Goal: Task Accomplishment & Management: Manage account settings

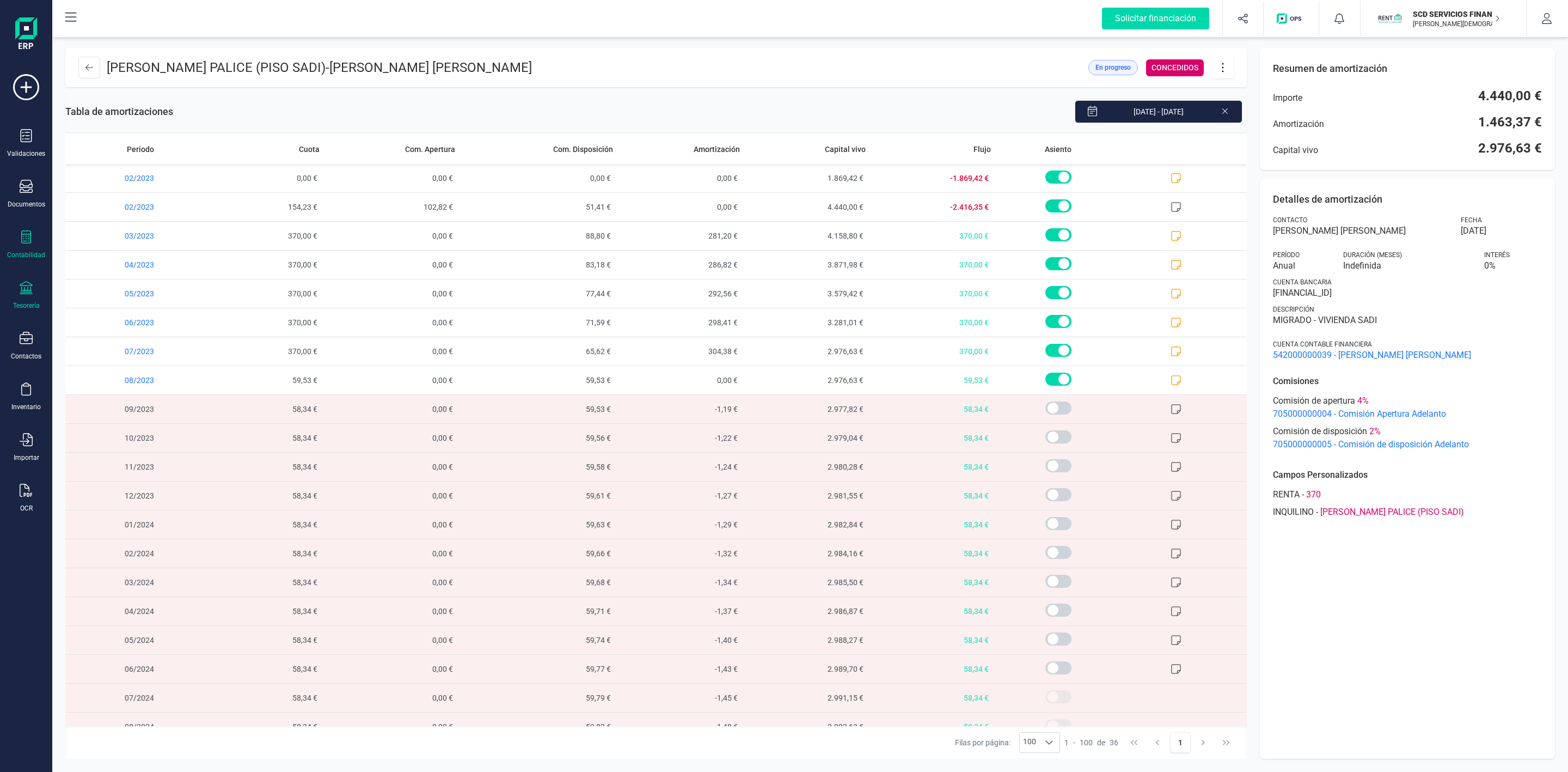
click at [24, 302] on div "Tesorería" at bounding box center [25, 295] width 43 height 29
click at [113, 190] on span "Cuentas bancarias" at bounding box center [133, 186] width 96 height 13
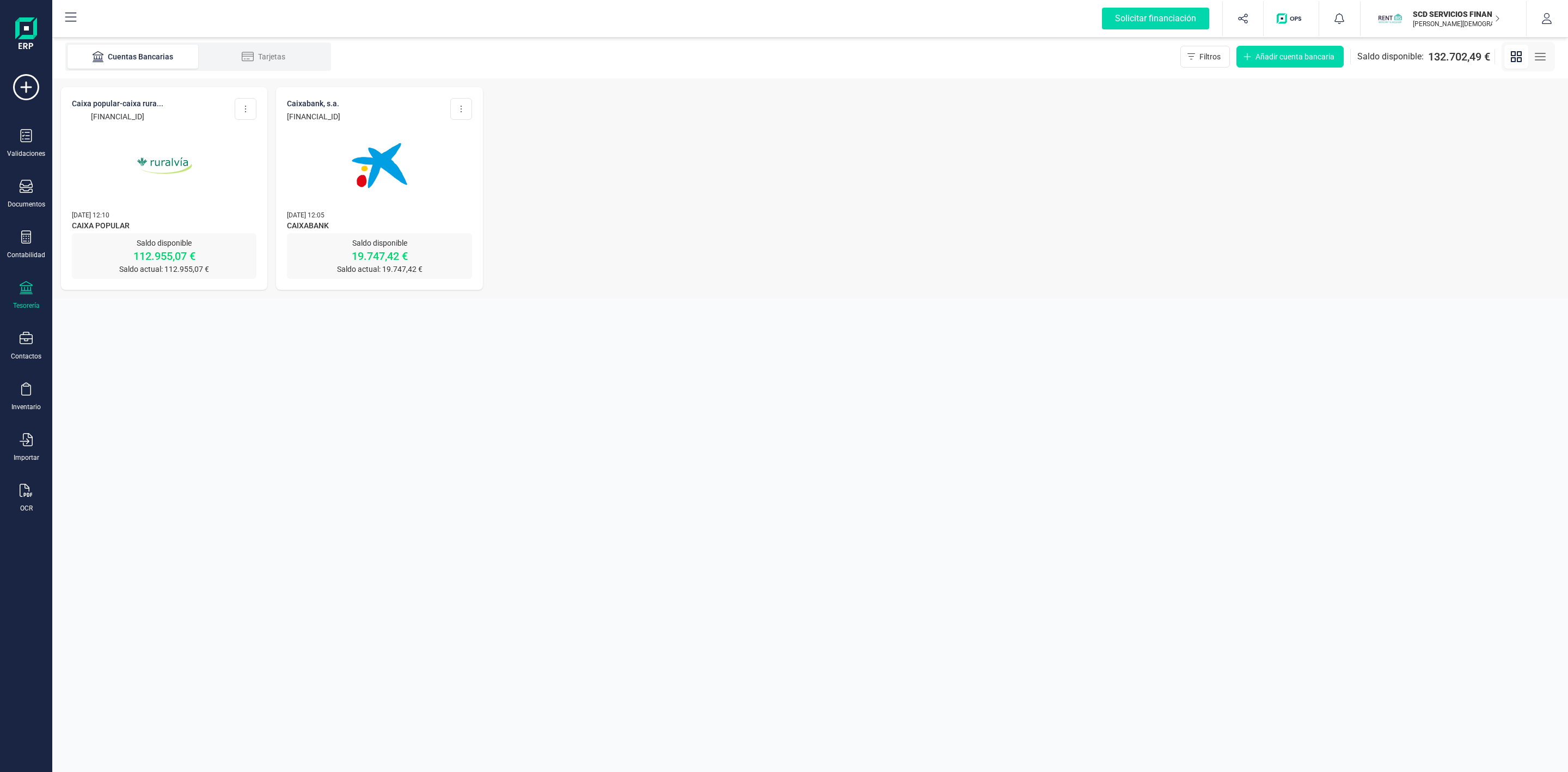
click at [138, 143] on img at bounding box center [165, 166] width 92 height 92
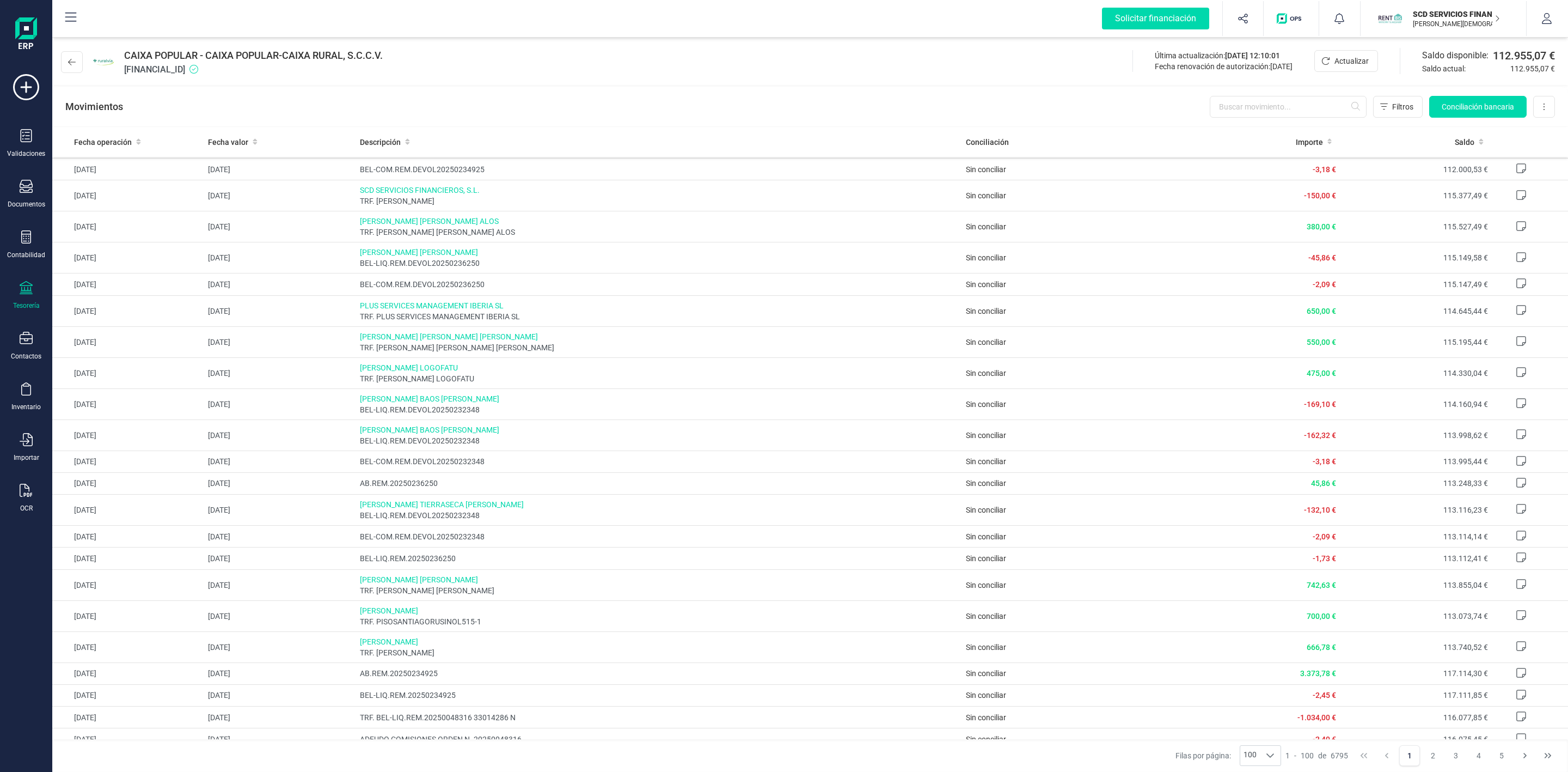
scroll to position [245, 0]
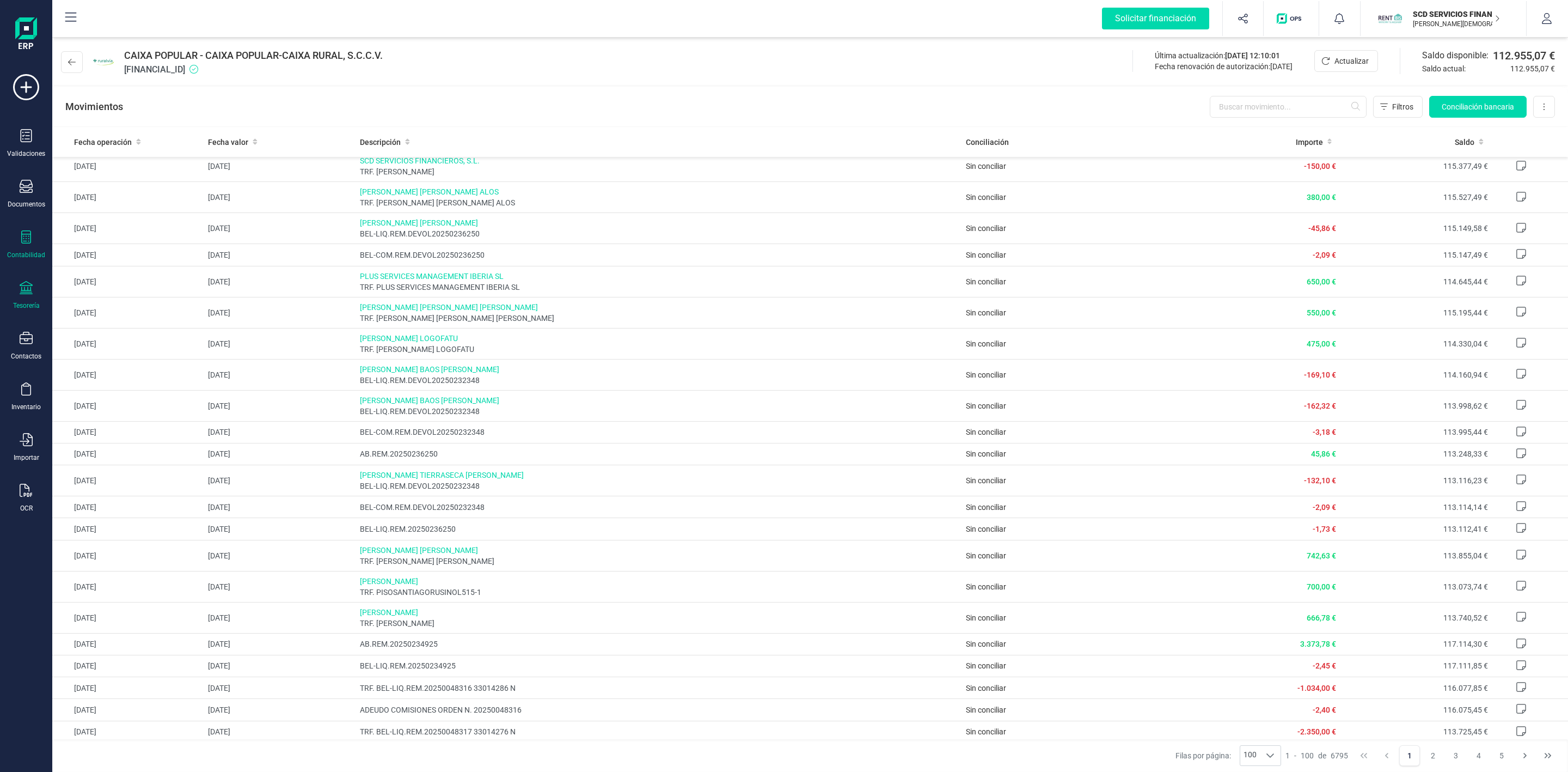
click at [29, 240] on icon at bounding box center [26, 237] width 13 height 13
click at [92, 285] on span "Préstamos" at bounding box center [118, 279] width 66 height 13
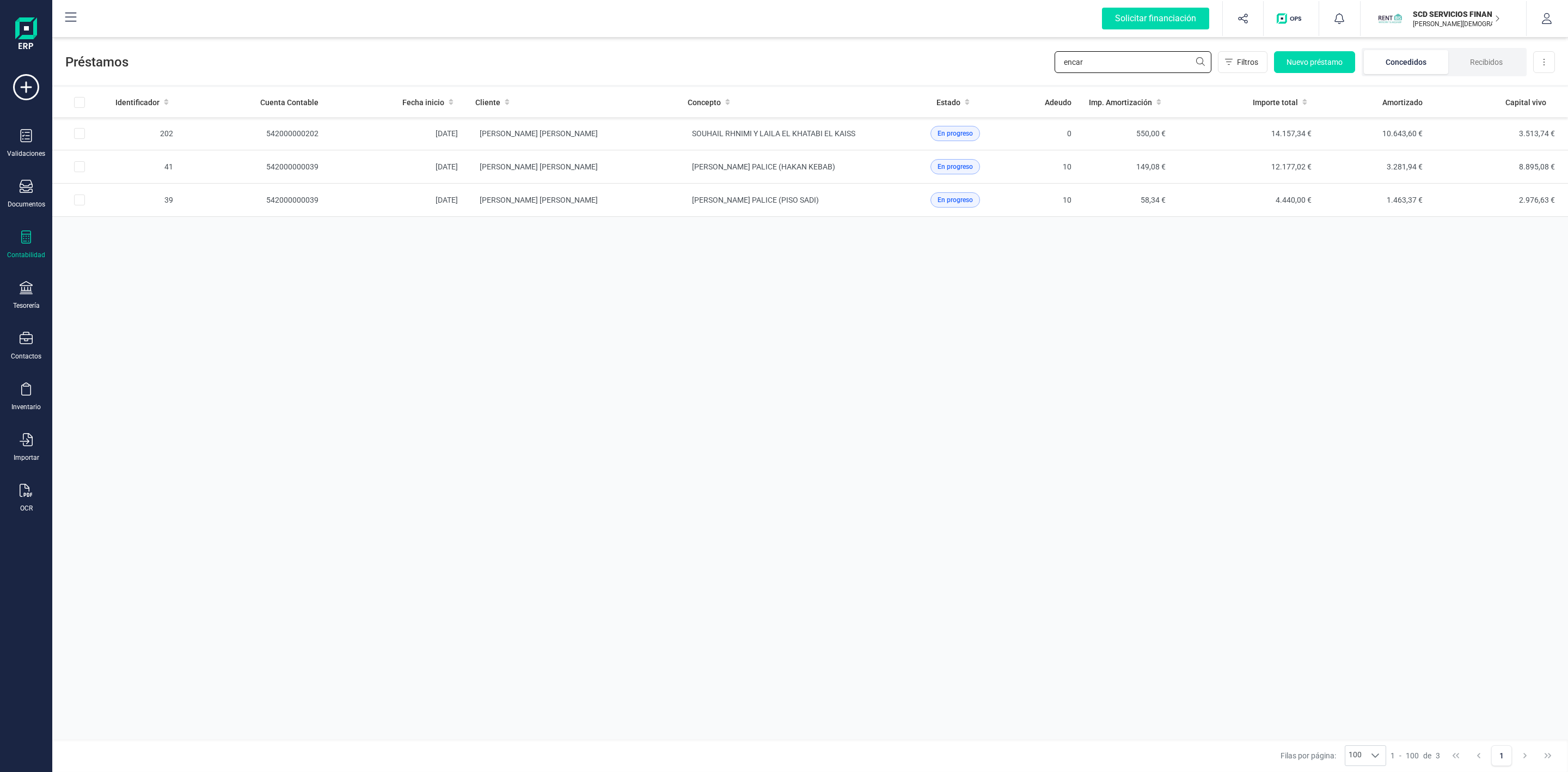
drag, startPoint x: 1150, startPoint y: 62, endPoint x: 1047, endPoint y: 64, distance: 103.0
click at [1047, 64] on div "Préstamos encar Filtros Nuevo préstamo Concedidos Recibidos Descargar Excel" at bounding box center [810, 60] width 1516 height 50
type input "luis d"
click at [858, 137] on td "JONH - EDUARDO JOSE MENDEZ LOPEZ" at bounding box center [785, 134] width 212 height 34
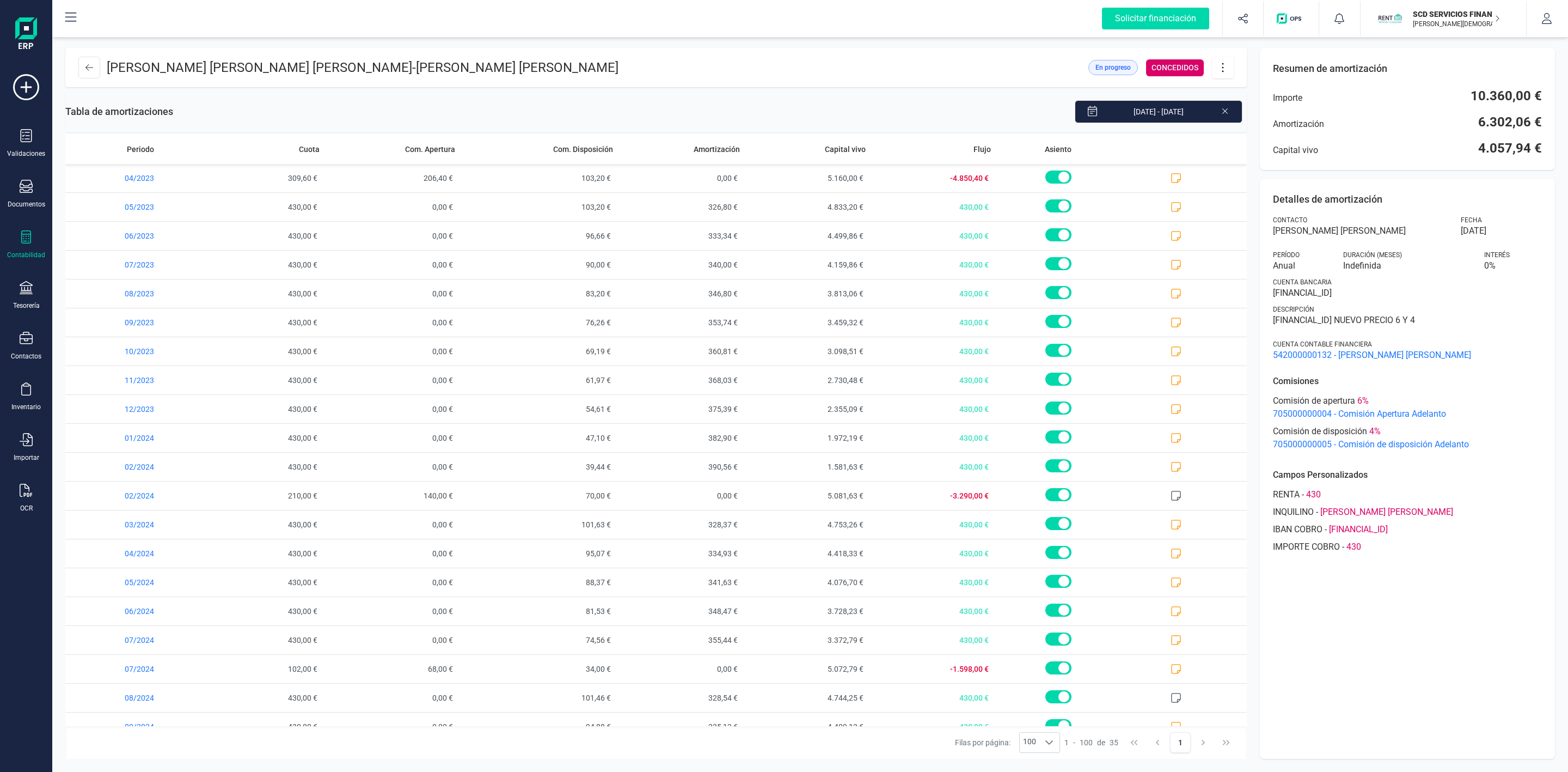
click at [1230, 64] on icon at bounding box center [1222, 67] width 20 height 12
click at [1269, 139] on span "Descargar en PDF" at bounding box center [1284, 143] width 100 height 9
click at [85, 66] on icon at bounding box center [88, 67] width 7 height 9
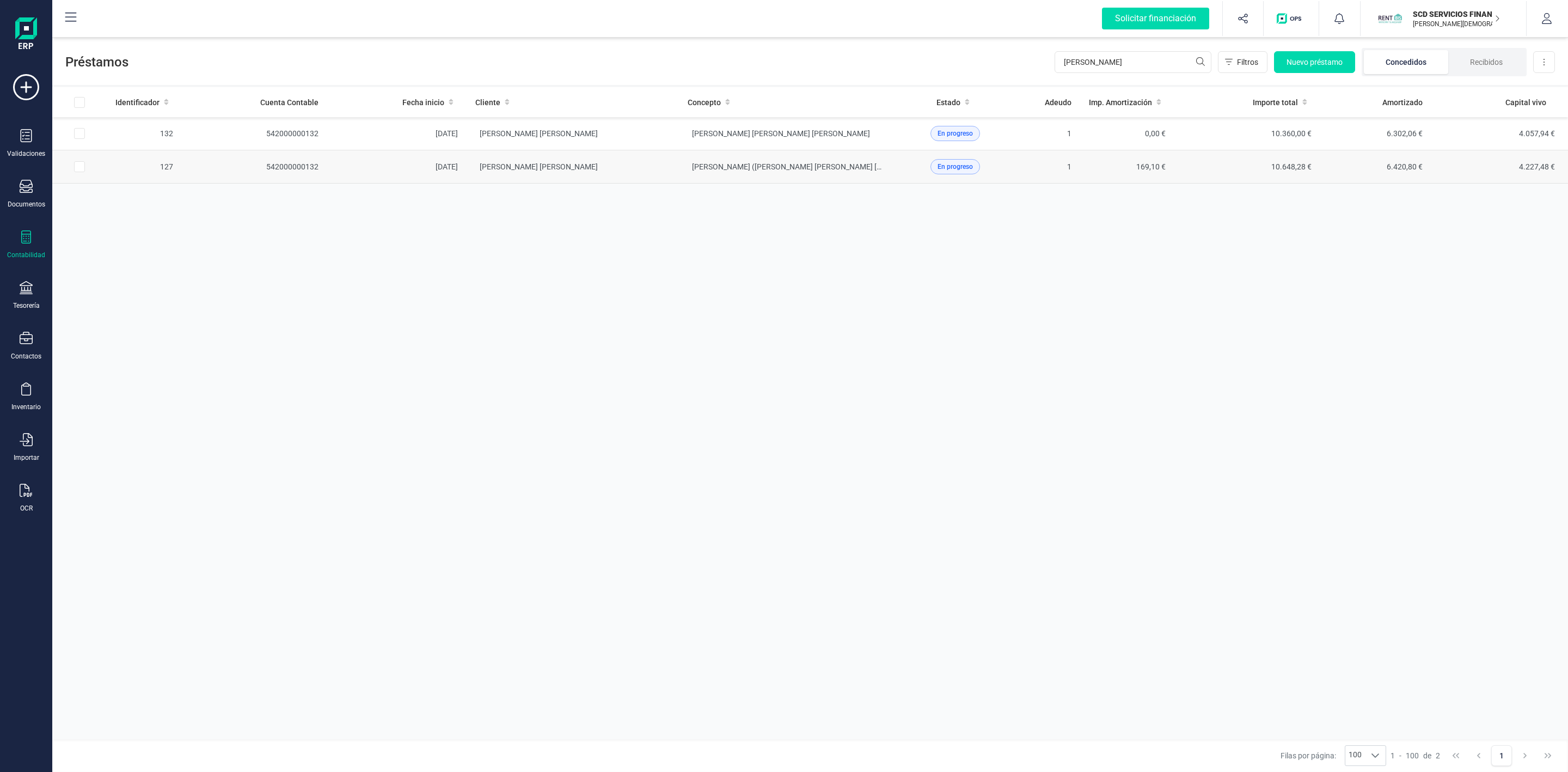
click at [660, 175] on td "LUIS DAVID BAÑOS HERREROS" at bounding box center [573, 166] width 212 height 34
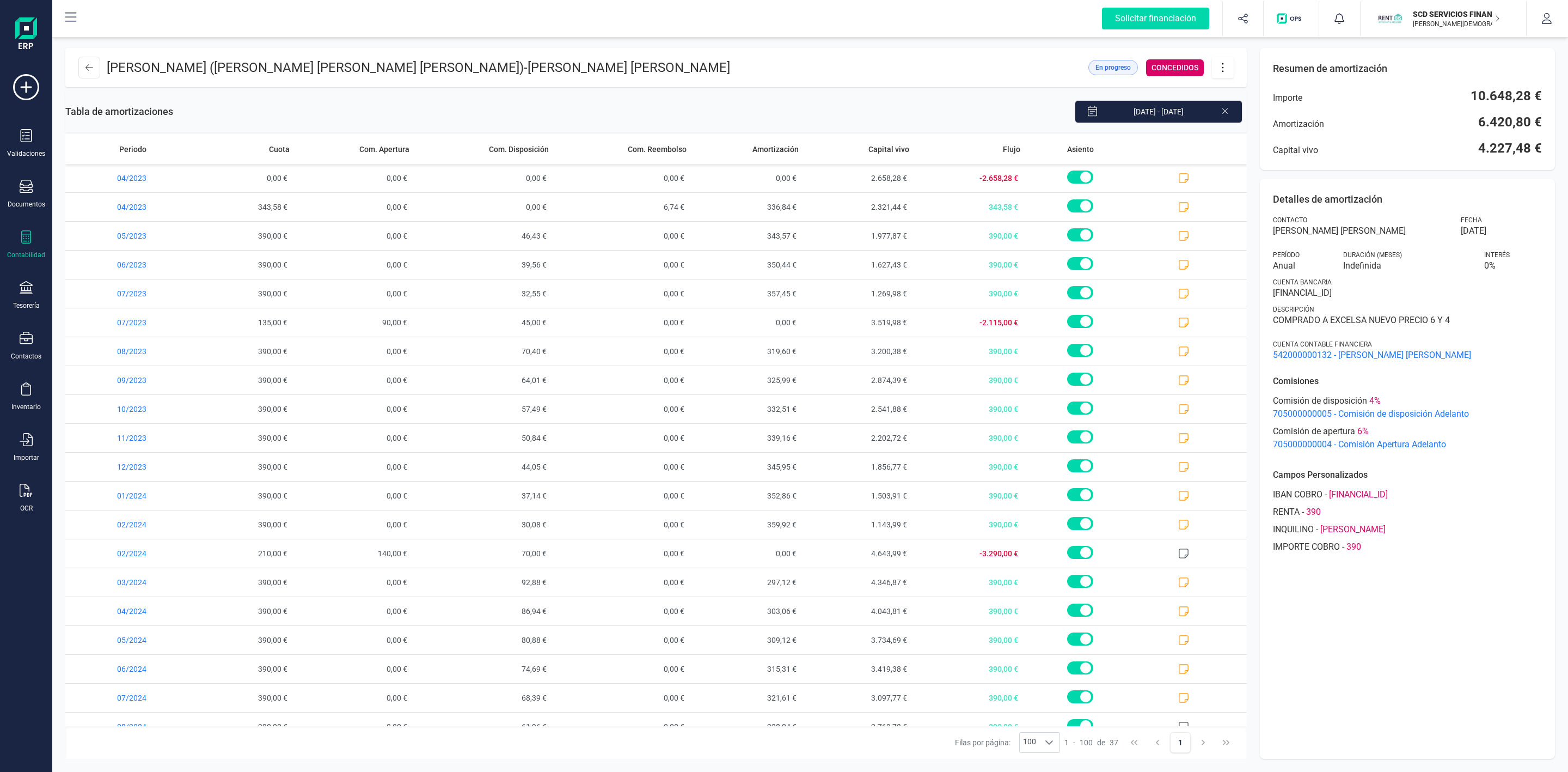
click at [1225, 74] on button at bounding box center [1222, 67] width 22 height 22
click at [1254, 137] on link "Descargar en PDF" at bounding box center [1276, 143] width 130 height 22
click at [20, 239] on icon at bounding box center [26, 237] width 13 height 13
drag, startPoint x: 110, startPoint y: 284, endPoint x: 116, endPoint y: 284, distance: 6.0
click at [111, 284] on span "Préstamos" at bounding box center [116, 279] width 66 height 13
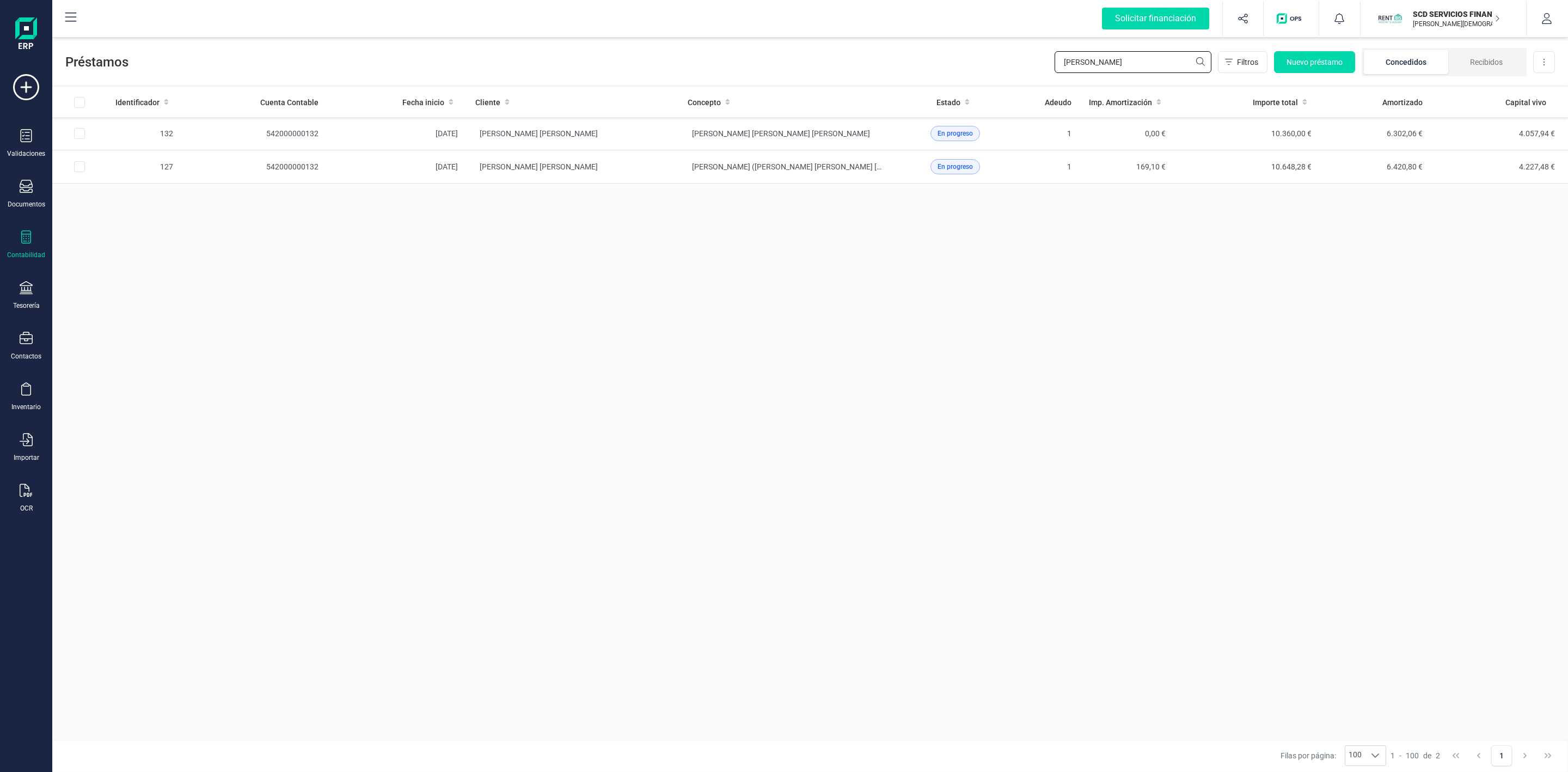
drag, startPoint x: 1116, startPoint y: 62, endPoint x: 985, endPoint y: 62, distance: 131.0
click at [986, 62] on div "Préstamos luis d Filtros Nuevo préstamo Concedidos Recibidos Descargar Excel" at bounding box center [810, 60] width 1516 height 50
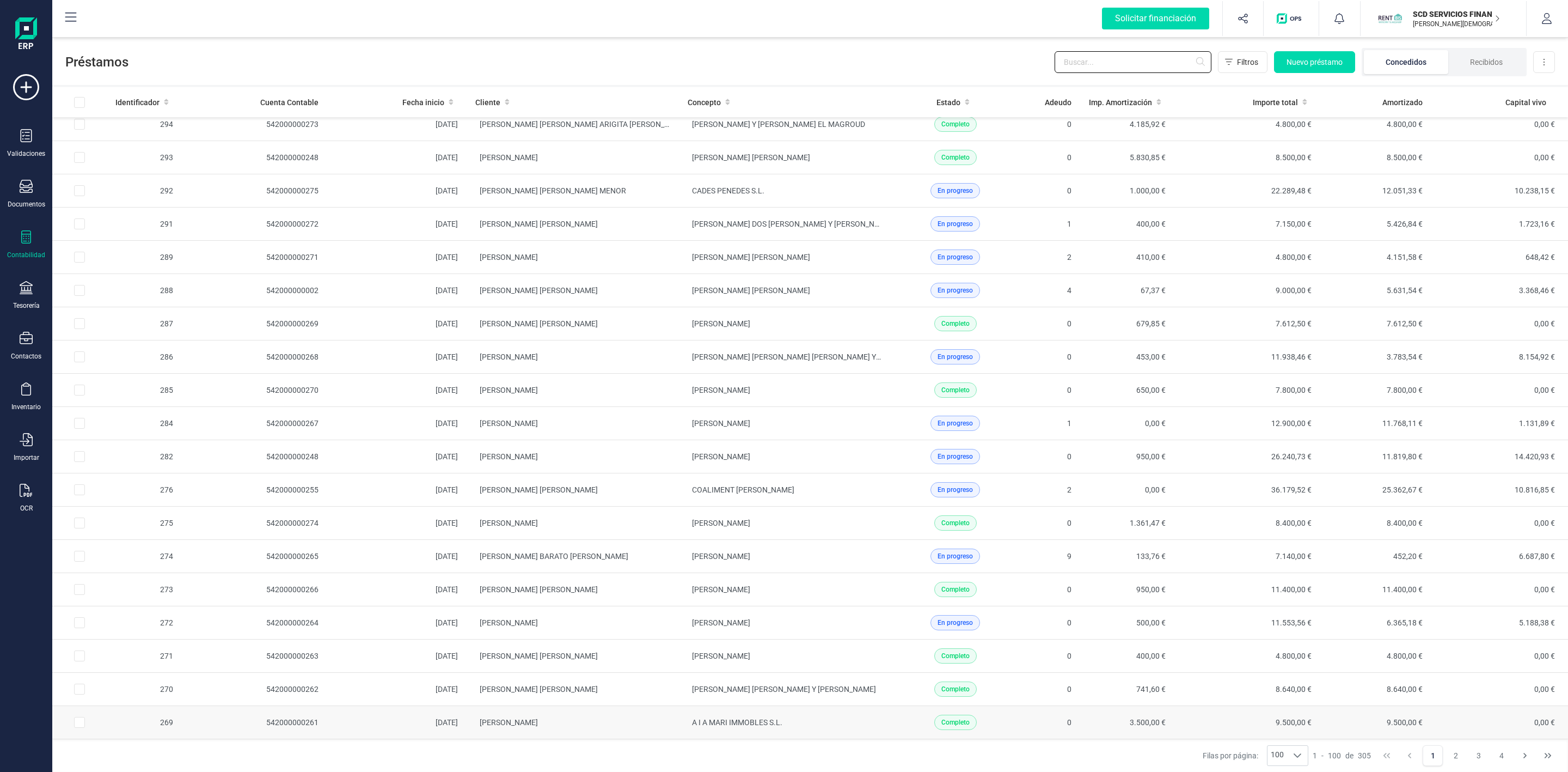
scroll to position [2778, 0]
click at [624, 209] on td "MARIA DOLORES GARCIA OLIVARES" at bounding box center [573, 224] width 212 height 34
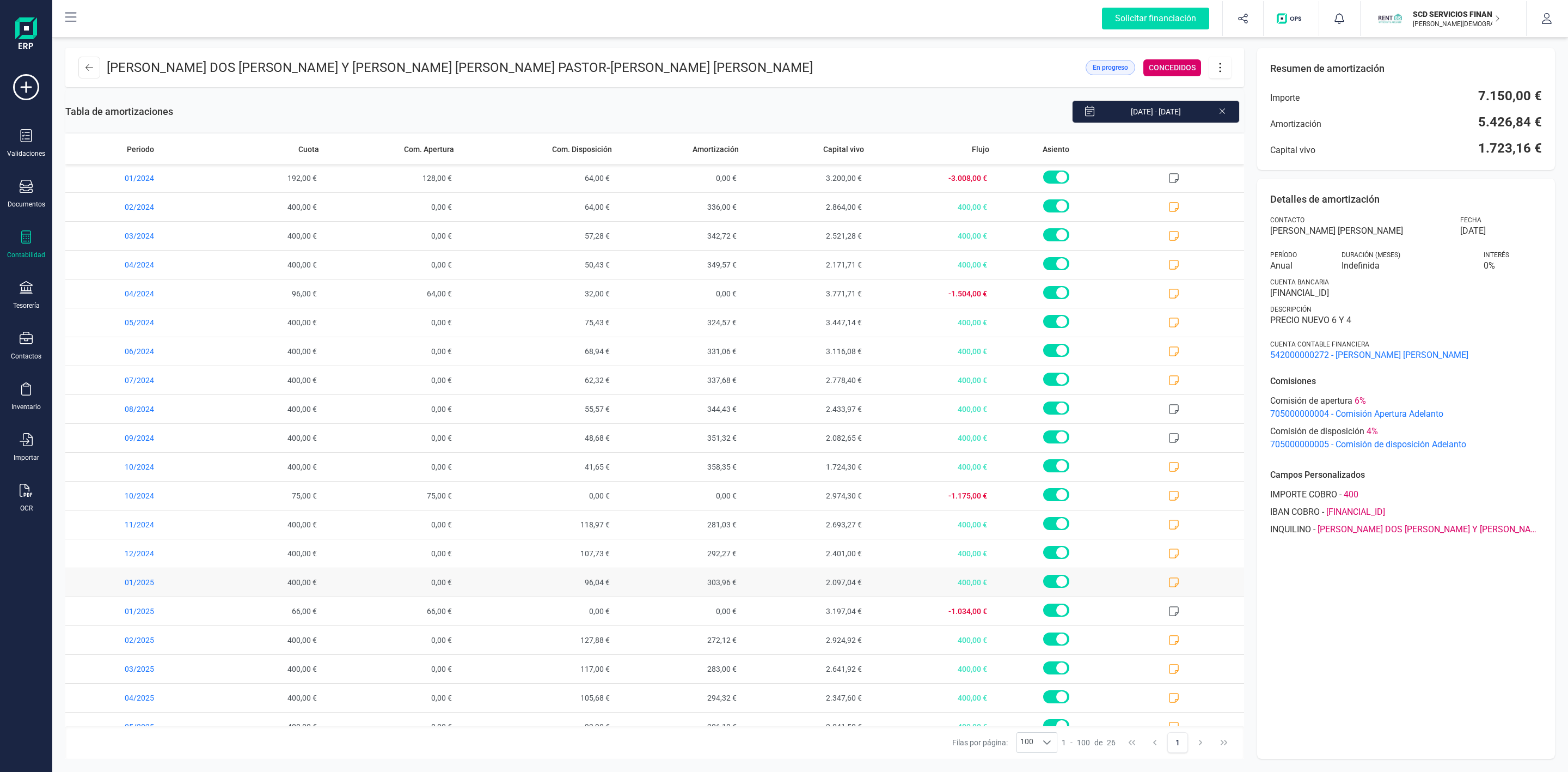
scroll to position [195, 0]
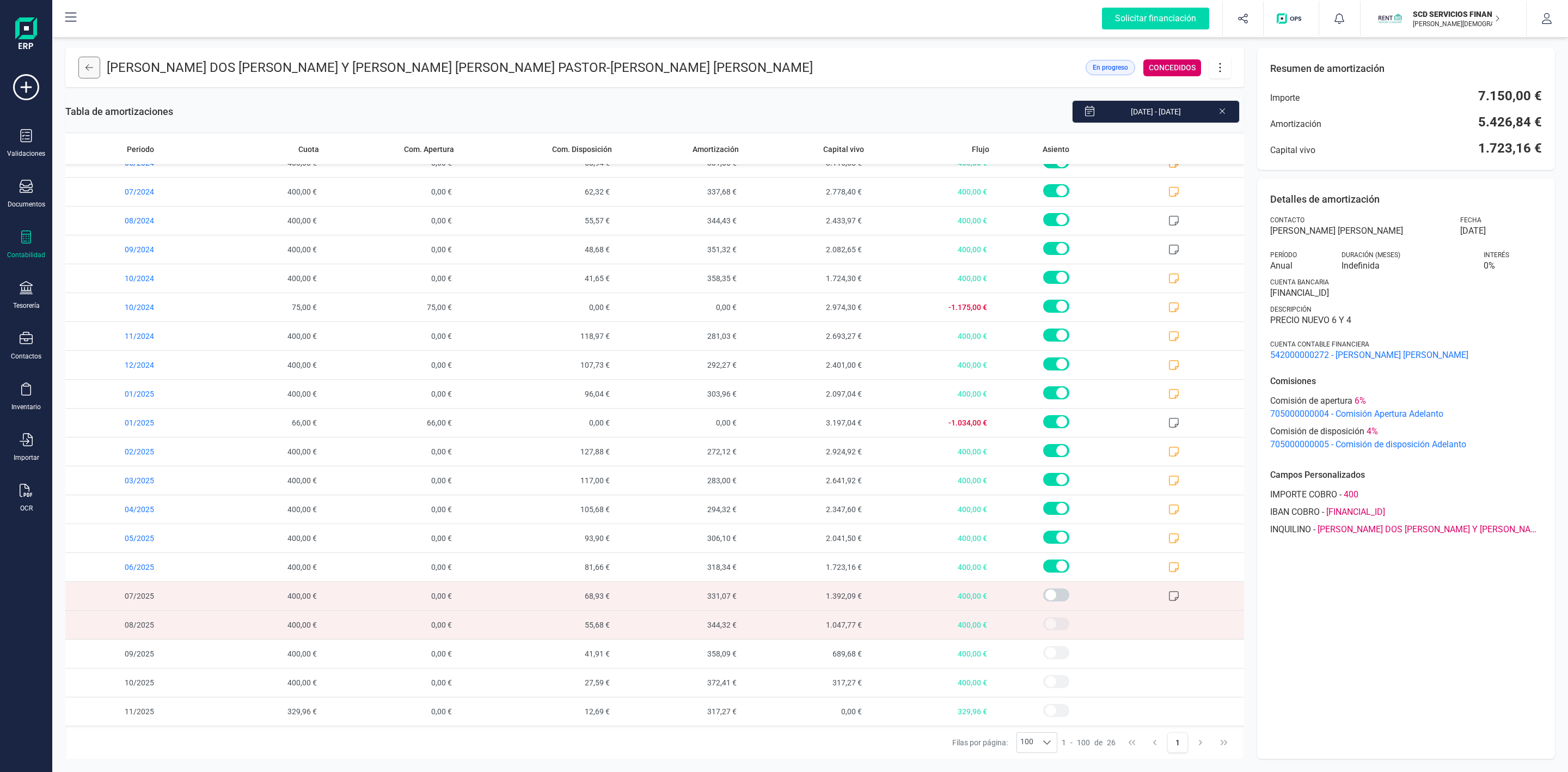
click at [93, 74] on button at bounding box center [89, 67] width 22 height 22
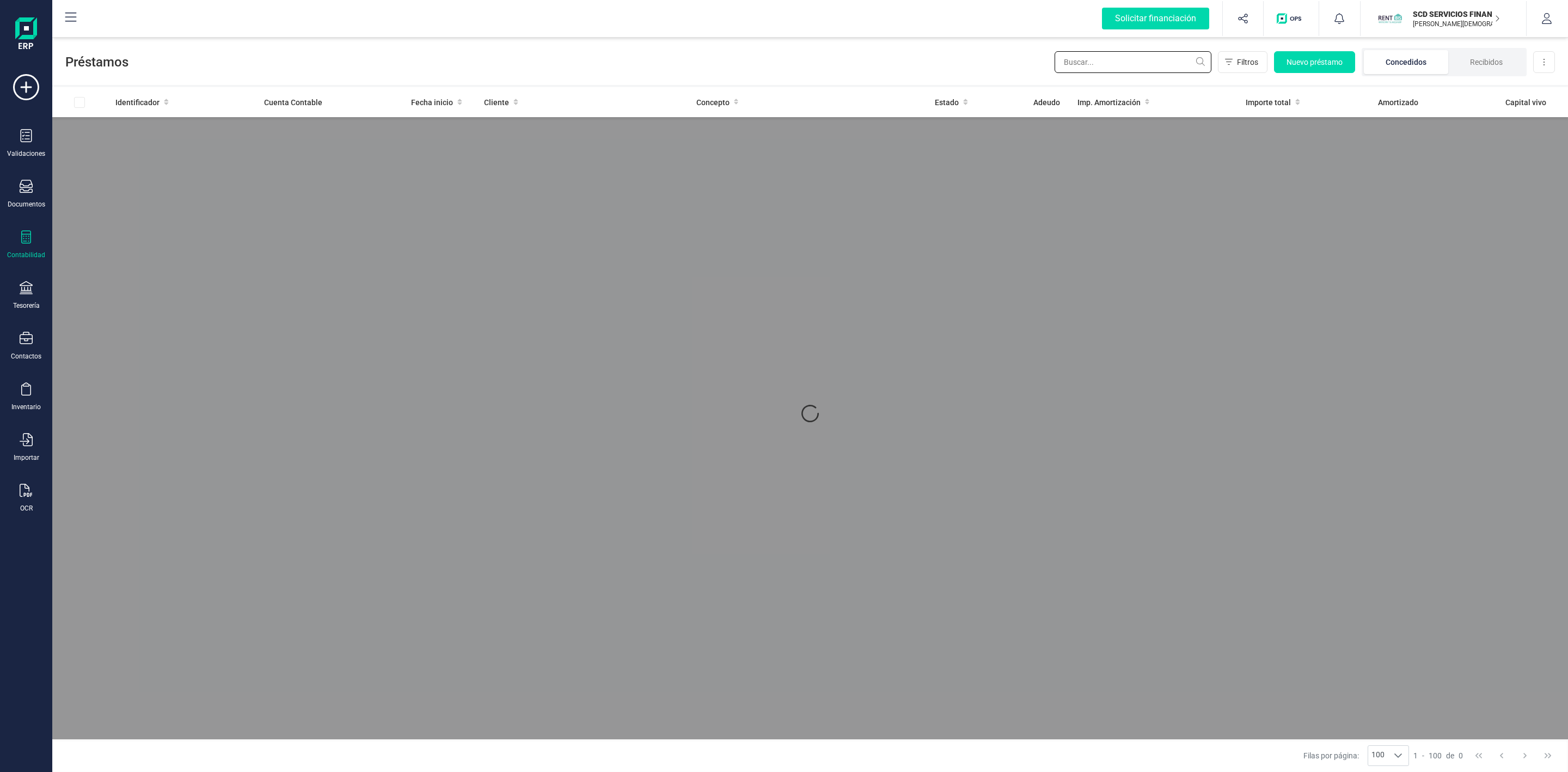
click at [1106, 62] on input "text" at bounding box center [1132, 61] width 156 height 22
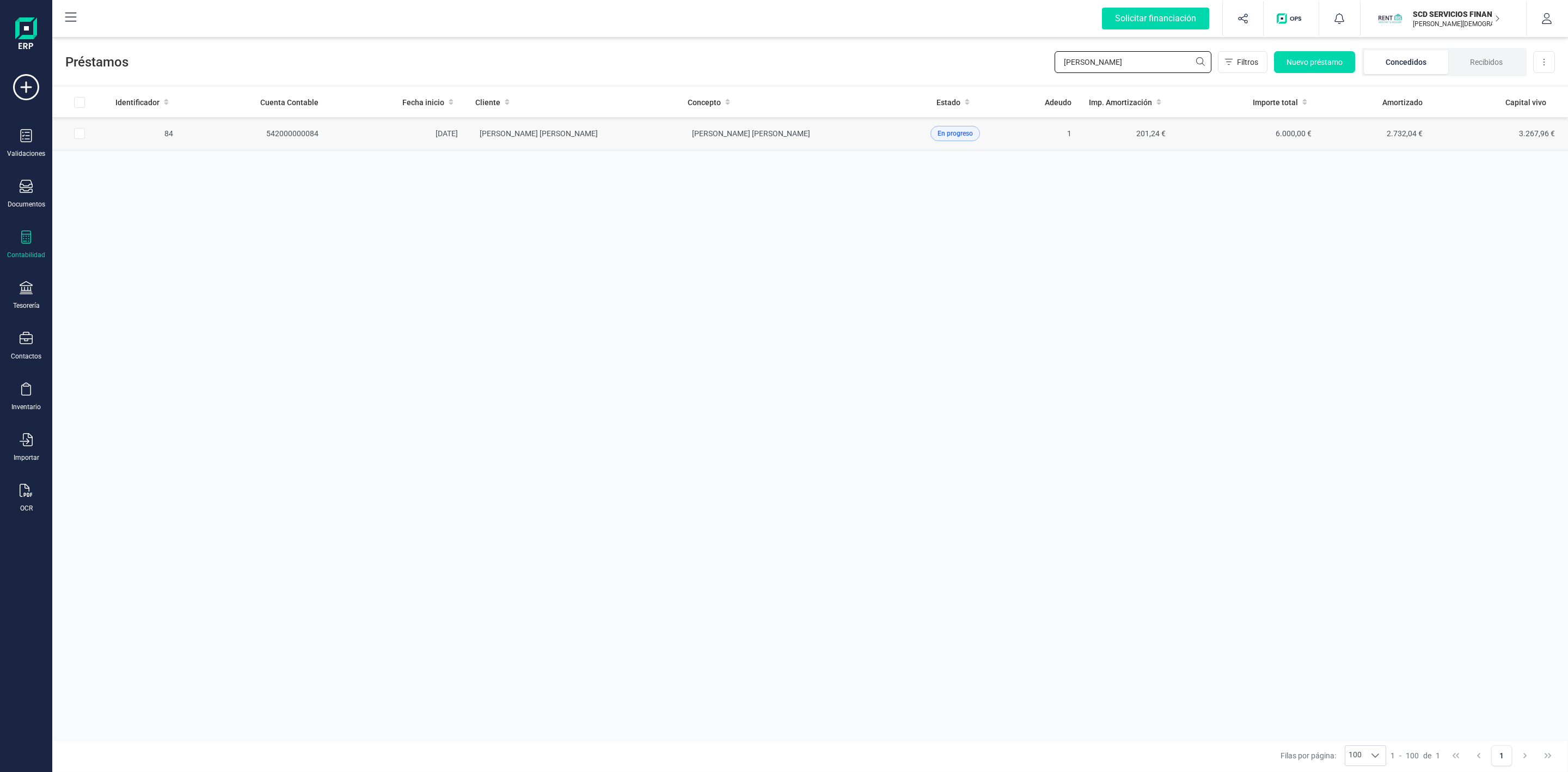
type input "RAFAELA"
click at [656, 130] on td "MARIA RAFAELA ACOSTA MELIAN" at bounding box center [573, 134] width 212 height 34
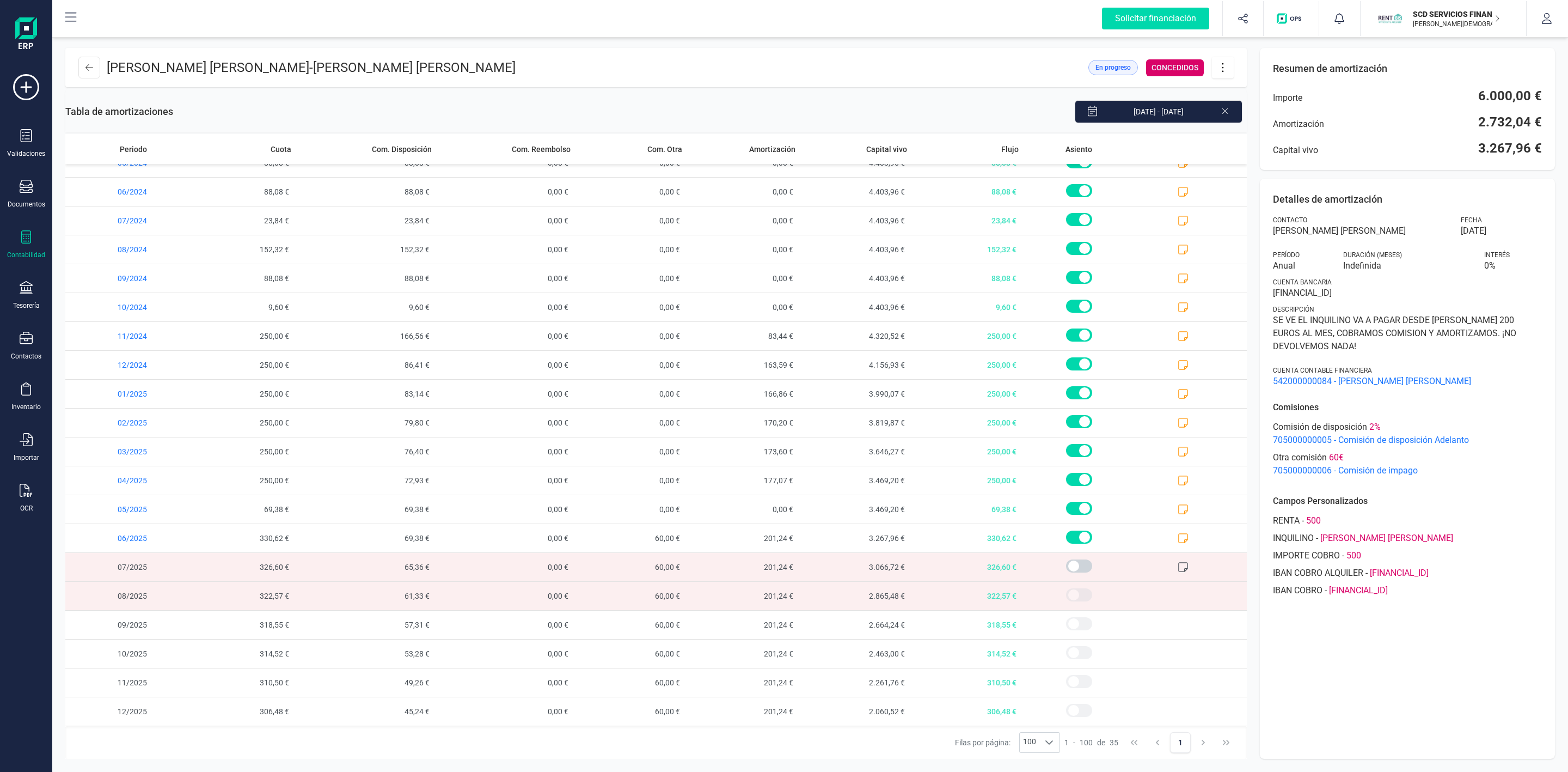
scroll to position [457, 0]
click at [1177, 537] on icon at bounding box center [1182, 538] width 11 height 11
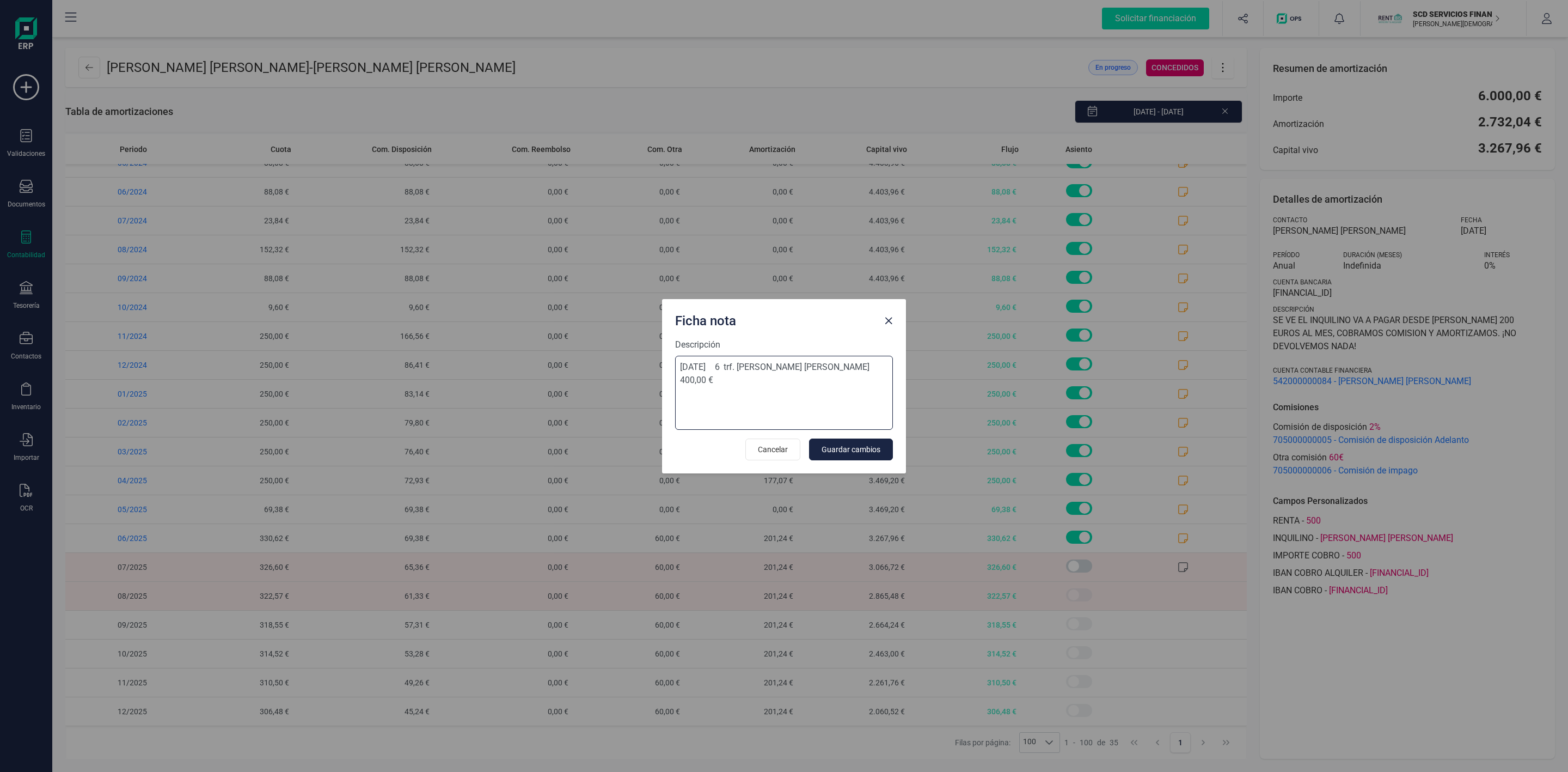
drag, startPoint x: 755, startPoint y: 365, endPoint x: 779, endPoint y: 366, distance: 24.0
click at [779, 366] on textarea "27/06/2025 6 trf. naresh gurmukhdas vasnani vasnani 400,00 €" at bounding box center [784, 393] width 218 height 74
click at [889, 320] on span "Close" at bounding box center [888, 320] width 9 height 9
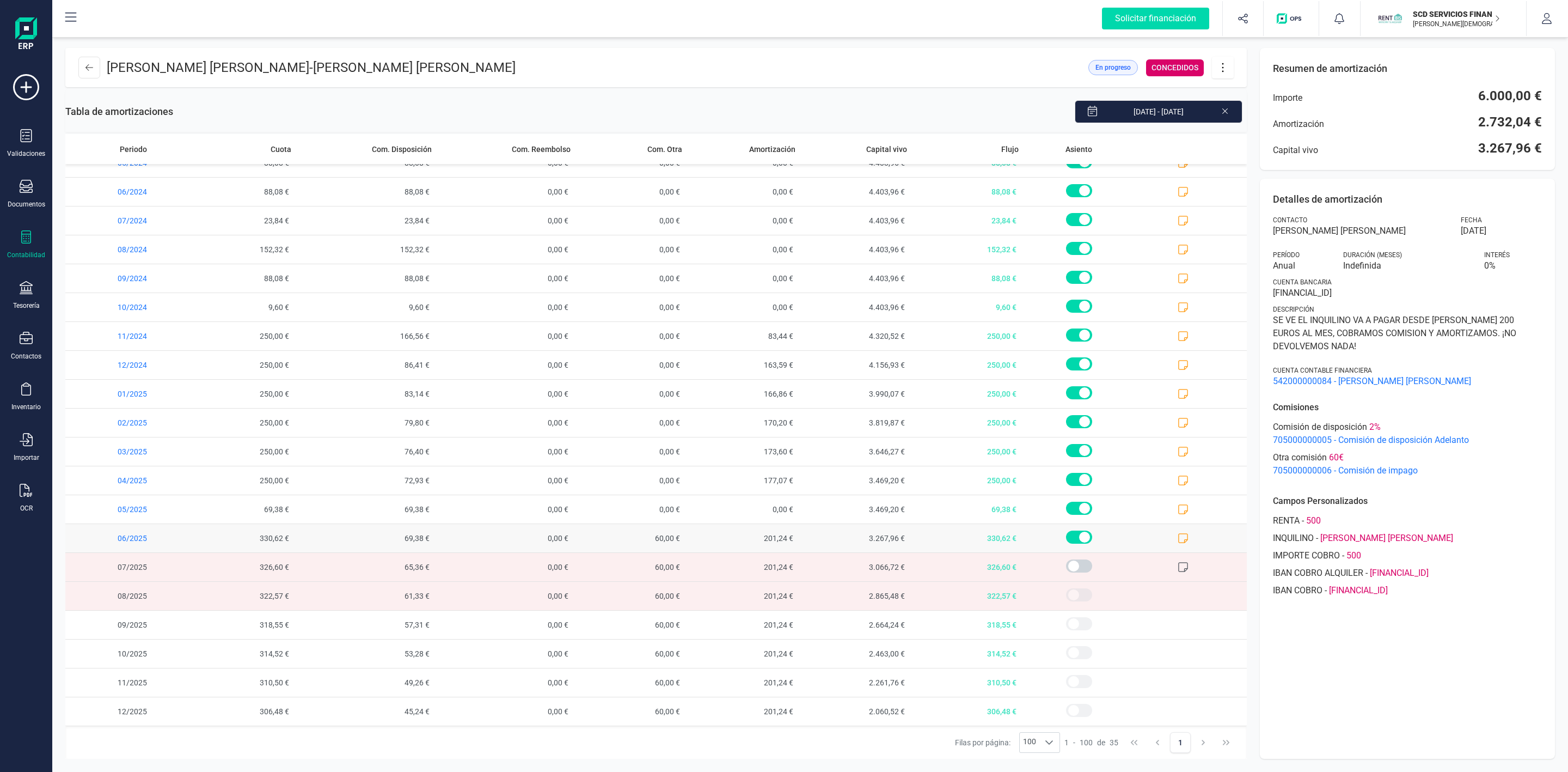
click at [1177, 537] on icon at bounding box center [1182, 538] width 11 height 11
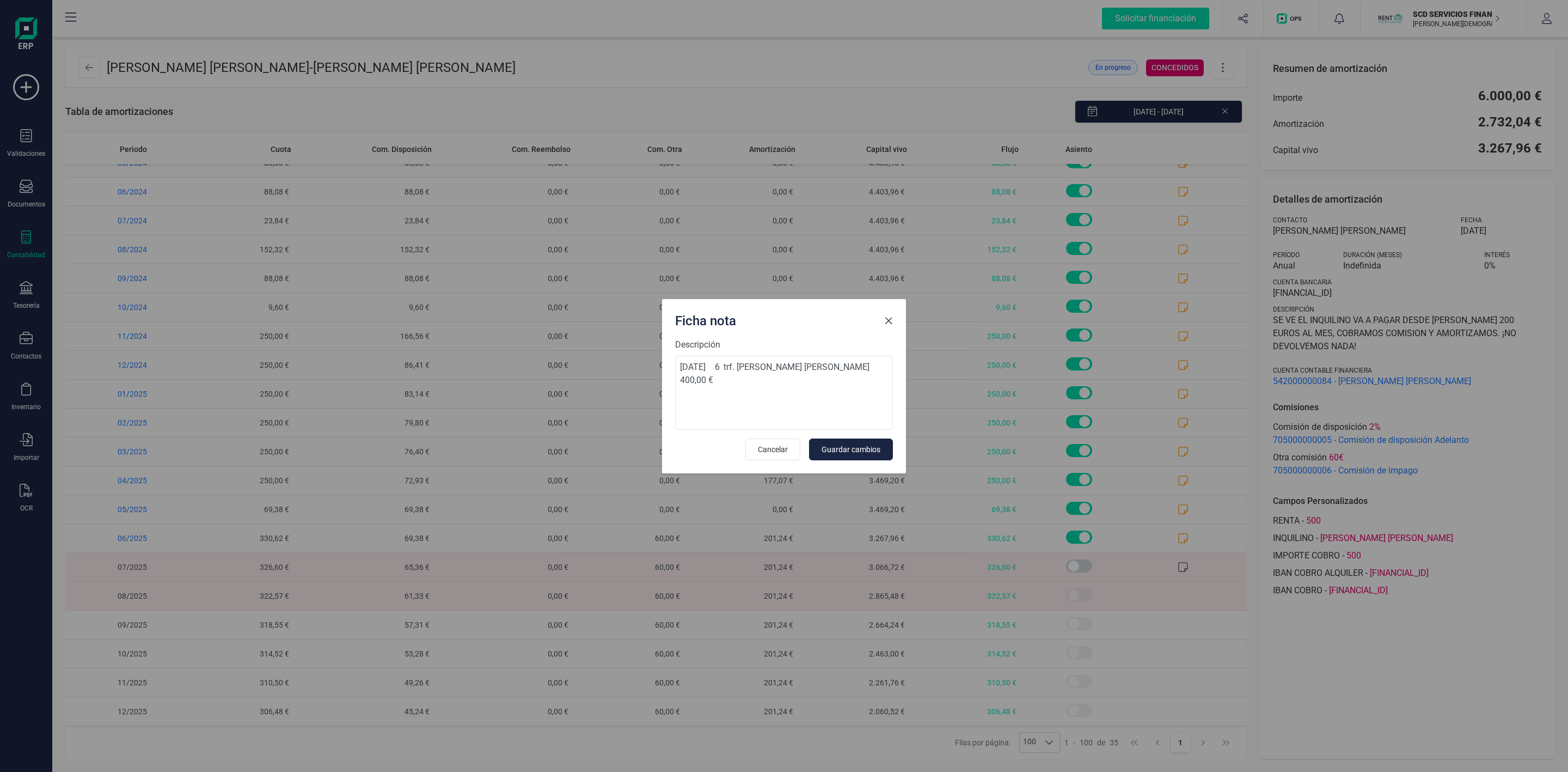
click at [890, 316] on span "Close" at bounding box center [888, 320] width 9 height 9
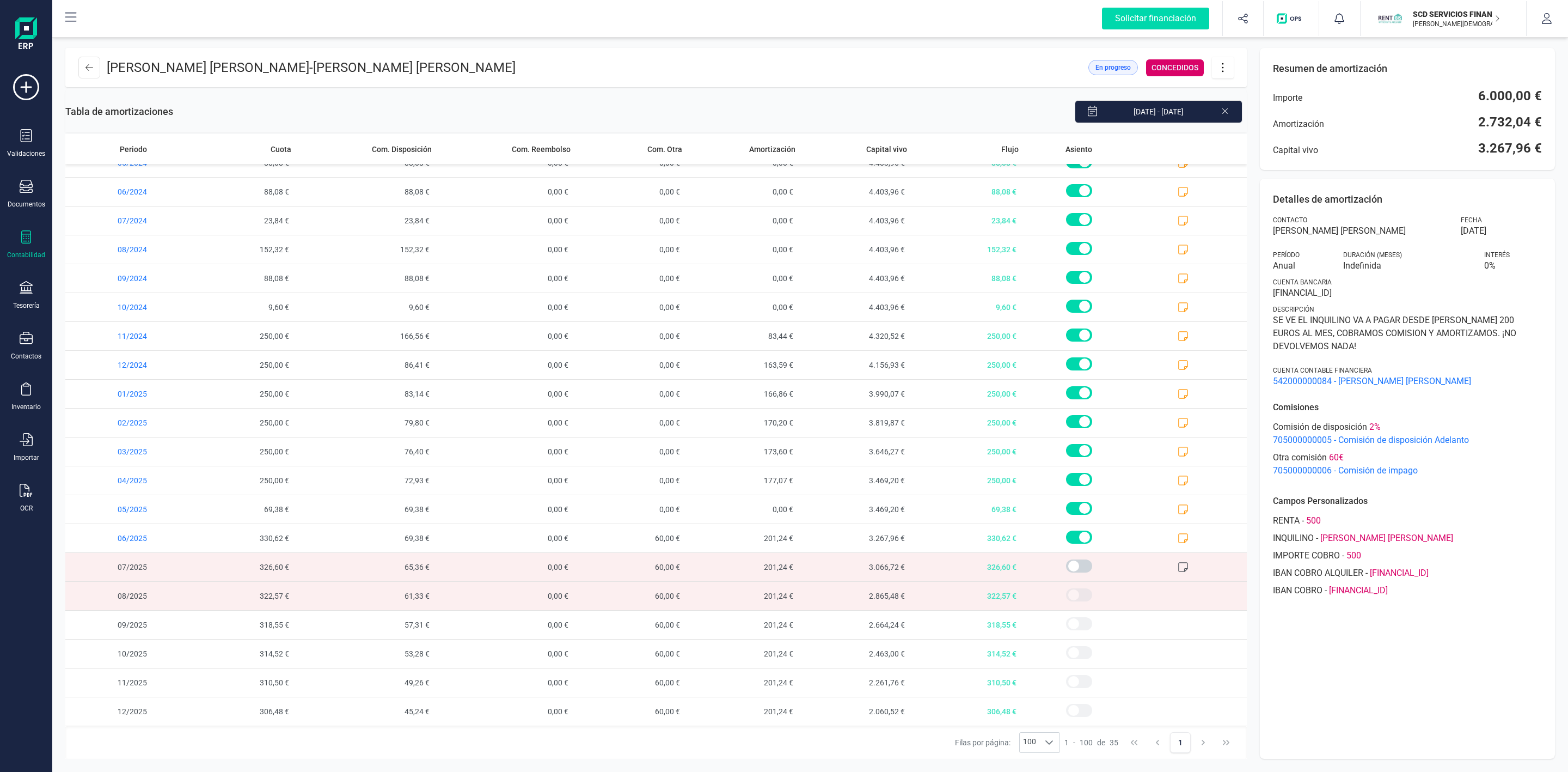
click at [1232, 67] on icon at bounding box center [1222, 67] width 20 height 12
click at [1268, 102] on span "Editar préstamo" at bounding box center [1284, 100] width 100 height 9
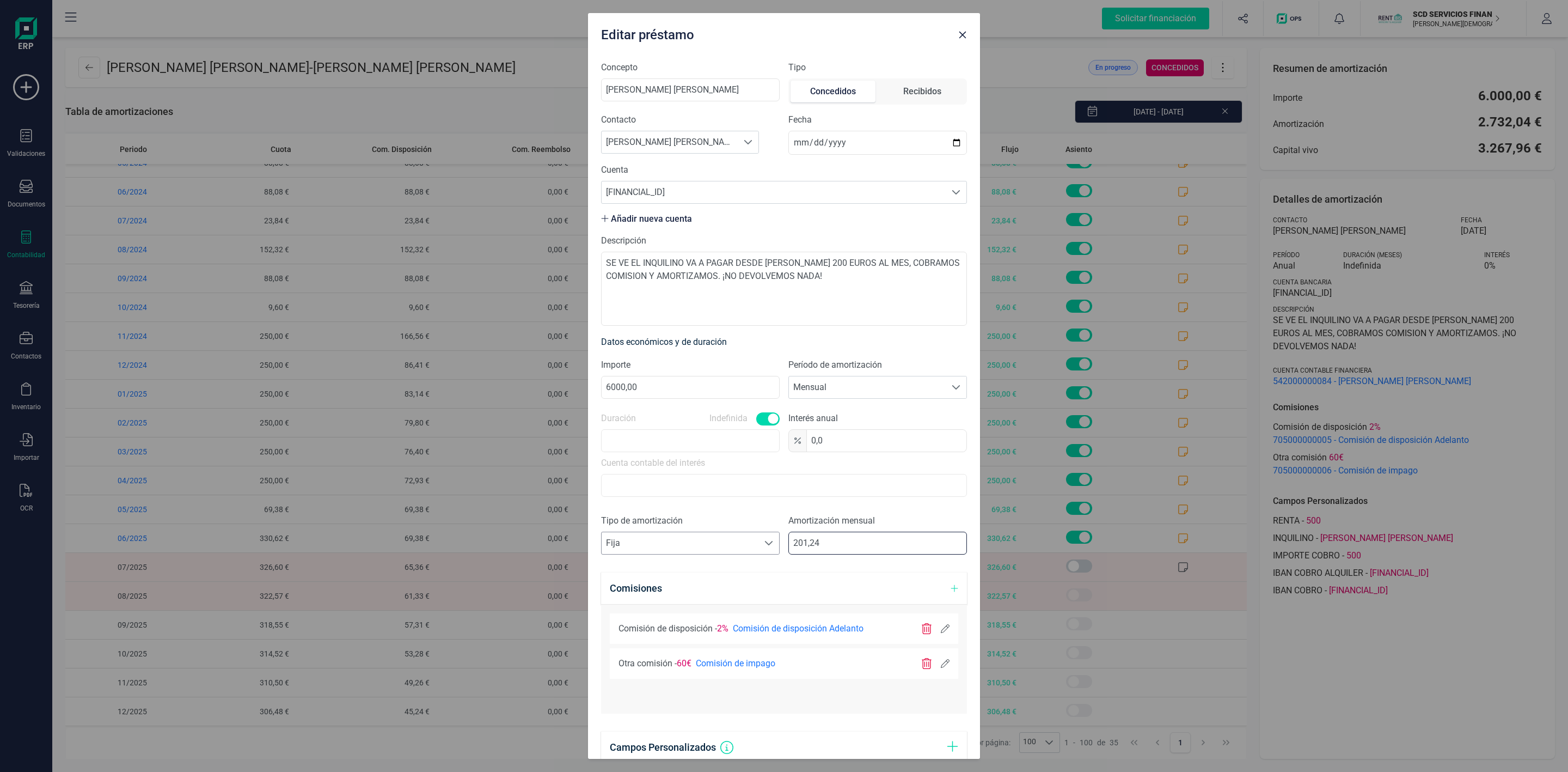
drag, startPoint x: 863, startPoint y: 546, endPoint x: 738, endPoint y: 547, distance: 125.0
click at [738, 547] on div "Tipo de amortización Seleccione un tipo de documento Fija Fija Amortización men…" at bounding box center [784, 538] width 366 height 49
type input "5,00"
type input "250,00"
click at [751, 547] on span "Fija" at bounding box center [679, 543] width 156 height 22
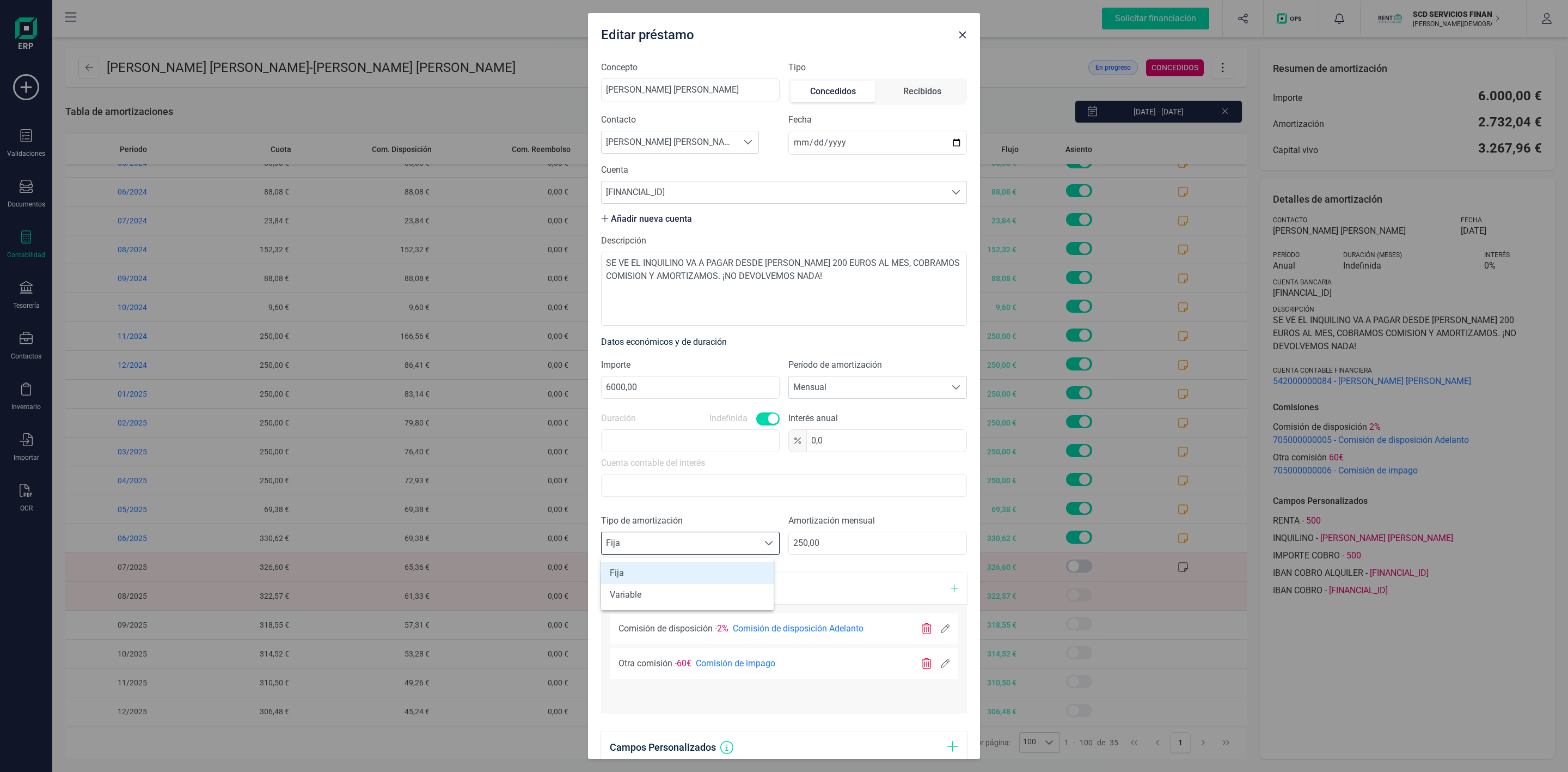
scroll to position [7, 48]
click at [644, 603] on li "Variable" at bounding box center [687, 594] width 173 height 22
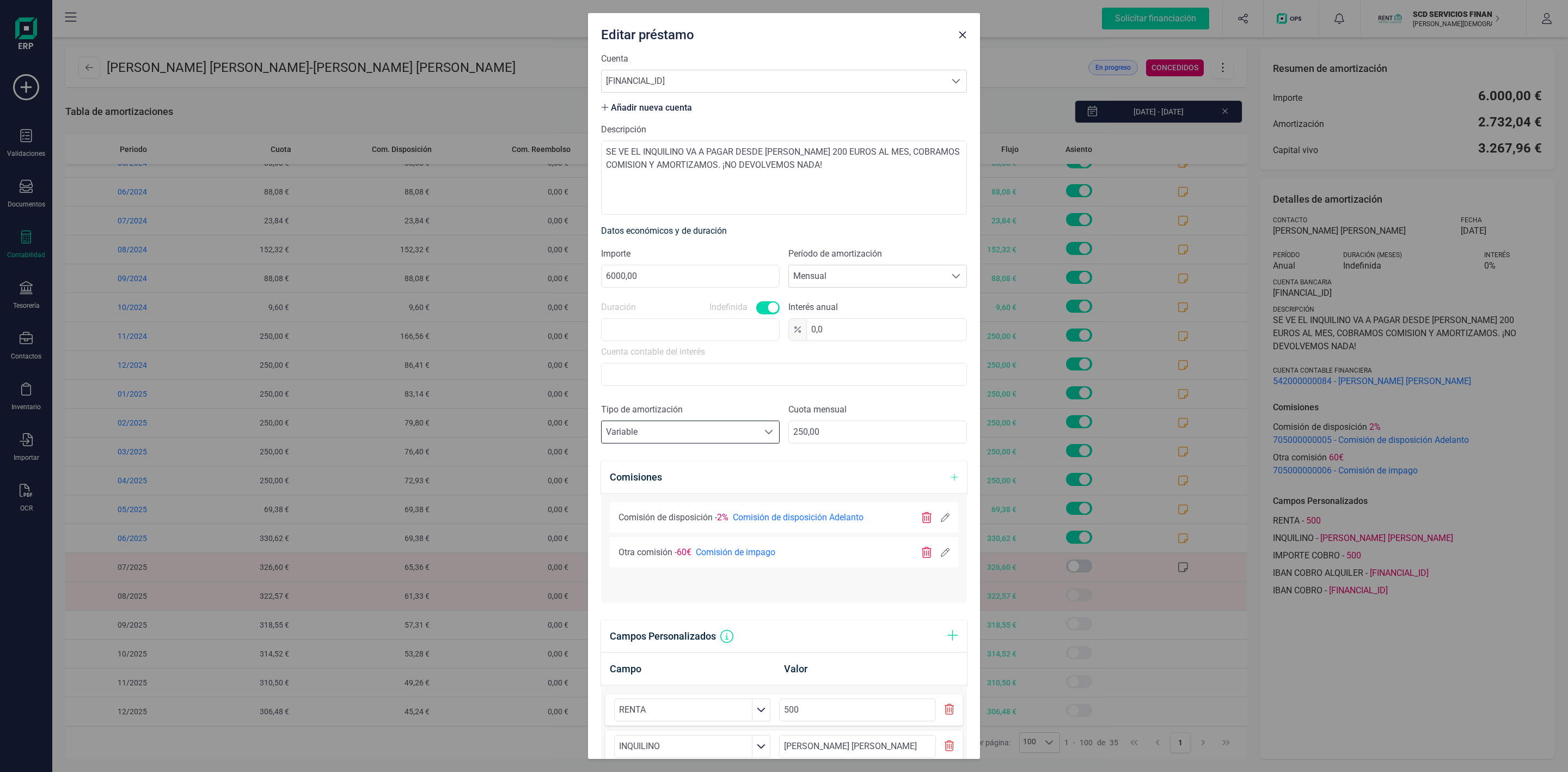
scroll to position [271, 0]
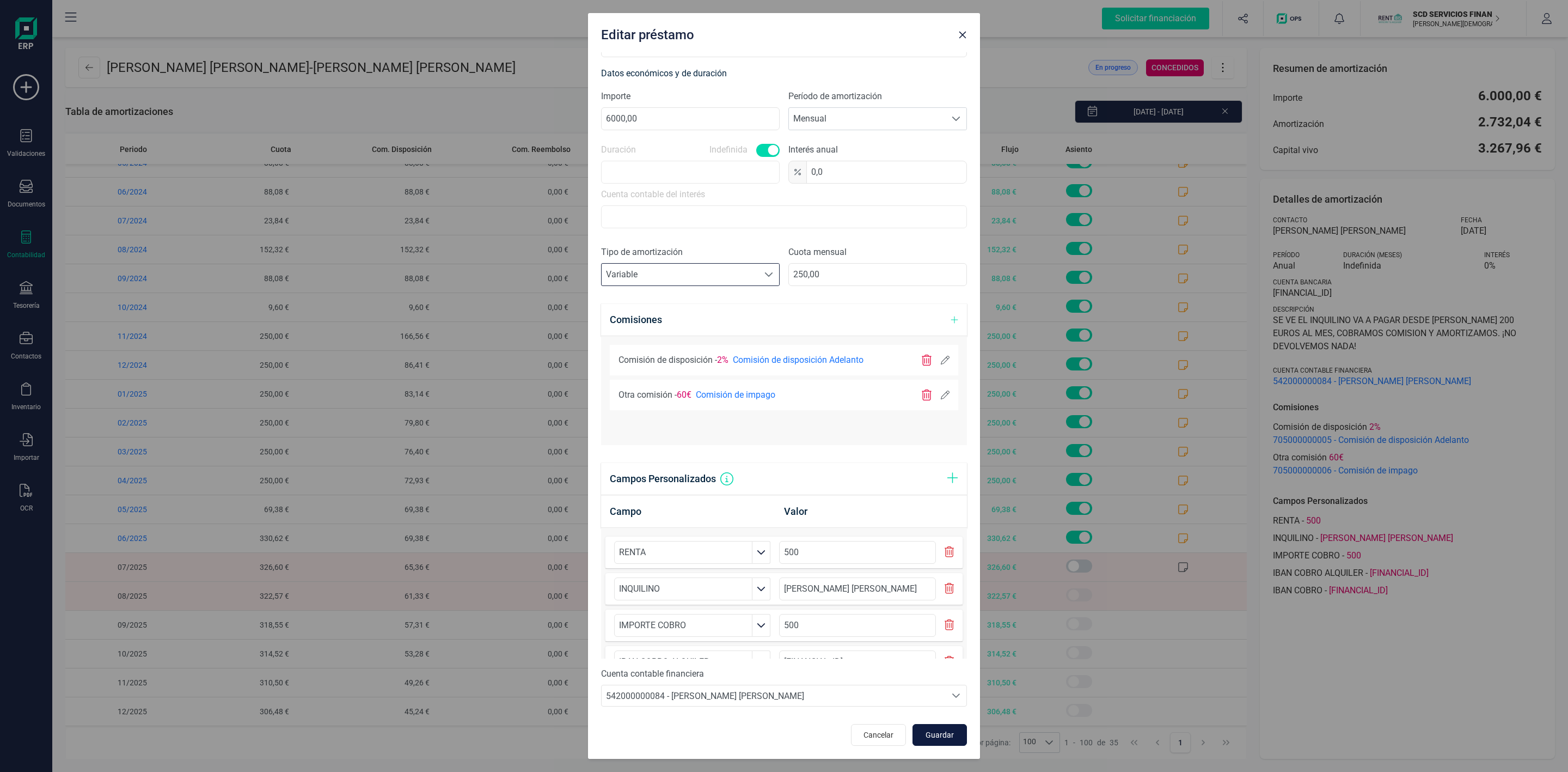
click at [925, 737] on span "Guardar" at bounding box center [940, 734] width 29 height 11
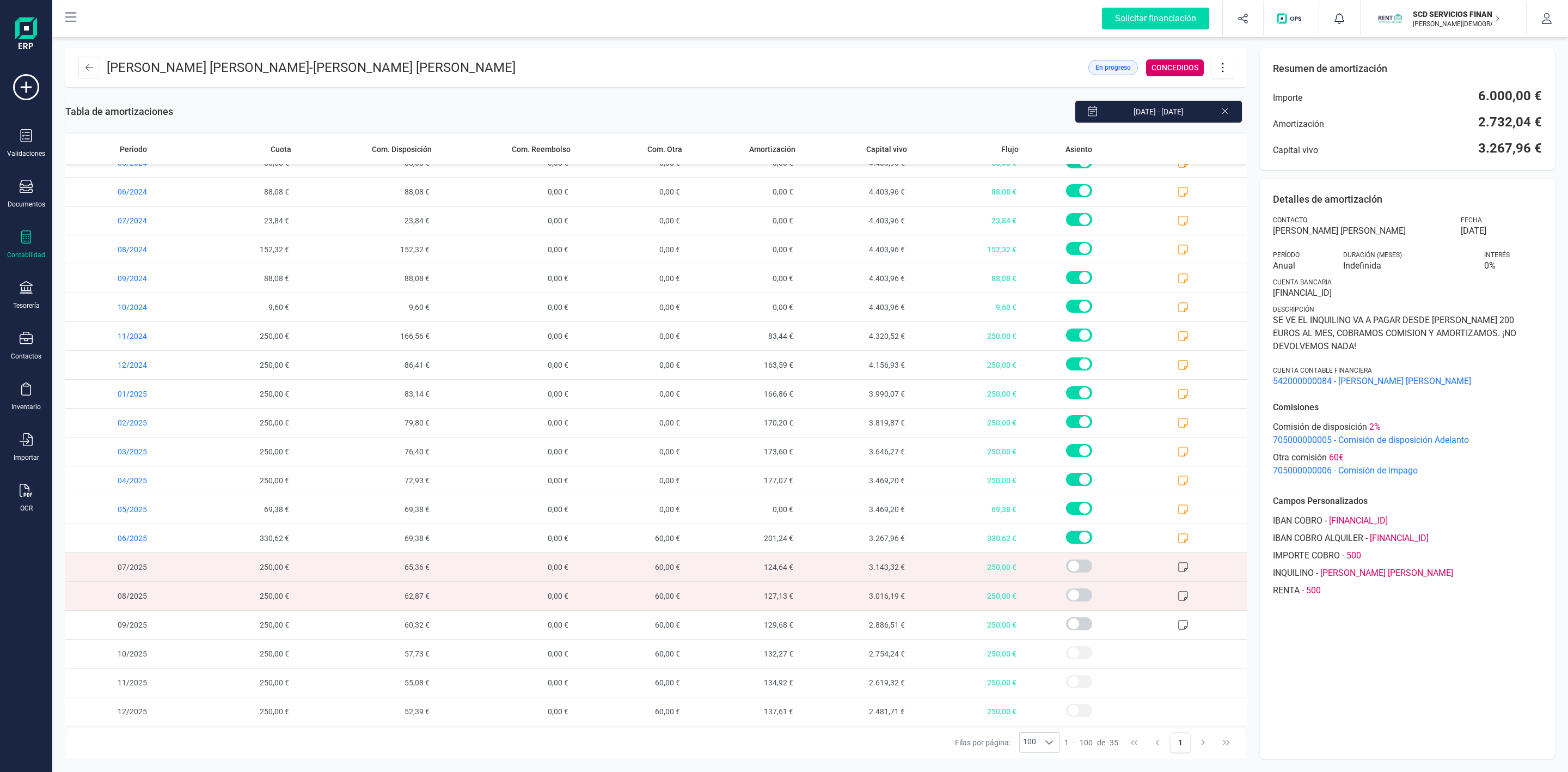
click at [1227, 66] on icon at bounding box center [1222, 67] width 20 height 12
click at [1242, 107] on link "Editar préstamo" at bounding box center [1276, 100] width 130 height 22
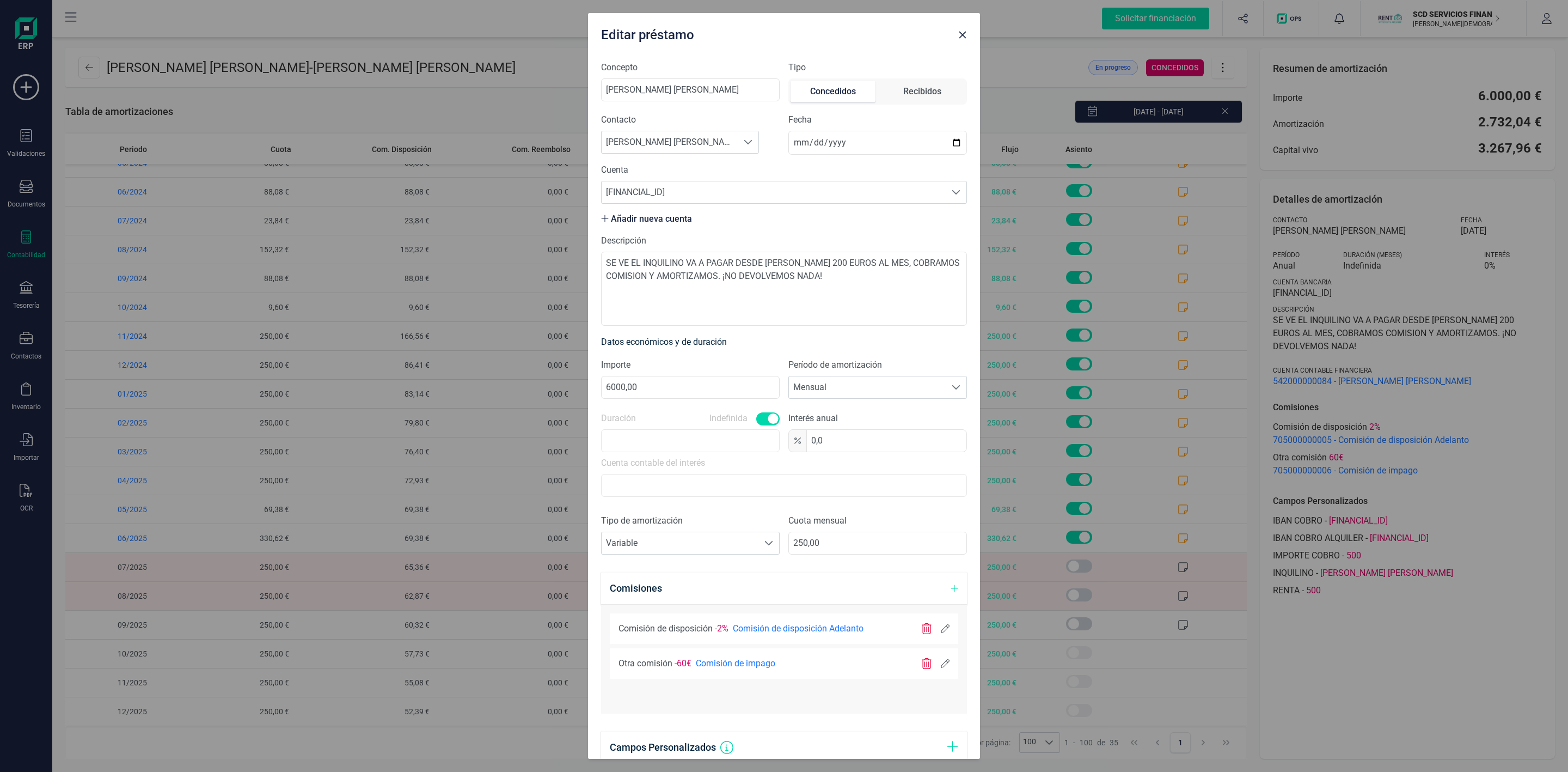
click at [932, 661] on div at bounding box center [935, 663] width 29 height 11
click at [940, 663] on icon at bounding box center [945, 663] width 9 height 9
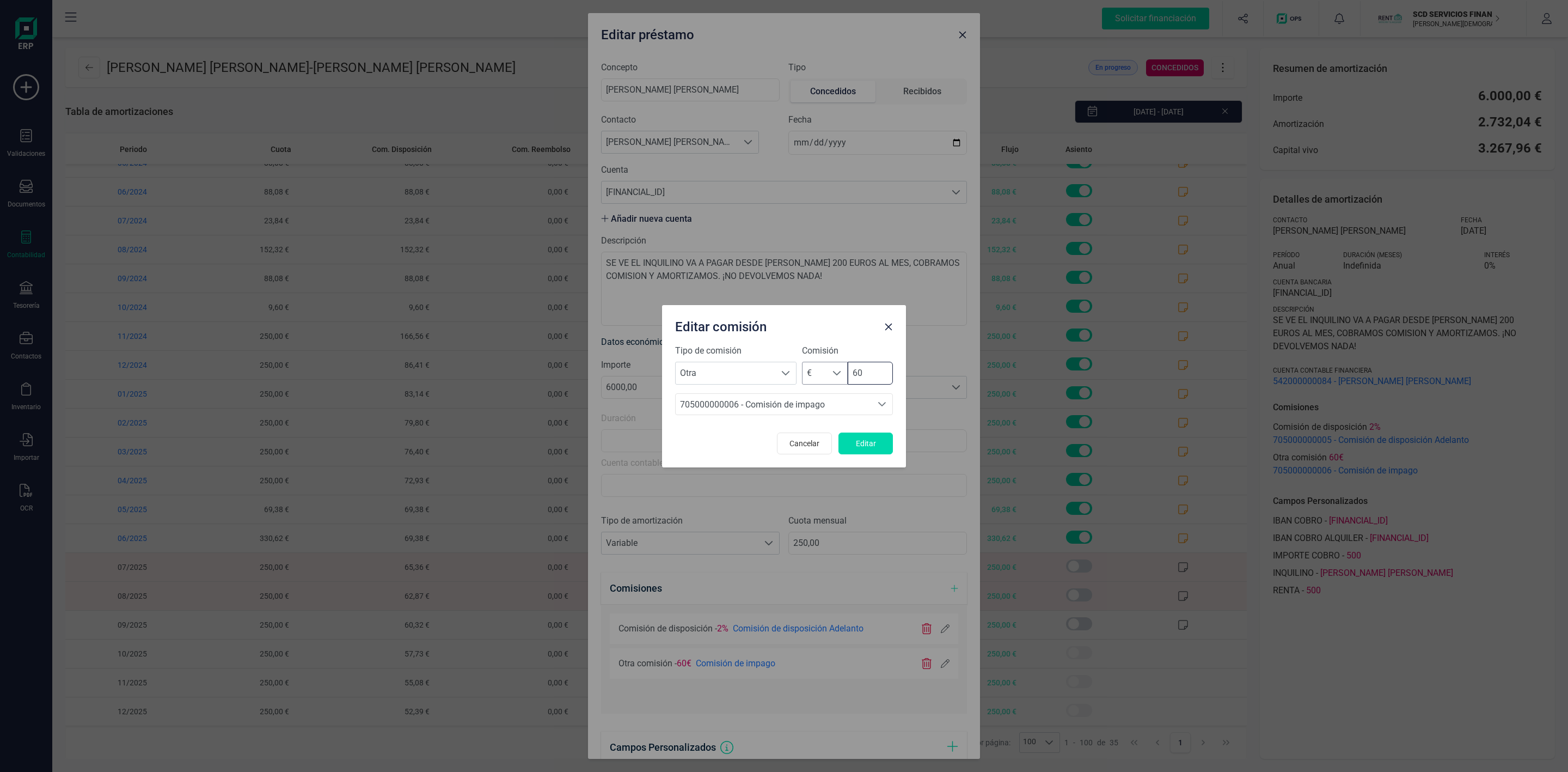
click at [816, 379] on div "€ € 60" at bounding box center [847, 373] width 91 height 23
type input "0"
click at [881, 445] on button "Editar" at bounding box center [865, 443] width 54 height 22
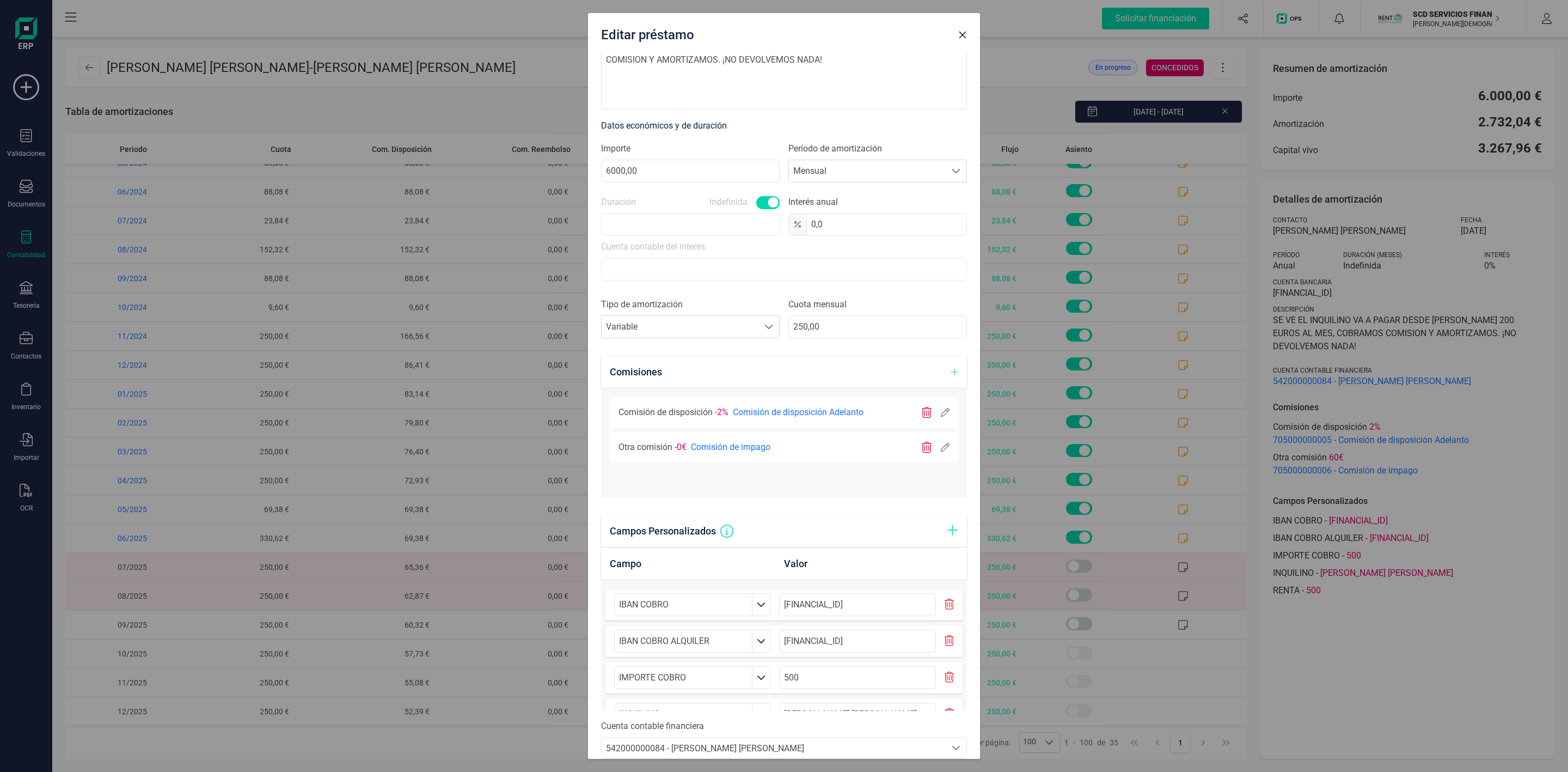
scroll to position [271, 0]
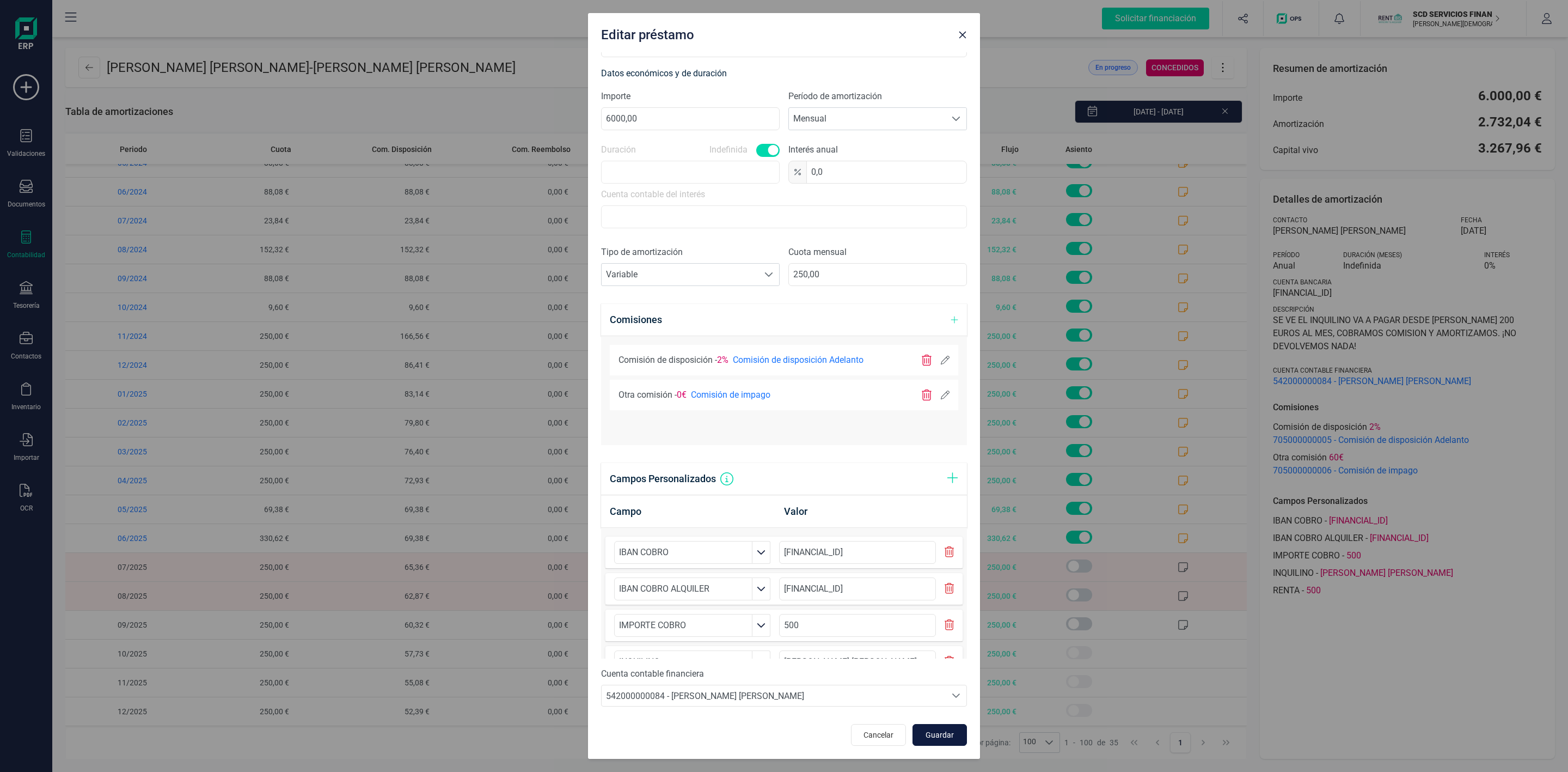
click at [922, 743] on button "Guardar" at bounding box center [940, 734] width 54 height 22
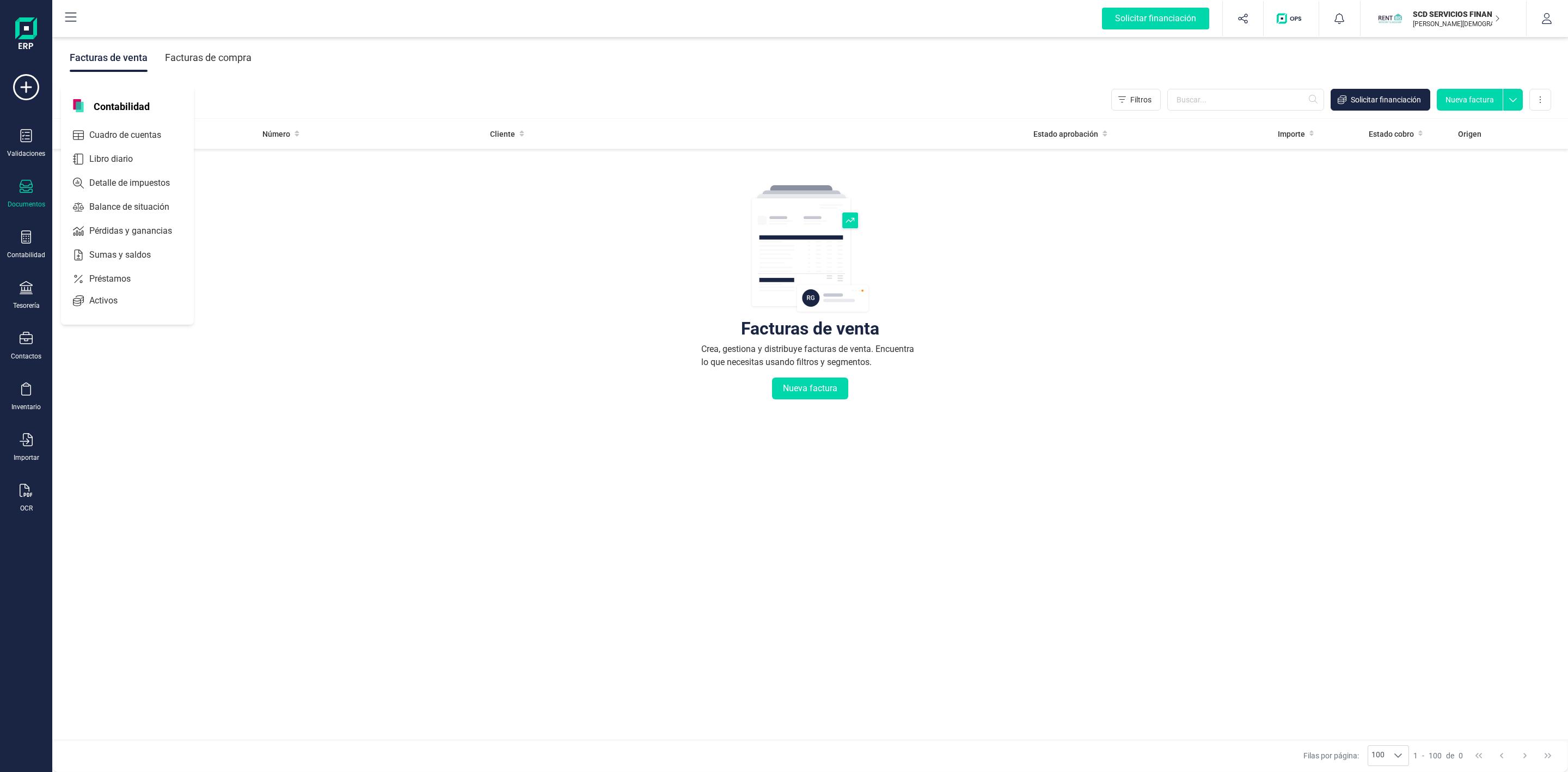
click at [126, 280] on span "Préstamos" at bounding box center [118, 279] width 66 height 13
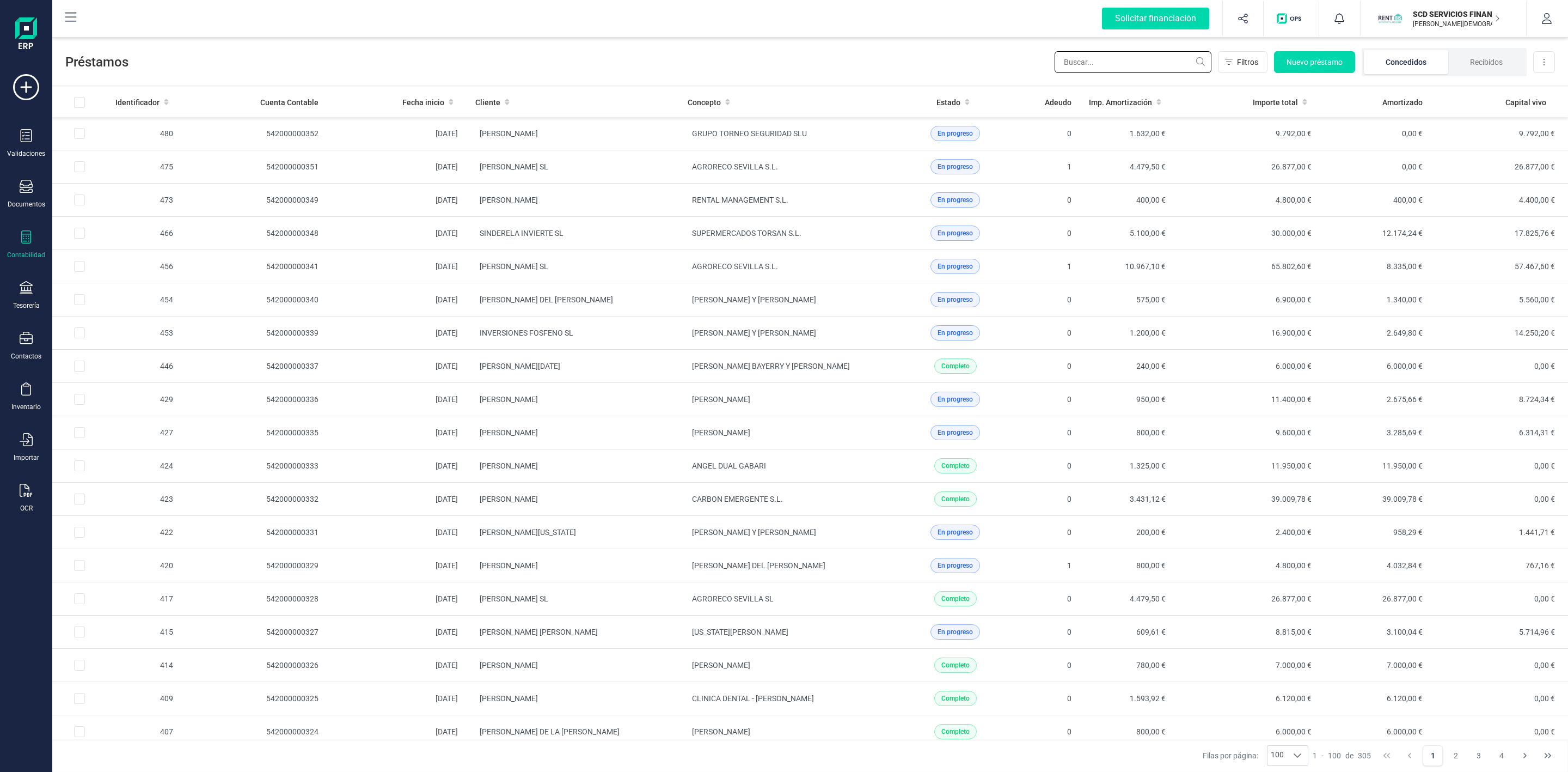
click at [1104, 61] on input "text" at bounding box center [1132, 61] width 156 height 22
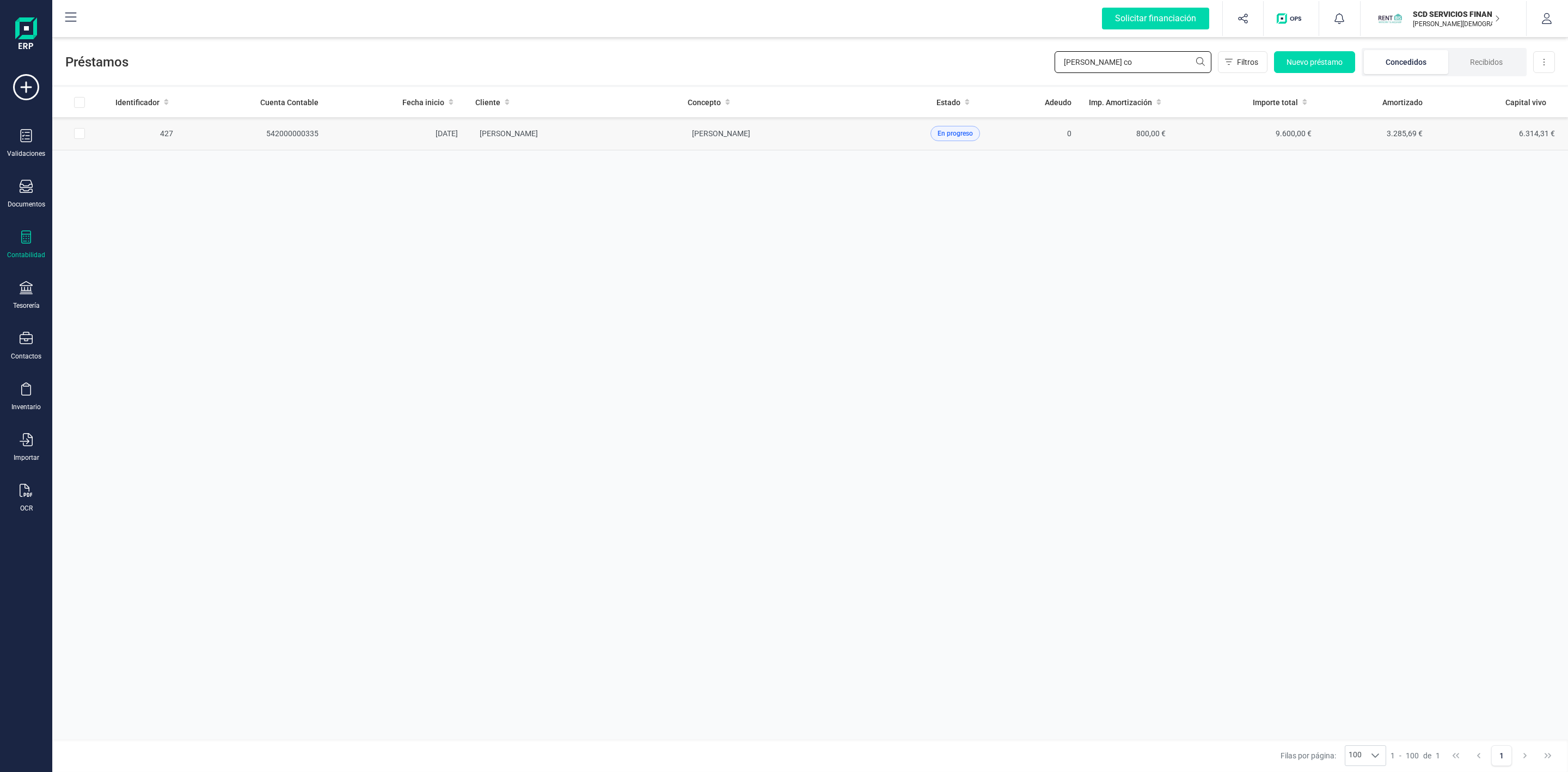
type input "[PERSON_NAME] co"
click at [838, 145] on td "[PERSON_NAME]" at bounding box center [785, 134] width 212 height 34
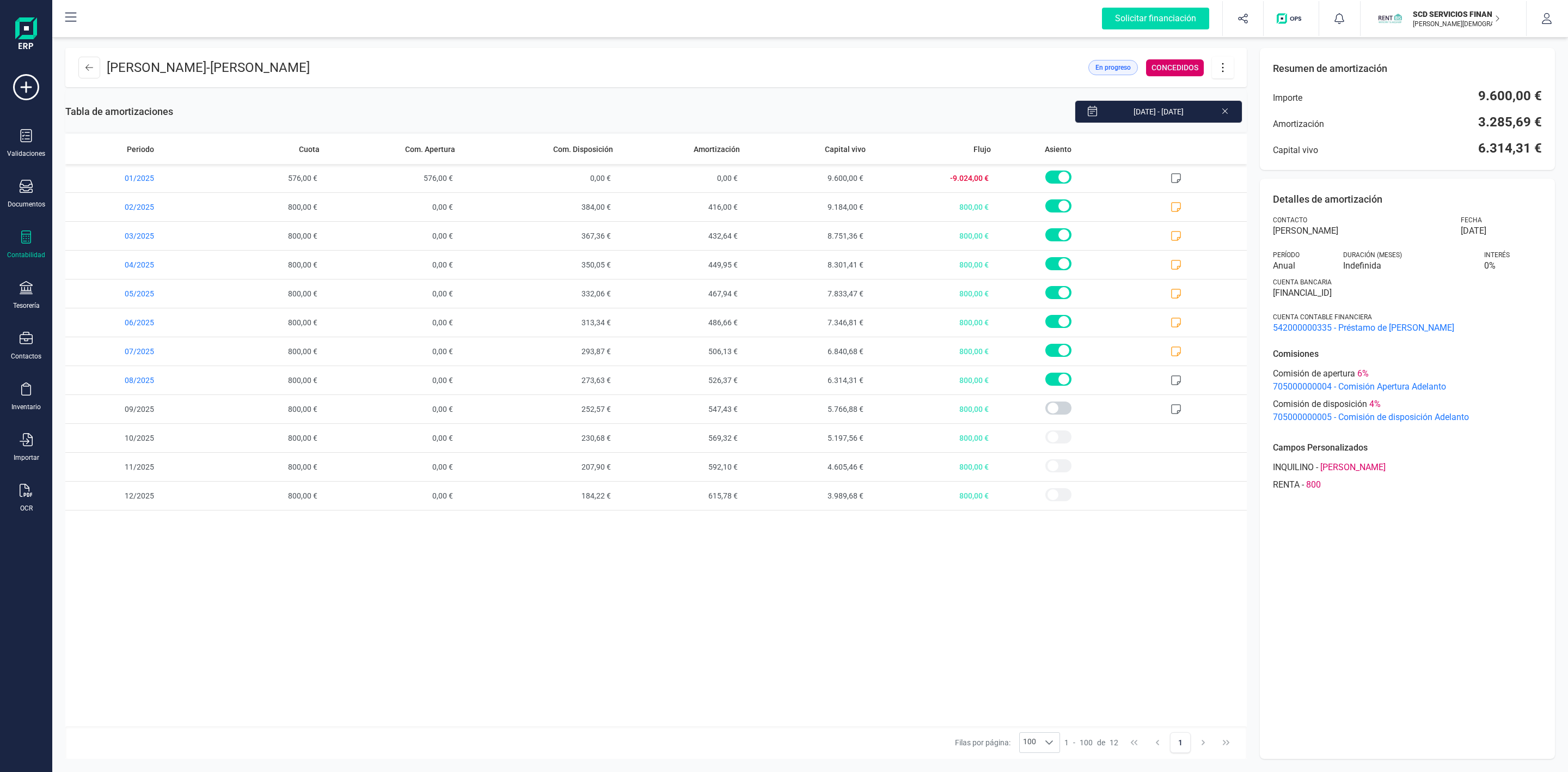
click at [1226, 113] on icon at bounding box center [1225, 111] width 6 height 6
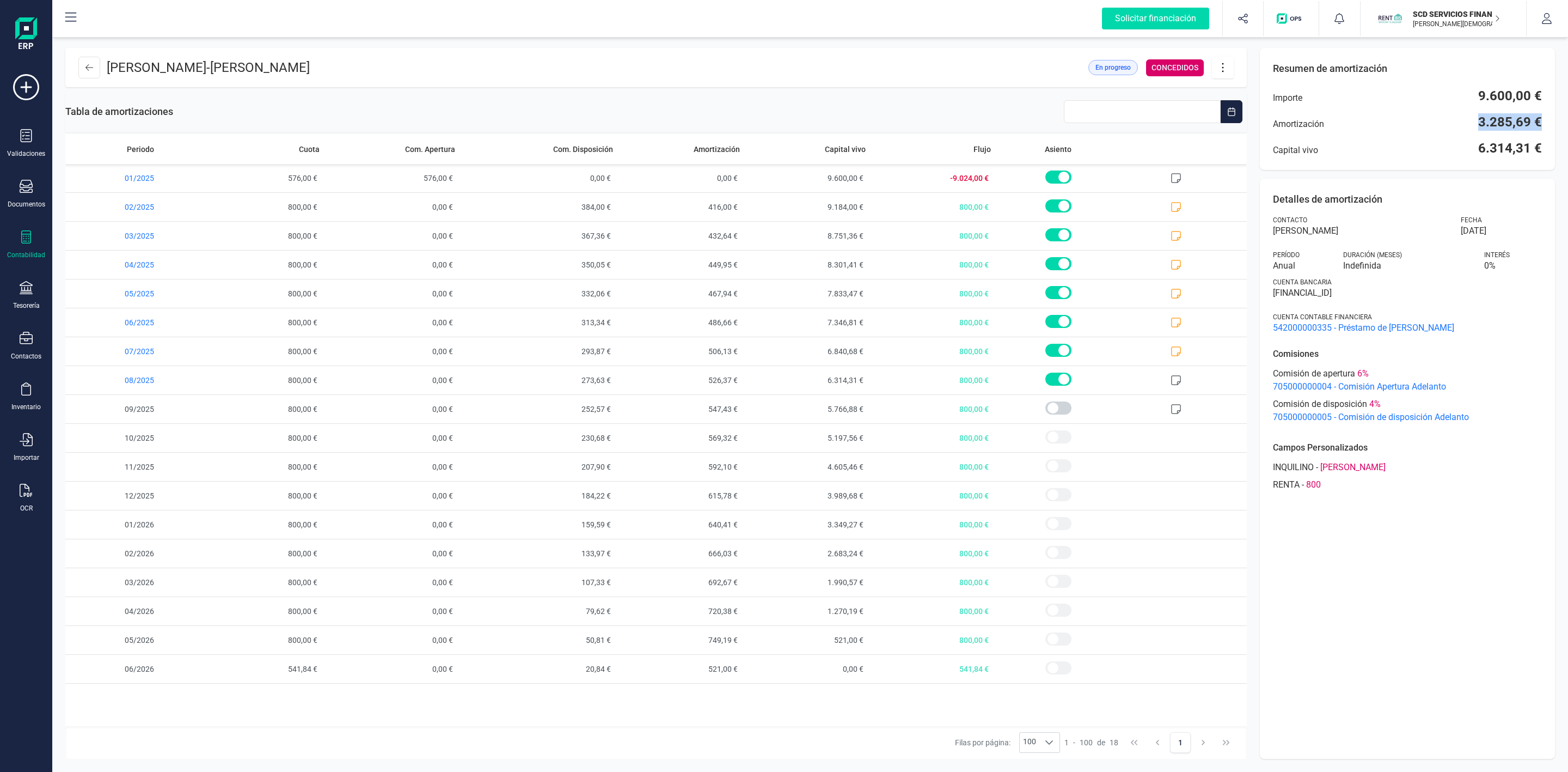
drag, startPoint x: 1471, startPoint y: 120, endPoint x: 1544, endPoint y: 125, distance: 73.2
click at [1544, 125] on div "Resumen de amortización Importe 9.600,00 € Amortización 3.285,69 € Capital vivo…" at bounding box center [1407, 108] width 295 height 122
click at [198, 419] on span "800,00 €" at bounding box center [261, 409] width 126 height 29
click at [1177, 355] on icon at bounding box center [1176, 352] width 10 height 10
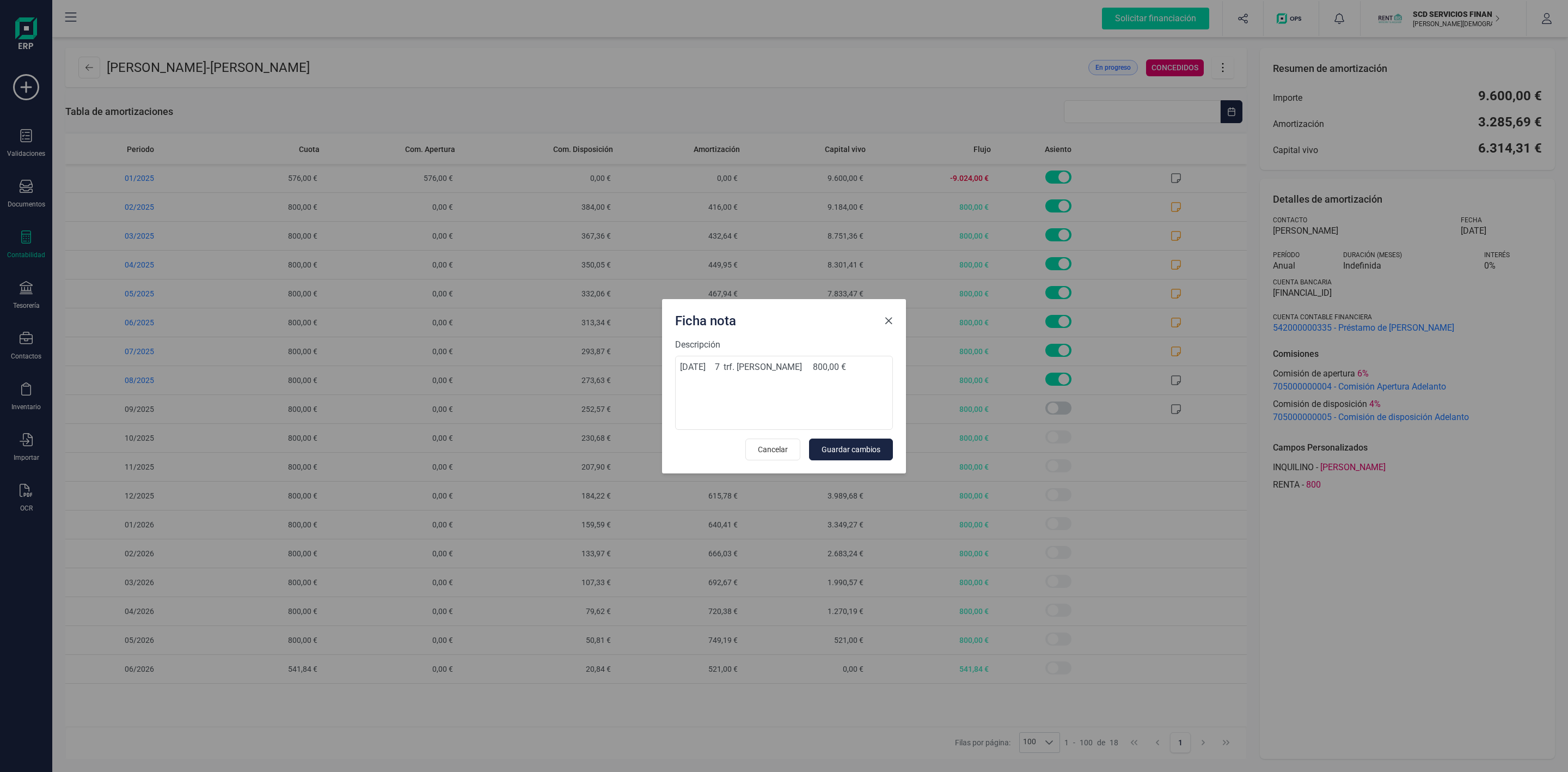
click at [887, 319] on span "Close" at bounding box center [888, 320] width 9 height 9
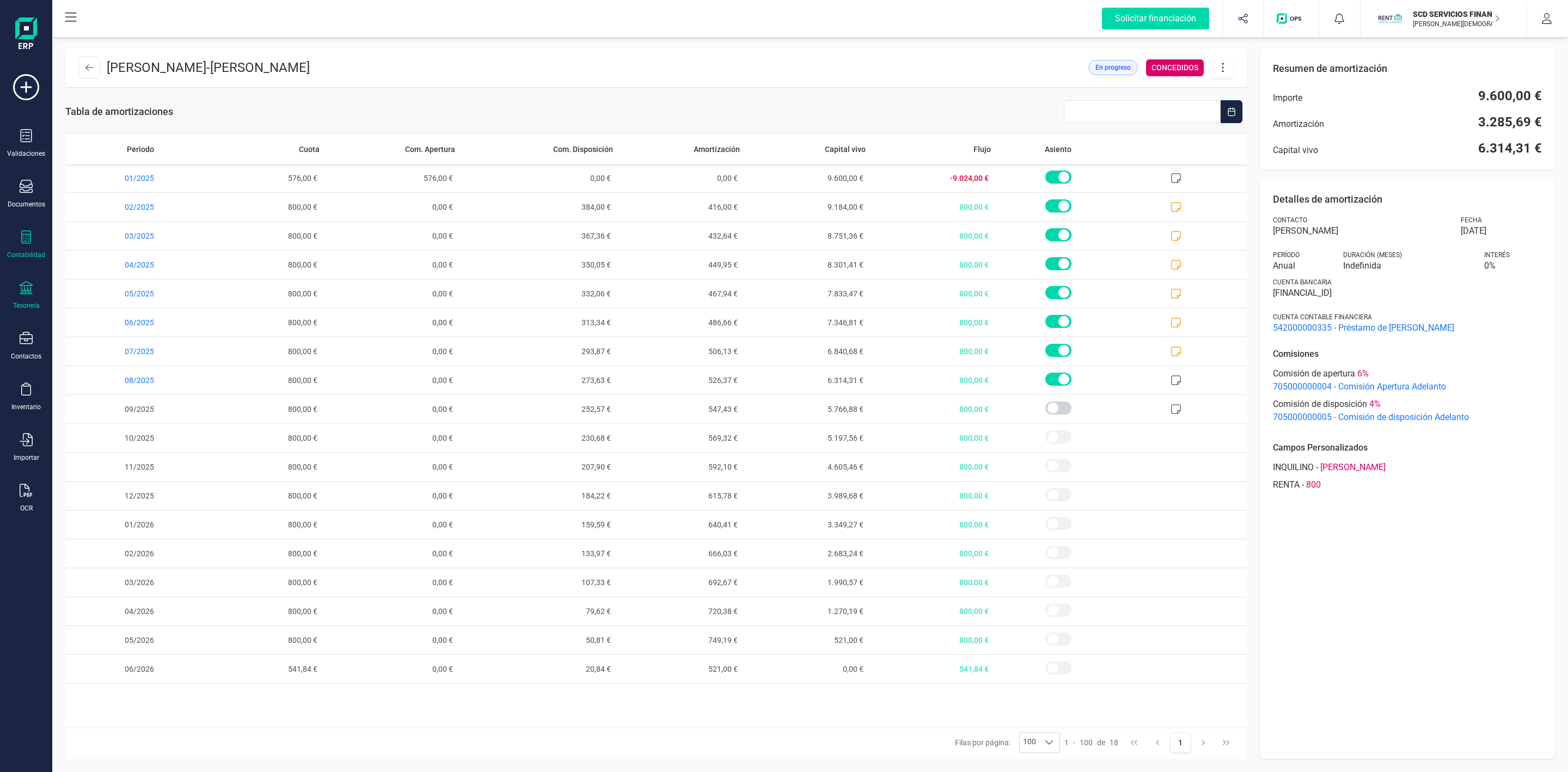
click at [24, 296] on div at bounding box center [26, 288] width 13 height 16
click at [111, 187] on span "Cuentas bancarias" at bounding box center [133, 186] width 96 height 13
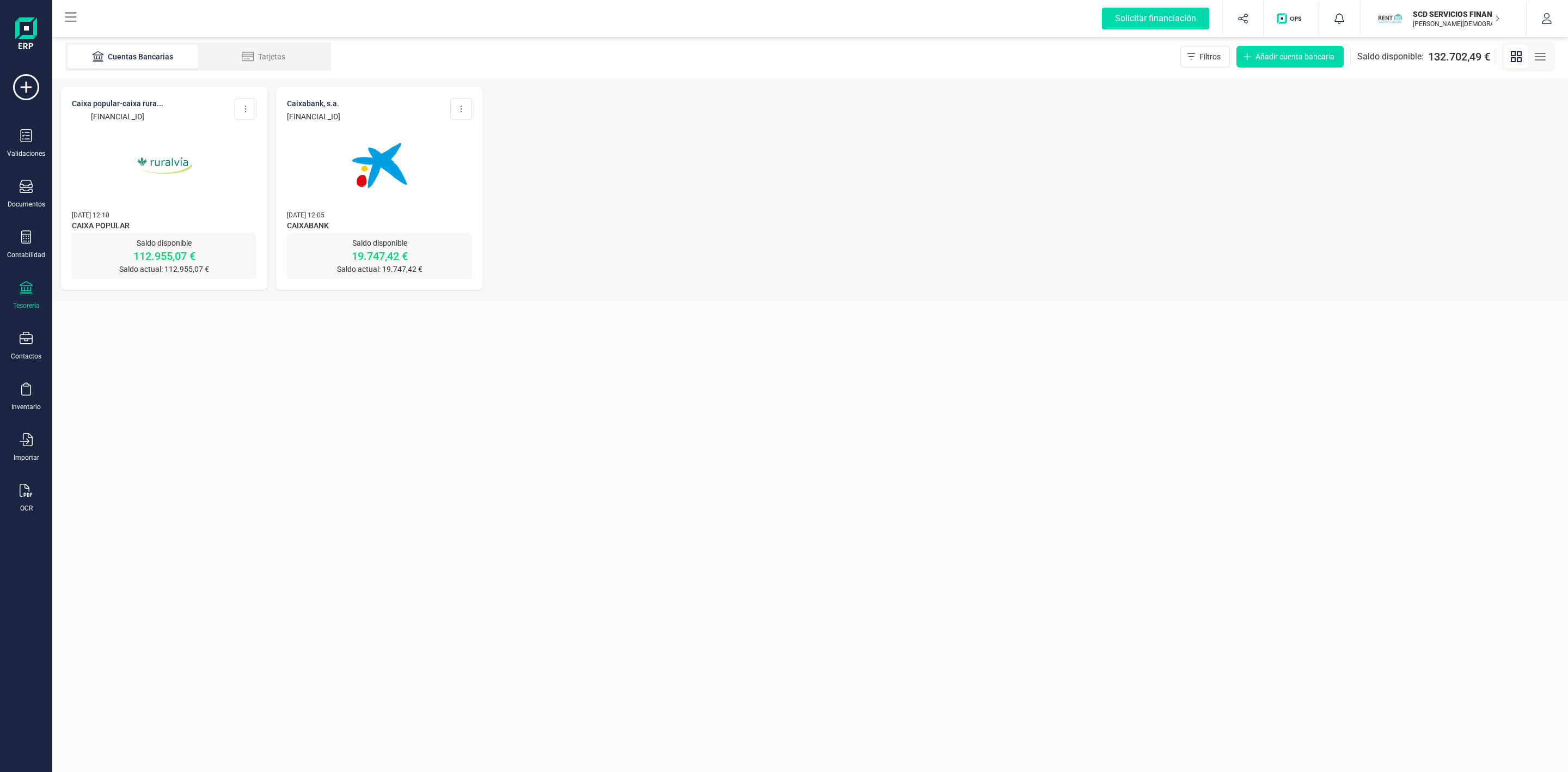
click at [128, 179] on img at bounding box center [165, 166] width 92 height 92
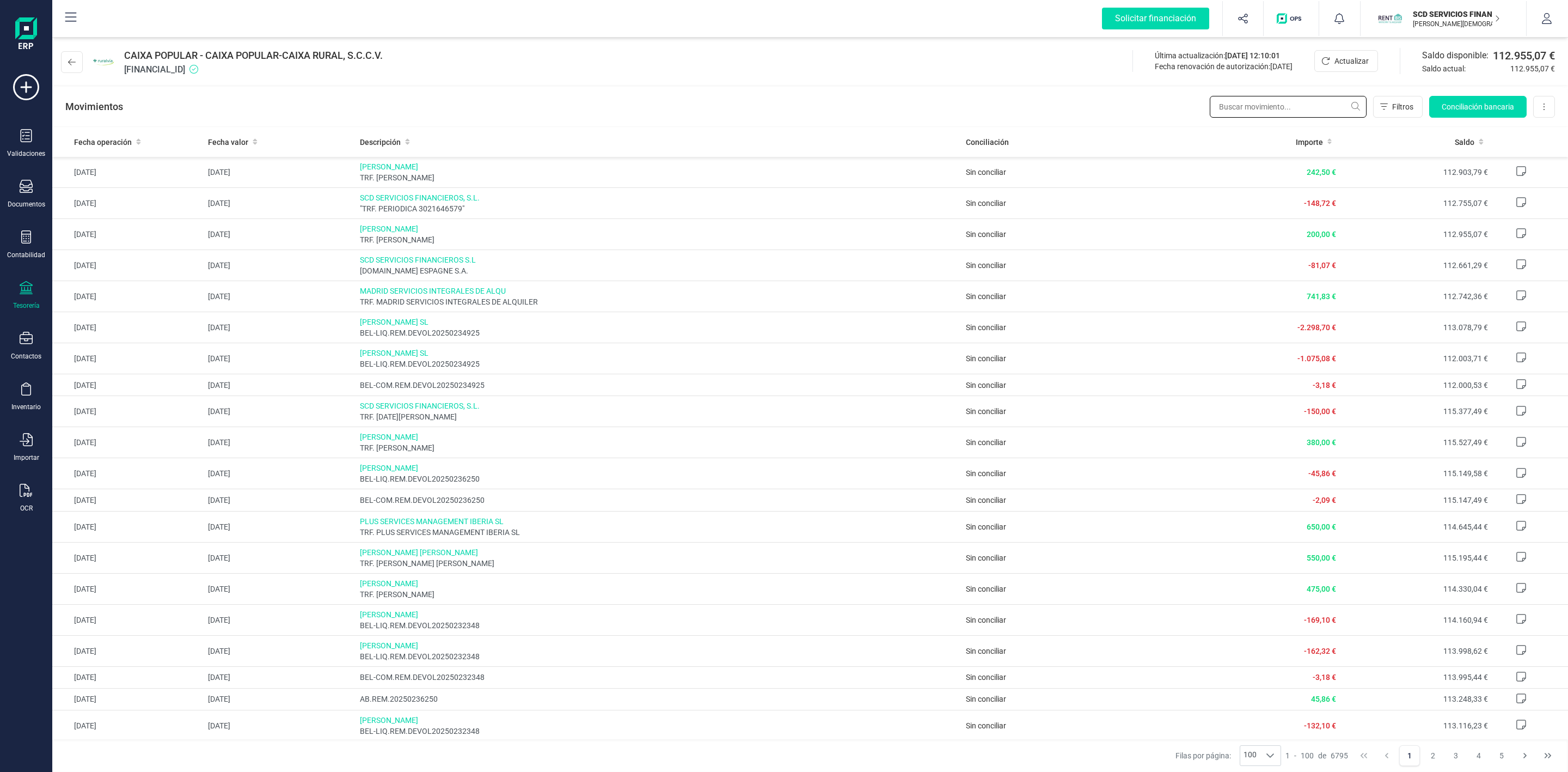
click at [1253, 102] on input "text" at bounding box center [1288, 107] width 156 height 22
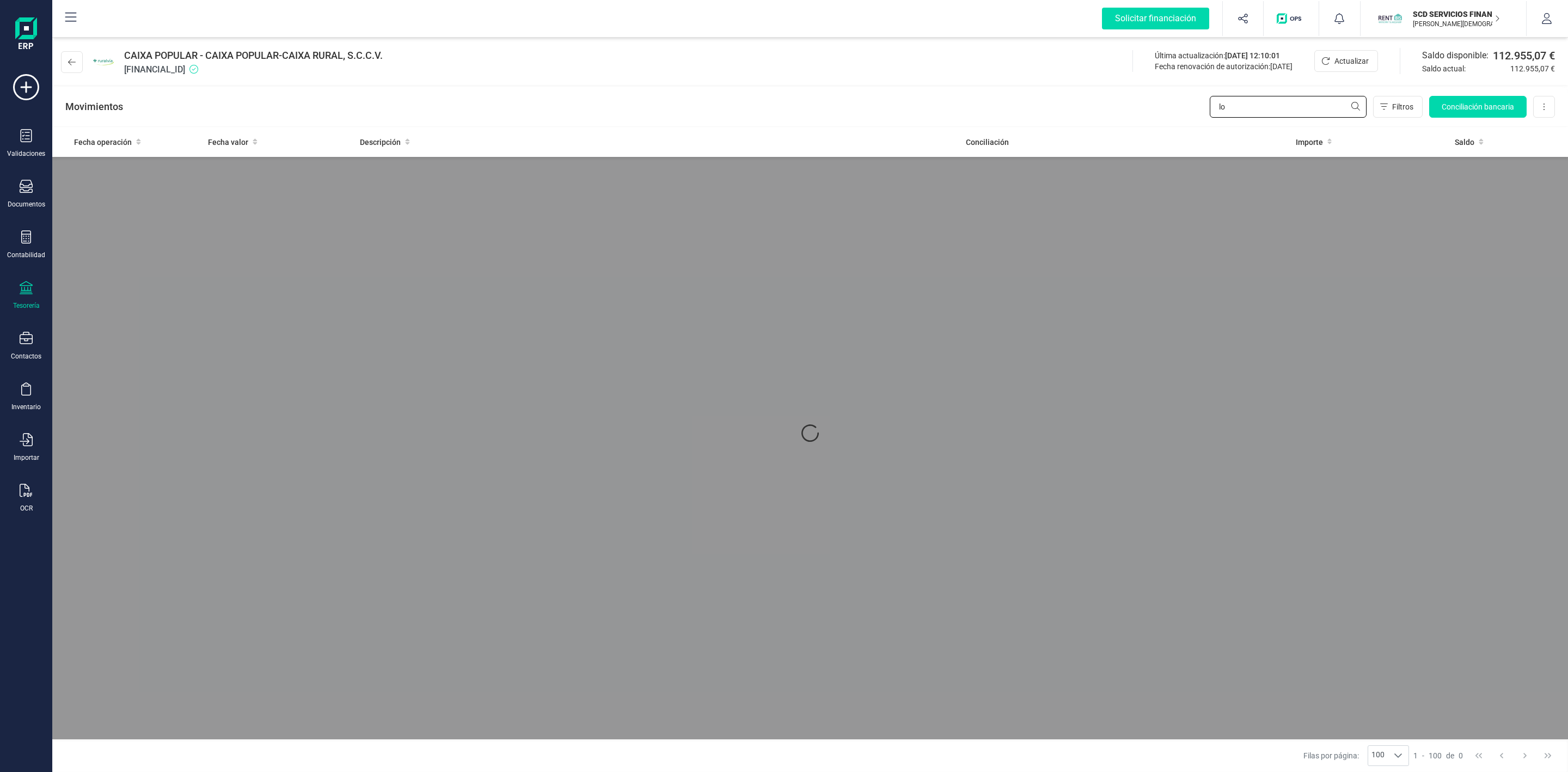
type input "l"
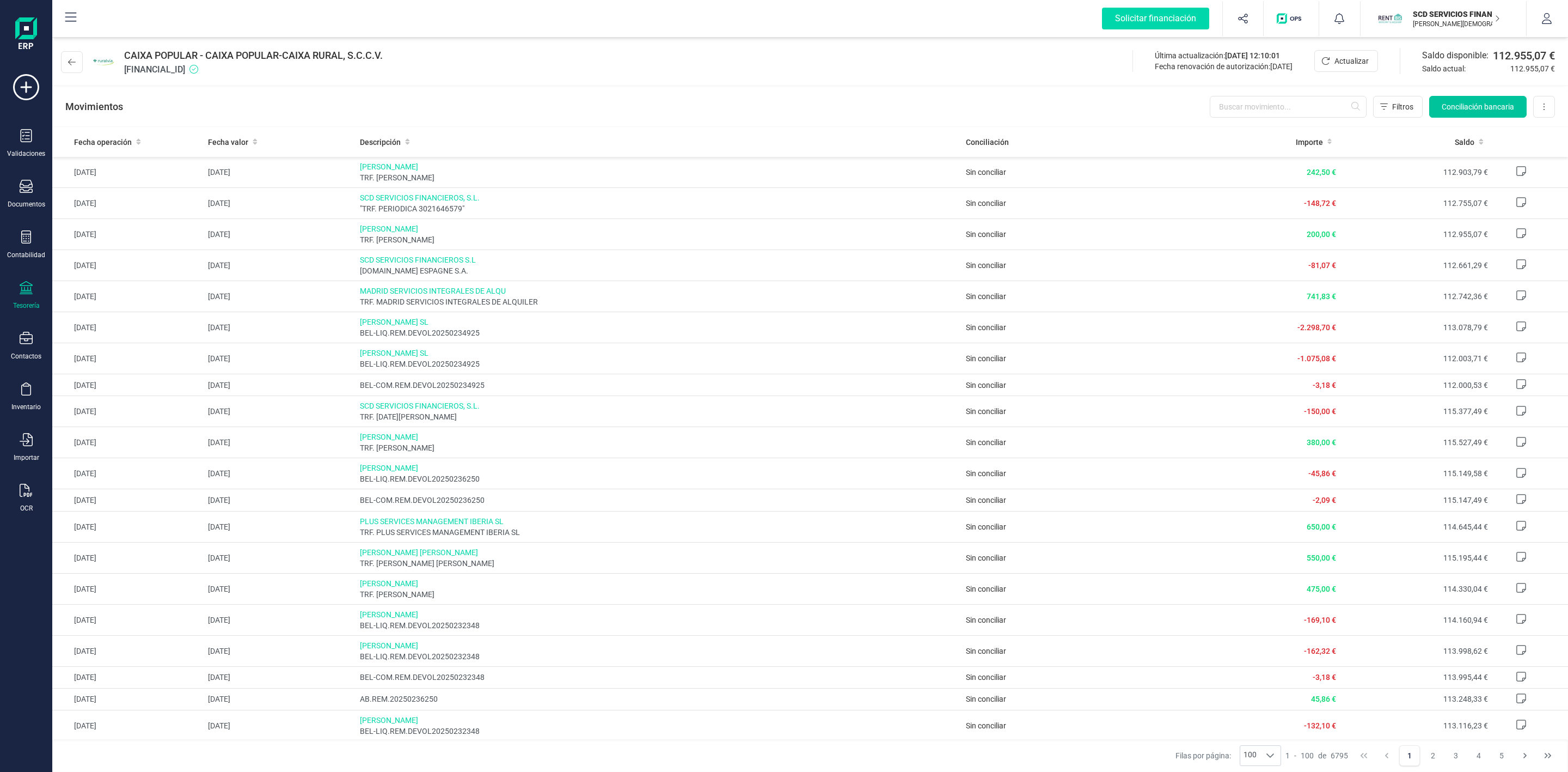
click at [1457, 98] on button "Conciliación bancaria" at bounding box center [1477, 107] width 97 height 22
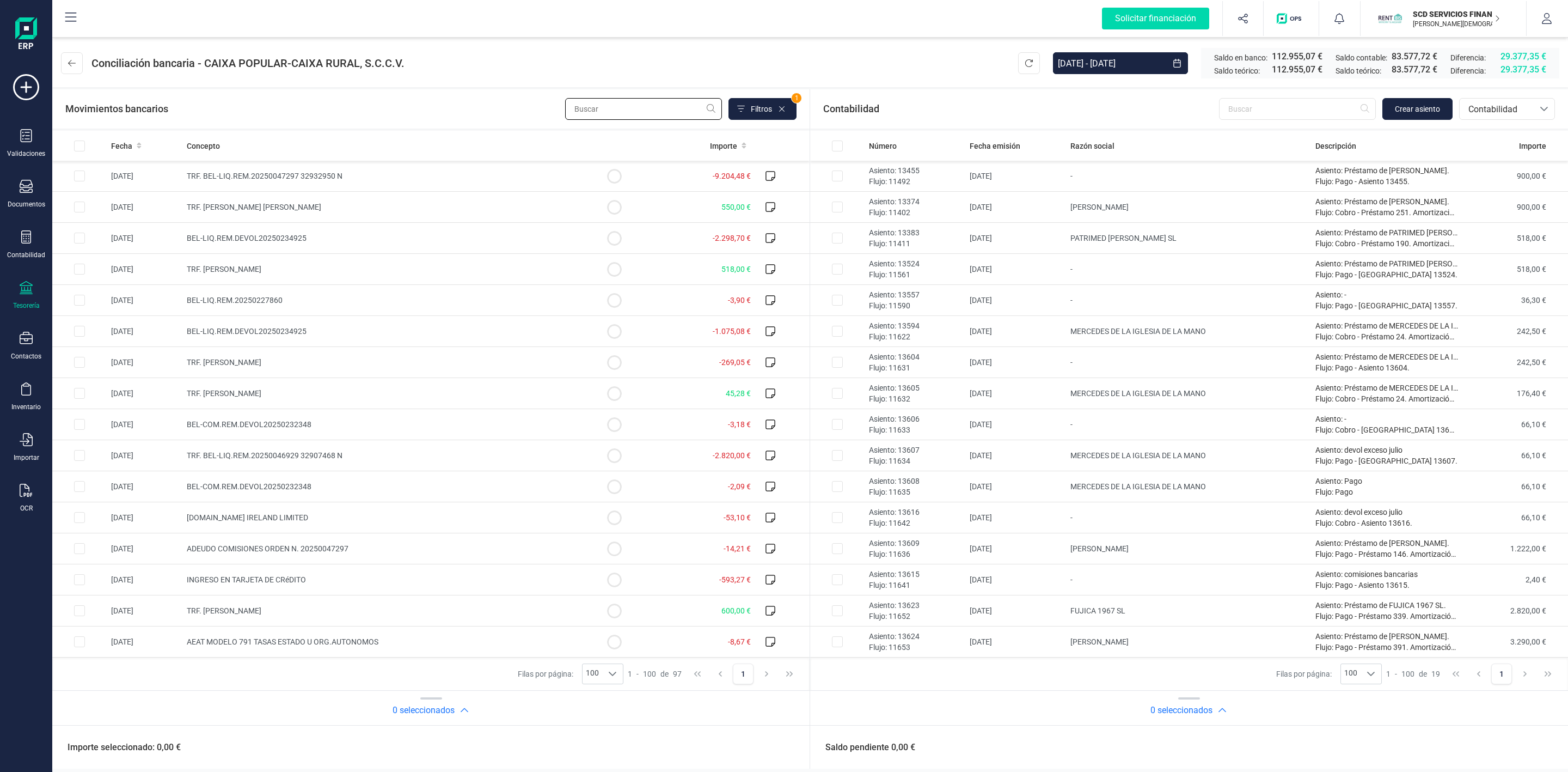
click at [608, 108] on input "text" at bounding box center [643, 109] width 156 height 22
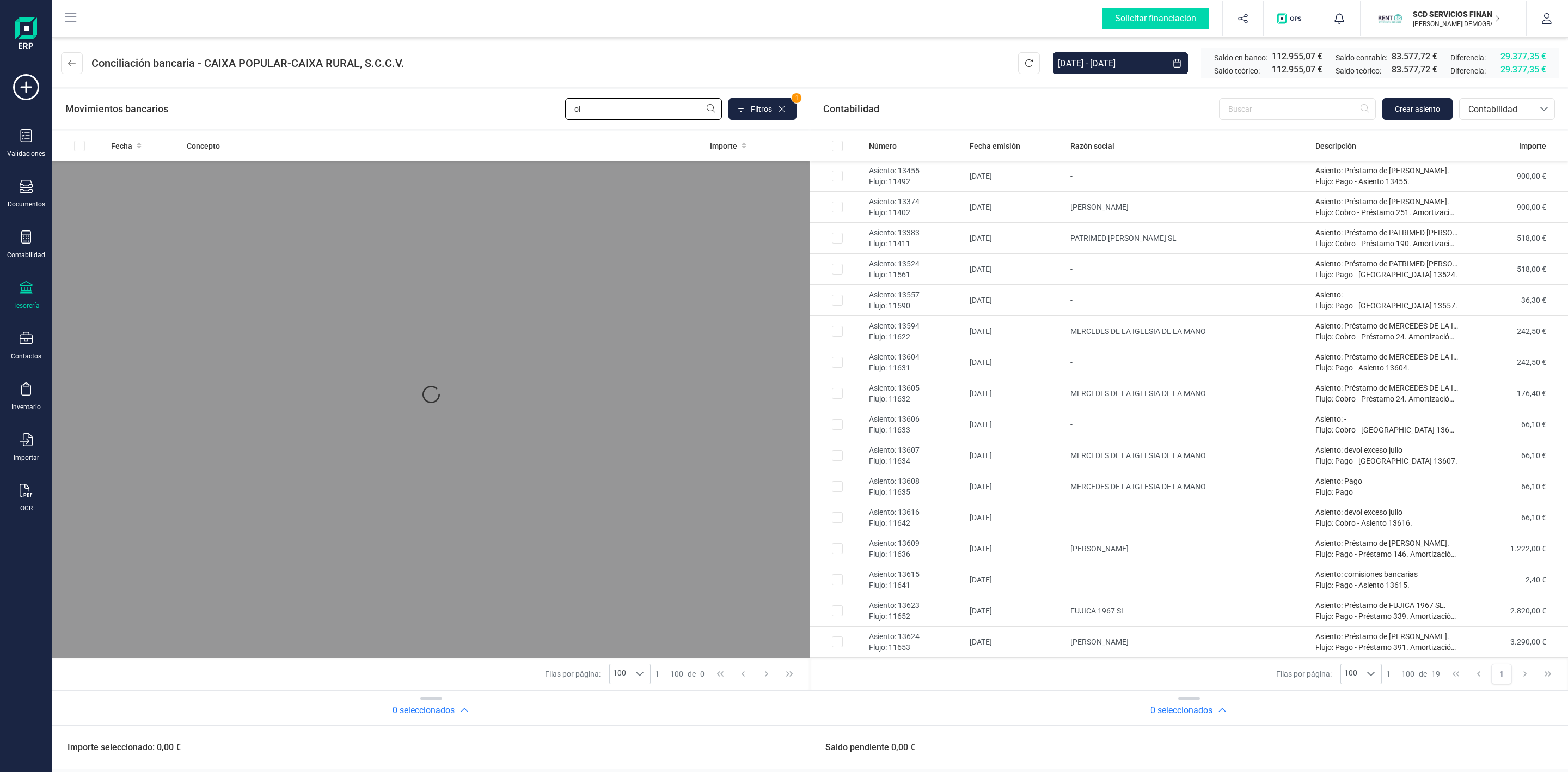
type input "o"
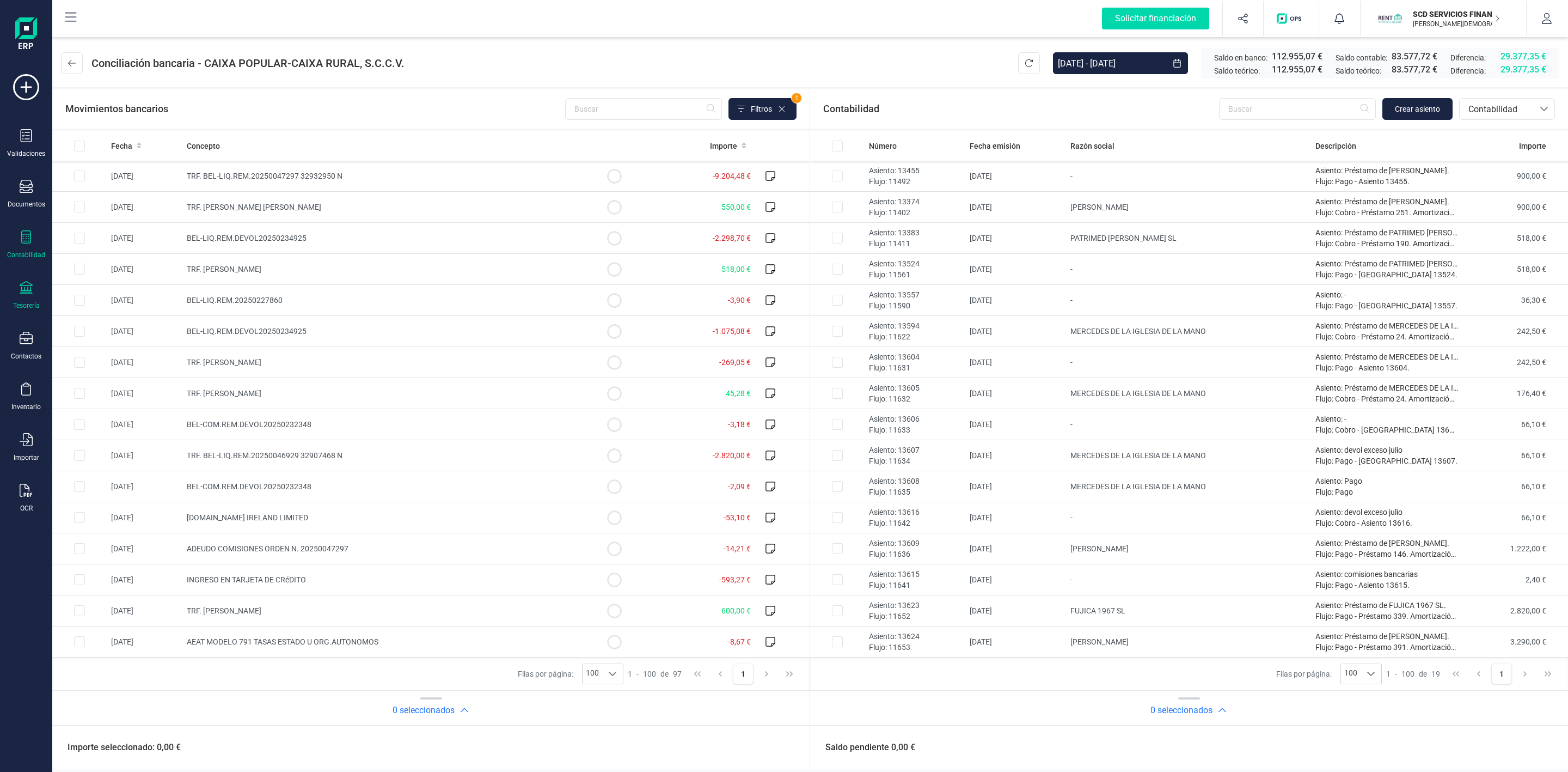
click at [31, 234] on icon at bounding box center [26, 237] width 13 height 13
click at [118, 284] on span "Préstamos" at bounding box center [118, 279] width 66 height 13
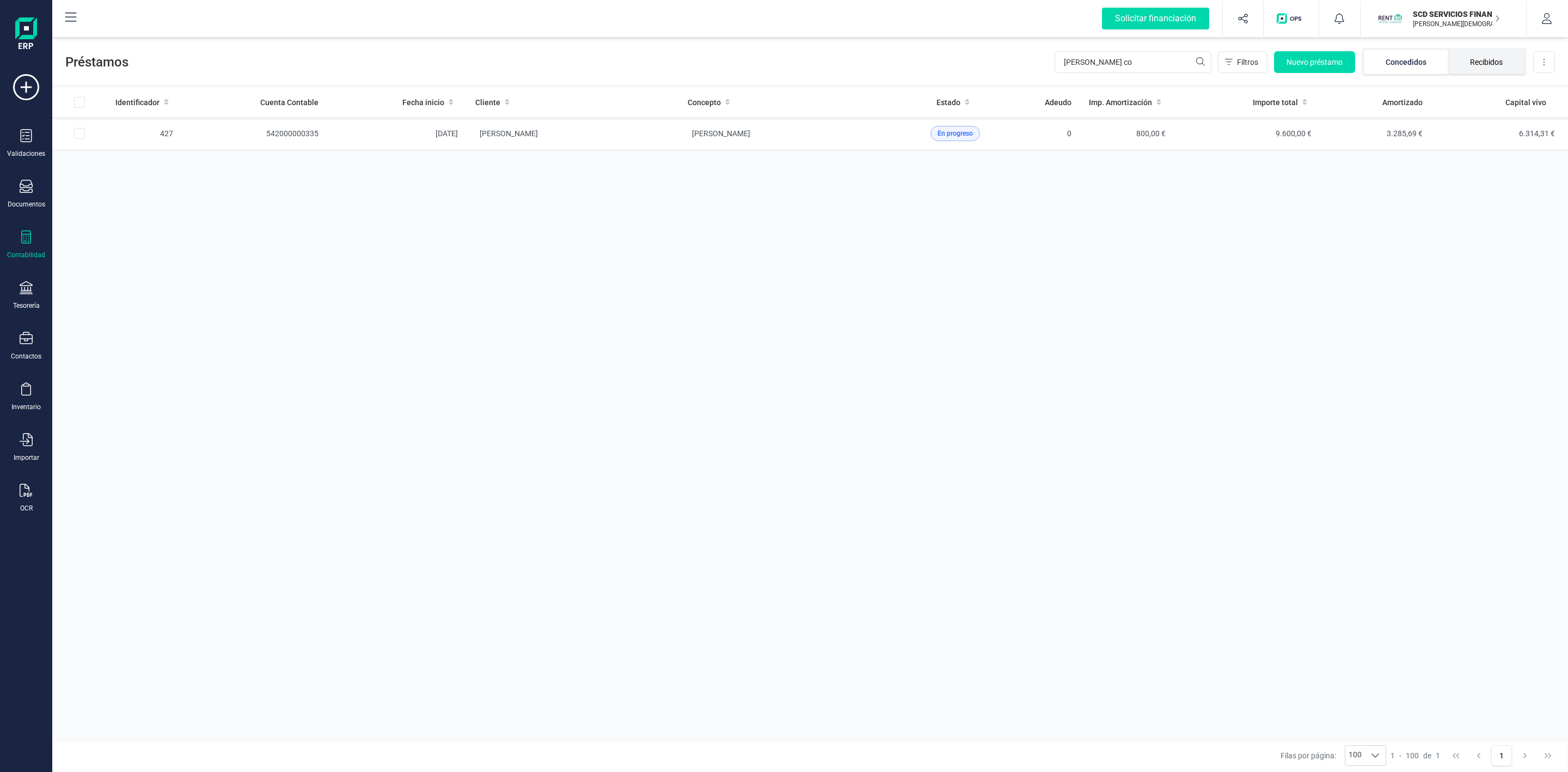
click at [1500, 66] on li "Recibidos" at bounding box center [1486, 61] width 76 height 24
drag, startPoint x: 1147, startPoint y: 62, endPoint x: 967, endPoint y: 62, distance: 180.0
click at [967, 62] on div "Préstamos daniel co Filtros Nuevo préstamo Concedidos Recibidos Descargar Excel" at bounding box center [810, 60] width 1516 height 50
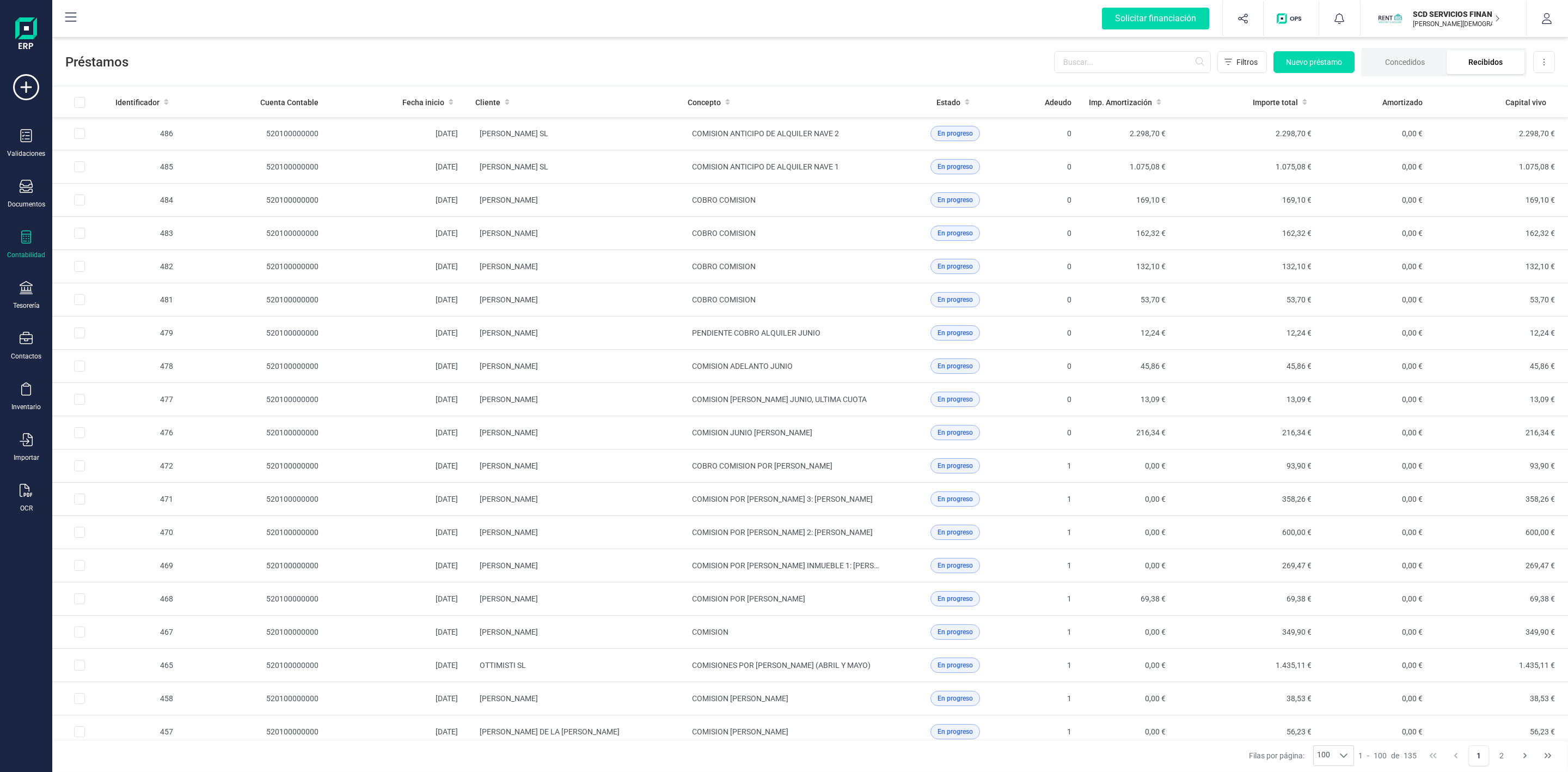
click at [1494, 67] on li "Recibidos" at bounding box center [1485, 61] width 78 height 24
click at [1152, 59] on input "text" at bounding box center [1132, 61] width 156 height 22
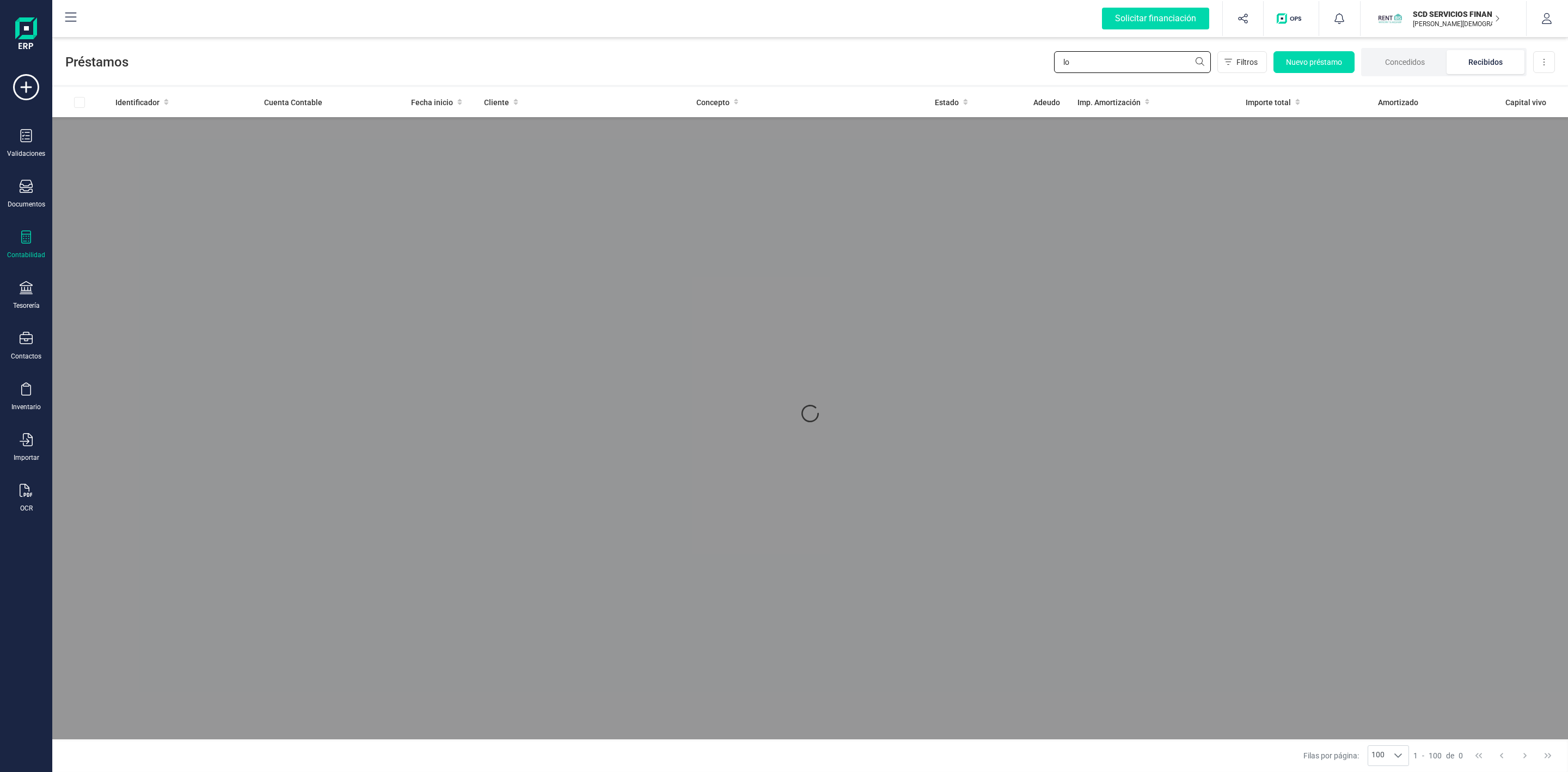
type input "l"
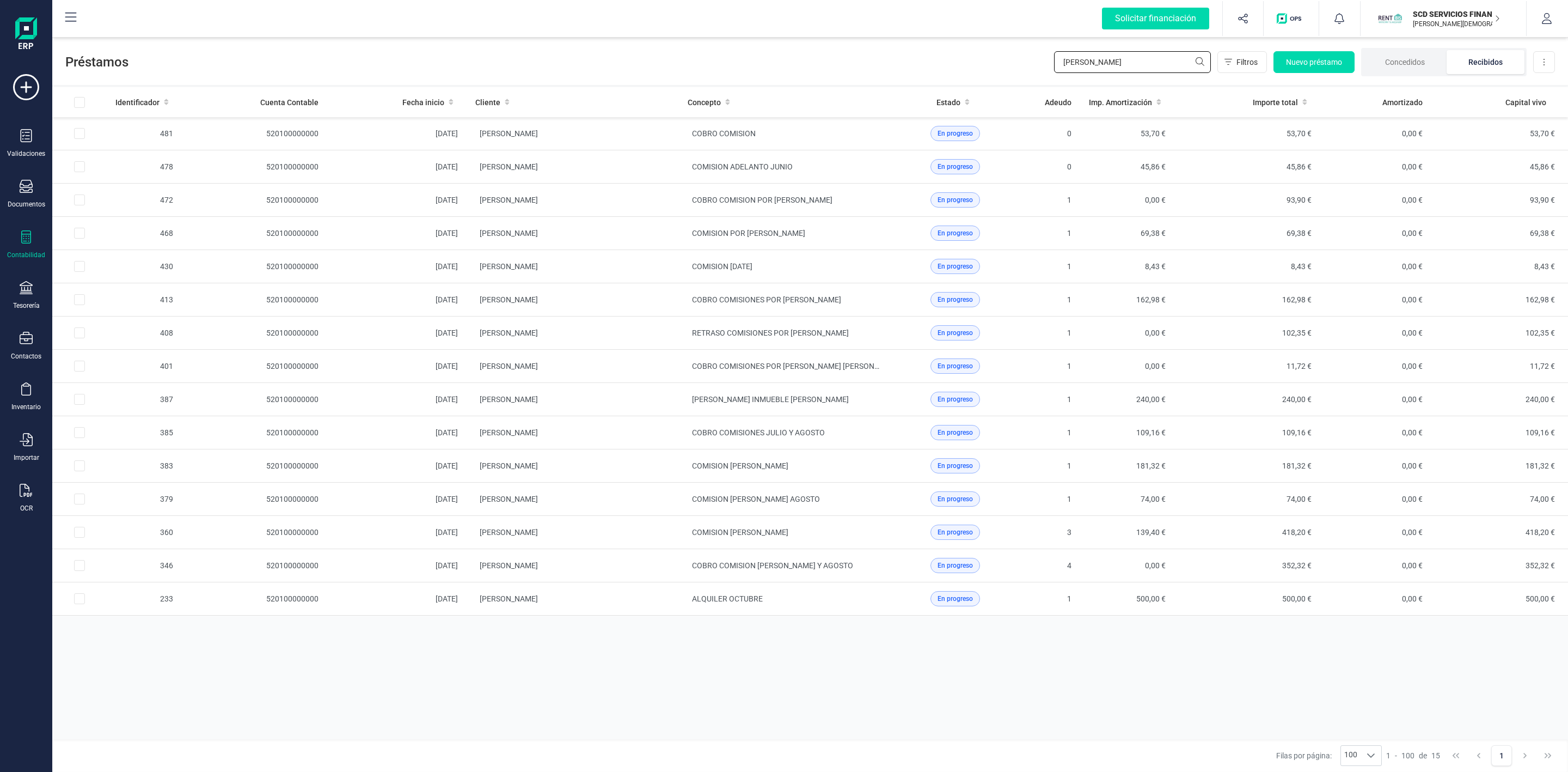
type input "maria"
click at [84, 204] on input "Row Selected baa5f7c2-4811-4176-b608-6fc9479170d0" at bounding box center [79, 199] width 11 height 11
checkbox input "true"
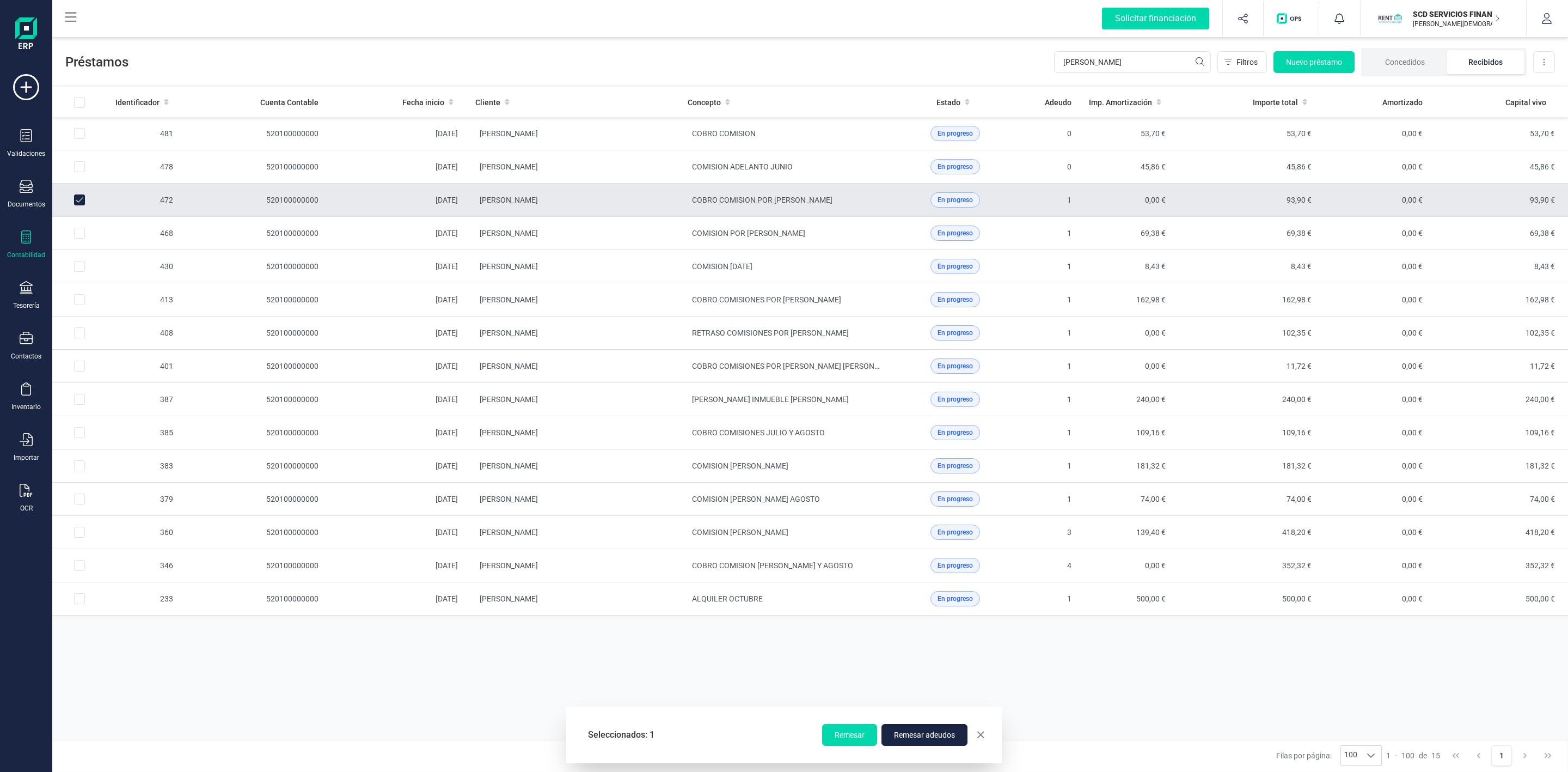
click at [621, 193] on td "MARIA DOLORES GARCIA OLIVARES" at bounding box center [573, 200] width 212 height 34
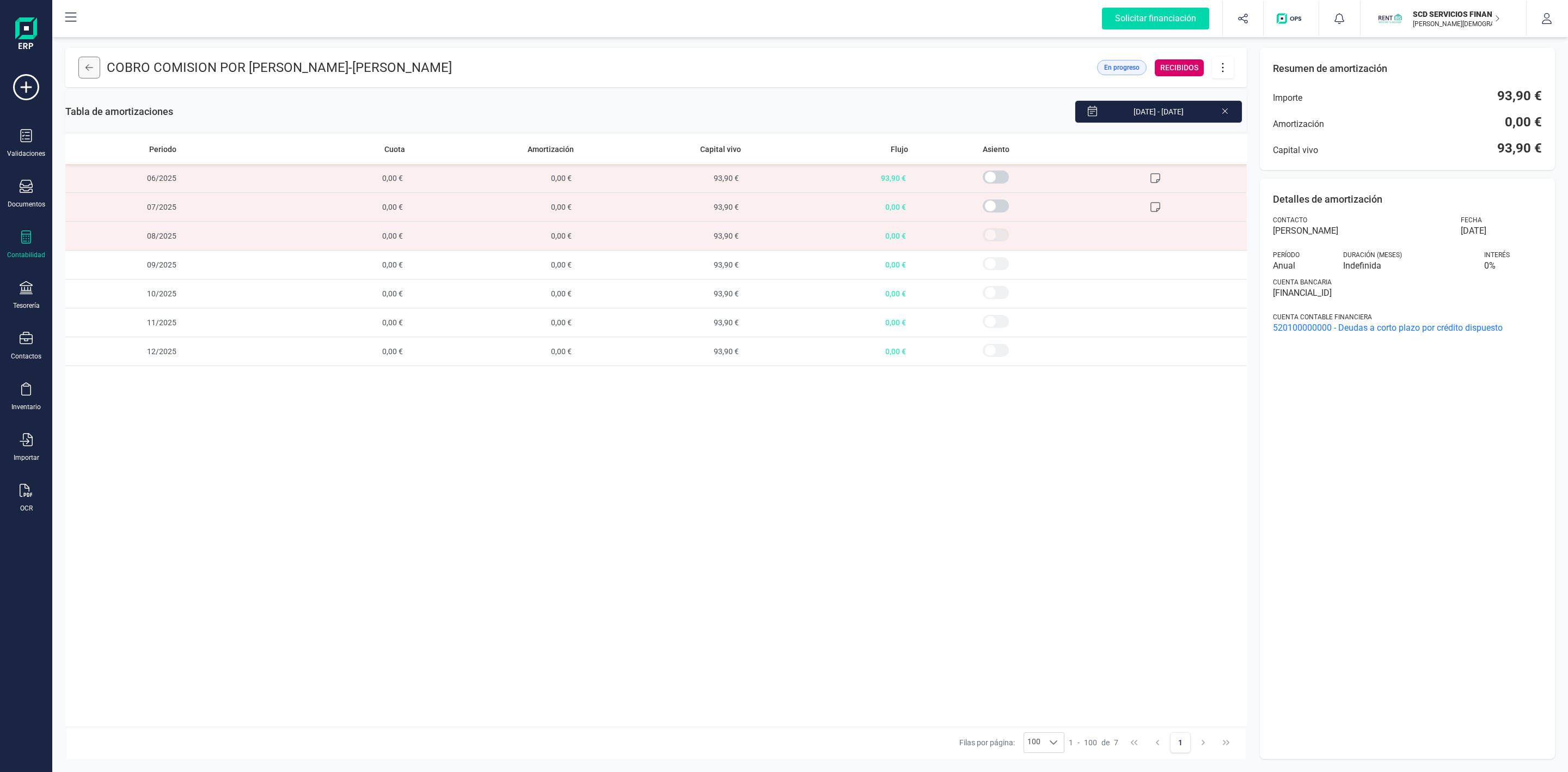
click at [90, 67] on icon at bounding box center [88, 67] width 7 height 9
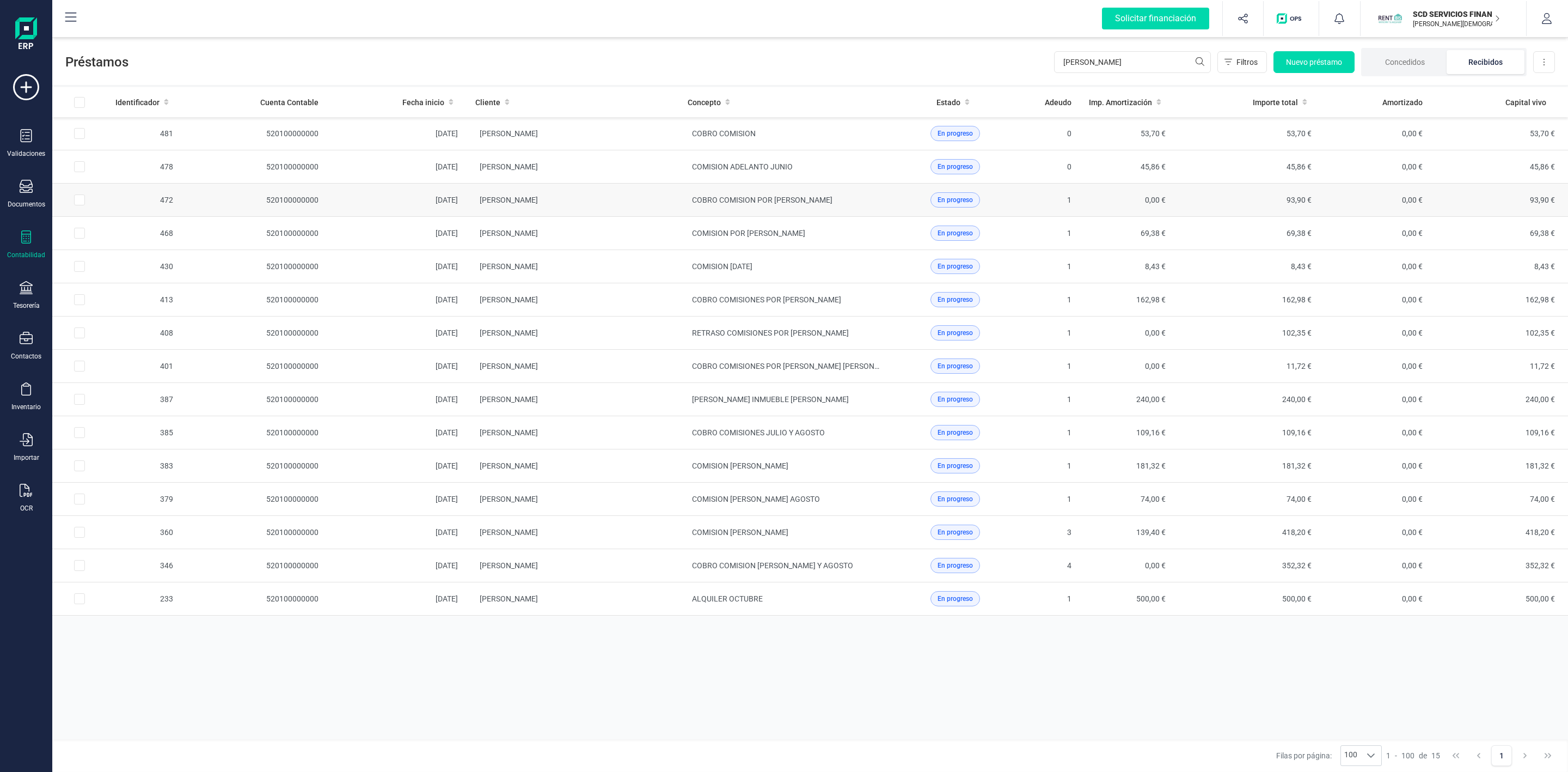
click at [628, 211] on td "MARIA DOLORES GARCIA OLIVARES" at bounding box center [573, 200] width 212 height 34
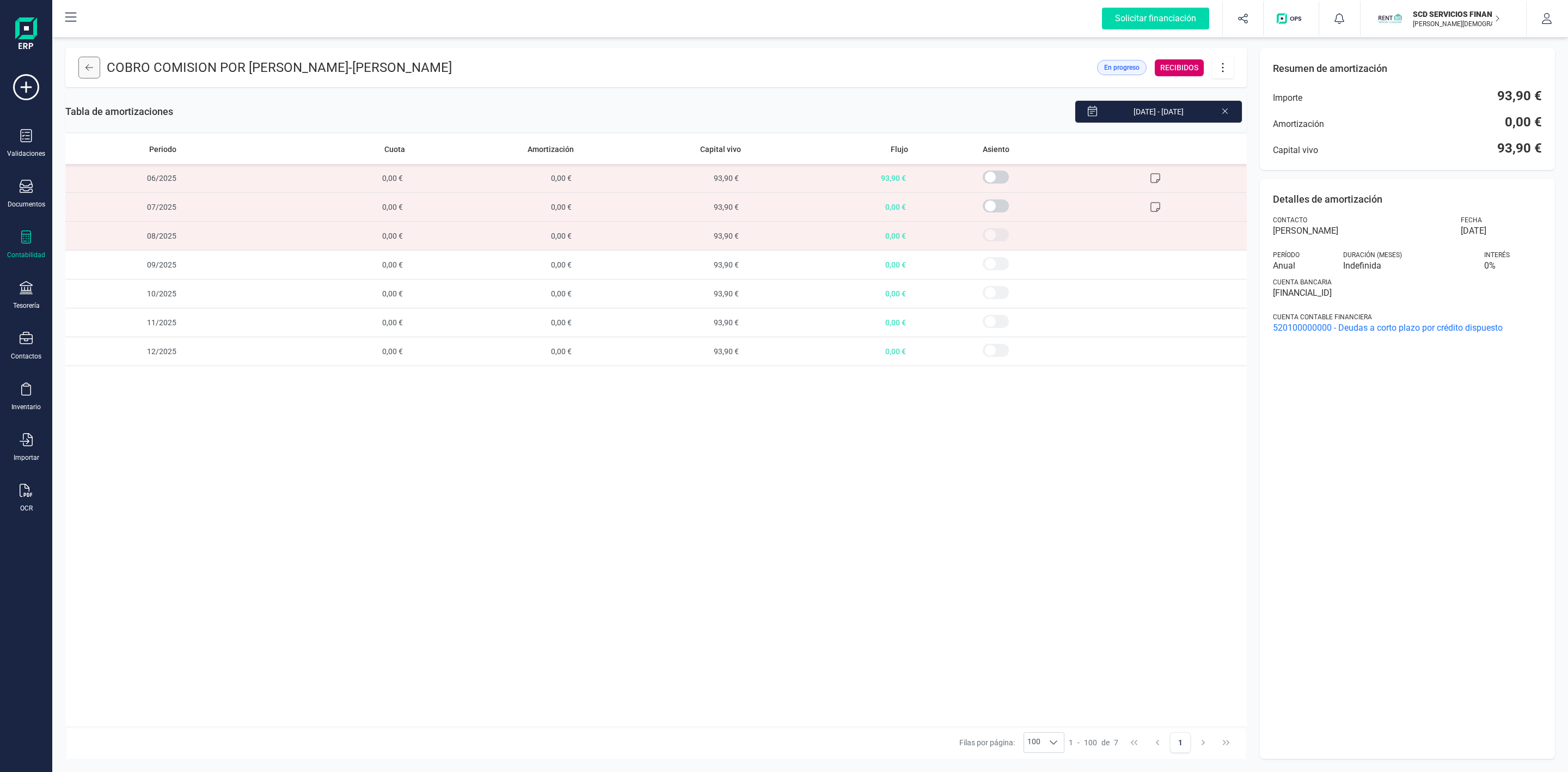
click at [88, 66] on icon at bounding box center [88, 67] width 7 height 7
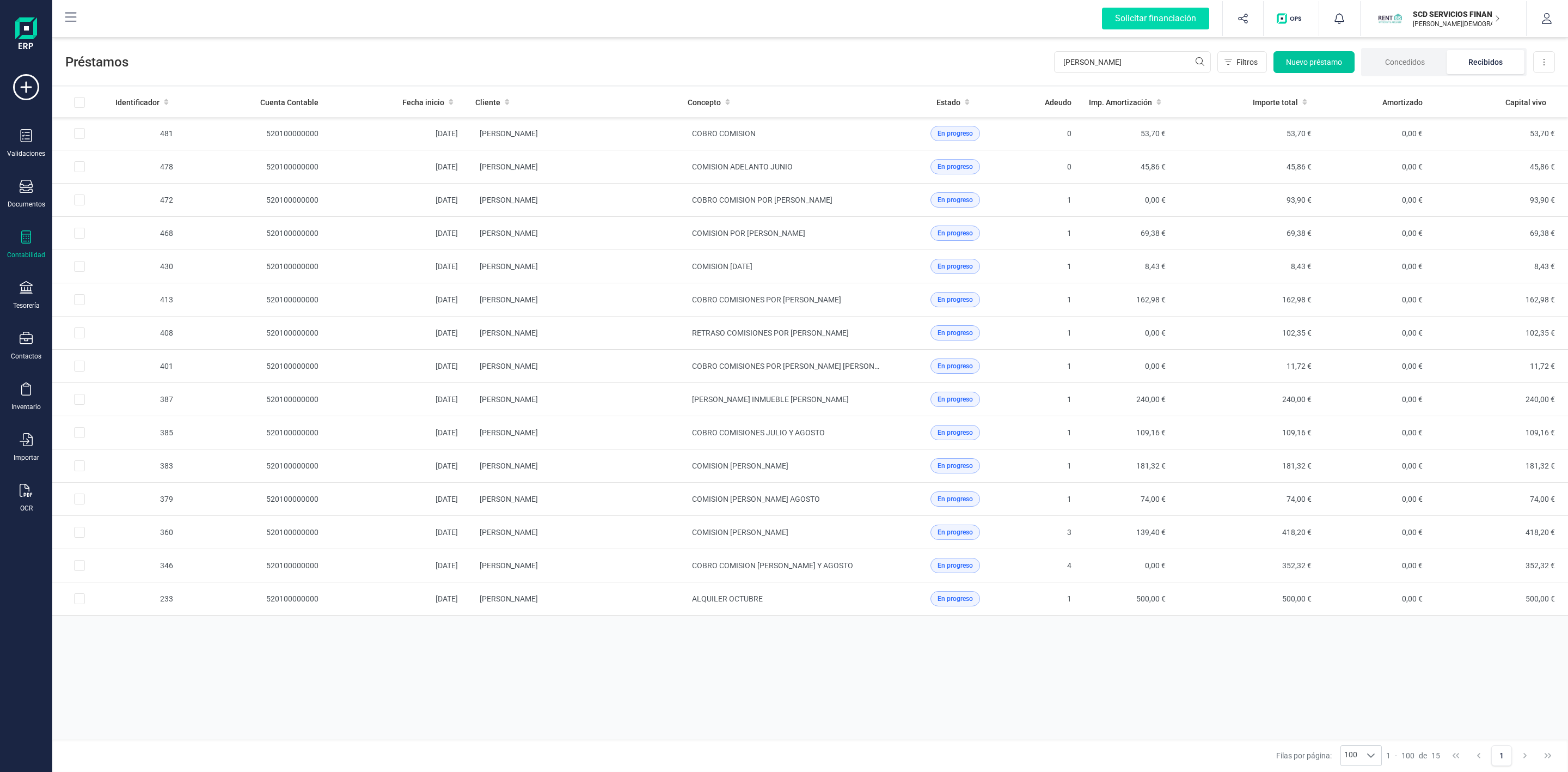
click at [1331, 64] on span "Nuevo préstamo" at bounding box center [1314, 61] width 56 height 11
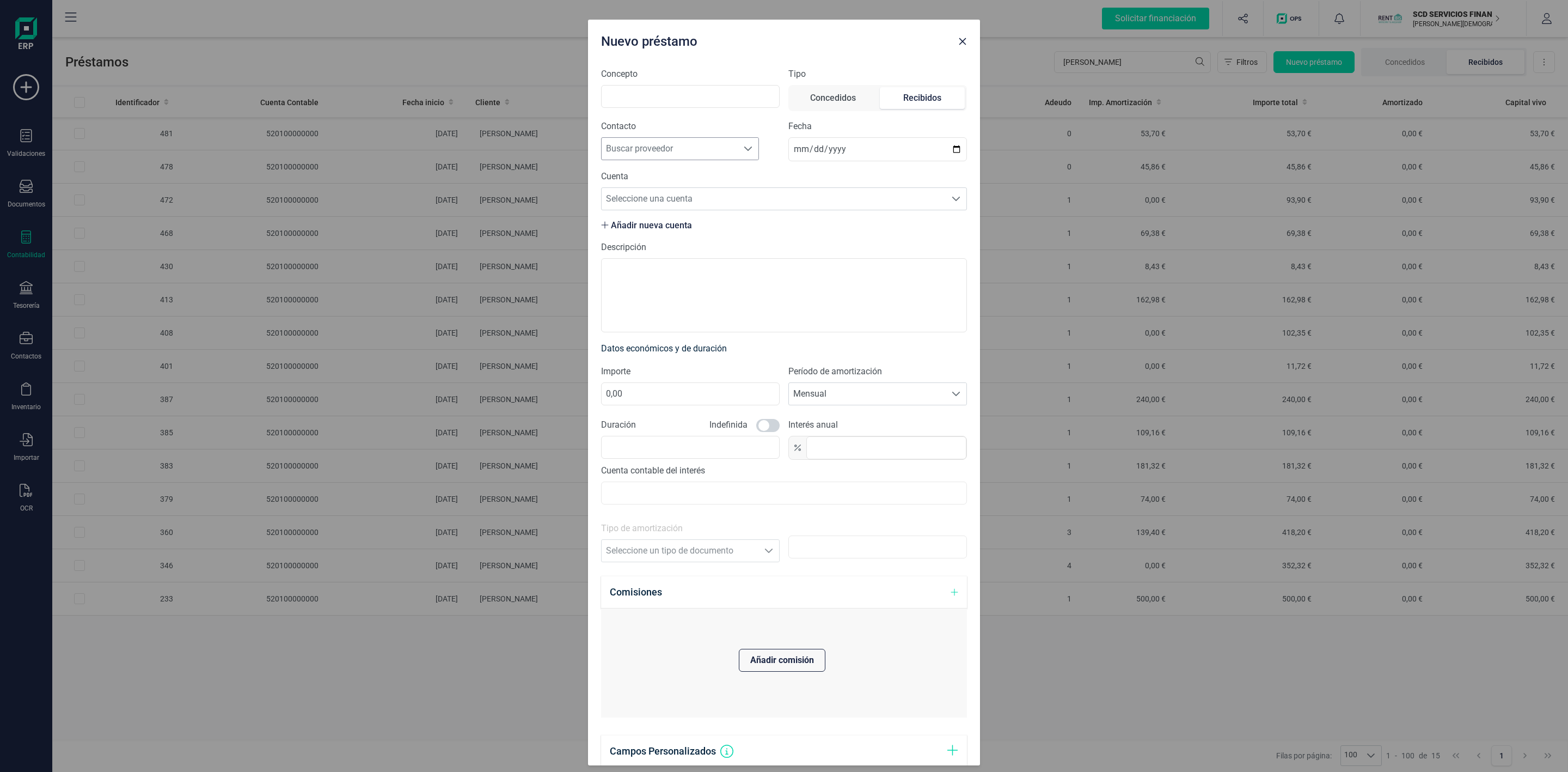
click at [685, 150] on span "Buscar proveedor" at bounding box center [669, 148] width 136 height 22
type input "maria do"
click at [709, 212] on li "MARIA DOLORES GARCIA OLIVARES" at bounding box center [681, 207] width 160 height 22
click at [644, 95] on input "Concepto" at bounding box center [691, 97] width 179 height 23
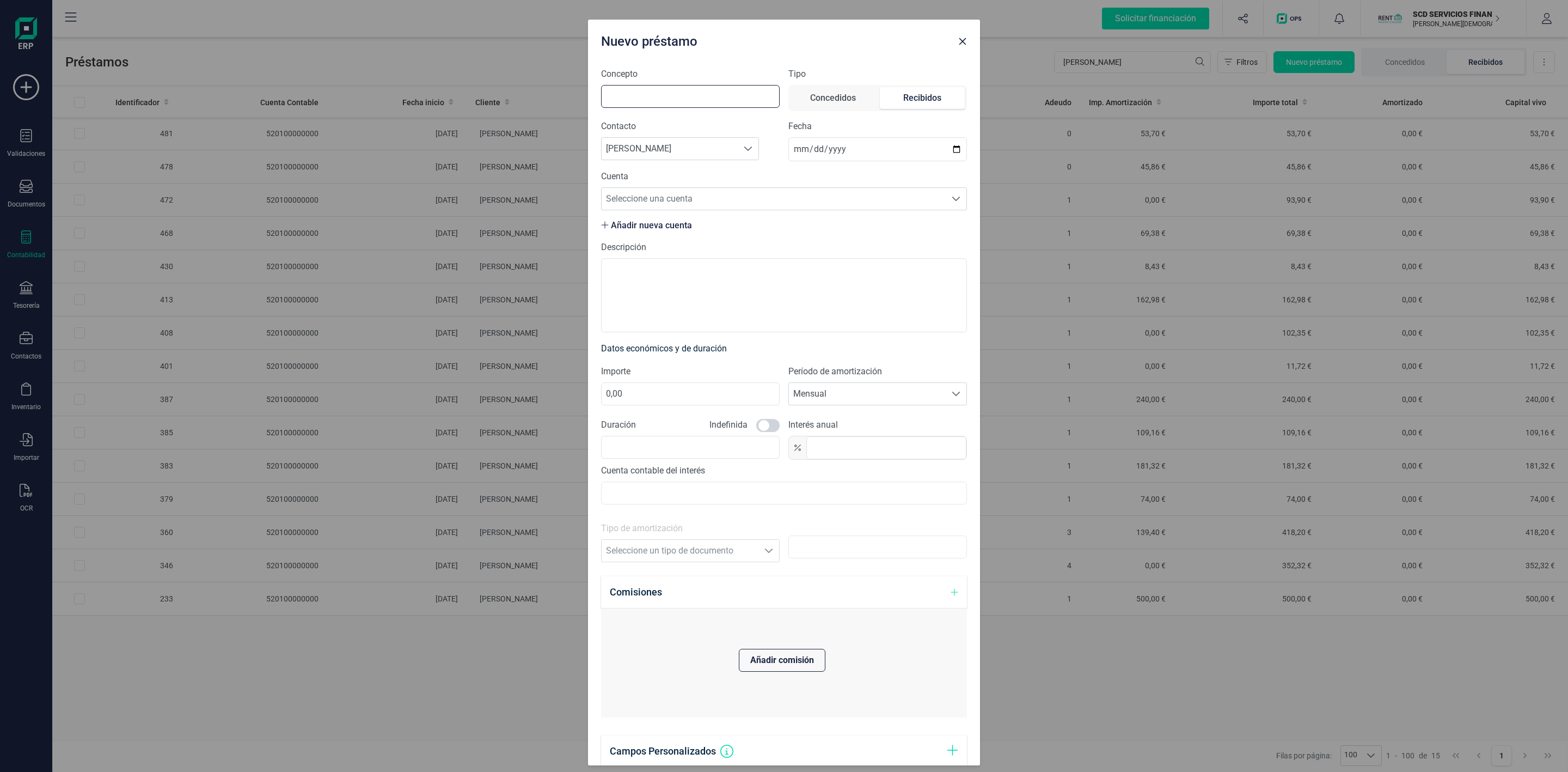
type input "c"
type input "COMISION JULIO"
click at [691, 200] on span "Seleccione una cuenta" at bounding box center [773, 198] width 344 height 22
click at [697, 225] on li "ES0714650100971750502253" at bounding box center [778, 226] width 354 height 22
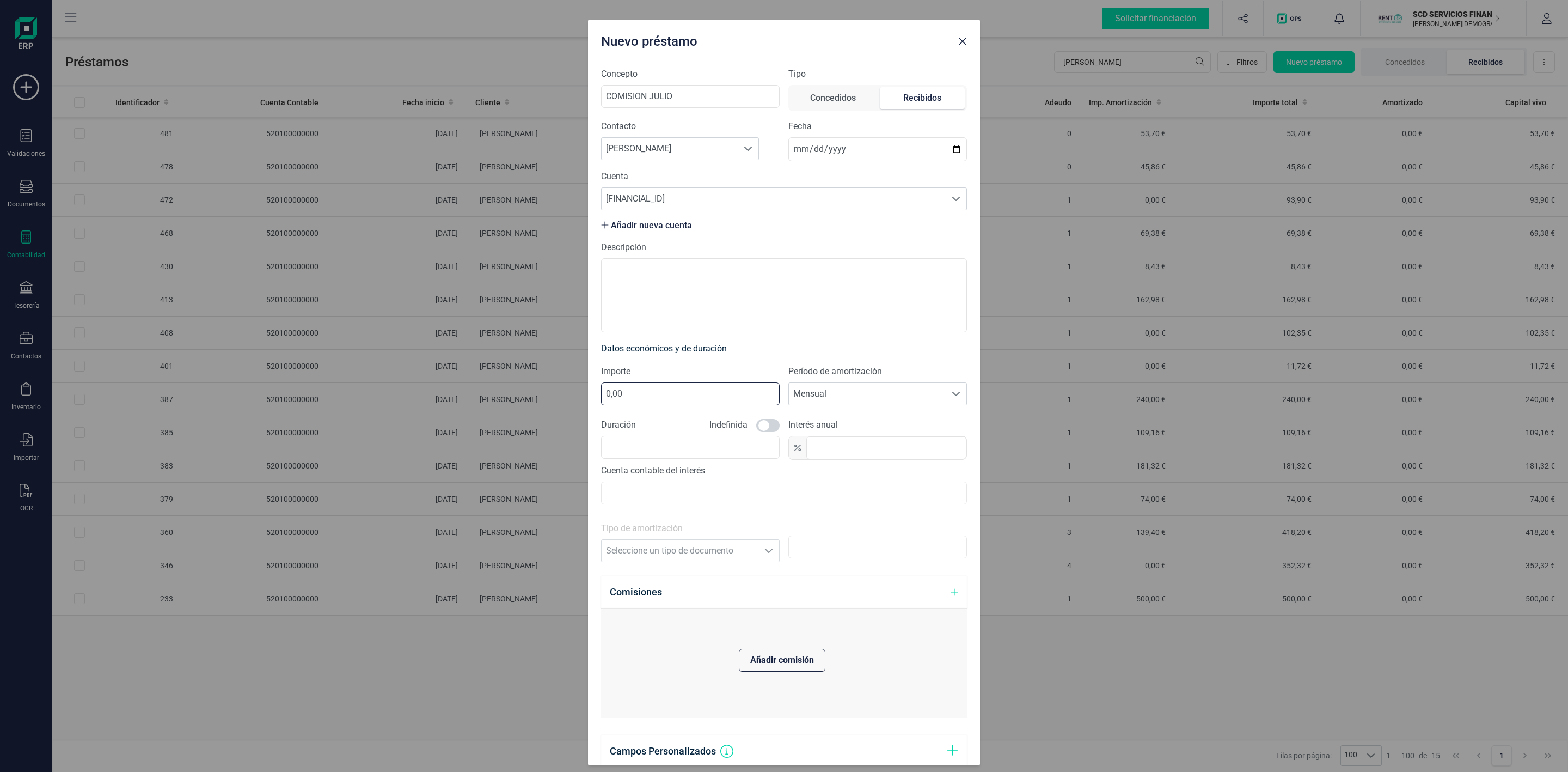
drag, startPoint x: 707, startPoint y: 388, endPoint x: 537, endPoint y: 402, distance: 170.6
click at [537, 402] on div "Nuevo préstamo Concepto COMISION JULIO Tipo Concedidos Recibidos Contacto Busca…" at bounding box center [784, 386] width 1568 height 772
type input "68,93"
click at [761, 423] on span at bounding box center [768, 425] width 24 height 13
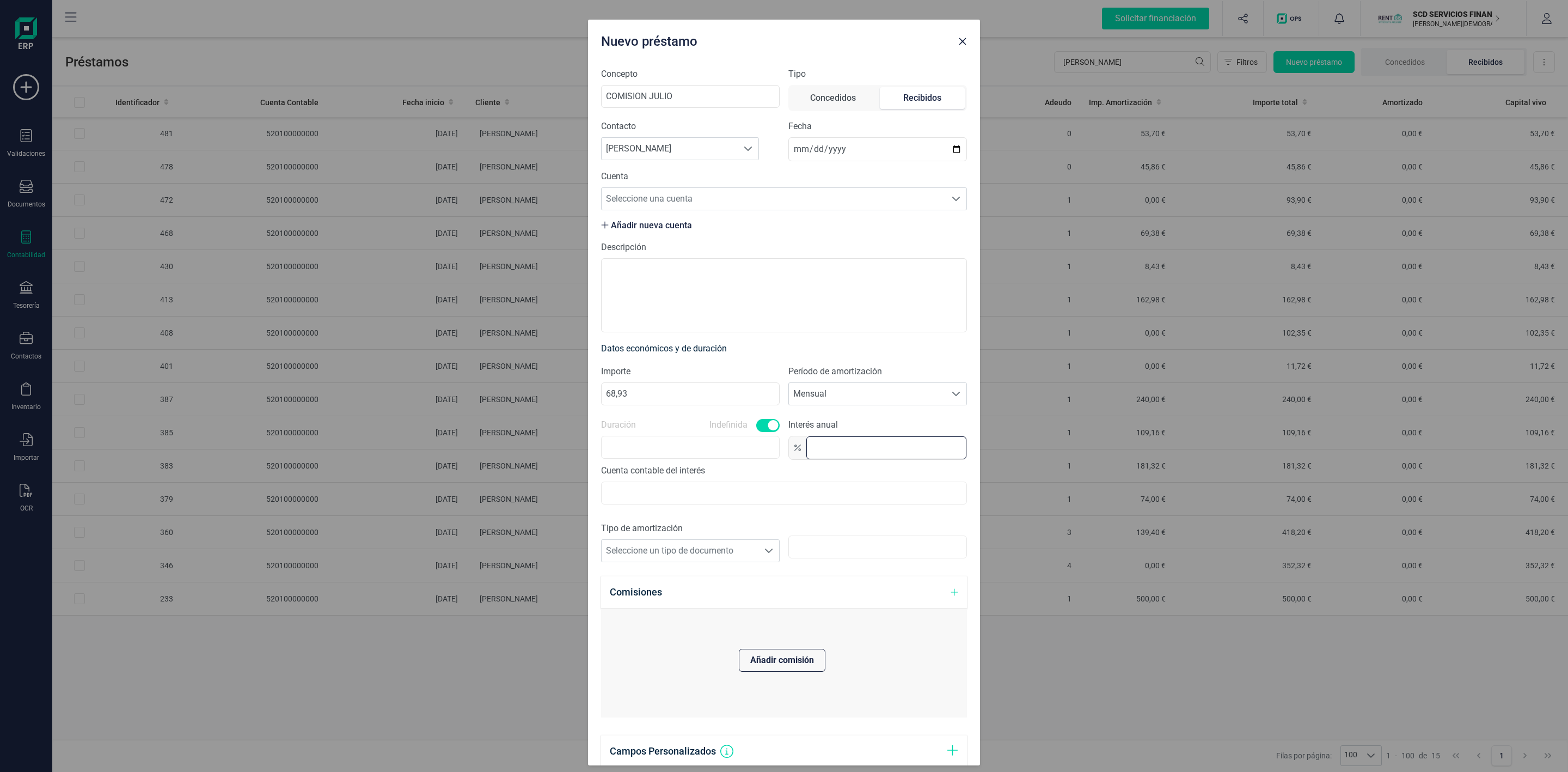
click at [835, 449] on input "text" at bounding box center [886, 447] width 160 height 23
type input "0,0"
click at [741, 555] on span "Seleccione un tipo de documento" at bounding box center [679, 549] width 156 height 22
click at [651, 603] on li "Variable" at bounding box center [687, 601] width 173 height 22
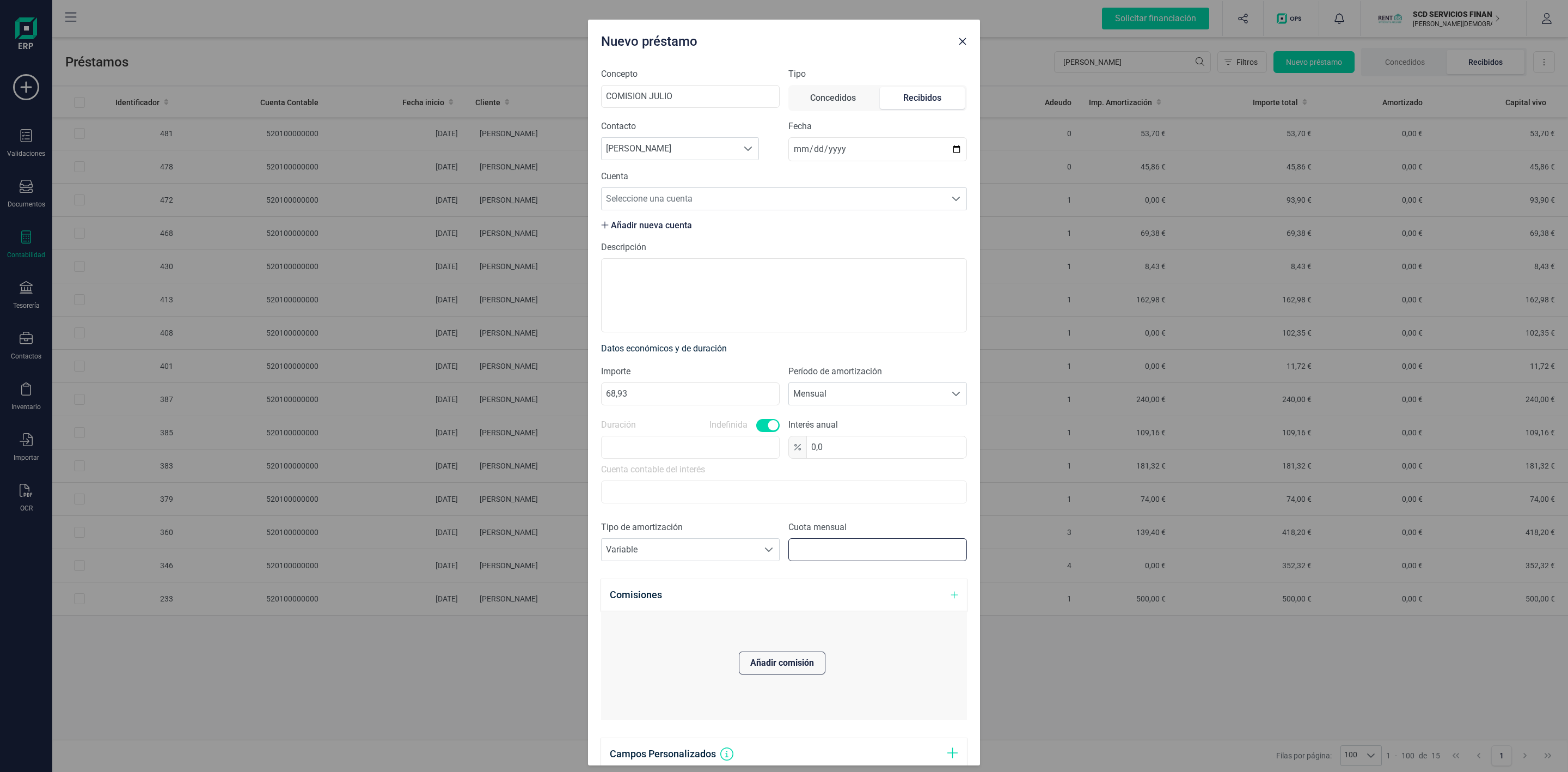
click at [795, 543] on input "text" at bounding box center [877, 550] width 179 height 23
type input "68,93"
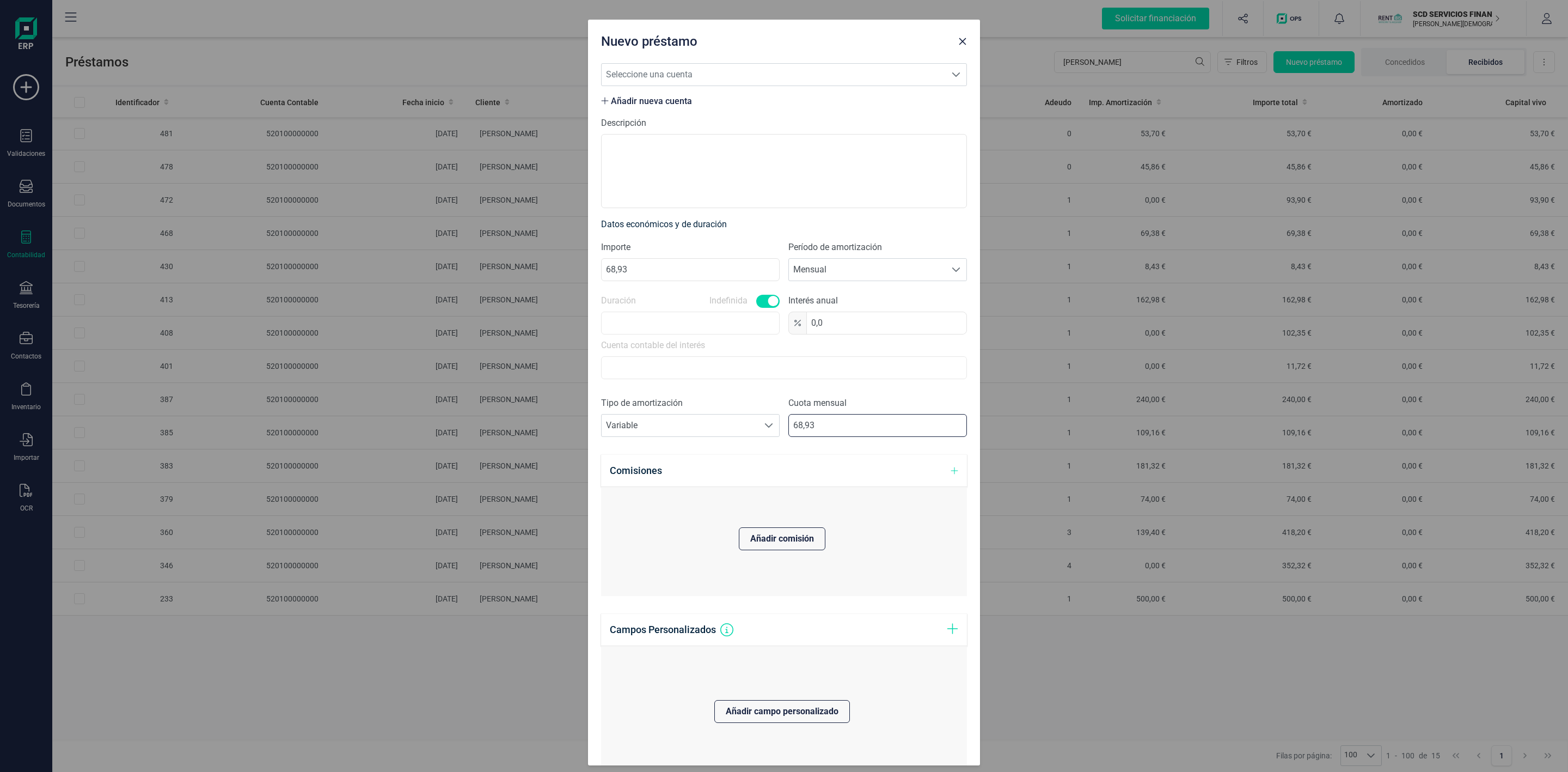
scroll to position [238, 0]
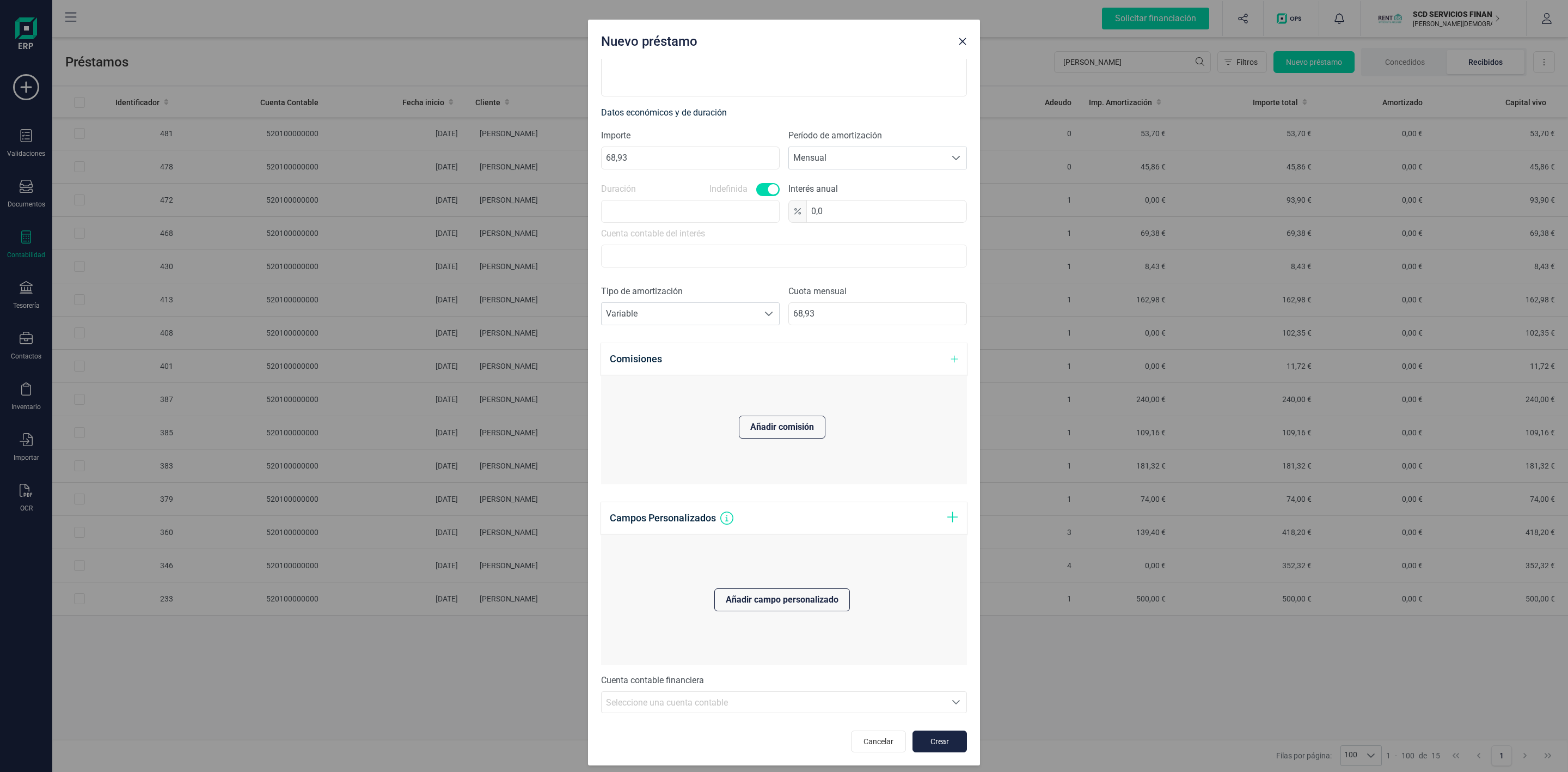
click at [928, 703] on div "Seleccione una cuenta contable" at bounding box center [773, 702] width 335 height 13
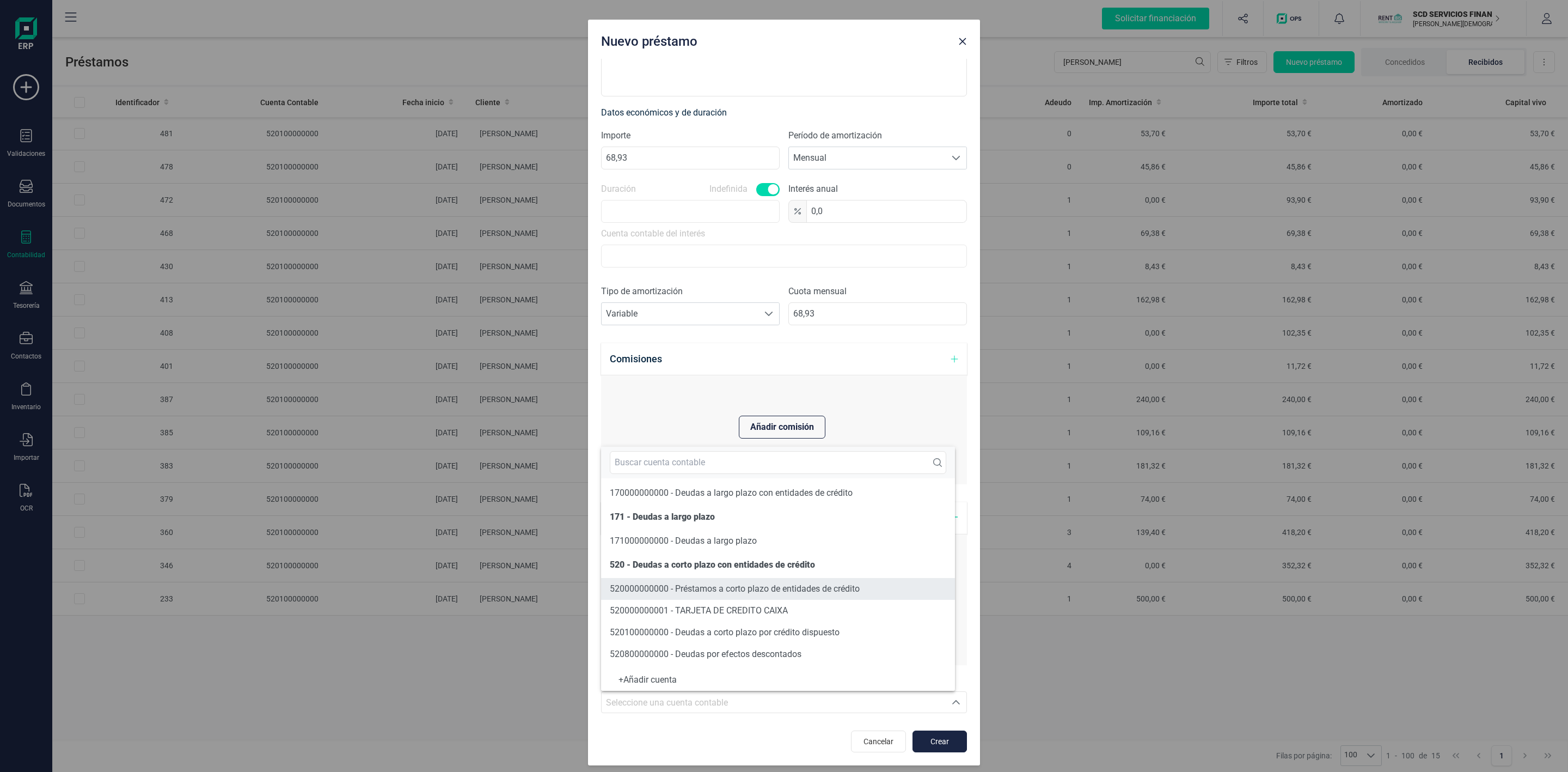
scroll to position [48, 0]
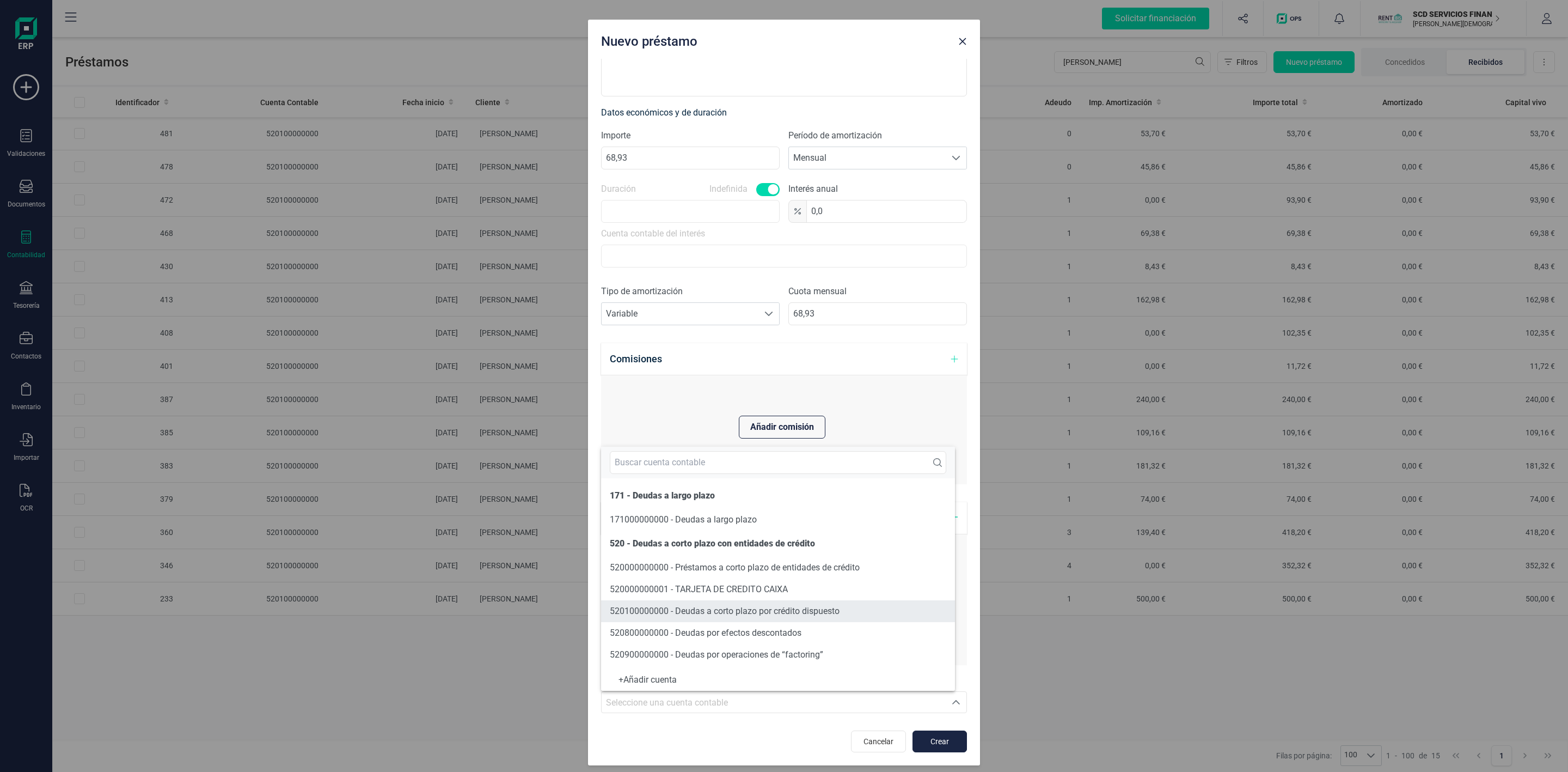
click at [809, 606] on span "520100000000 - Deudas a corto plazo por crédito dispuesto" at bounding box center [724, 611] width 229 height 11
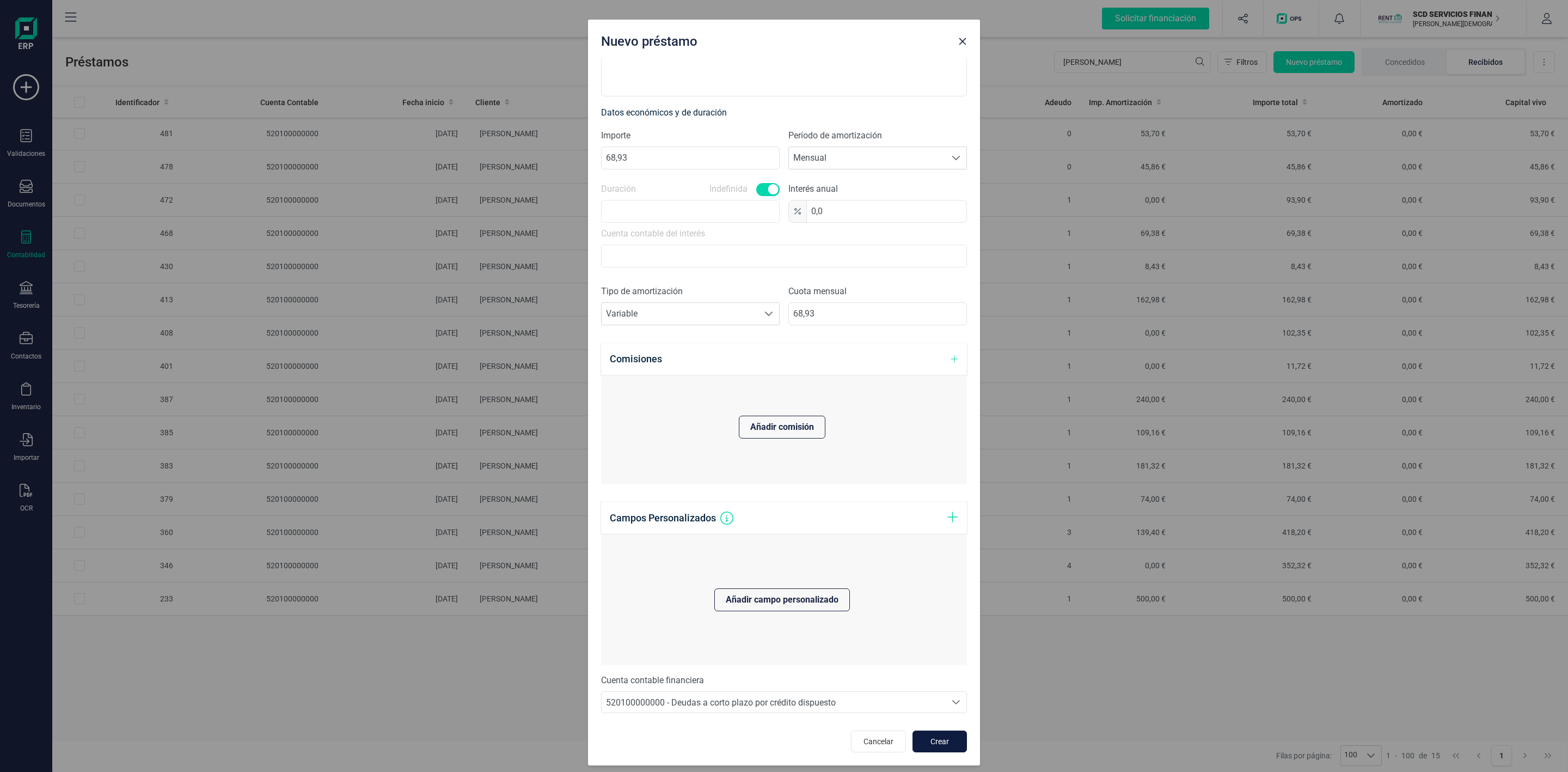
click at [939, 742] on span "Crear" at bounding box center [940, 741] width 29 height 11
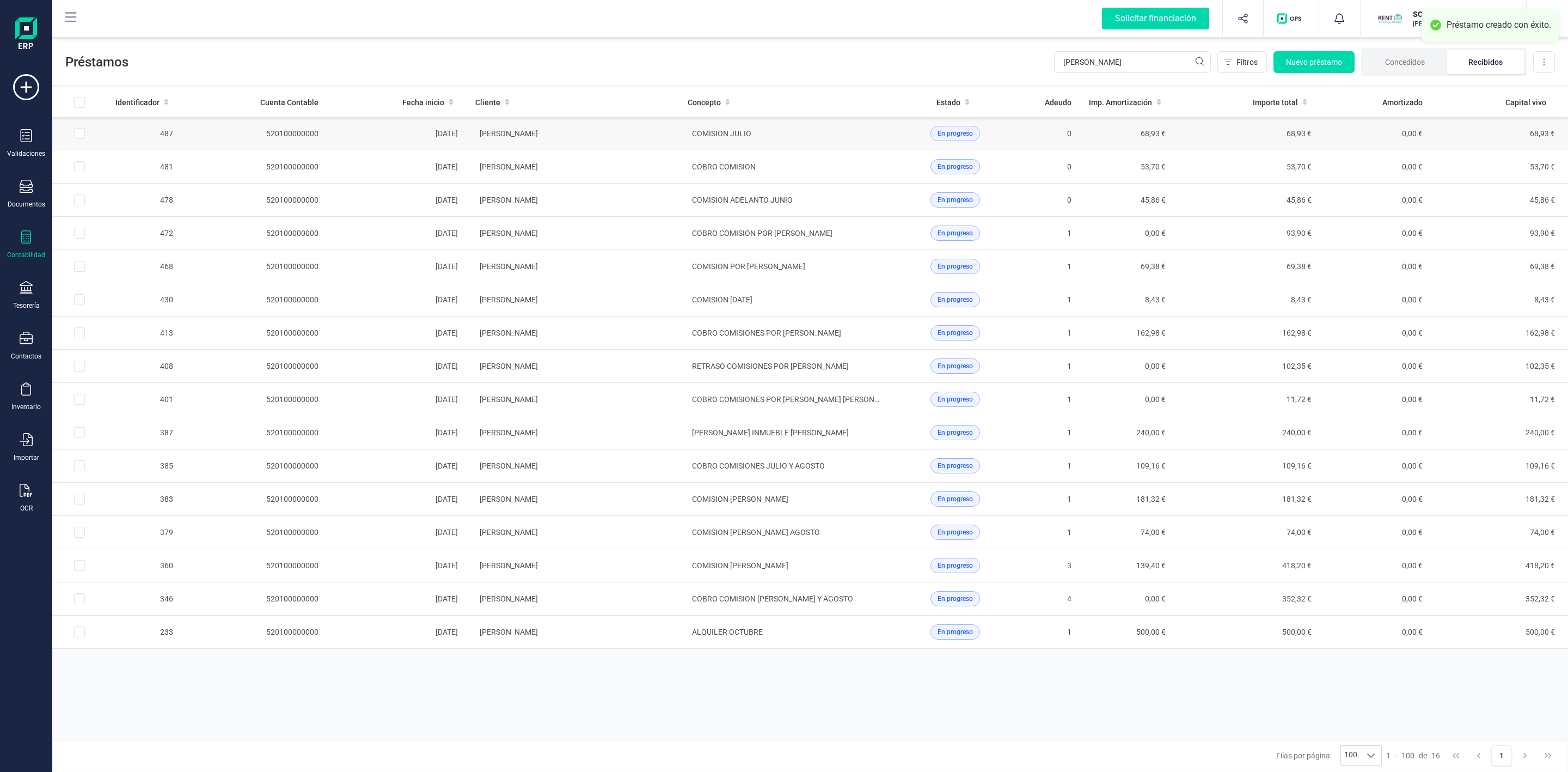
click at [80, 138] on input "Row Selected bd2226ef-3117-4fb5-958e-c86332e0ad67" at bounding box center [79, 133] width 11 height 11
checkbox input "true"
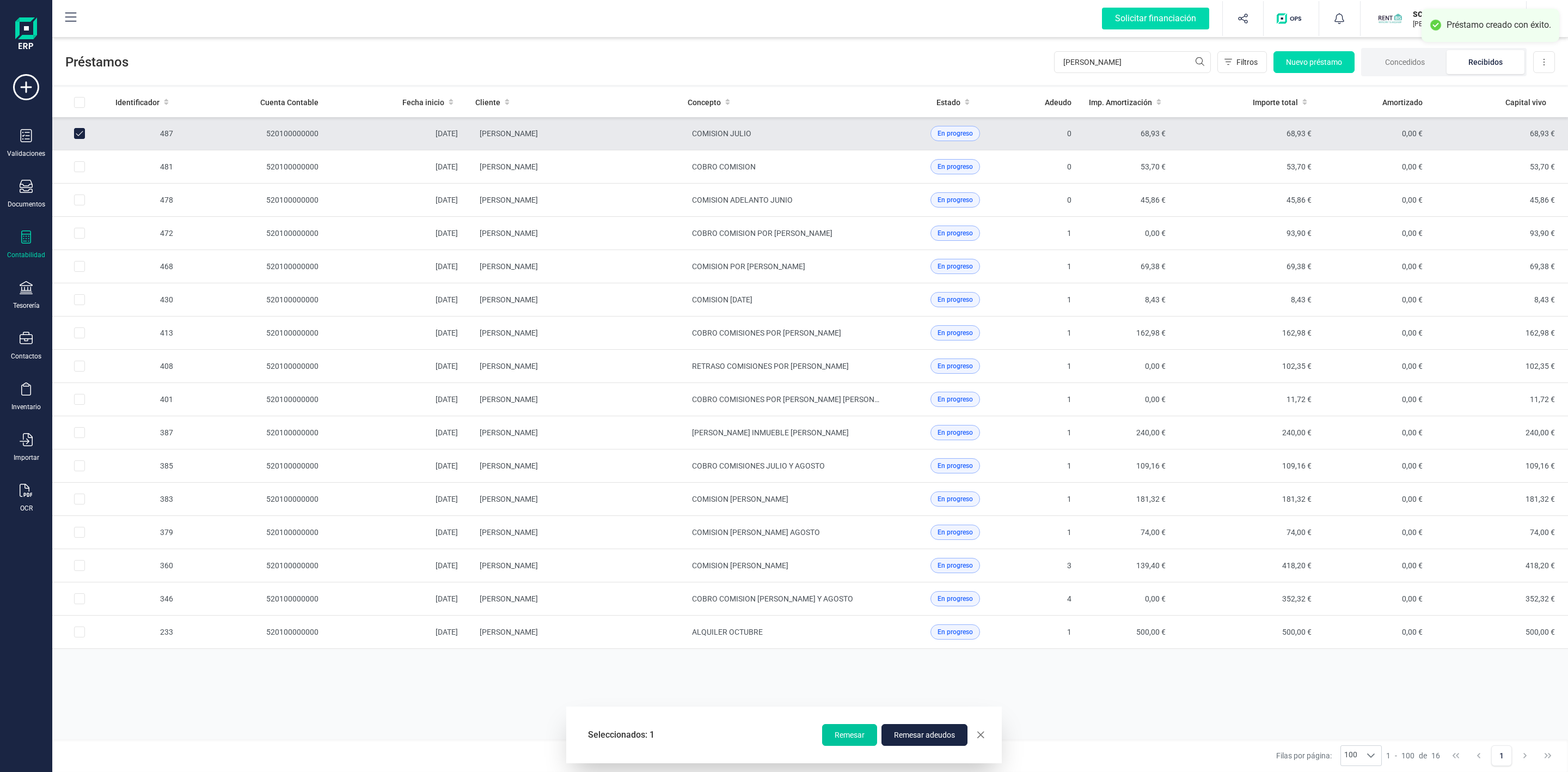
click at [848, 734] on span "Remesar" at bounding box center [850, 734] width 30 height 11
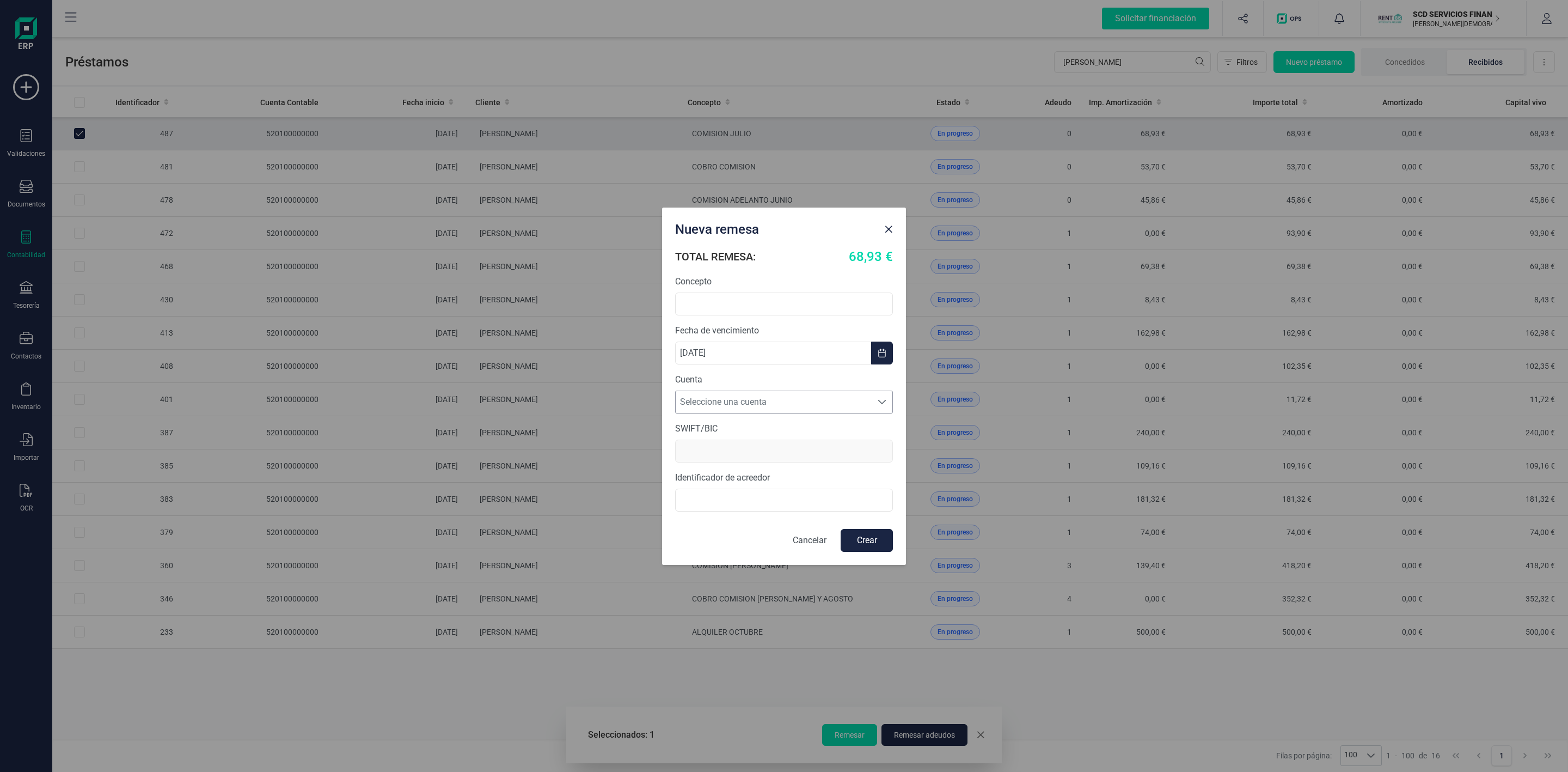
click at [726, 402] on span "Seleccione una cuenta" at bounding box center [773, 402] width 196 height 22
click at [739, 429] on li "ES4531590078592882909423" at bounding box center [784, 429] width 218 height 22
type input "BCOEESMM159"
click at [675, 502] on input "B72840242" at bounding box center [784, 500] width 218 height 23
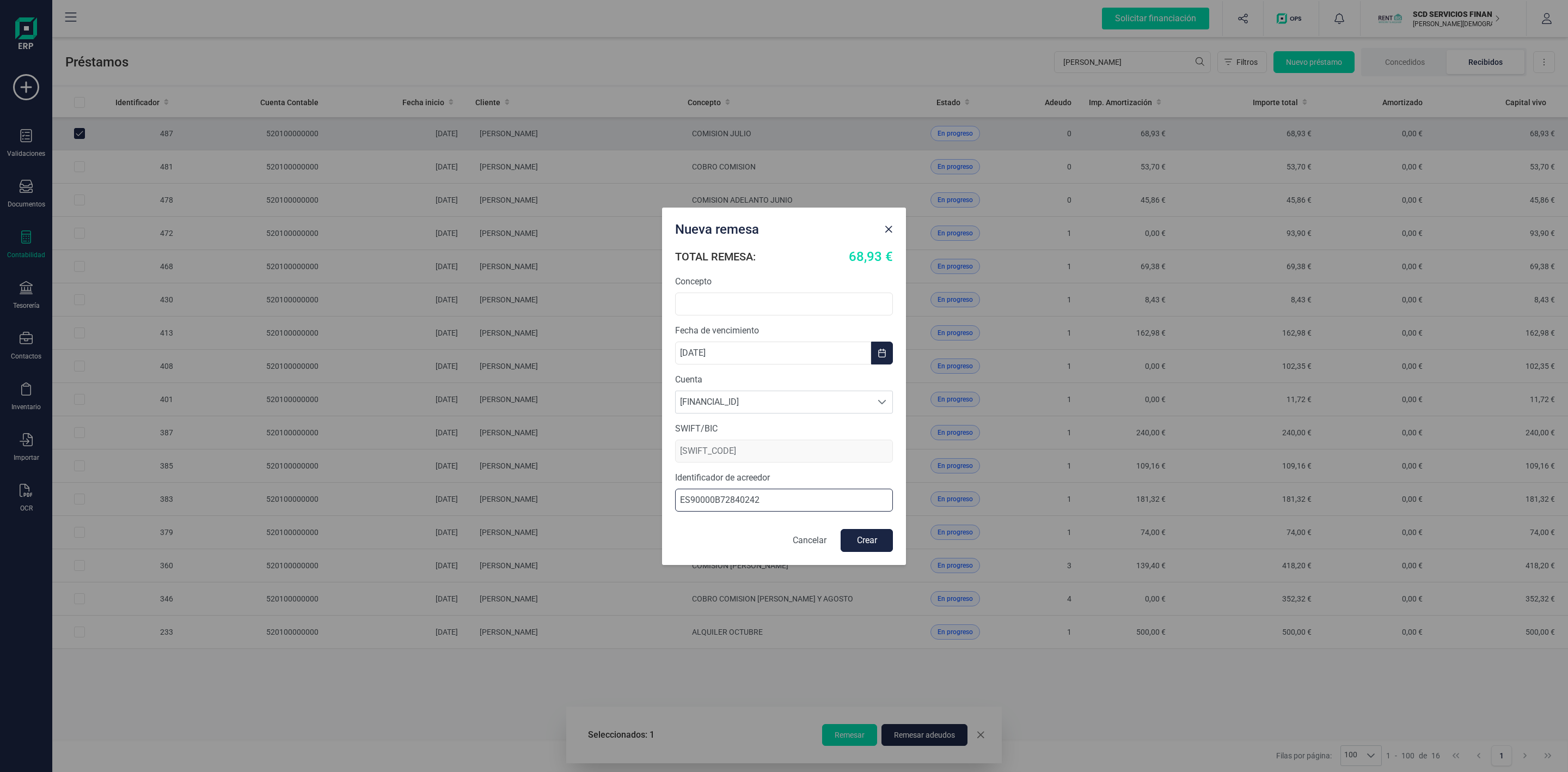
type input "ES90000B72840242"
click at [872, 543] on button "Crear" at bounding box center [867, 540] width 52 height 23
click at [722, 295] on input "text" at bounding box center [784, 298] width 218 height 23
type input "c"
type input "COMISION JULIO"
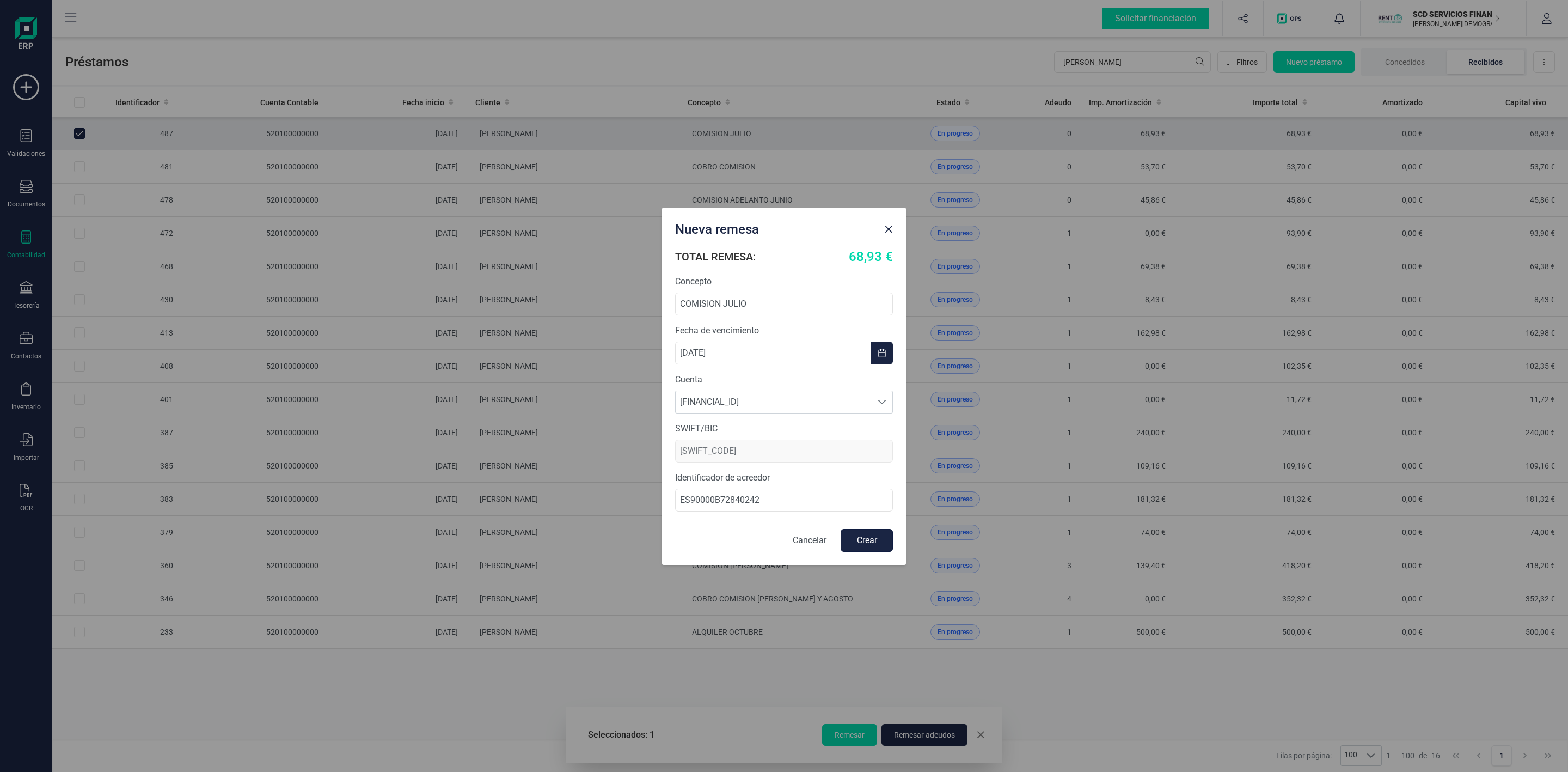
click at [879, 543] on button "Crear" at bounding box center [867, 540] width 52 height 23
checkbox input "false"
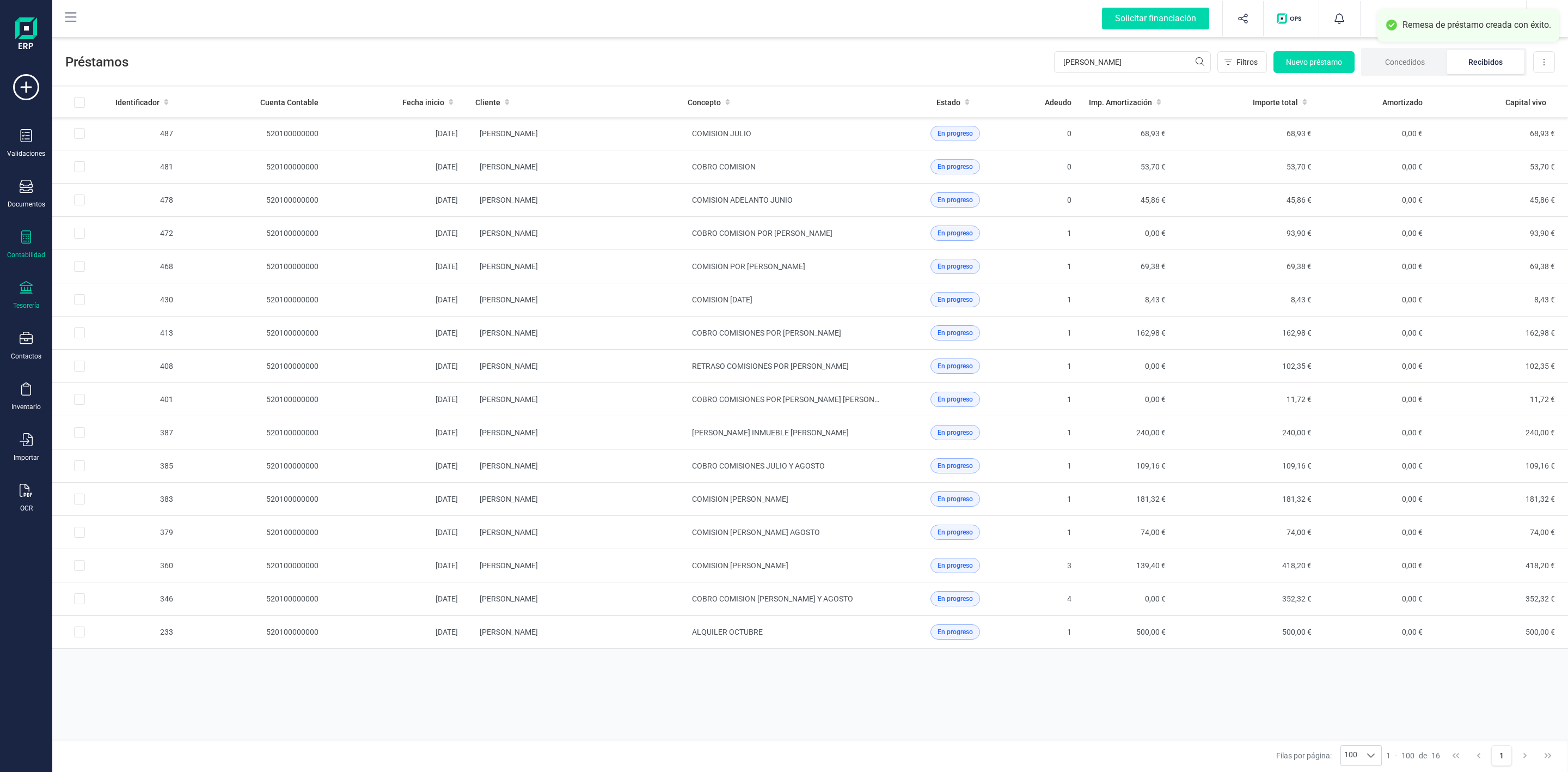
click at [25, 290] on icon at bounding box center [26, 288] width 13 height 13
click at [123, 266] on div "Remesas" at bounding box center [134, 257] width 143 height 22
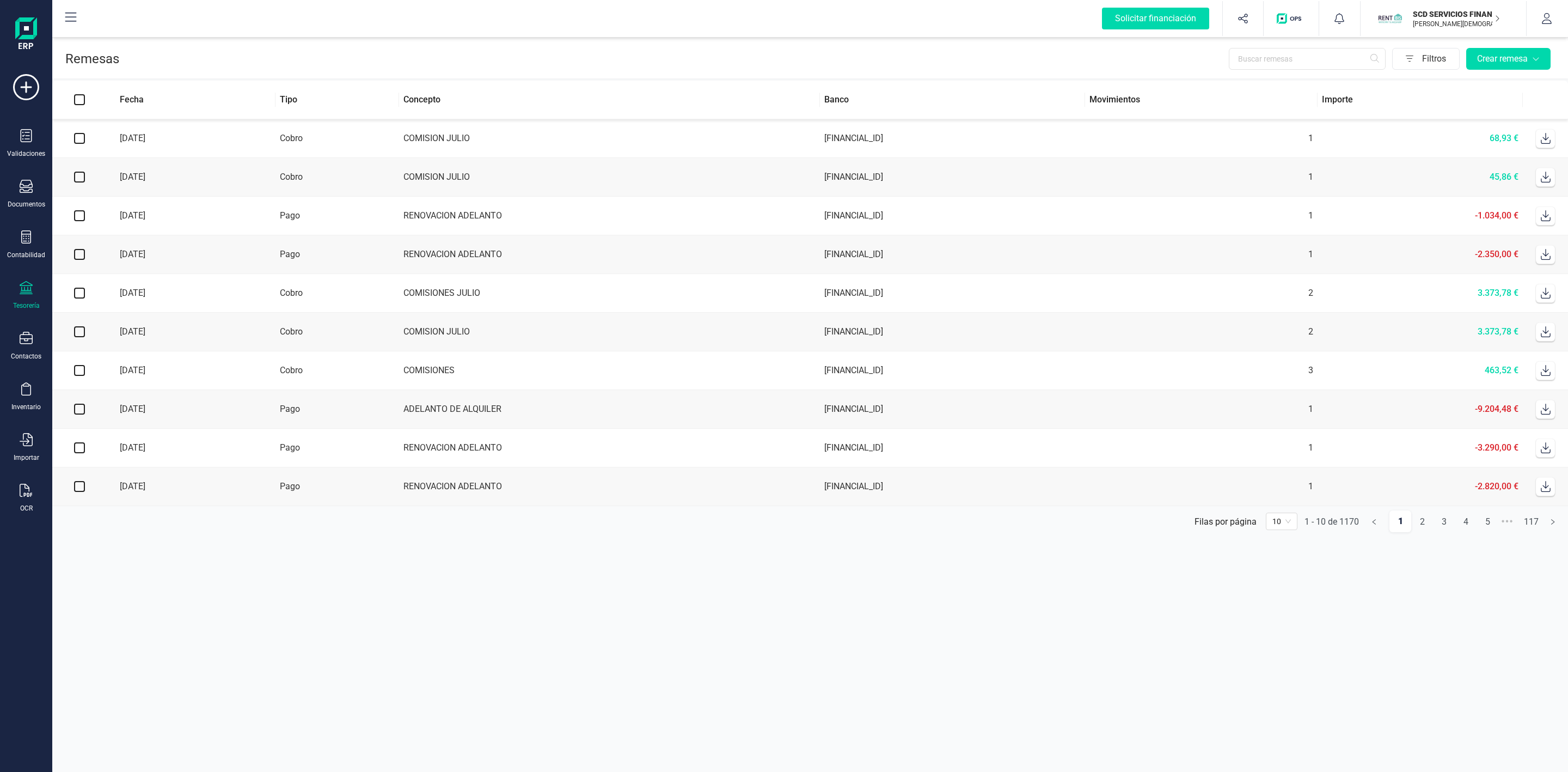
click at [1480, 306] on td "3.373,78 €" at bounding box center [1420, 293] width 206 height 39
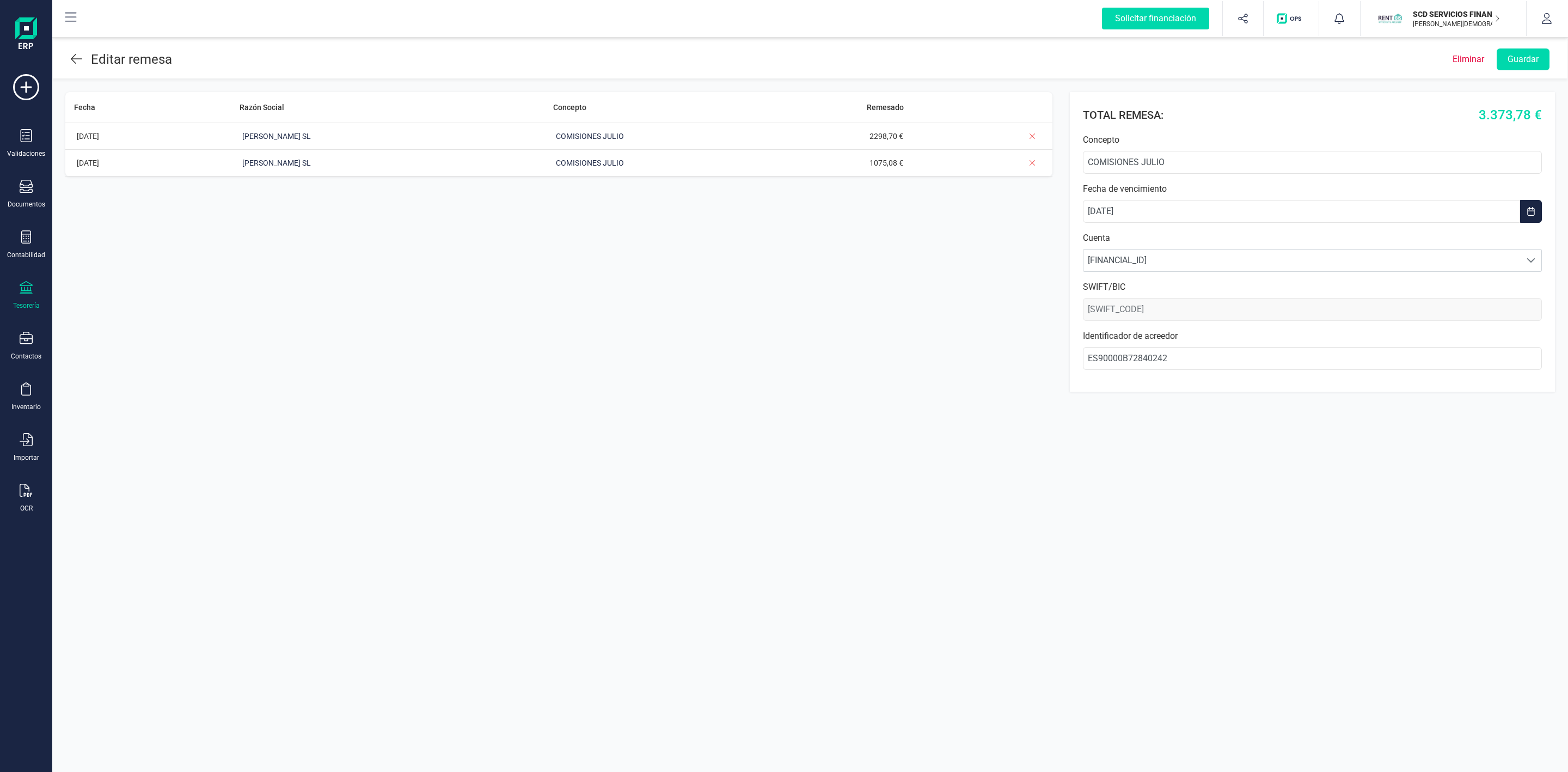
click at [77, 59] on icon at bounding box center [76, 59] width 11 height 10
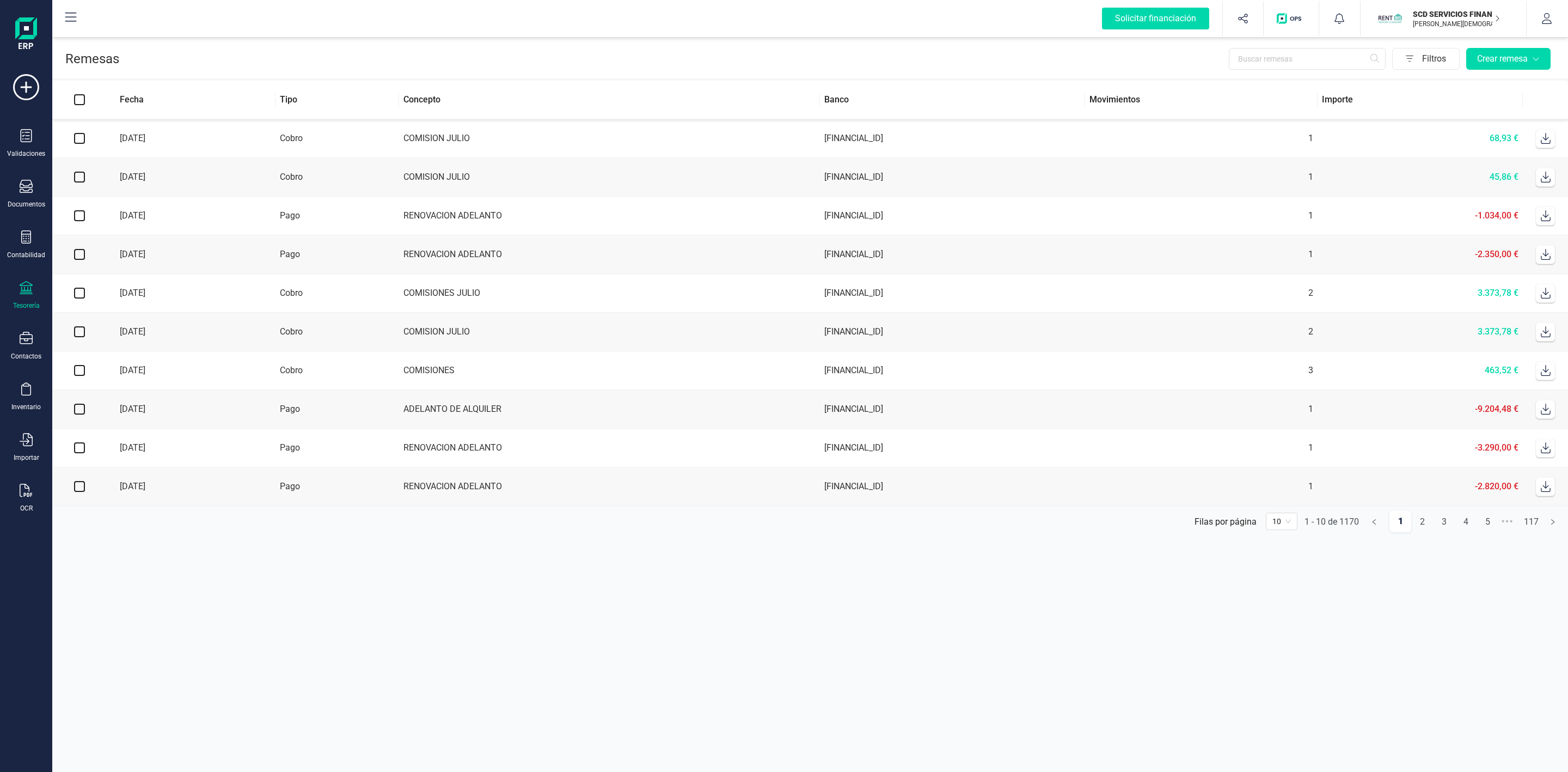
click at [1421, 373] on td "463,52 €" at bounding box center [1420, 370] width 206 height 39
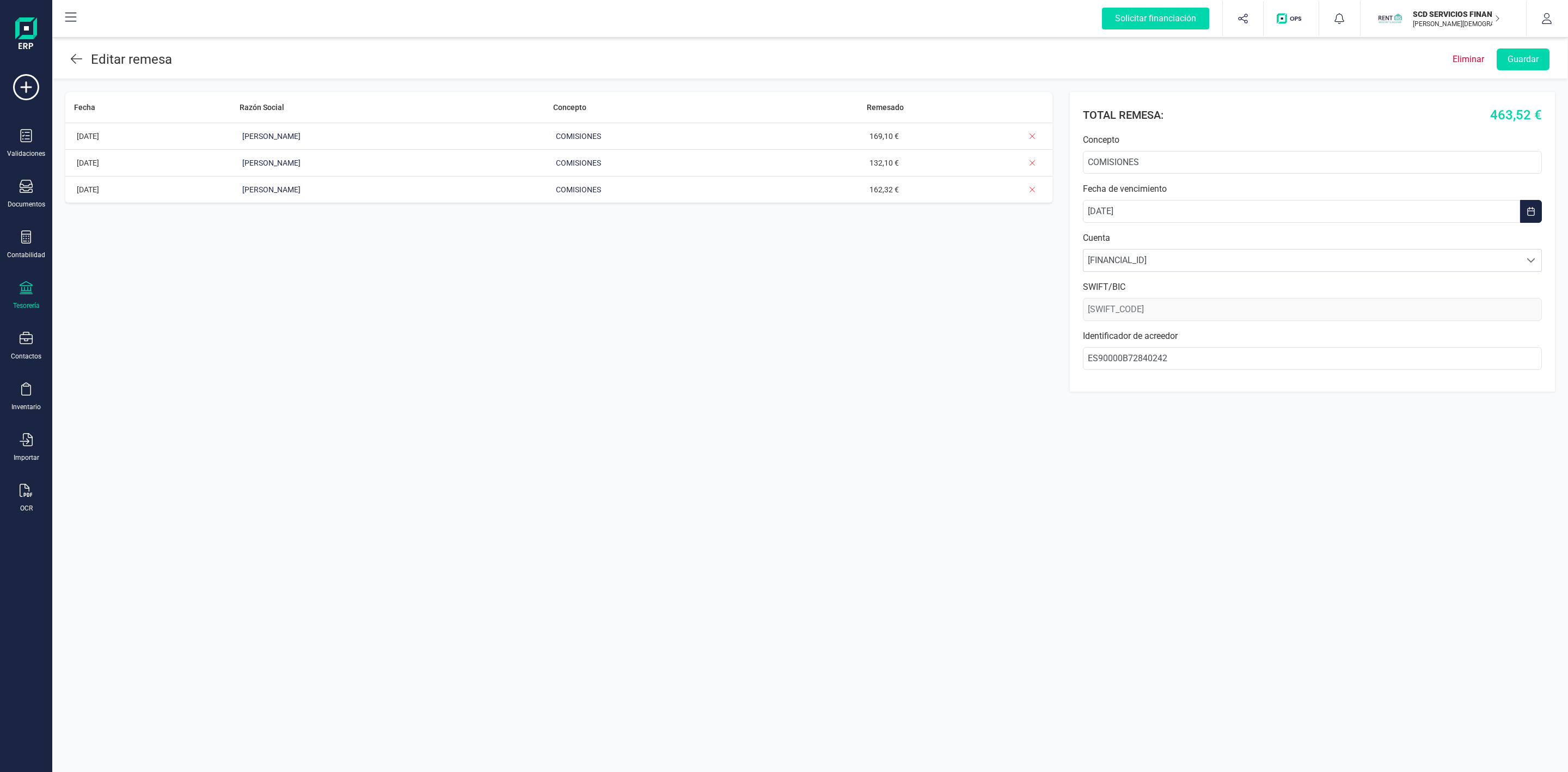
click at [72, 61] on icon at bounding box center [76, 59] width 11 height 13
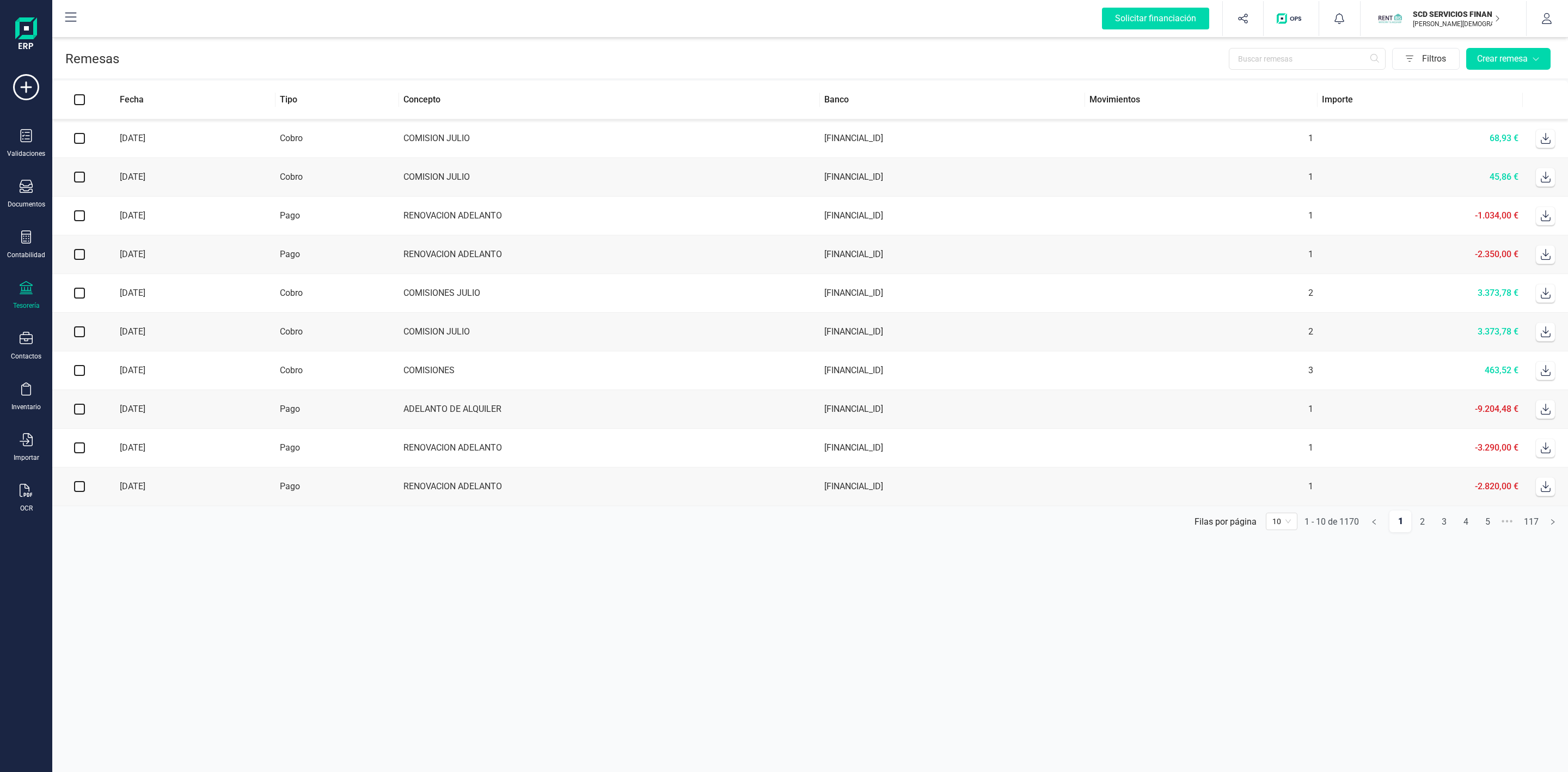
click at [1438, 342] on td "3.373,78 €" at bounding box center [1420, 331] width 206 height 39
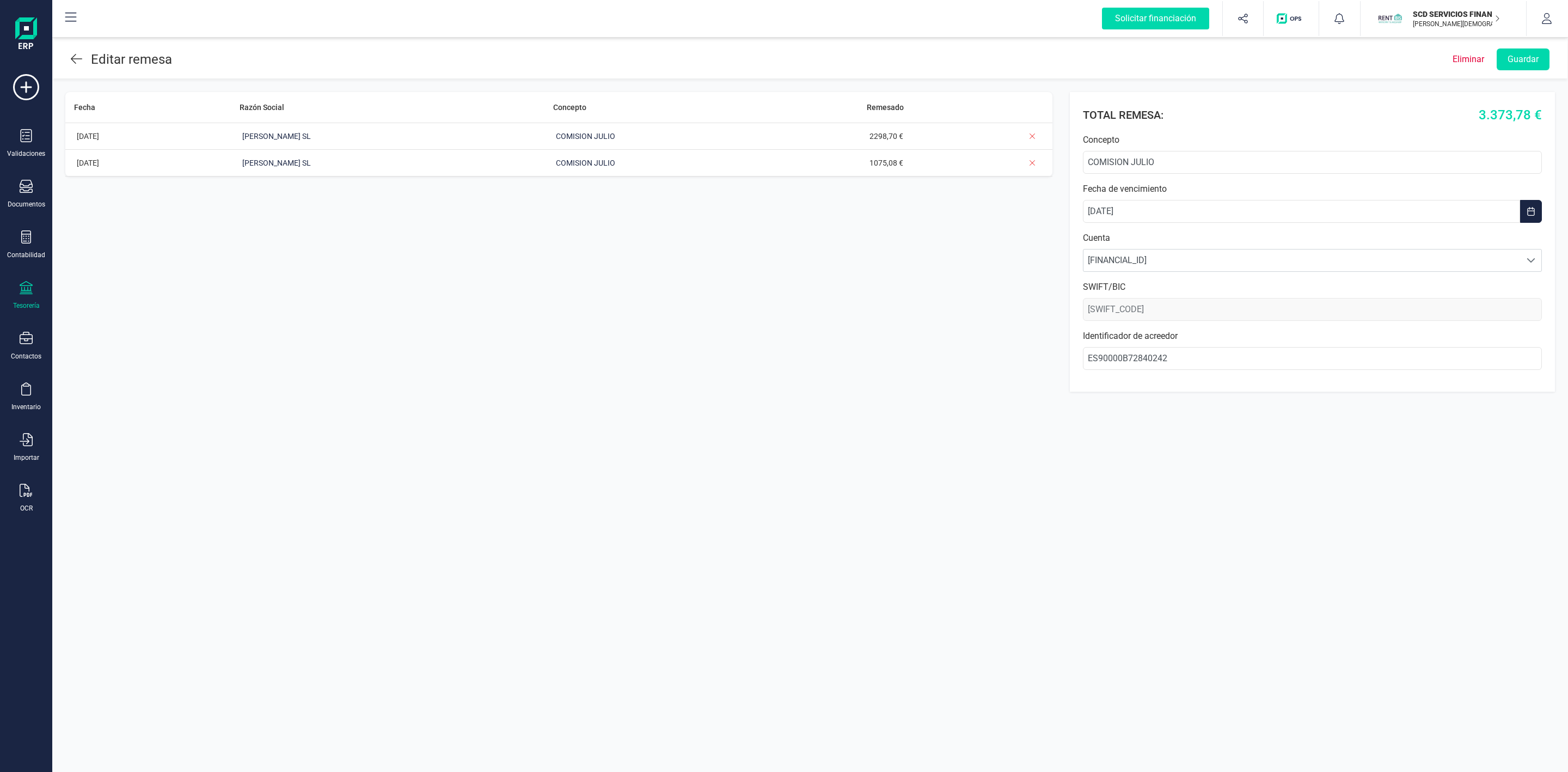
click at [69, 56] on header "Editar remesa Eliminar Guardar" at bounding box center [809, 57] width 1515 height 43
click at [70, 56] on icon at bounding box center [76, 59] width 11 height 13
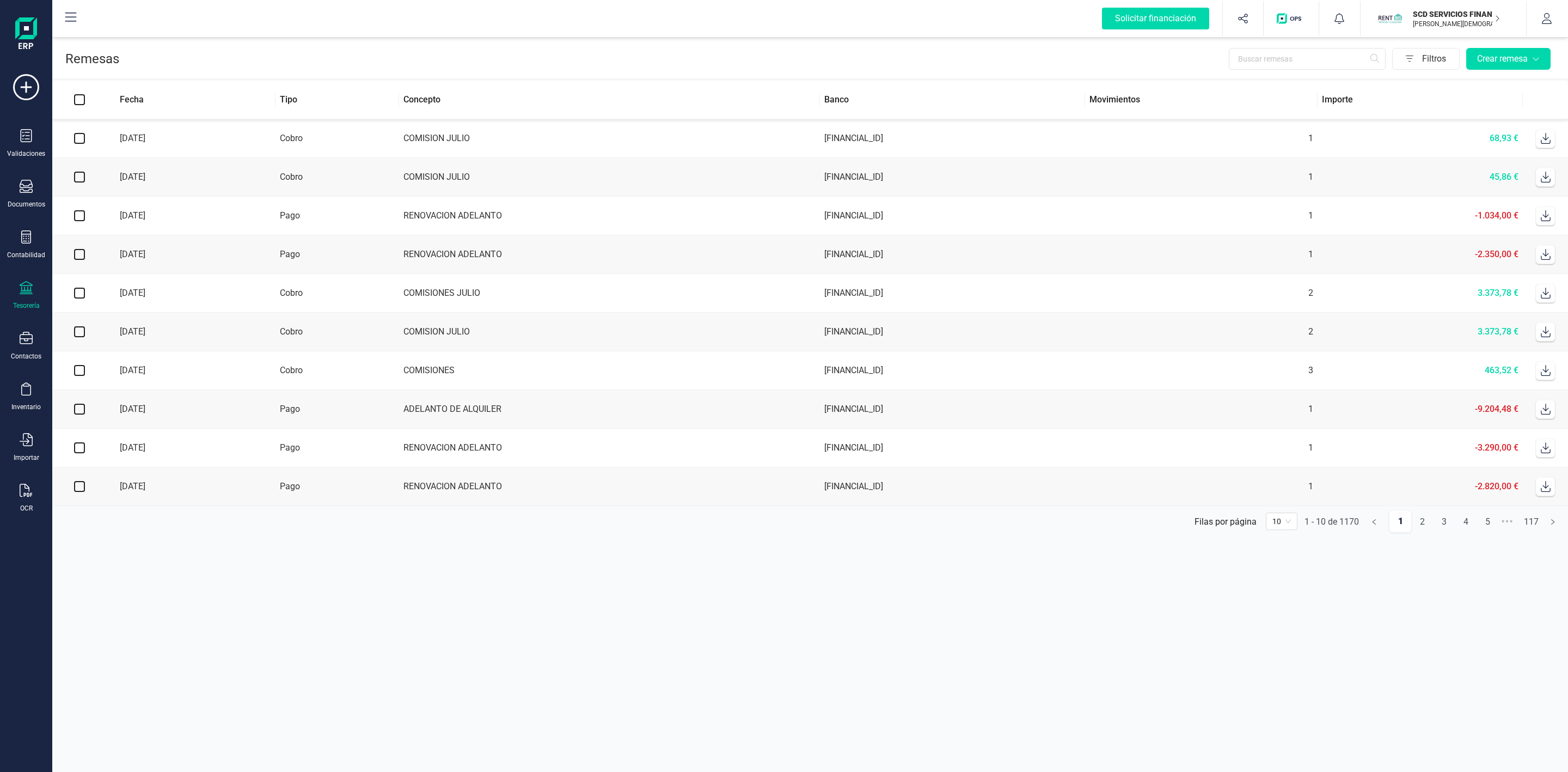
click at [1544, 143] on icon at bounding box center [1546, 138] width 10 height 11
click at [31, 241] on icon at bounding box center [26, 237] width 13 height 13
click at [105, 284] on span "Préstamos" at bounding box center [118, 279] width 66 height 13
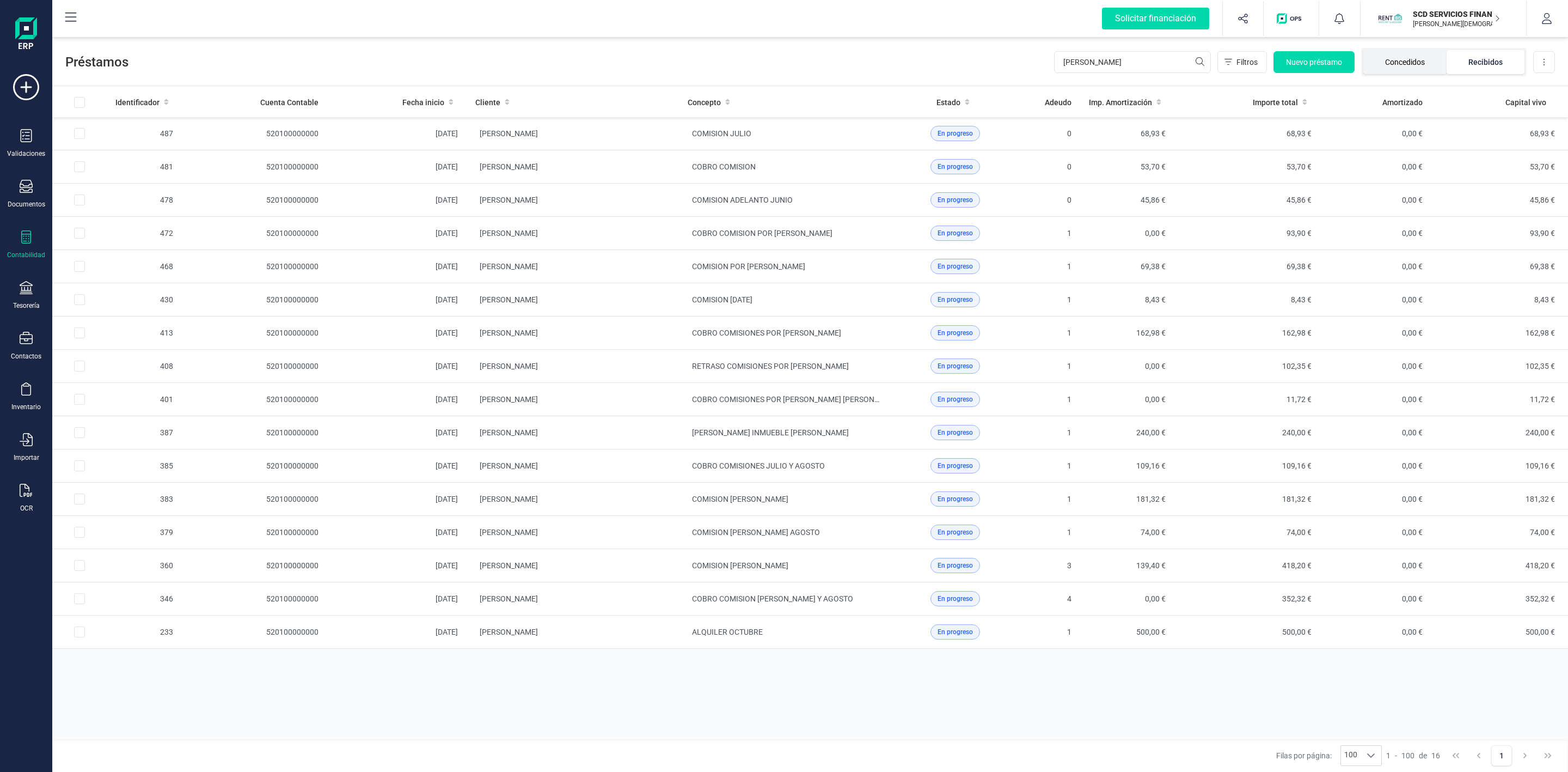
click at [1394, 66] on li "Concedidos" at bounding box center [1405, 61] width 84 height 24
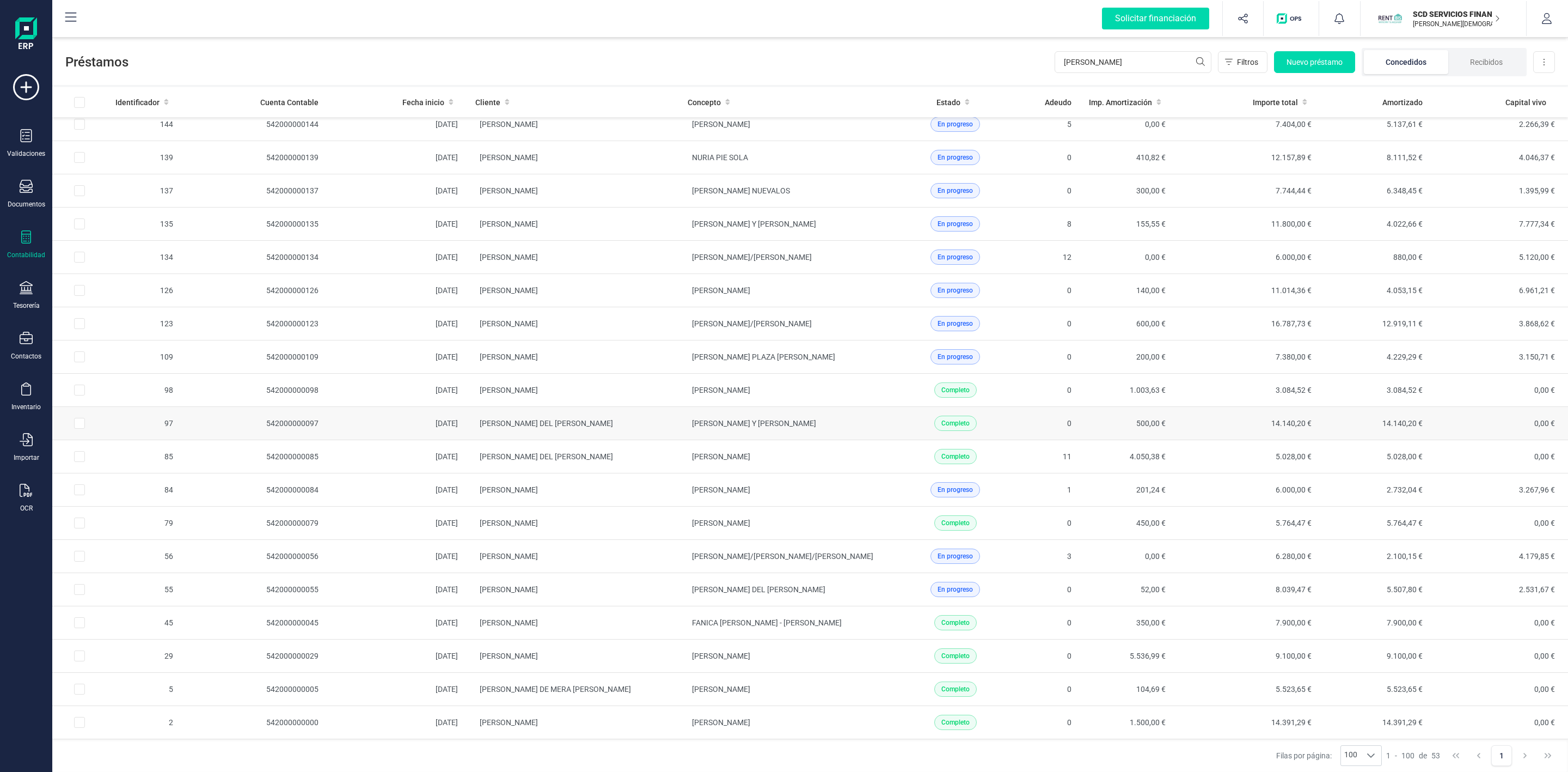
scroll to position [1179, 0]
click at [859, 475] on td "JUAN PABLO PERERA PEREZ" at bounding box center [785, 490] width 212 height 34
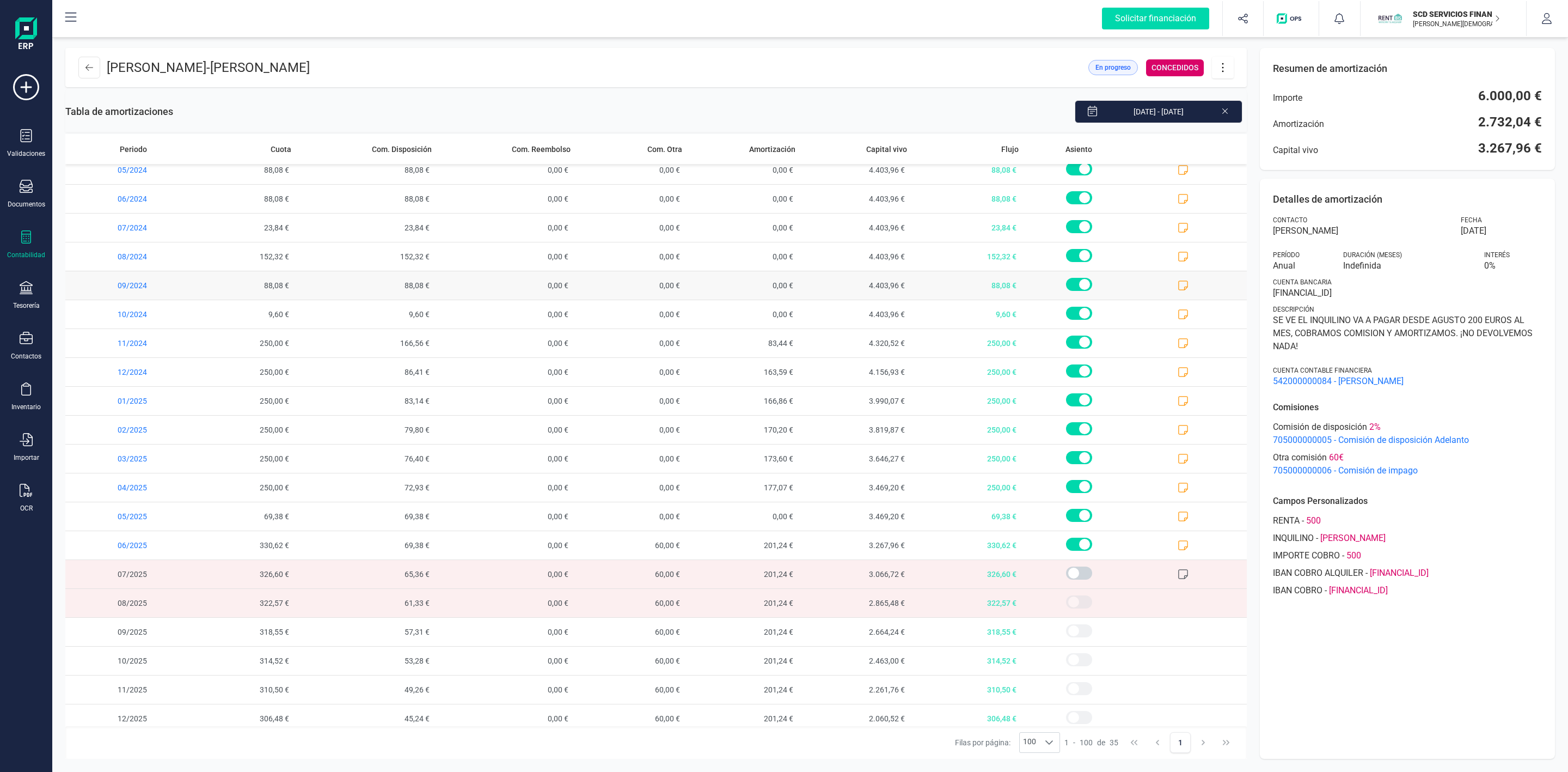
scroll to position [457, 0]
click at [31, 237] on icon at bounding box center [26, 237] width 13 height 13
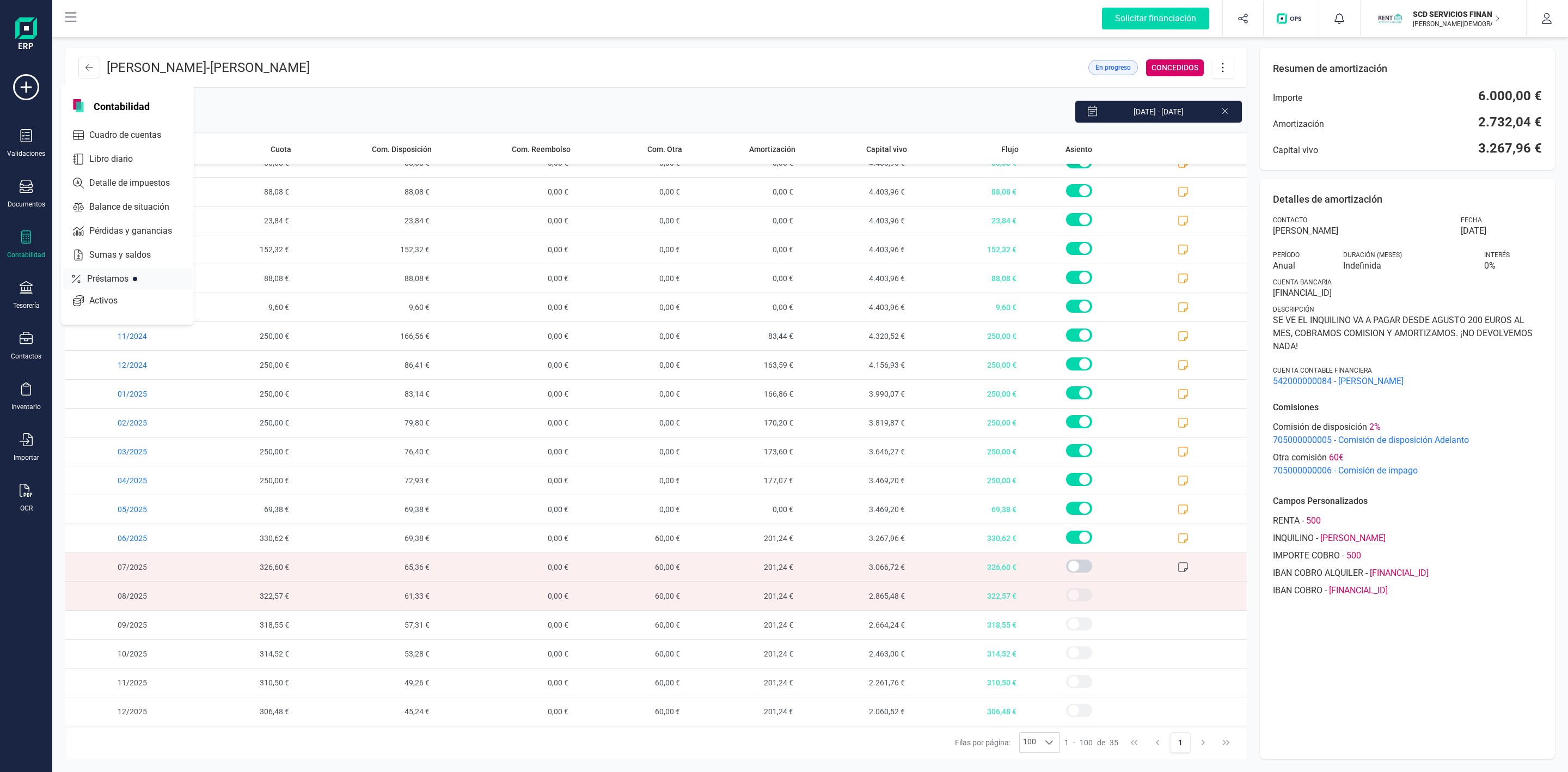
click at [106, 273] on span "Préstamos" at bounding box center [116, 279] width 66 height 13
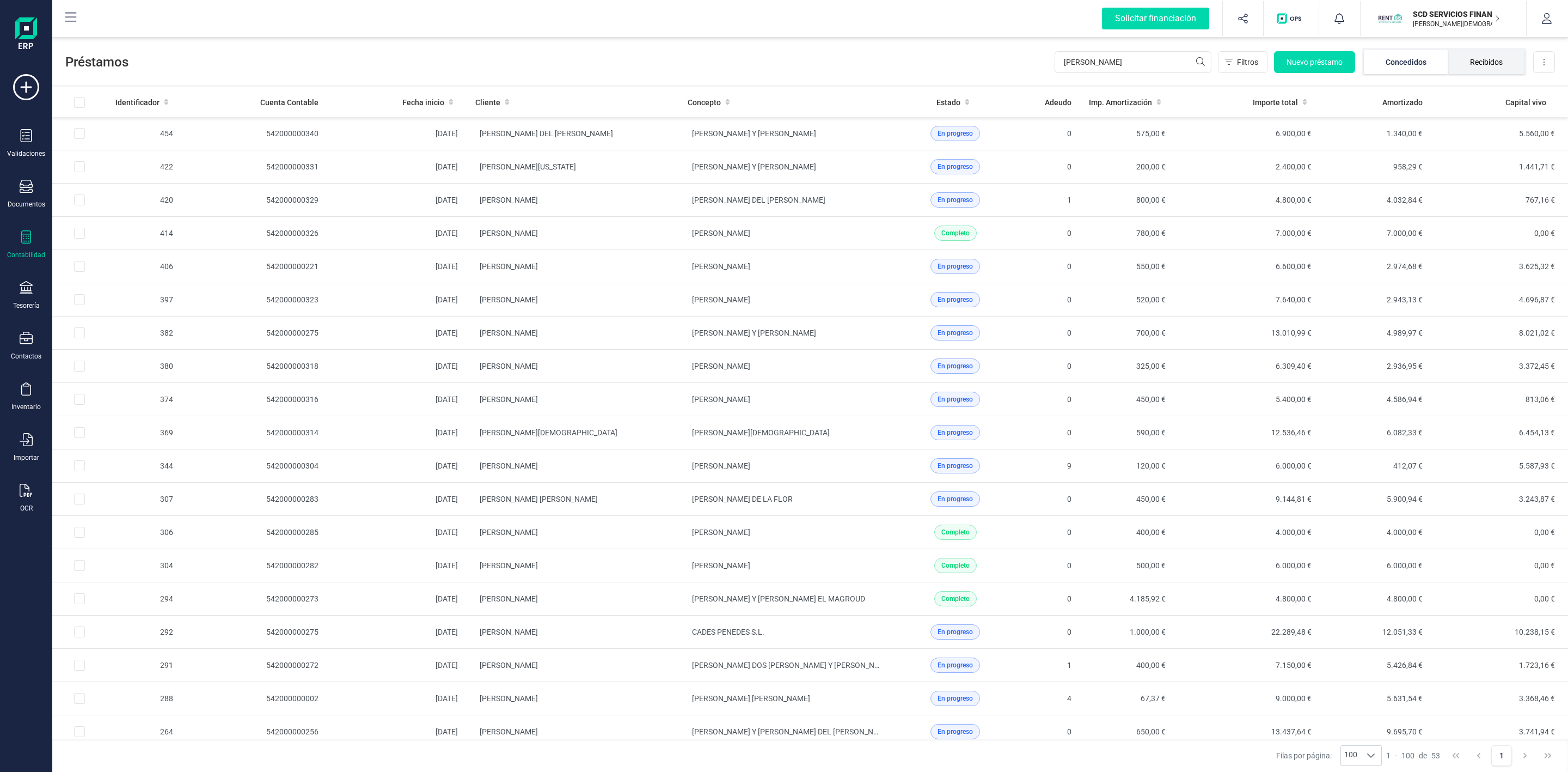
click at [1502, 64] on li "Recibidos" at bounding box center [1486, 61] width 76 height 24
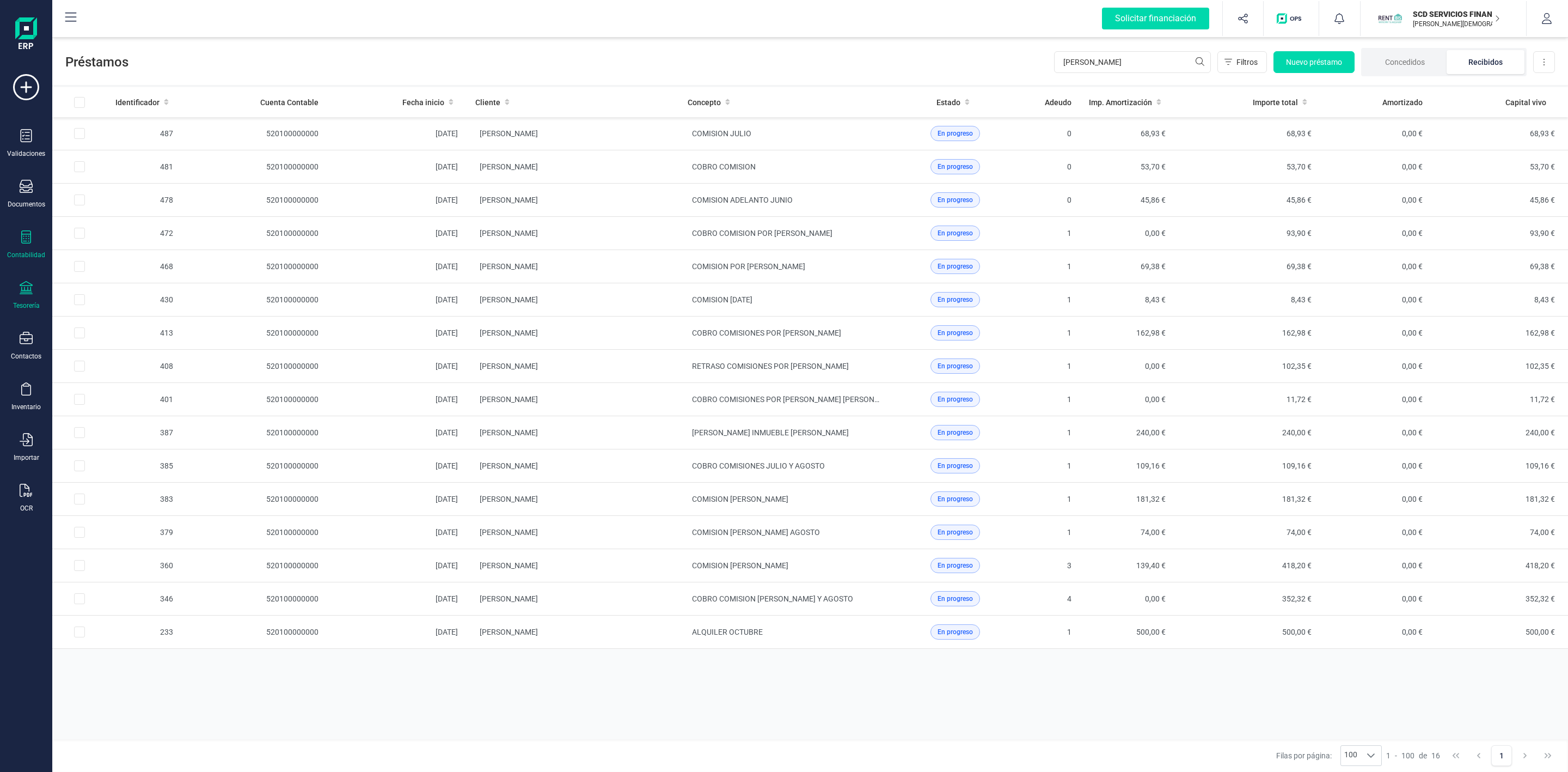
click at [22, 299] on div "Tesorería" at bounding box center [25, 295] width 43 height 29
click at [115, 188] on span "Cuentas bancarias" at bounding box center [133, 186] width 96 height 13
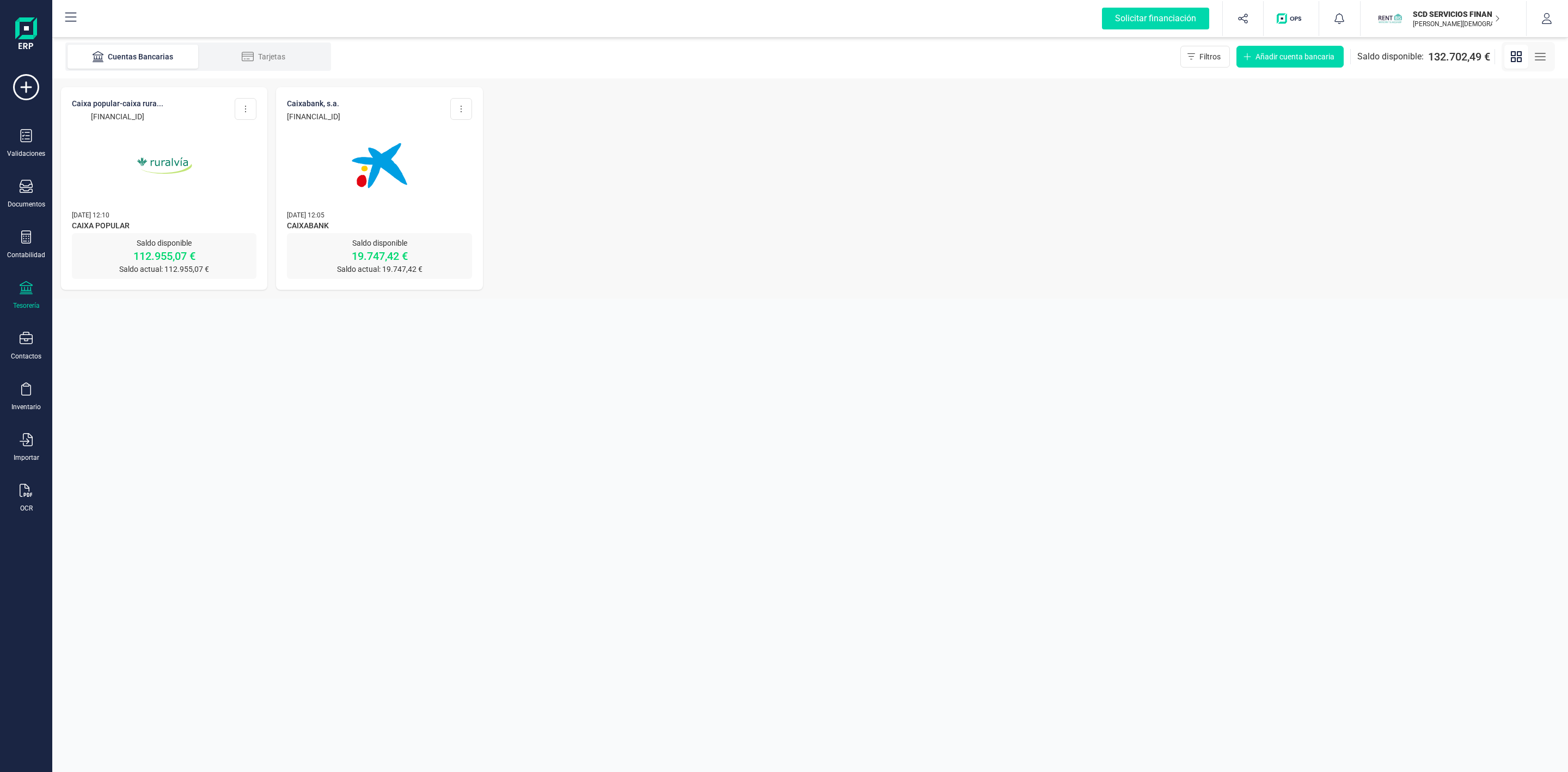
click at [163, 169] on img at bounding box center [165, 166] width 92 height 92
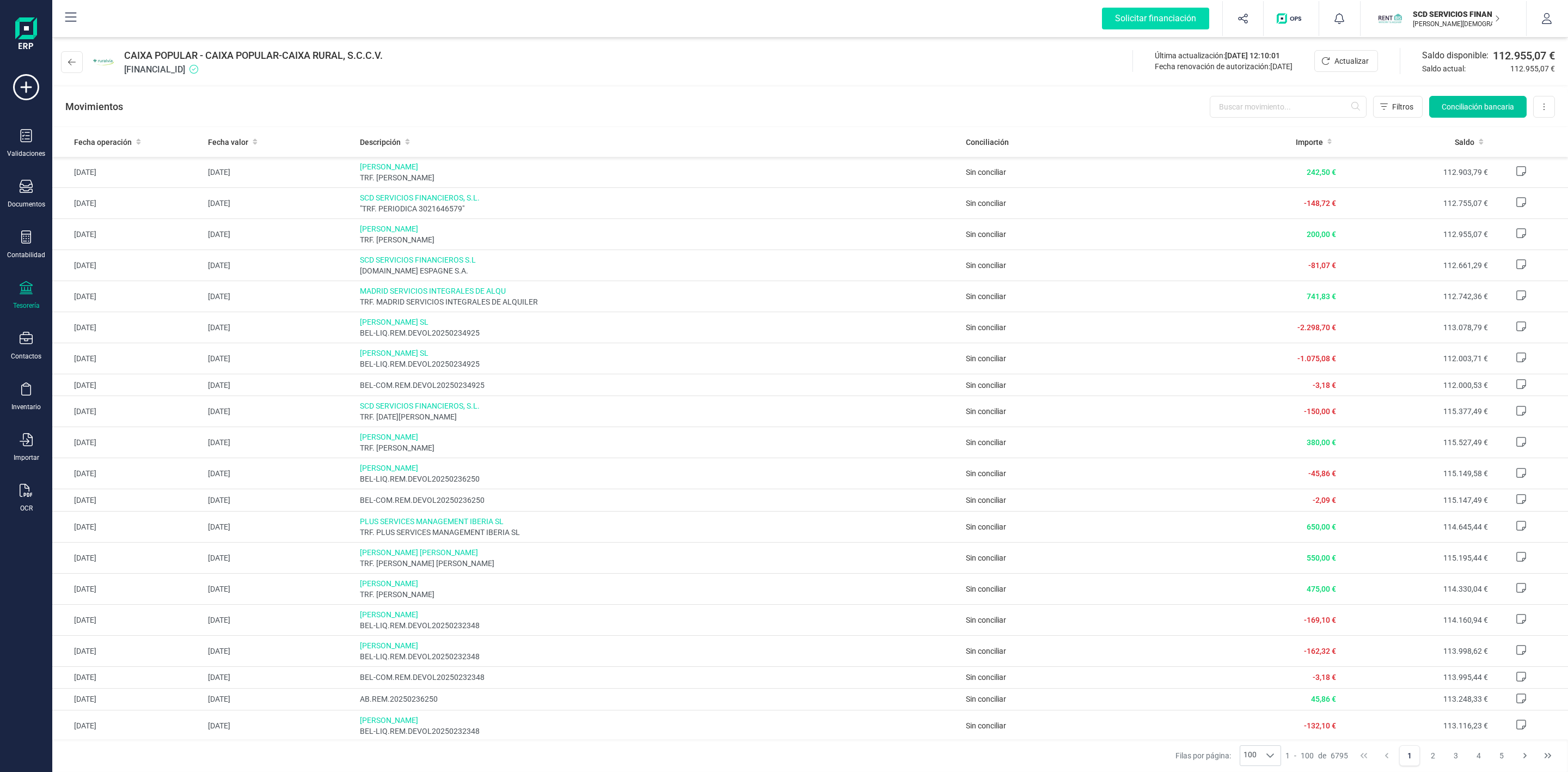
click at [1461, 108] on span "Conciliación bancaria" at bounding box center [1478, 107] width 72 height 11
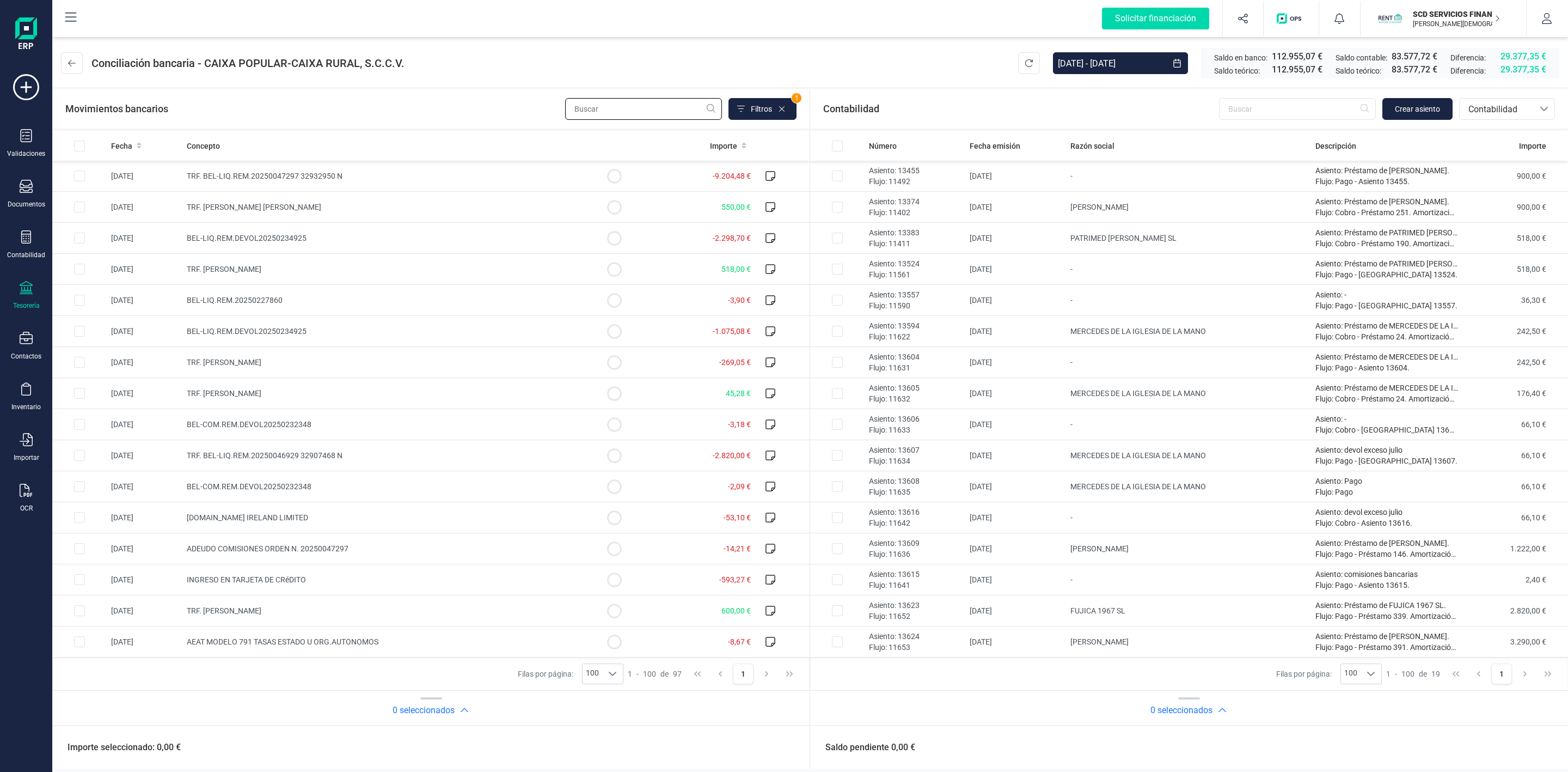
click at [616, 110] on input "text" at bounding box center [643, 109] width 156 height 22
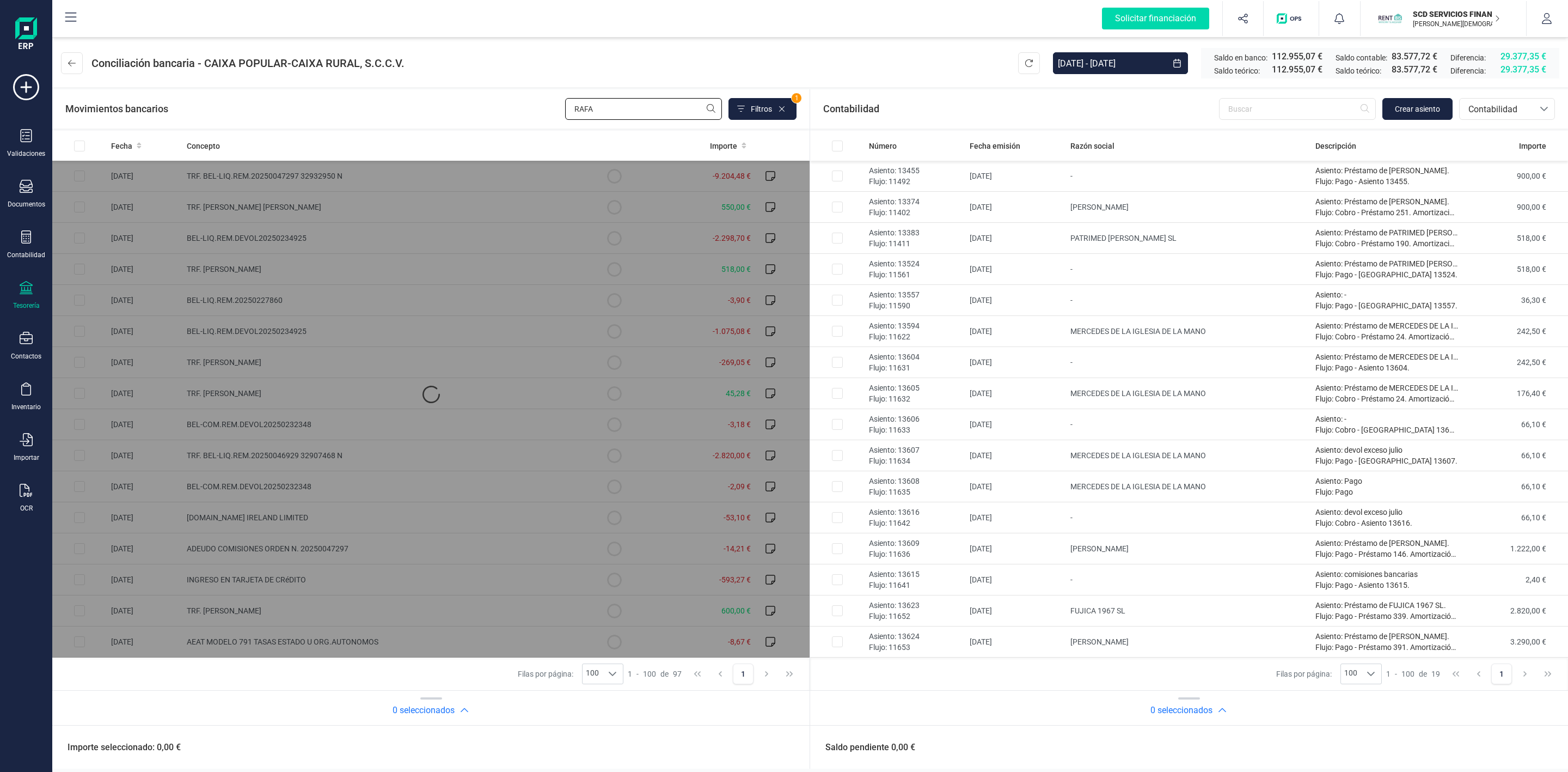
type input "RAFAE"
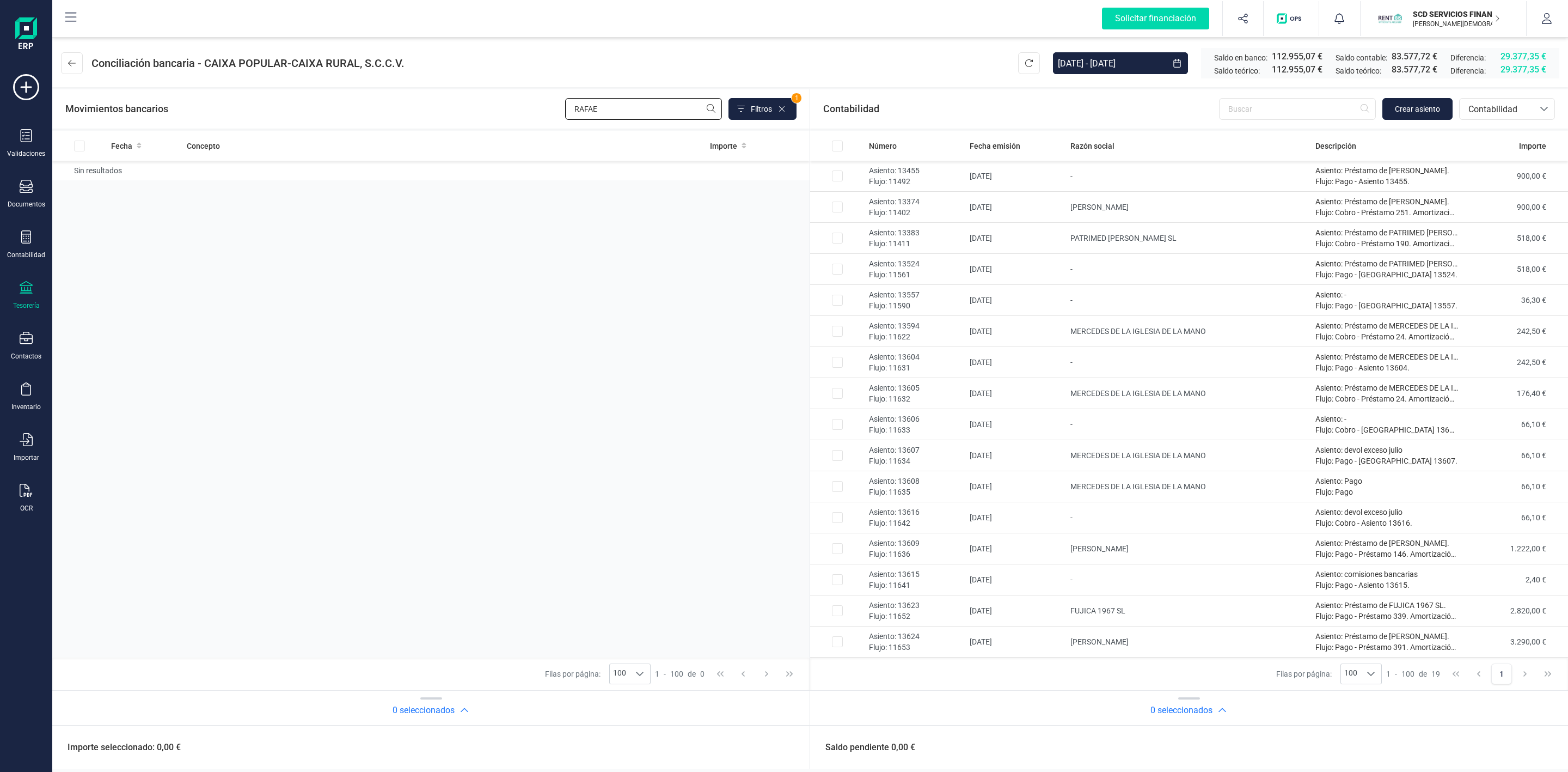
drag, startPoint x: 570, startPoint y: 103, endPoint x: 555, endPoint y: 105, distance: 15.1
click at [555, 105] on div "Movimientos bancarios RAFAE Filtros 1" at bounding box center [431, 109] width 732 height 22
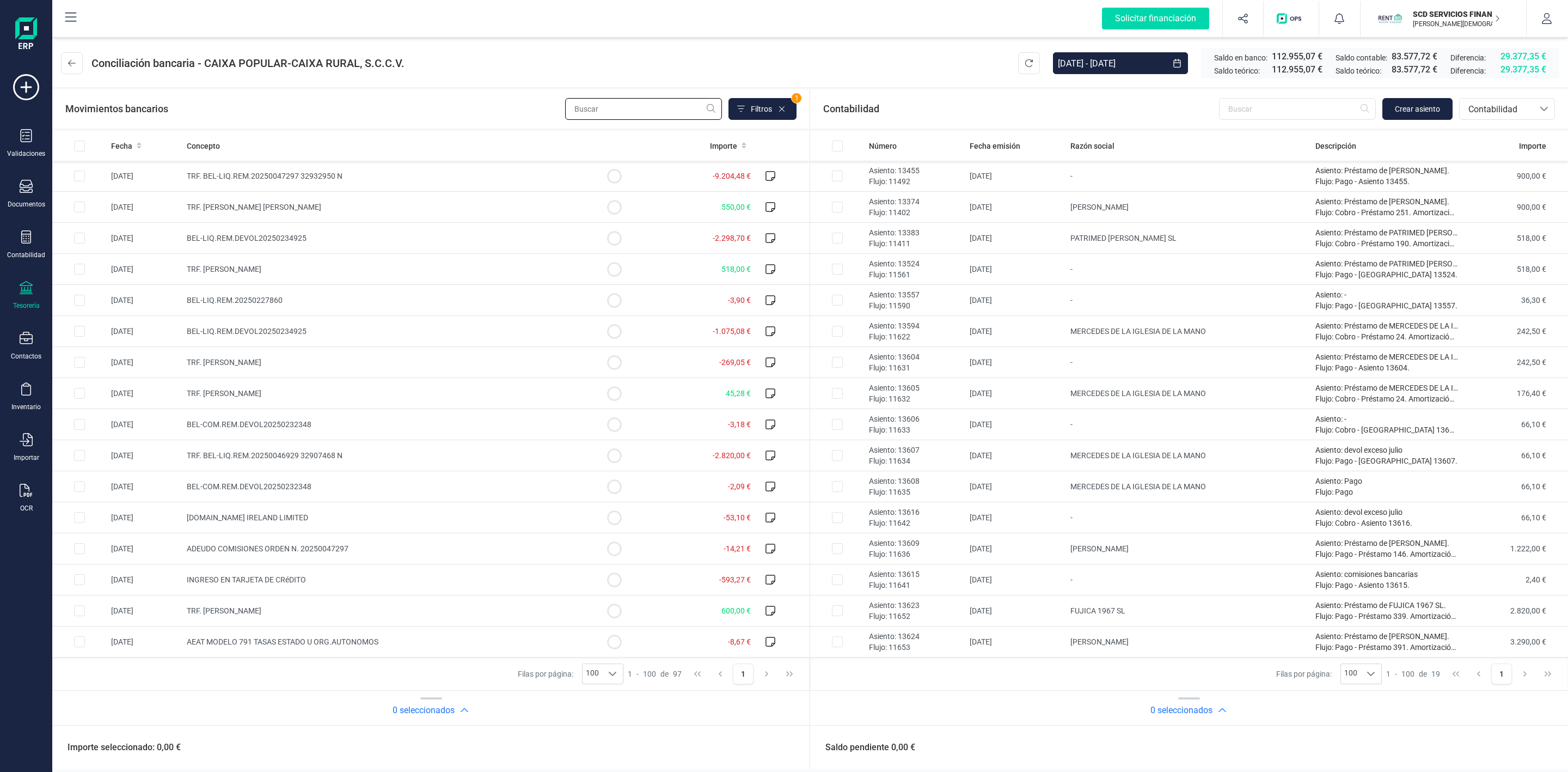
click at [636, 118] on input "text" at bounding box center [643, 109] width 156 height 22
paste input "naresh"
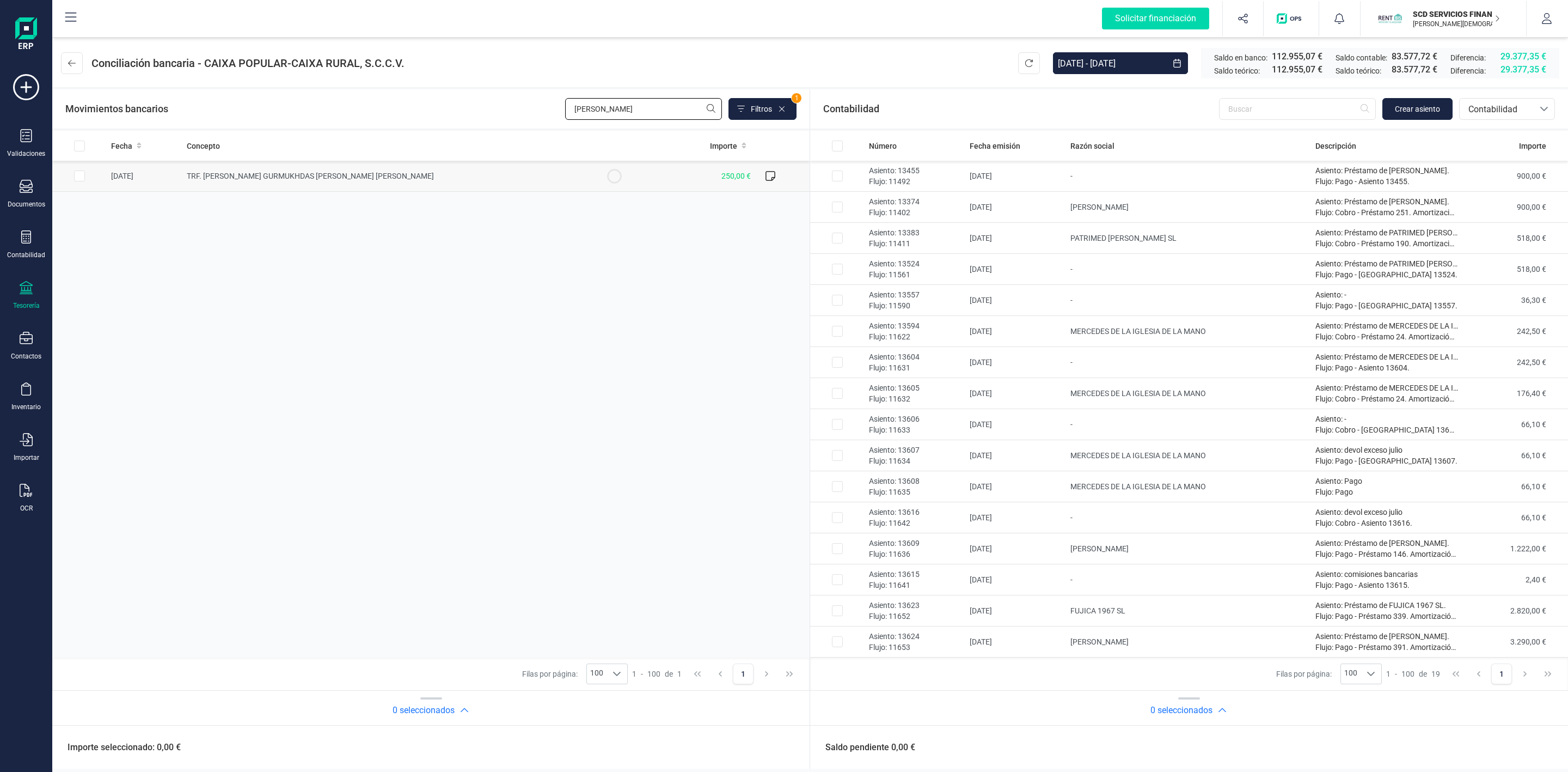
type input "naresh"
click at [77, 175] on input "Row Selected 872df350-b201-46db-a9bf-b4dbe2afc02e" at bounding box center [79, 175] width 11 height 11
checkbox input "true"
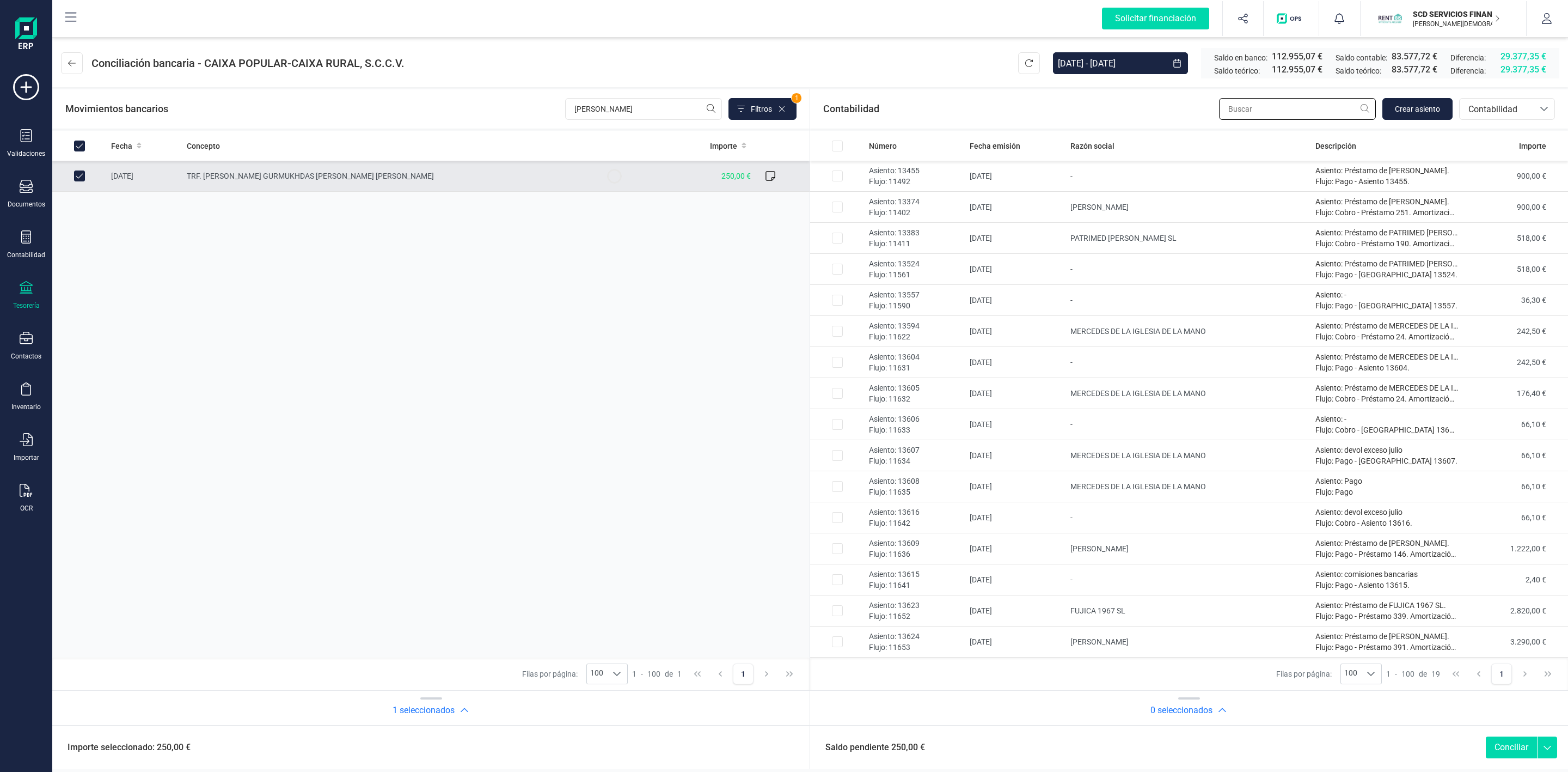
click at [1293, 110] on input "text" at bounding box center [1297, 109] width 156 height 22
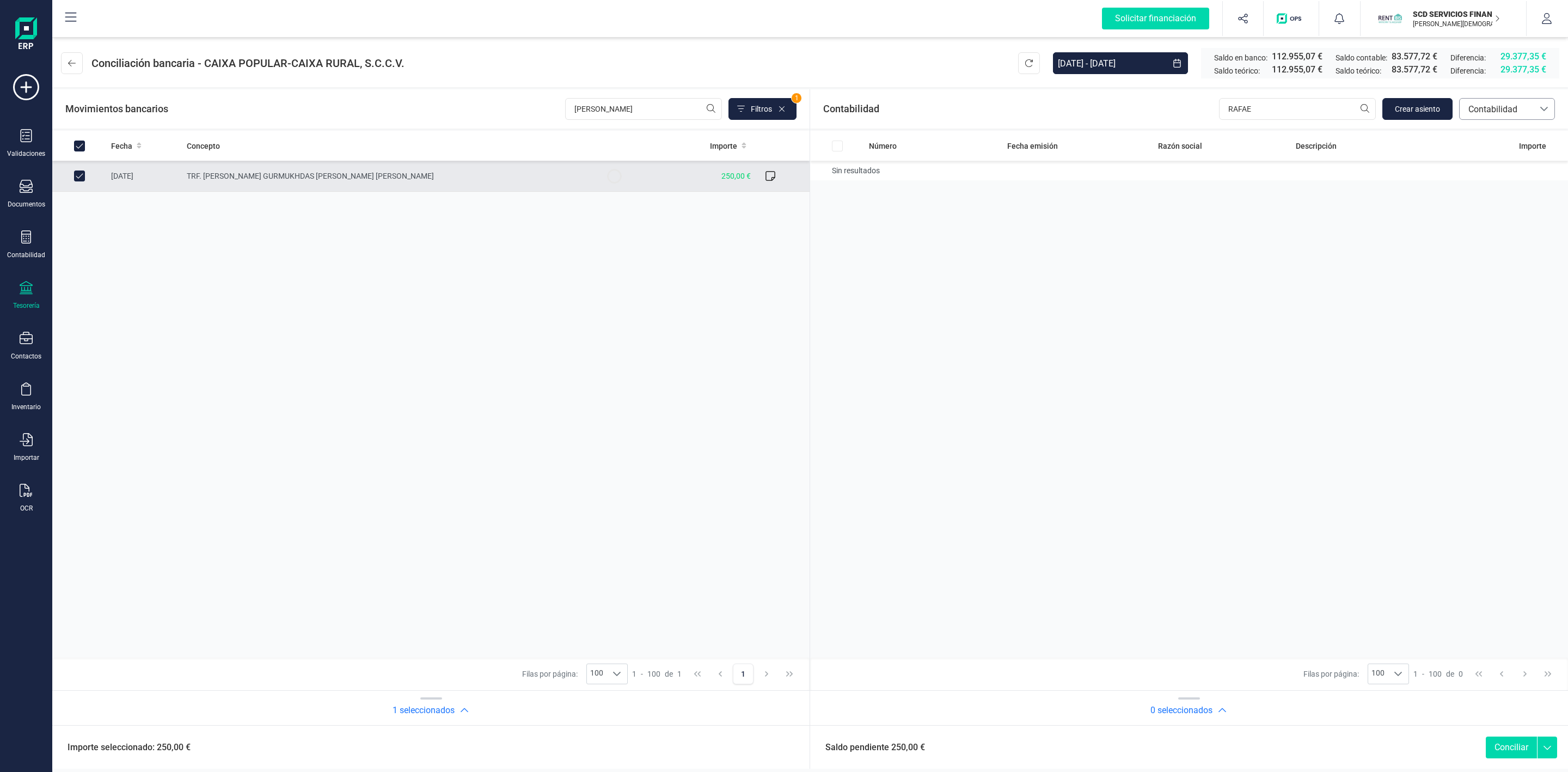
click at [1485, 105] on span "Contabilidad" at bounding box center [1497, 110] width 66 height 13
click at [1478, 221] on span "Préstamos" at bounding box center [1489, 226] width 42 height 13
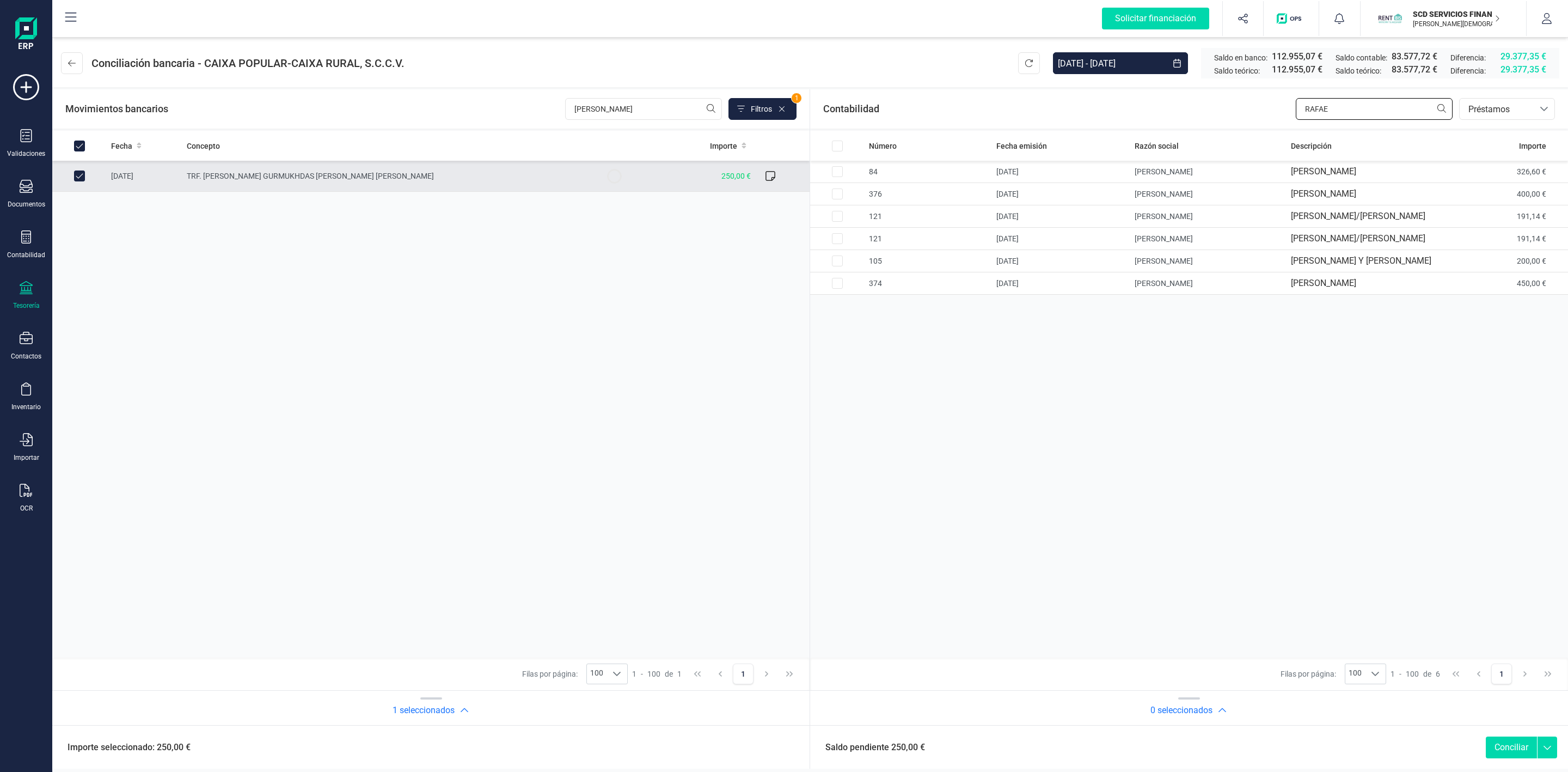
click at [1343, 115] on input "RAFAE" at bounding box center [1374, 109] width 156 height 22
type input "RAFAELA"
click at [836, 174] on input "Row Selected bdeb51bb-06ba-4d6e-8734-1a2eba59f18b" at bounding box center [836, 171] width 11 height 11
checkbox input "true"
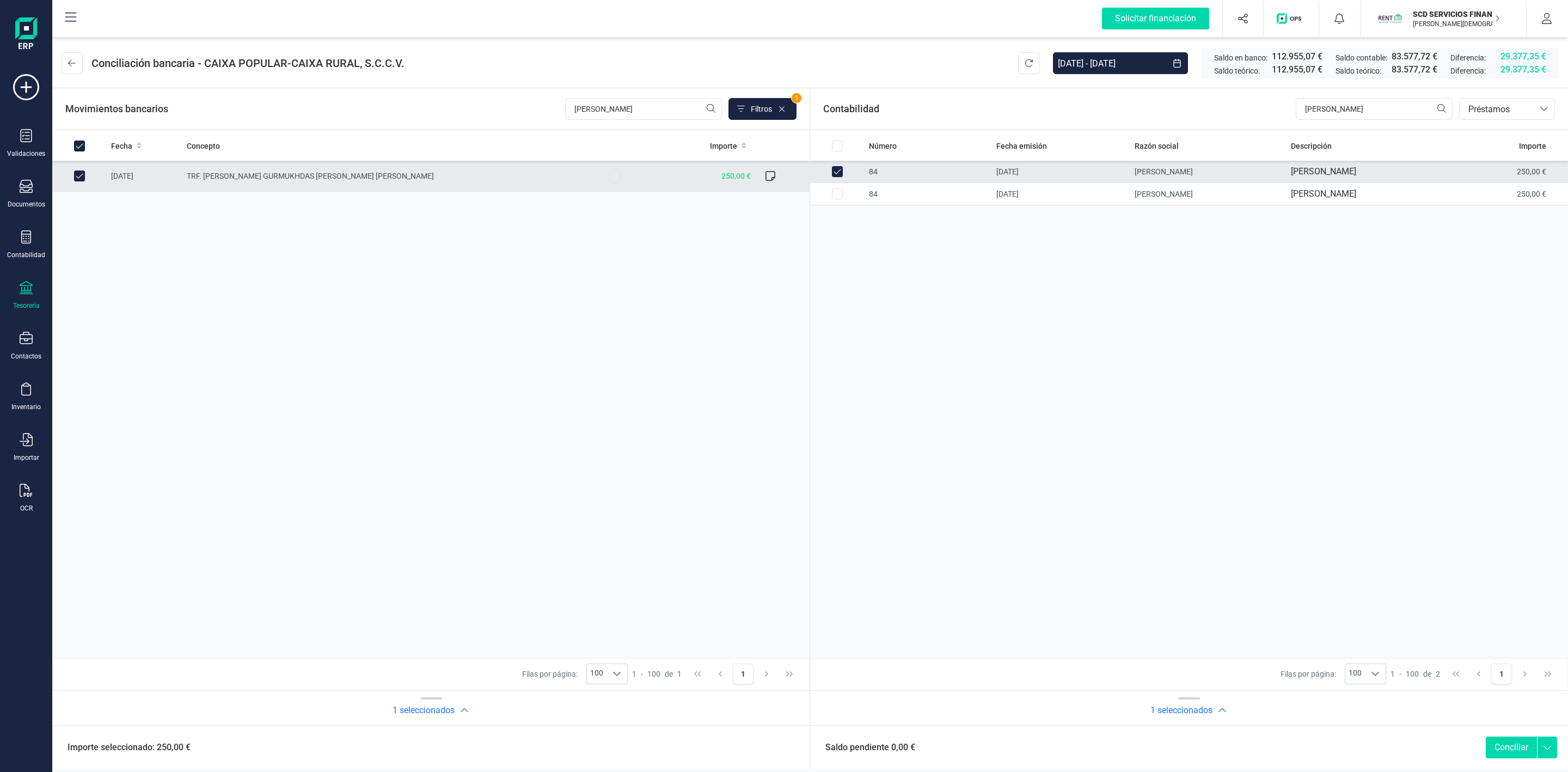
click at [1506, 752] on button "Conciliar" at bounding box center [1511, 747] width 51 height 22
checkbox input "false"
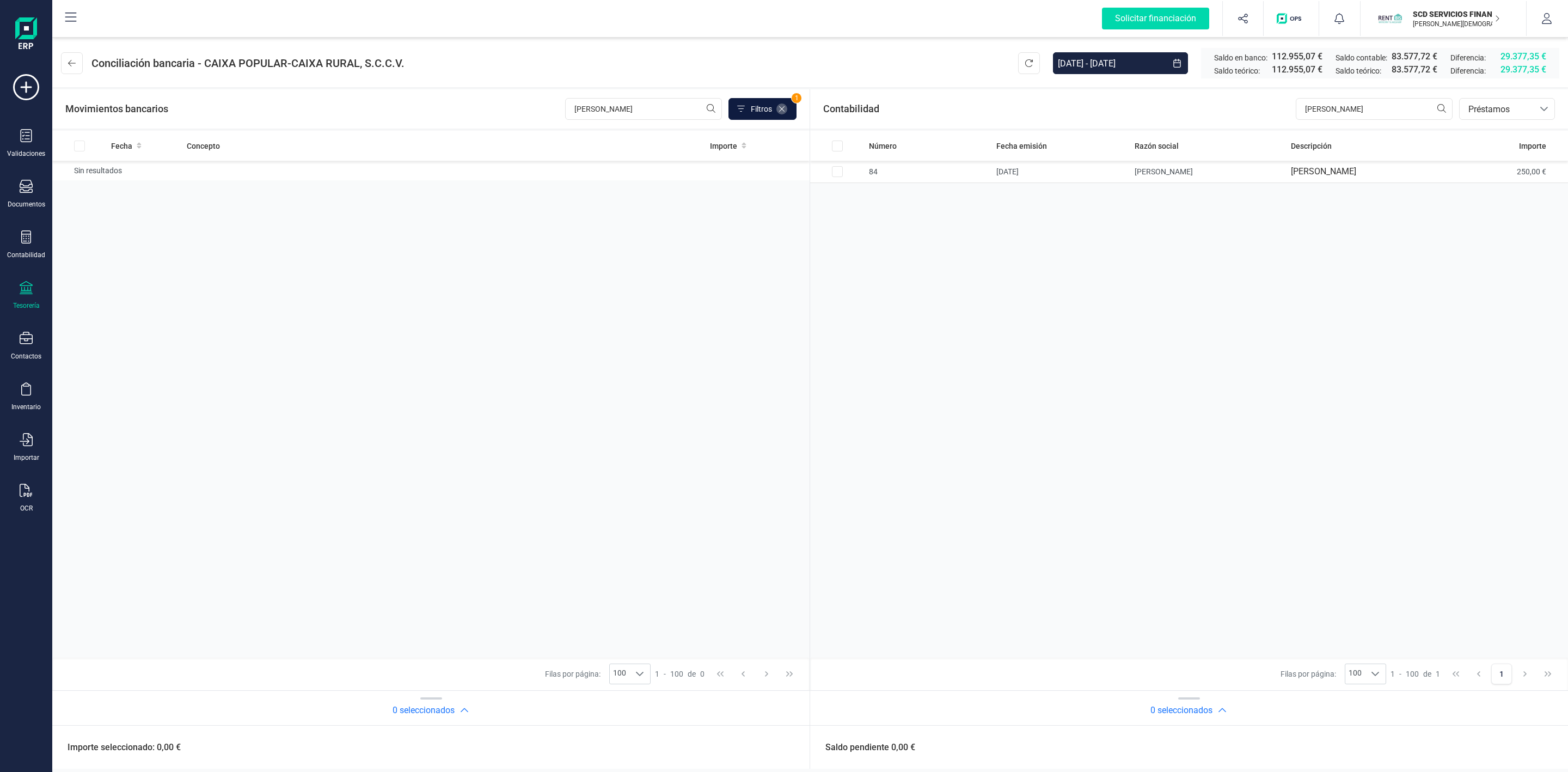
click at [780, 111] on icon at bounding box center [782, 109] width 9 height 9
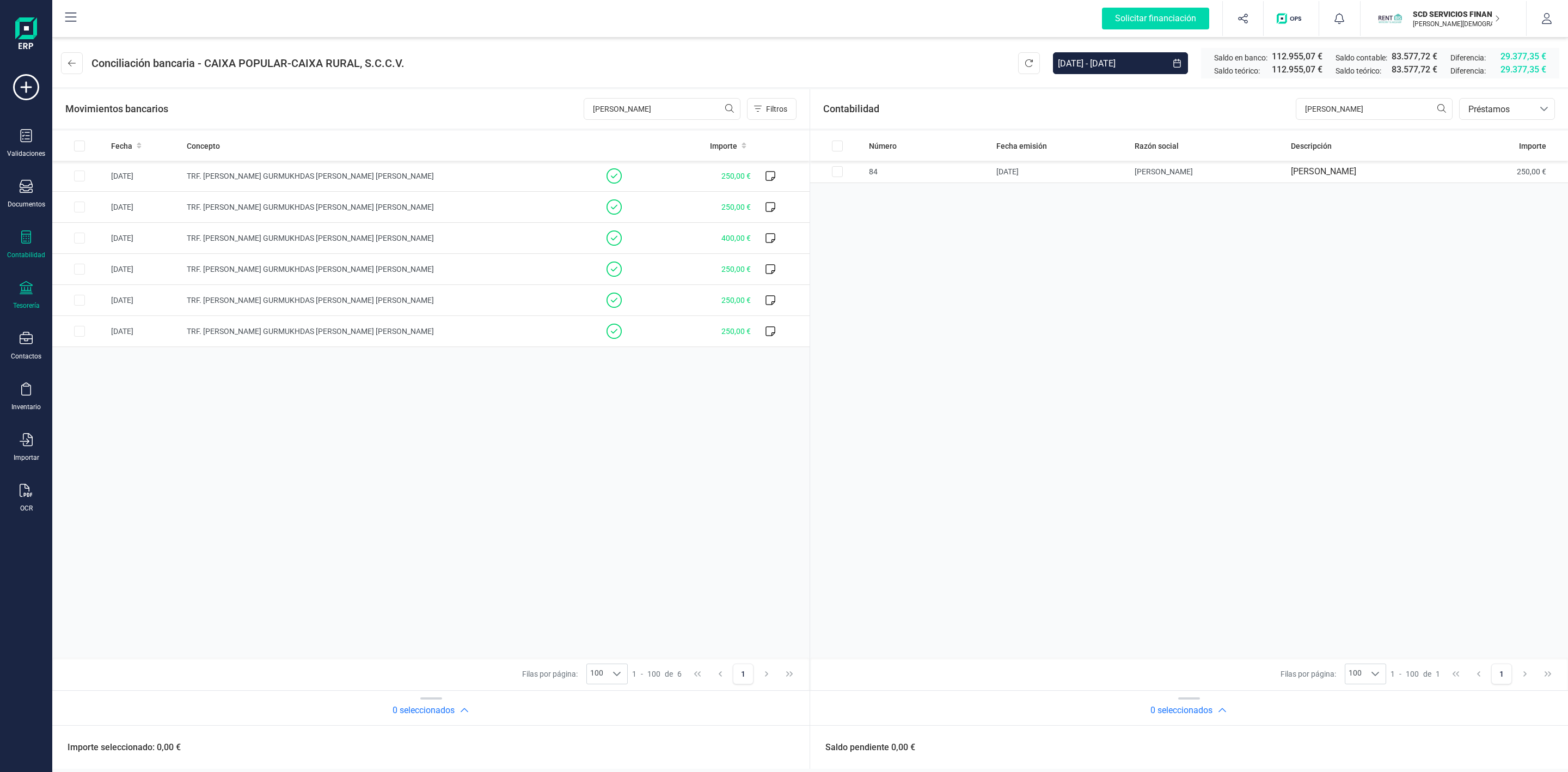
click at [20, 252] on div "Contabilidad" at bounding box center [26, 255] width 39 height 9
click at [105, 278] on span "Préstamos" at bounding box center [118, 279] width 66 height 13
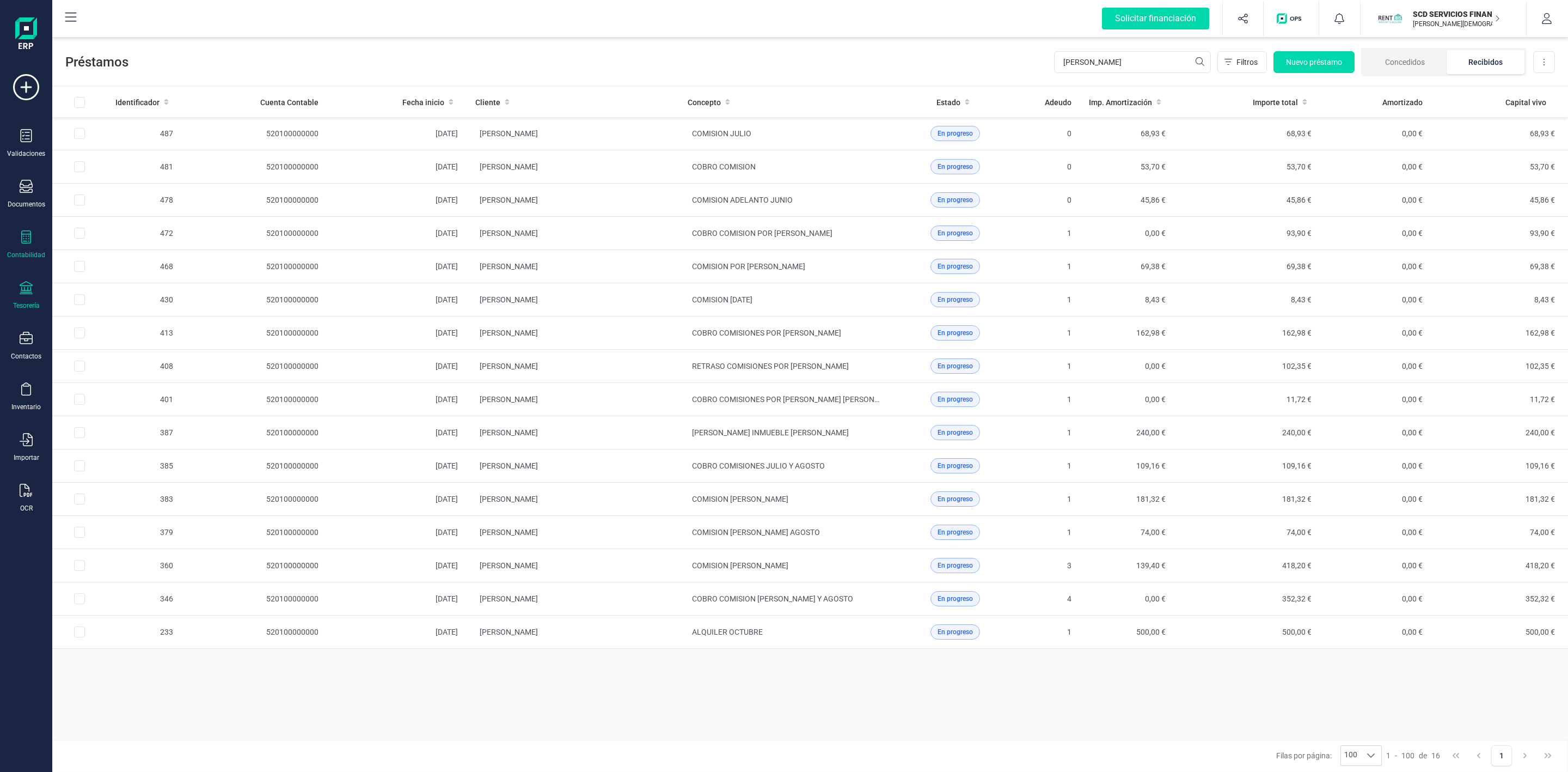
click at [30, 290] on icon at bounding box center [26, 288] width 13 height 13
click at [126, 191] on span "Cuentas bancarias" at bounding box center [133, 186] width 96 height 13
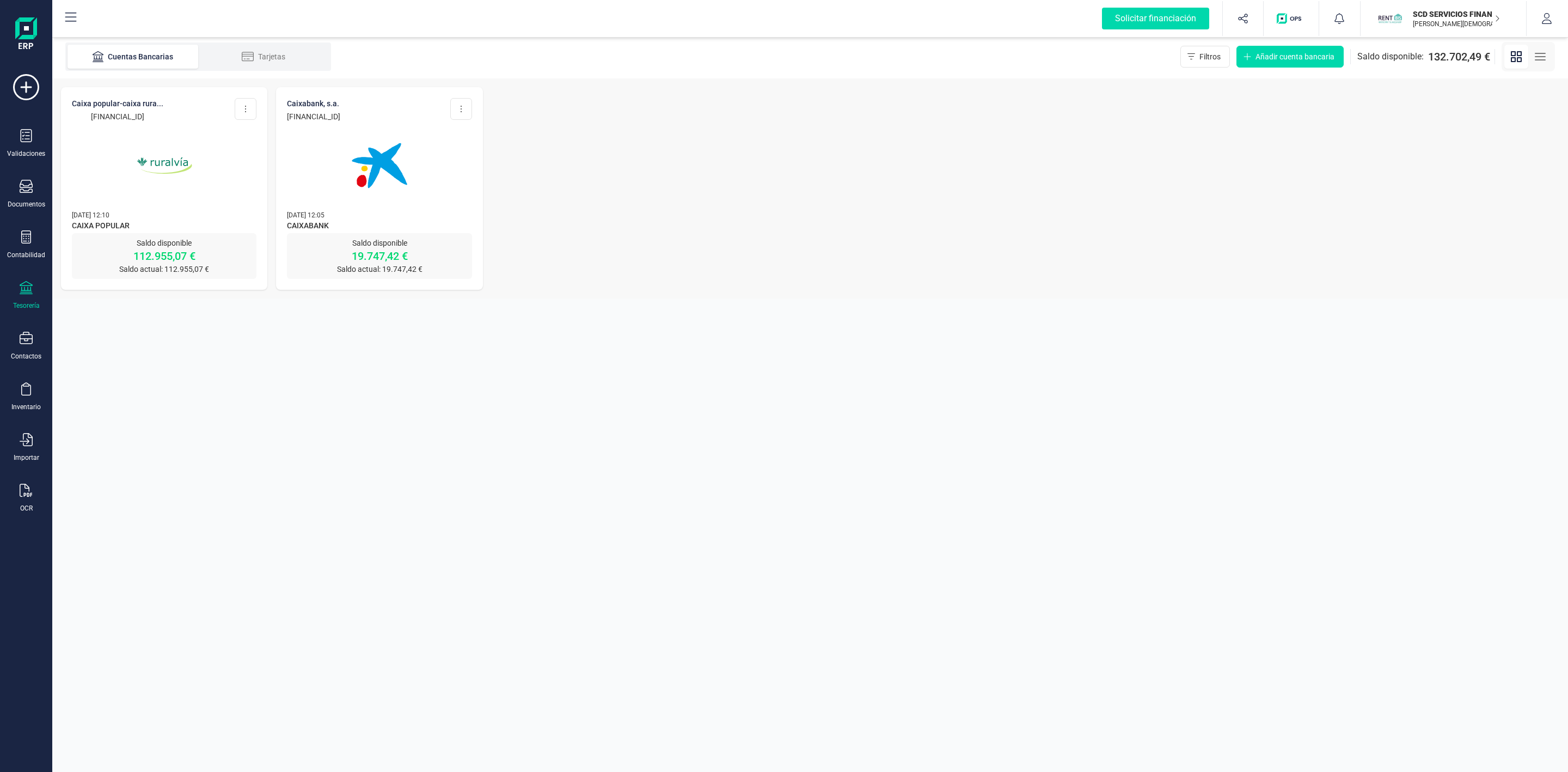
click at [197, 171] on img at bounding box center [165, 166] width 92 height 92
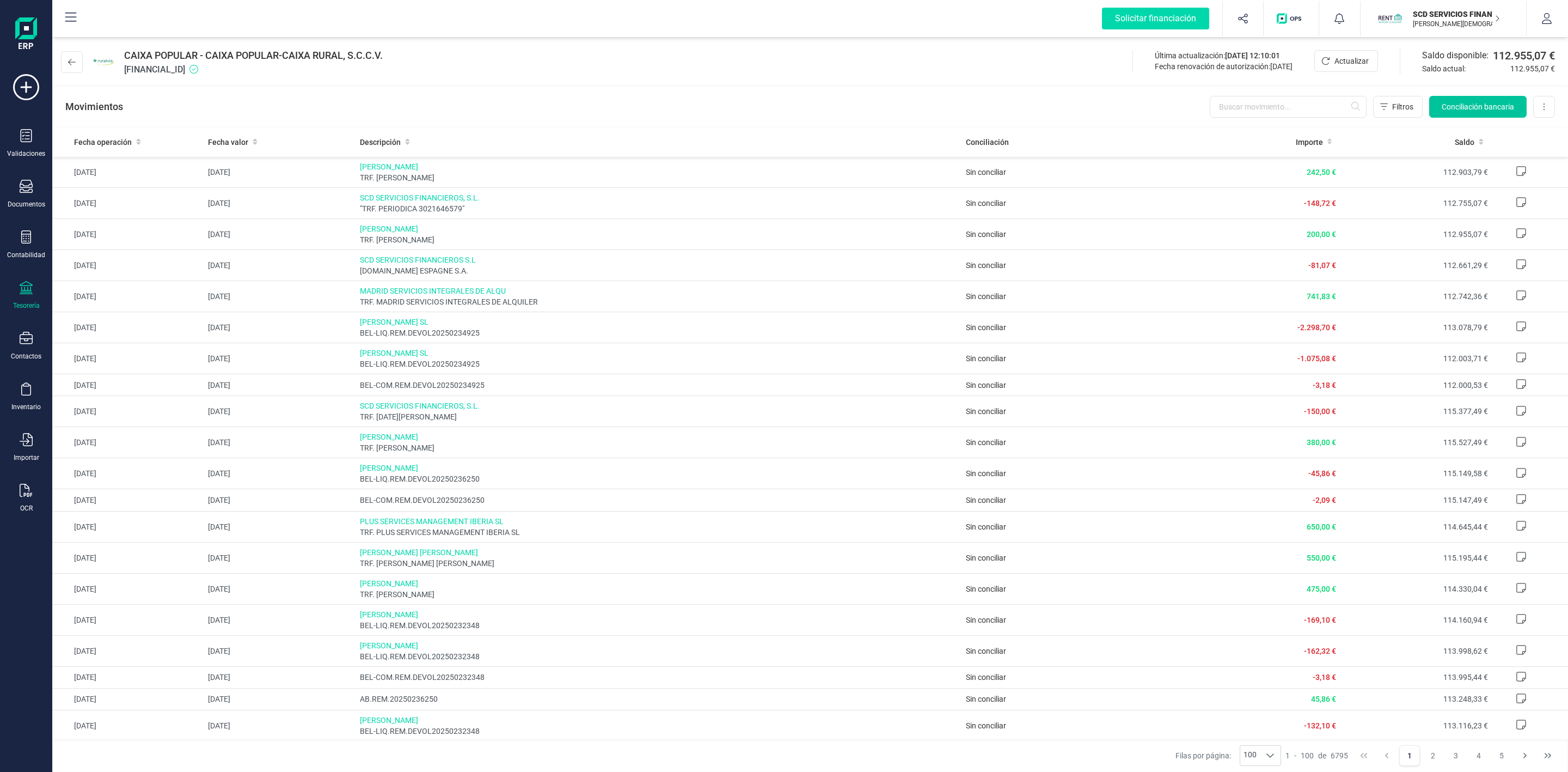
click at [1464, 116] on button "Conciliación bancaria" at bounding box center [1477, 107] width 97 height 22
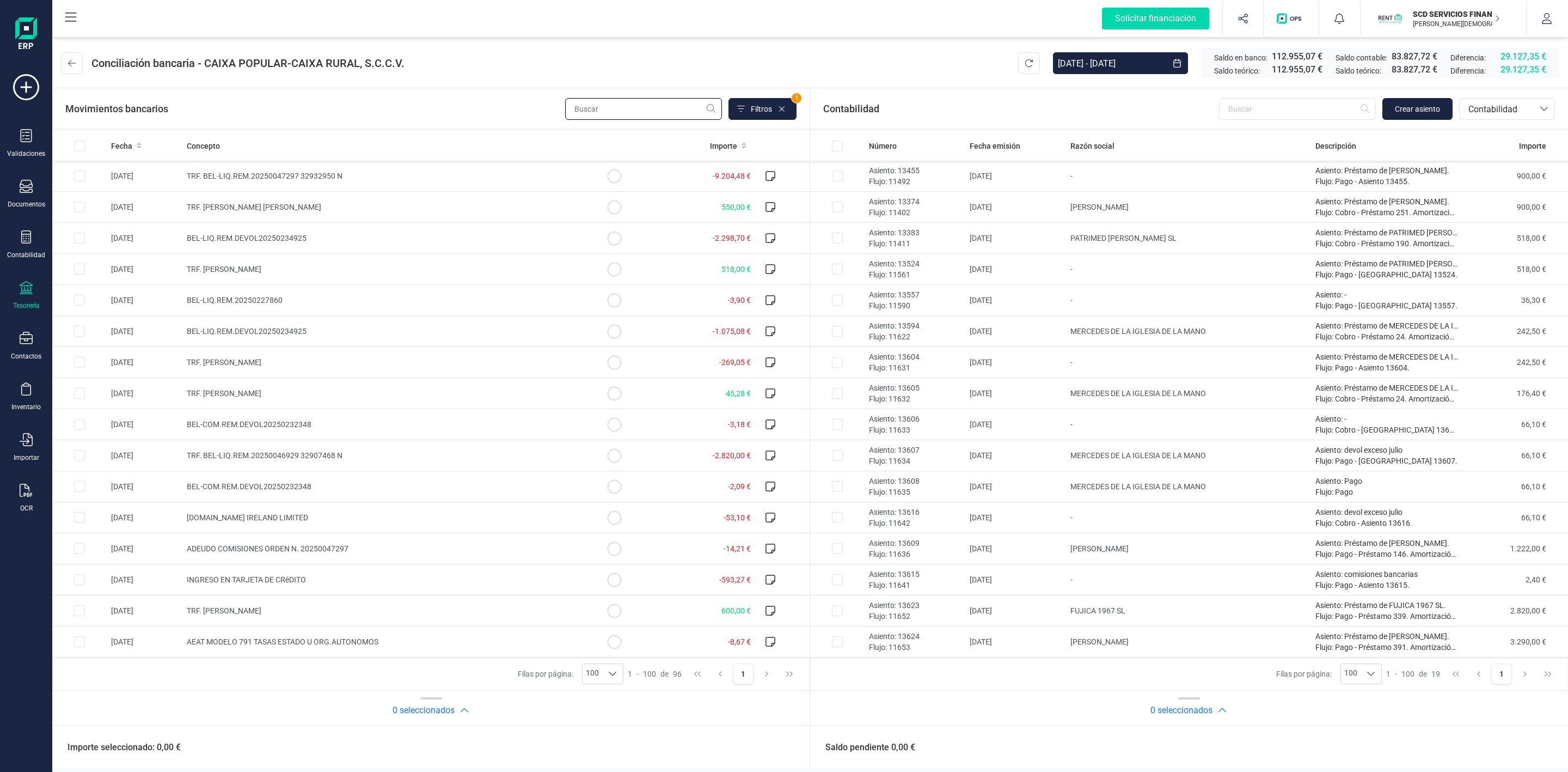
click at [601, 110] on input "text" at bounding box center [643, 109] width 156 height 22
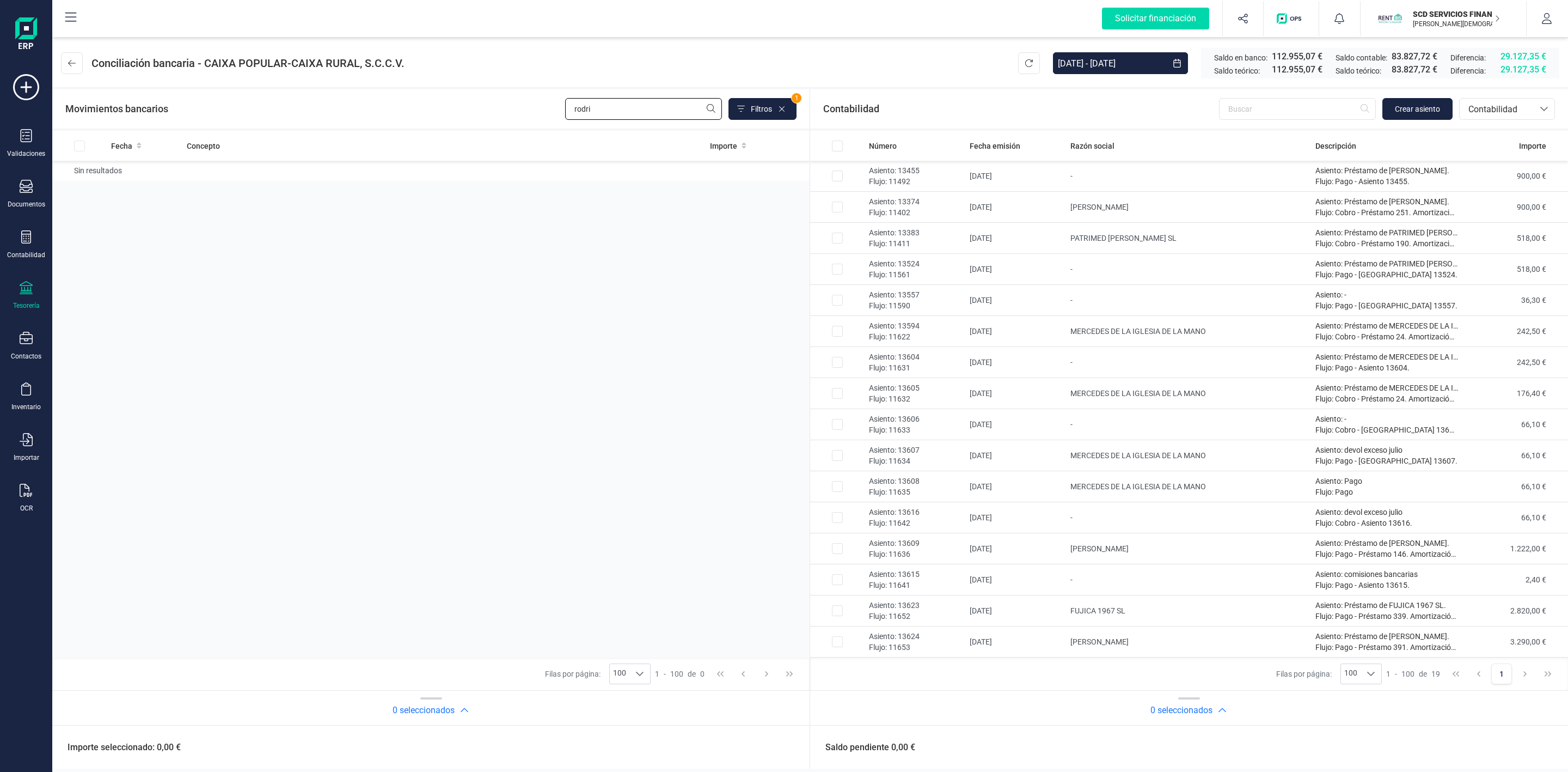
click at [634, 113] on input "rodri" at bounding box center [643, 109] width 156 height 22
drag, startPoint x: 606, startPoint y: 113, endPoint x: 528, endPoint y: 115, distance: 78.0
click at [528, 115] on div "Movimientos bancarios rodri Filtros 1" at bounding box center [431, 109] width 732 height 22
click at [618, 110] on input "rodri" at bounding box center [643, 109] width 156 height 22
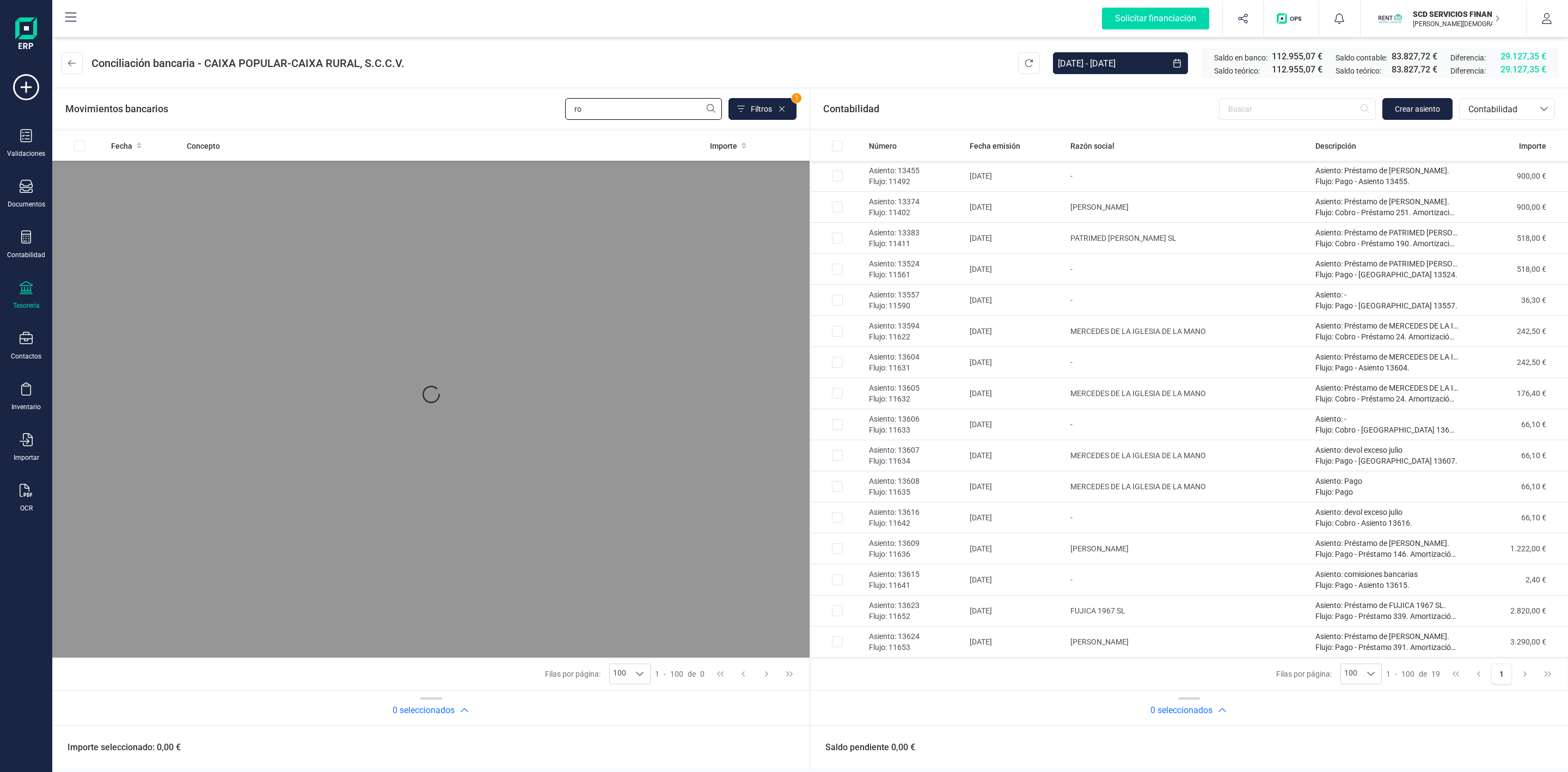
type input "r"
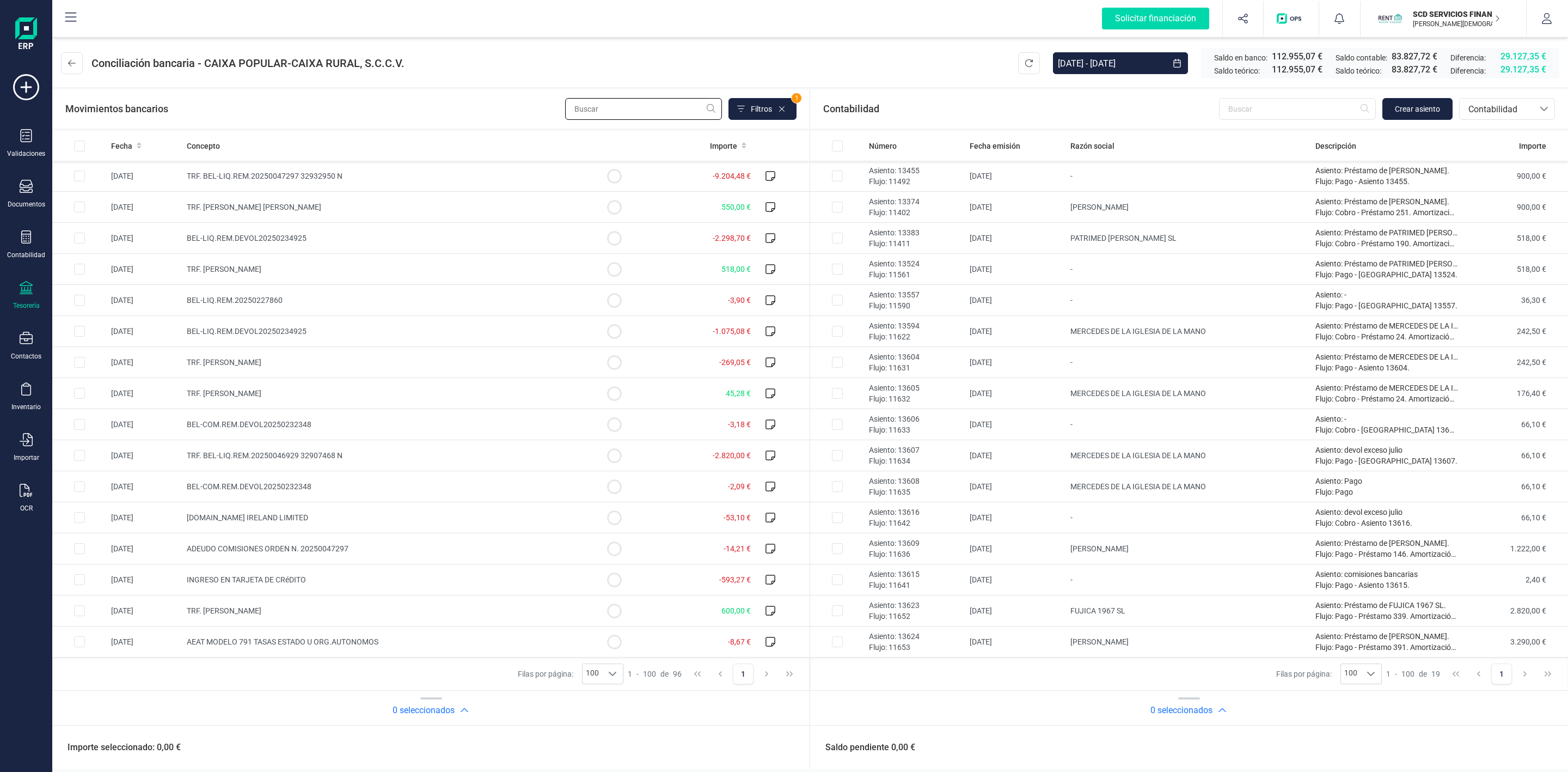
click at [634, 107] on input "text" at bounding box center [643, 109] width 156 height 22
paste input "[PERSON_NAME]"
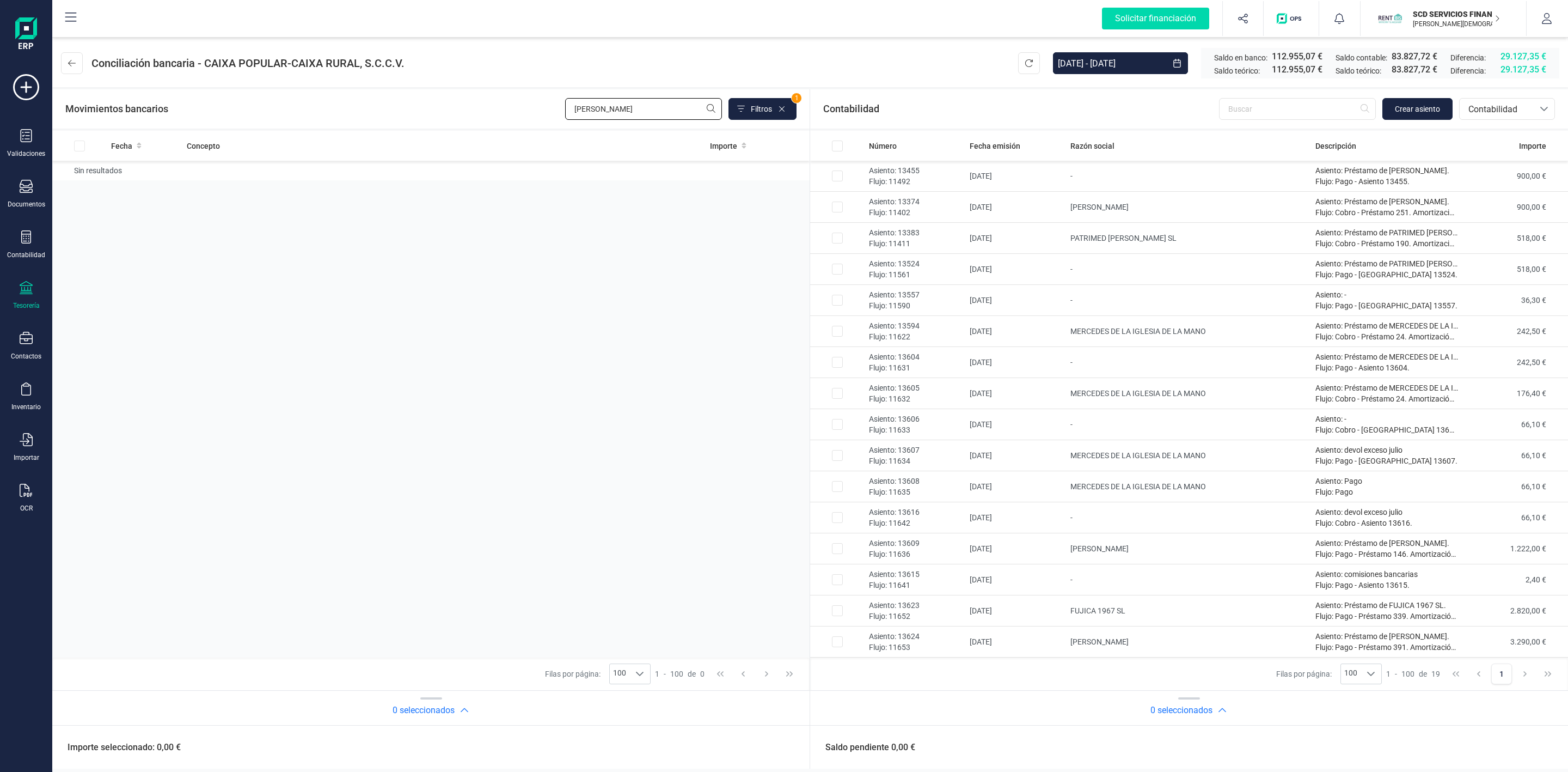
type input "[PERSON_NAME]"
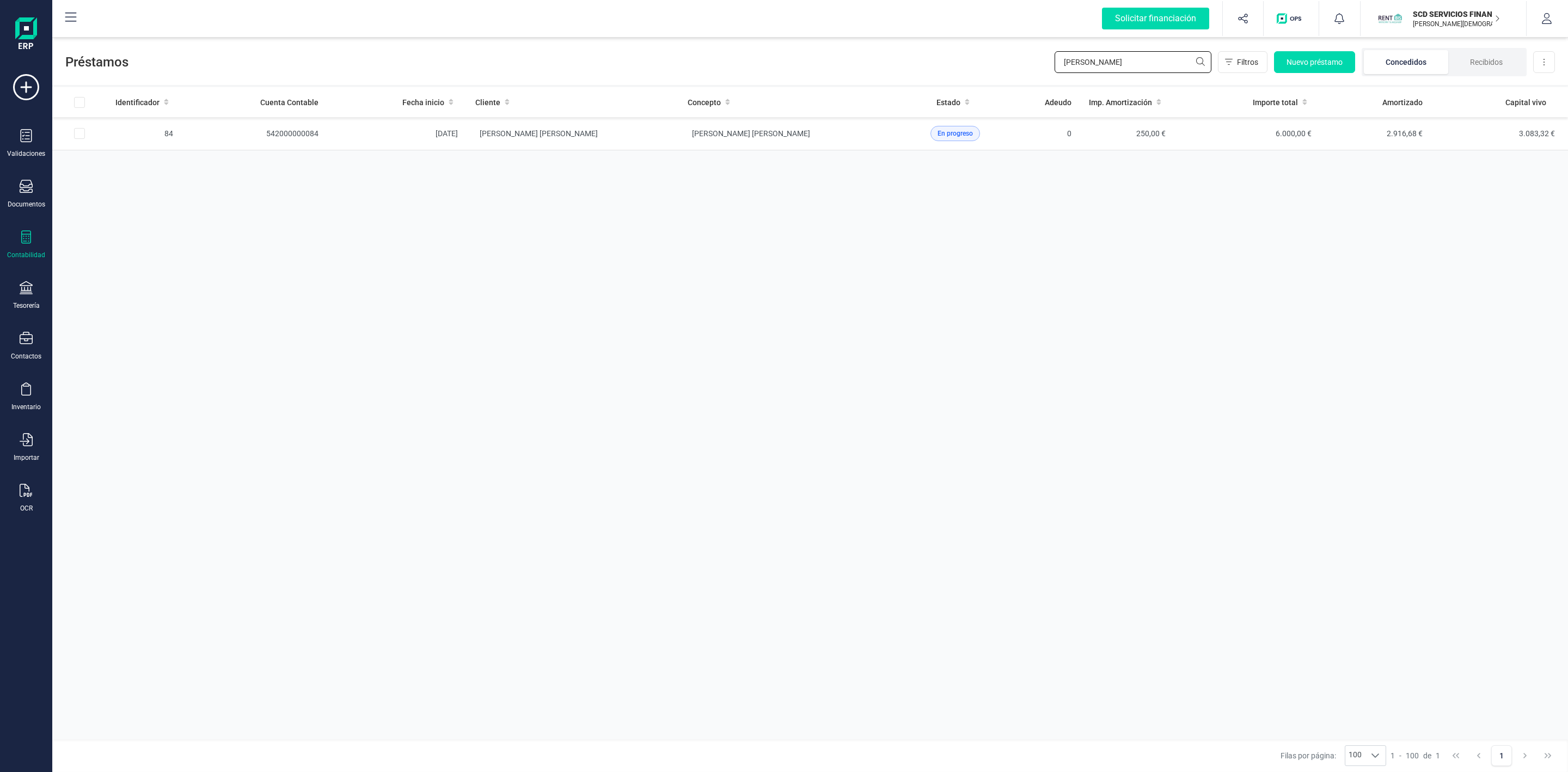
drag, startPoint x: 1005, startPoint y: 57, endPoint x: 991, endPoint y: 62, distance: 14.9
click at [992, 62] on div "Préstamos RAFAELA Filtros Nuevo préstamo Concedidos Recibidos Descargar Excel" at bounding box center [810, 60] width 1516 height 50
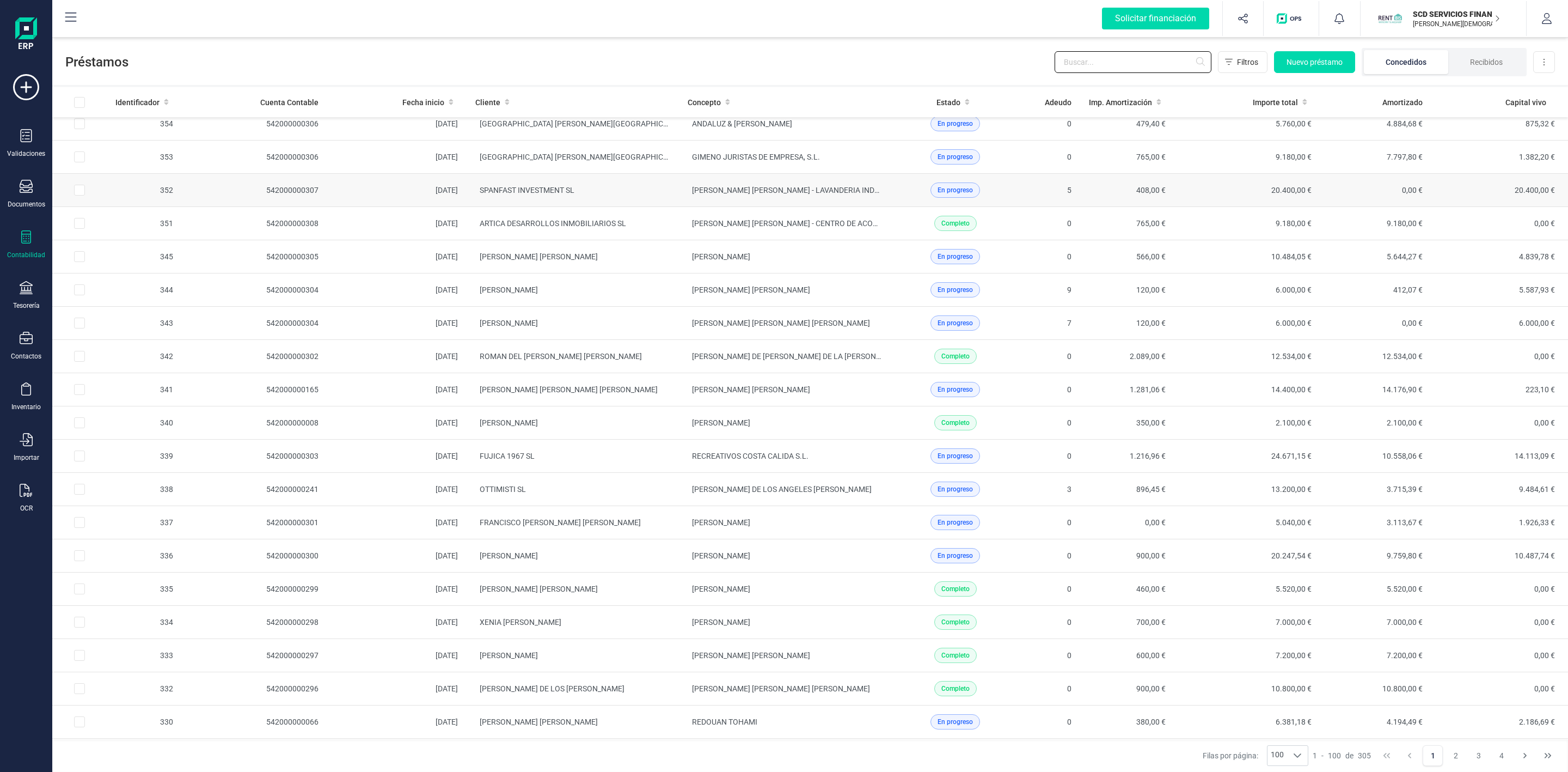
scroll to position [1470, 0]
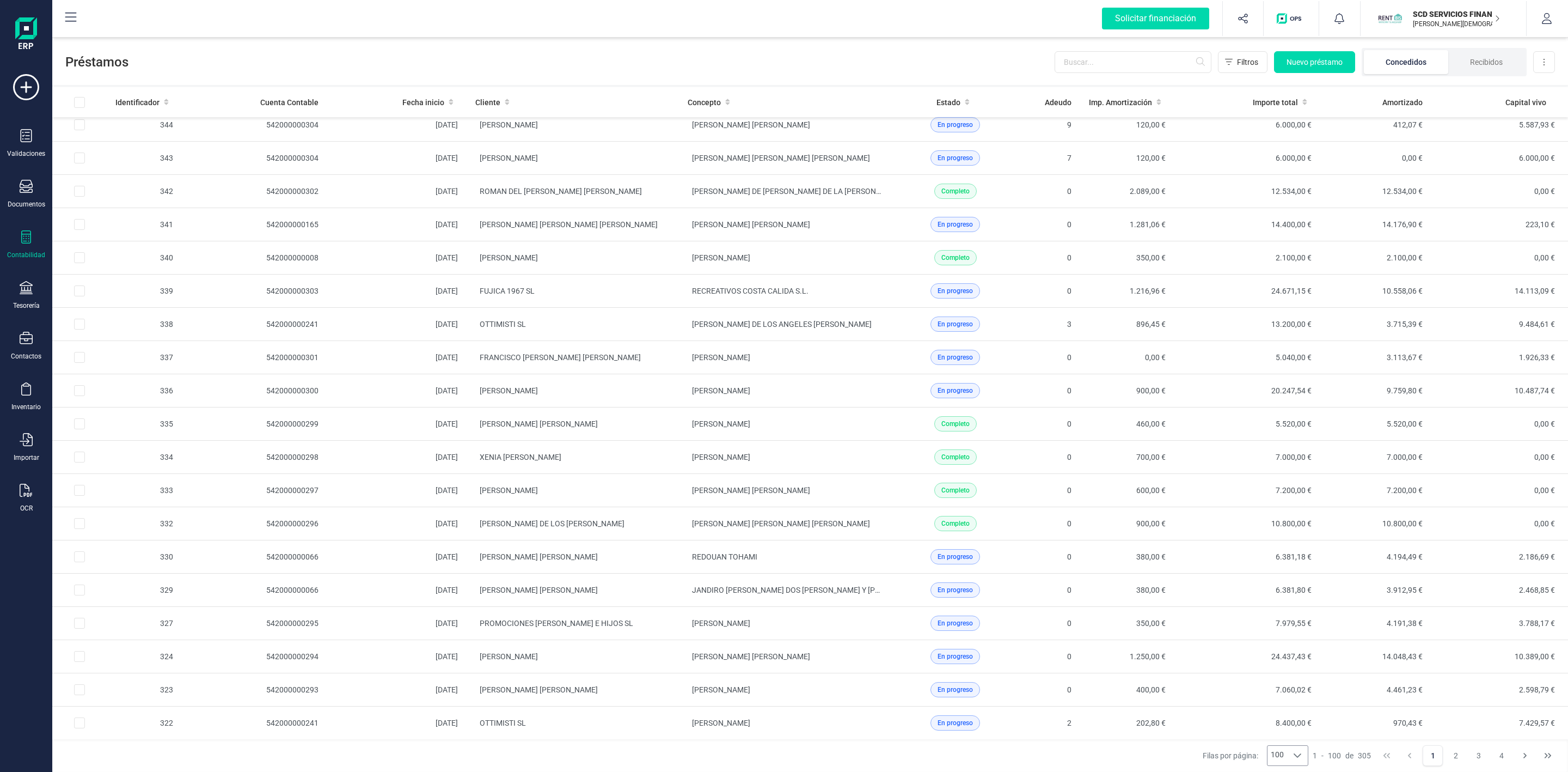
click at [1298, 757] on icon at bounding box center [1297, 755] width 9 height 9
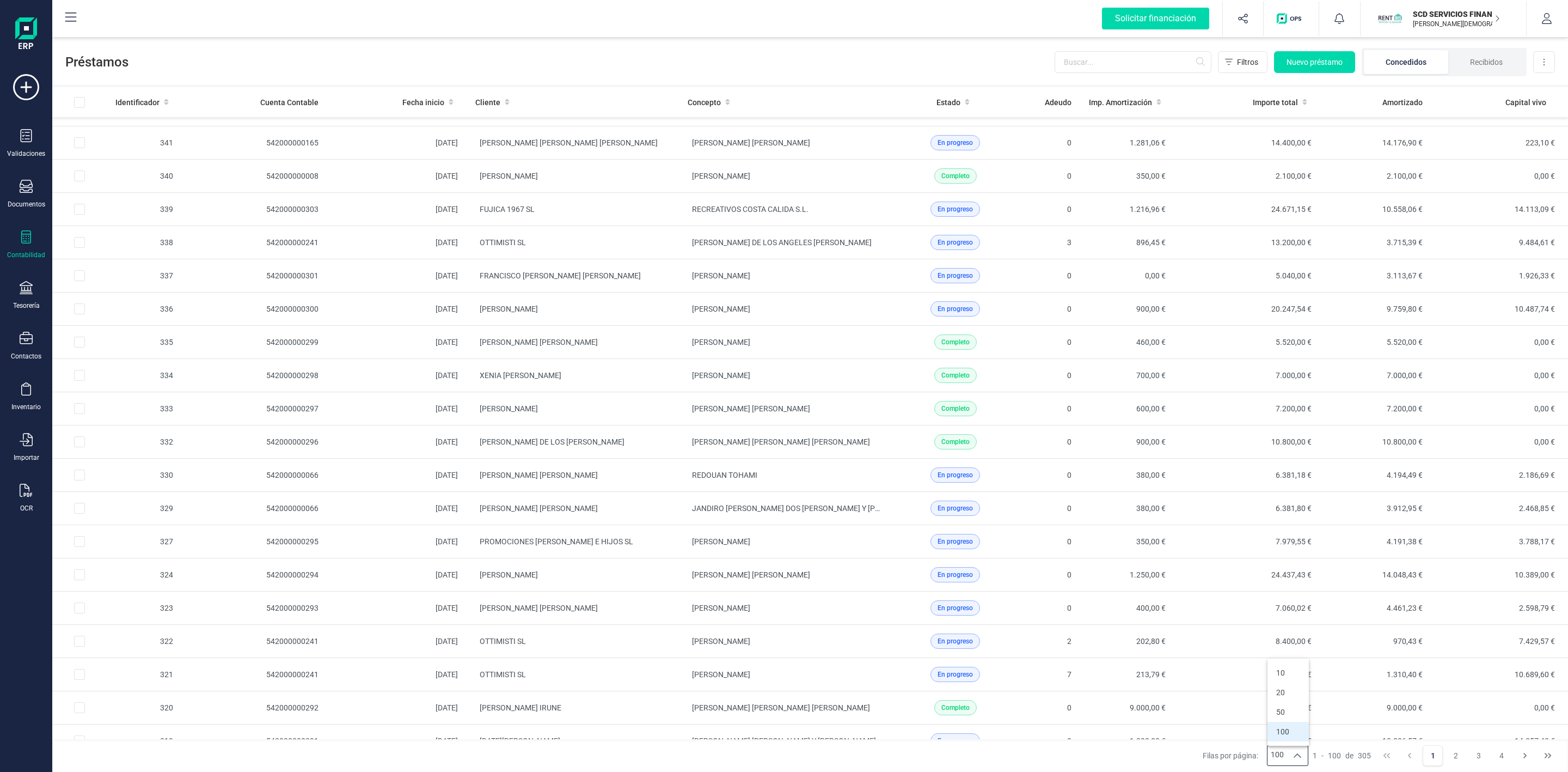
click at [1291, 732] on li "100" at bounding box center [1288, 732] width 41 height 20
click at [1457, 755] on button "2" at bounding box center [1455, 755] width 20 height 20
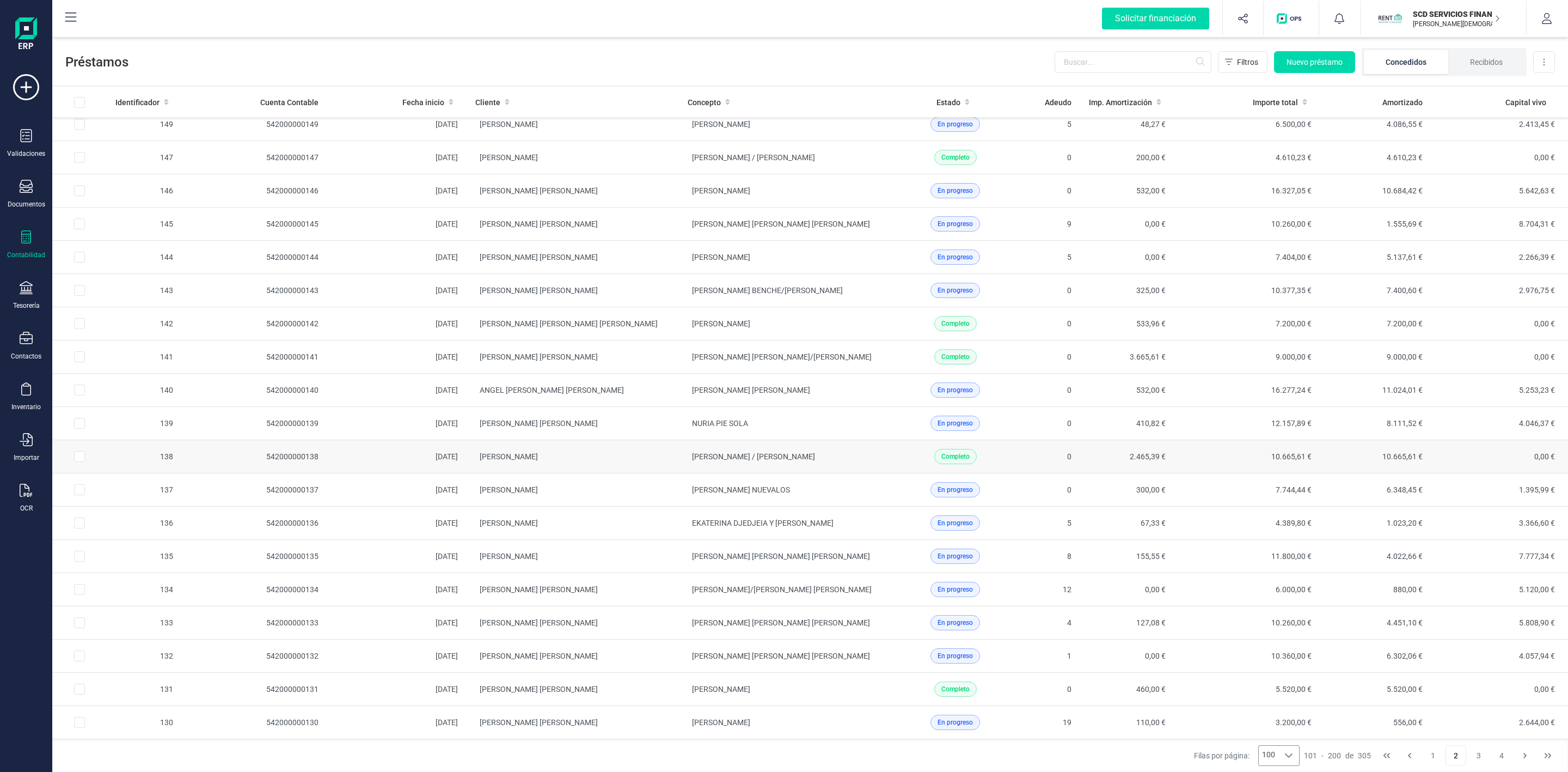
scroll to position [2778, 0]
click at [1478, 755] on button "3" at bounding box center [1478, 755] width 20 height 20
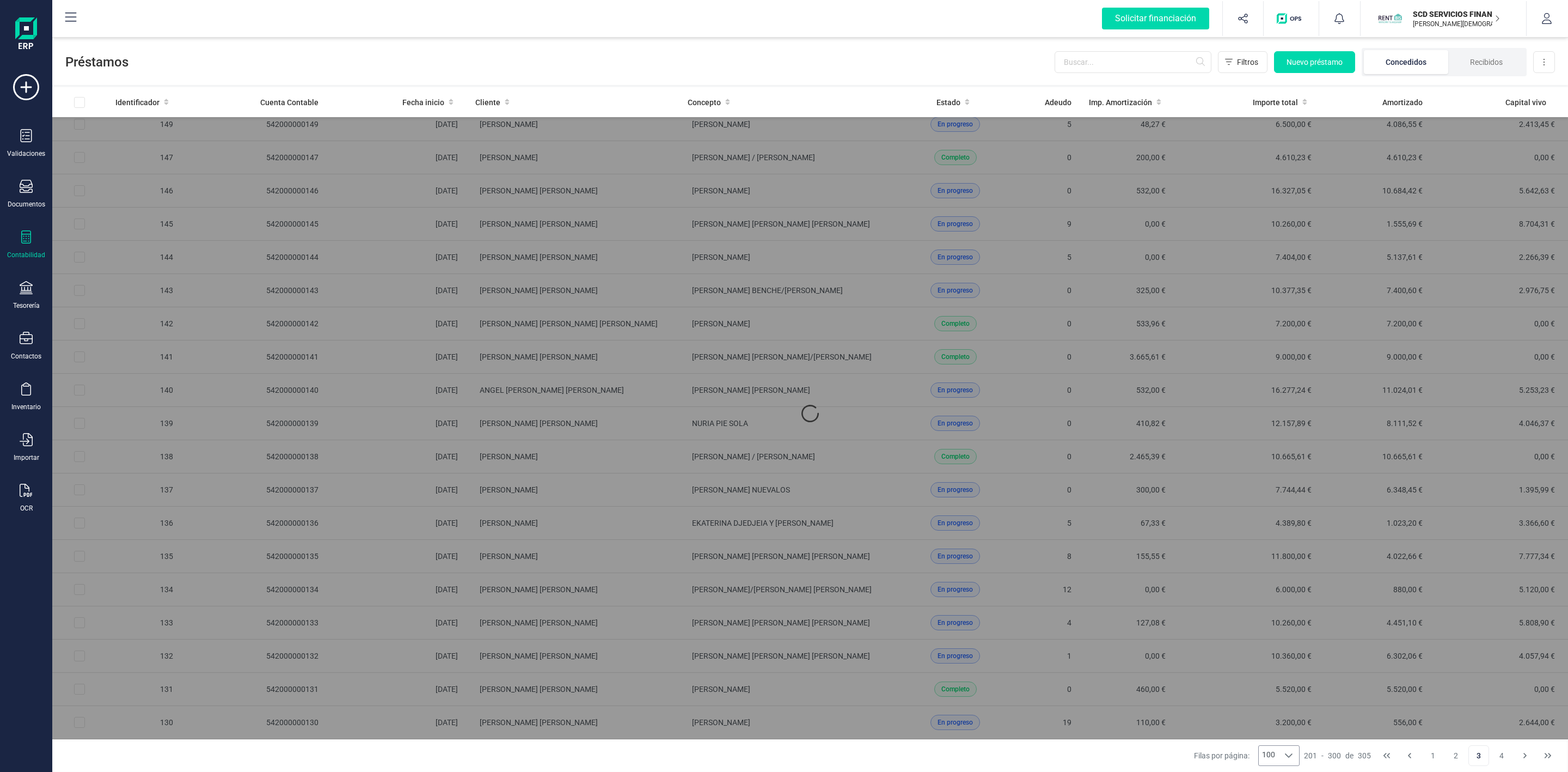
scroll to position [0, 0]
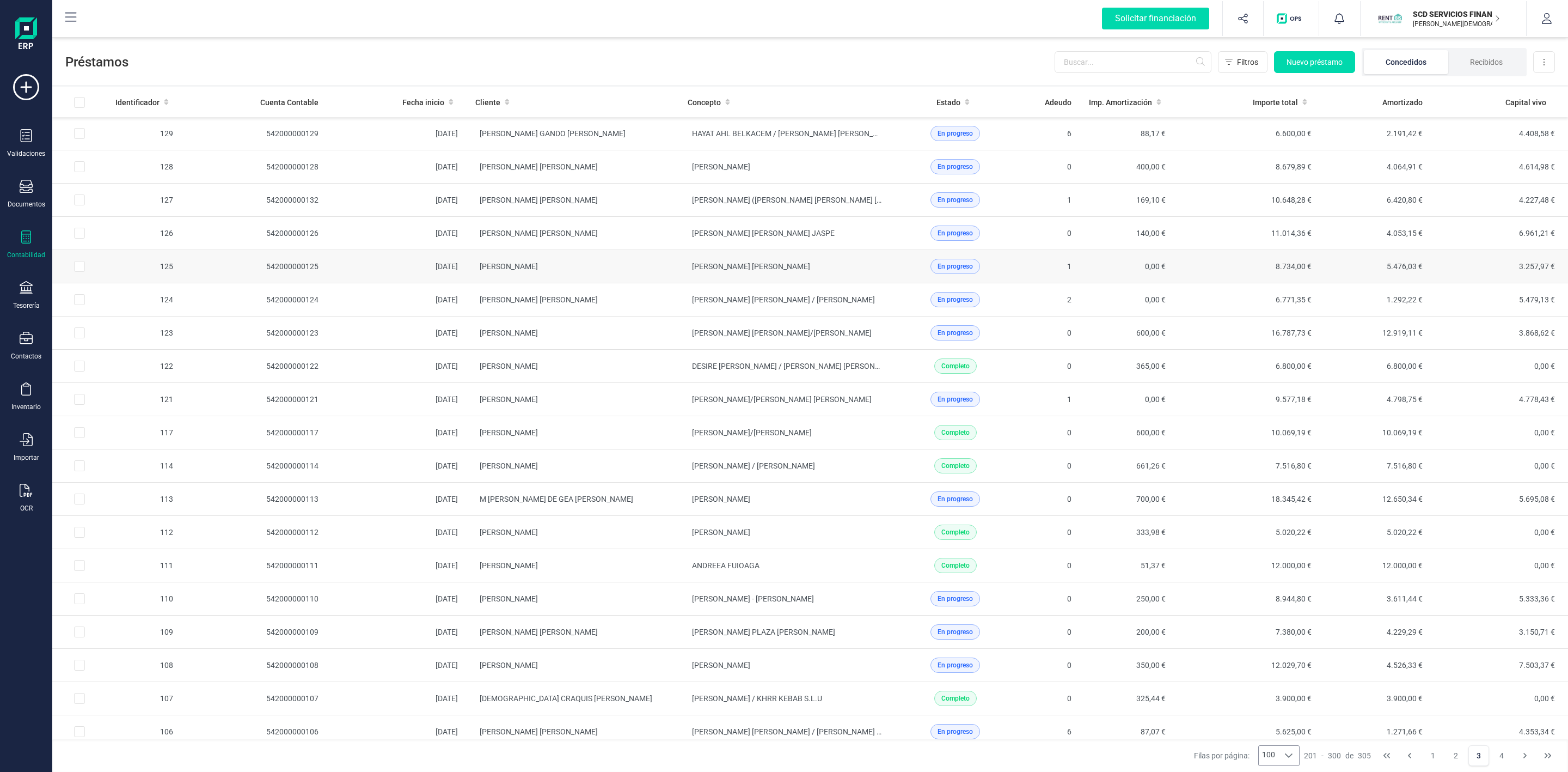
click at [595, 270] on td "JORGE LOPEZ ALBARRACIN" at bounding box center [573, 266] width 212 height 34
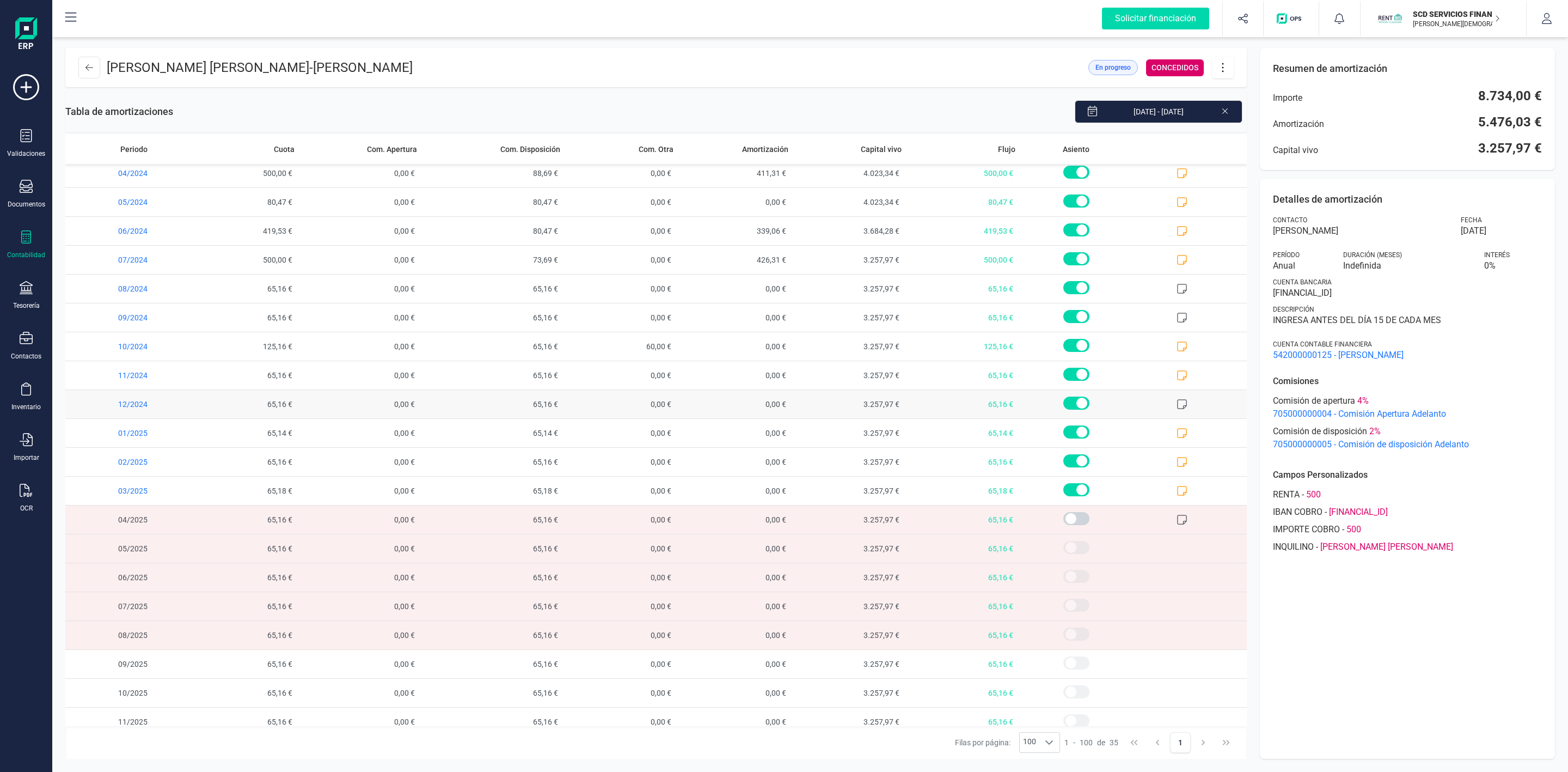
scroll to position [457, 0]
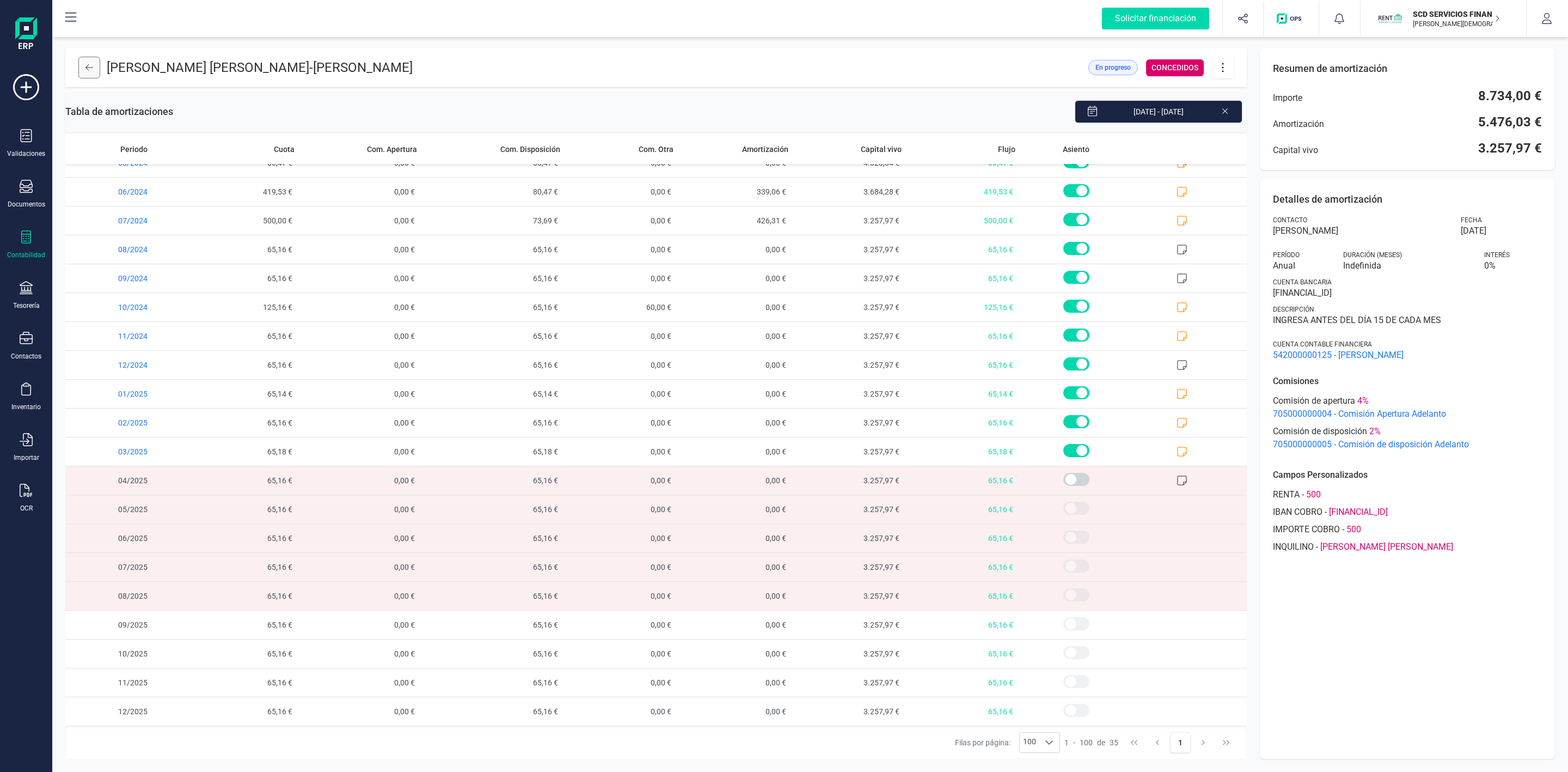
click at [98, 72] on button at bounding box center [89, 67] width 22 height 22
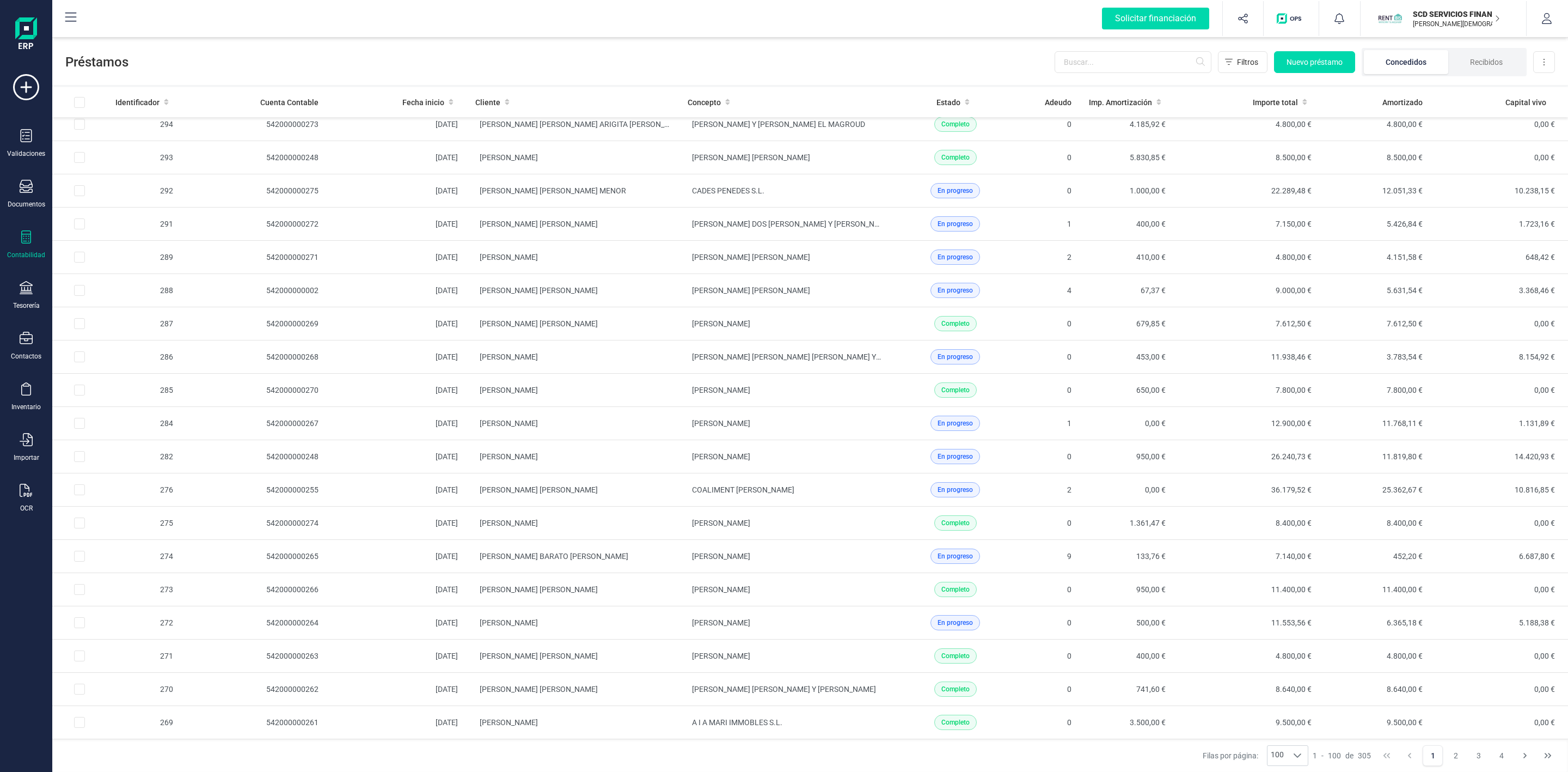
scroll to position [2778, 0]
click at [900, 416] on div "En progreso" at bounding box center [956, 423] width 111 height 16
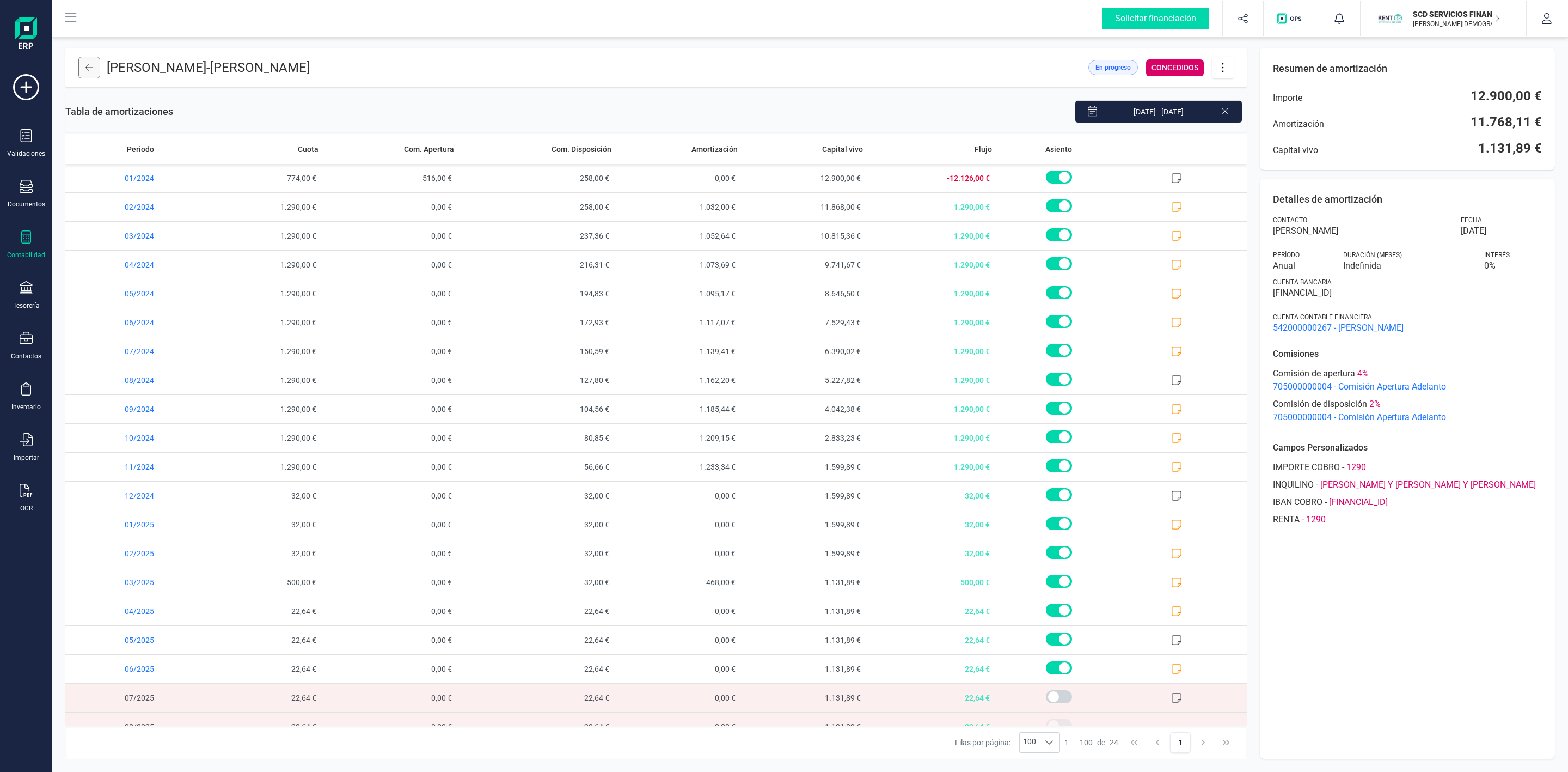
click at [90, 69] on icon at bounding box center [88, 67] width 7 height 9
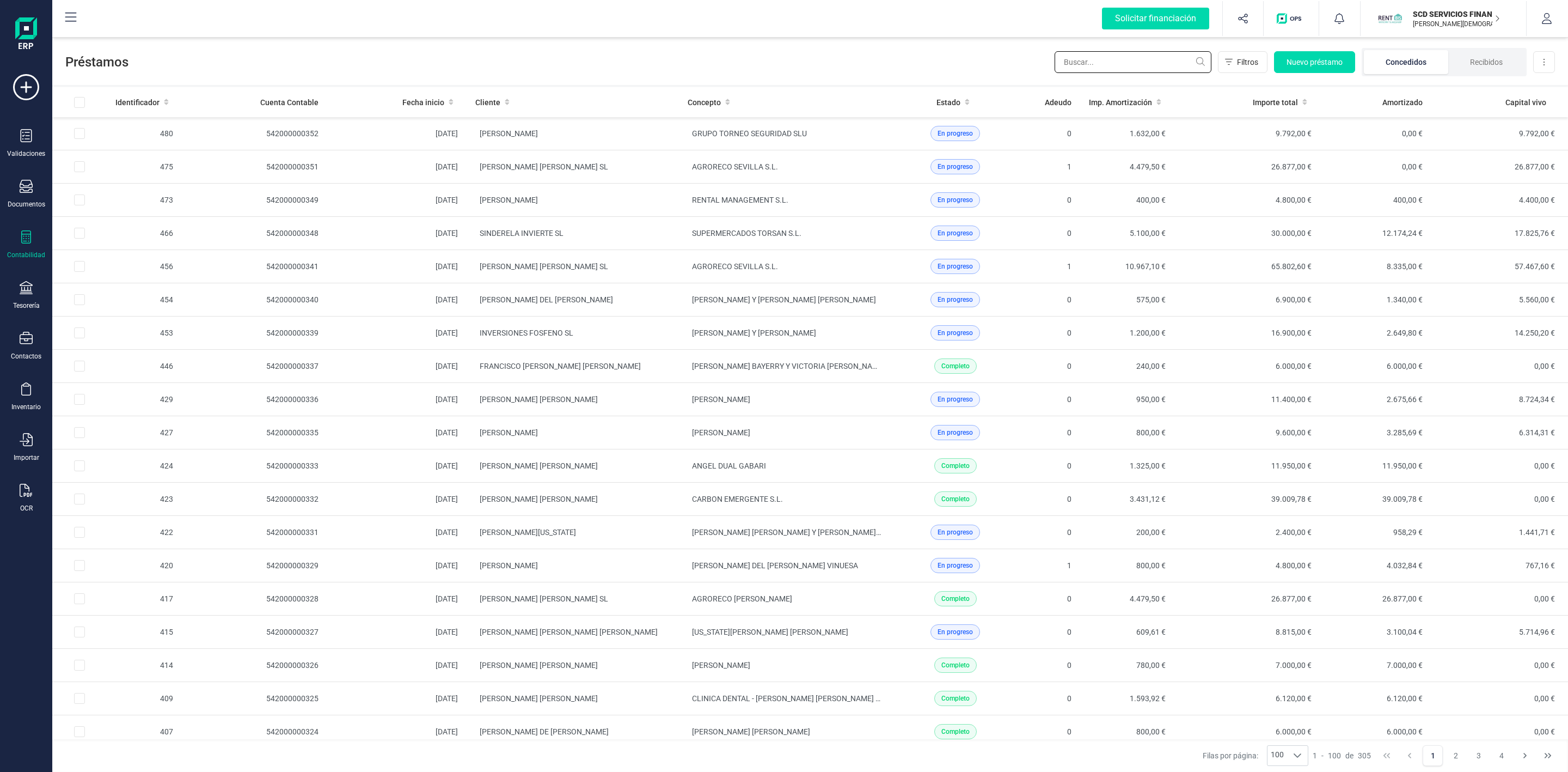
click at [1117, 59] on input "text" at bounding box center [1132, 61] width 156 height 22
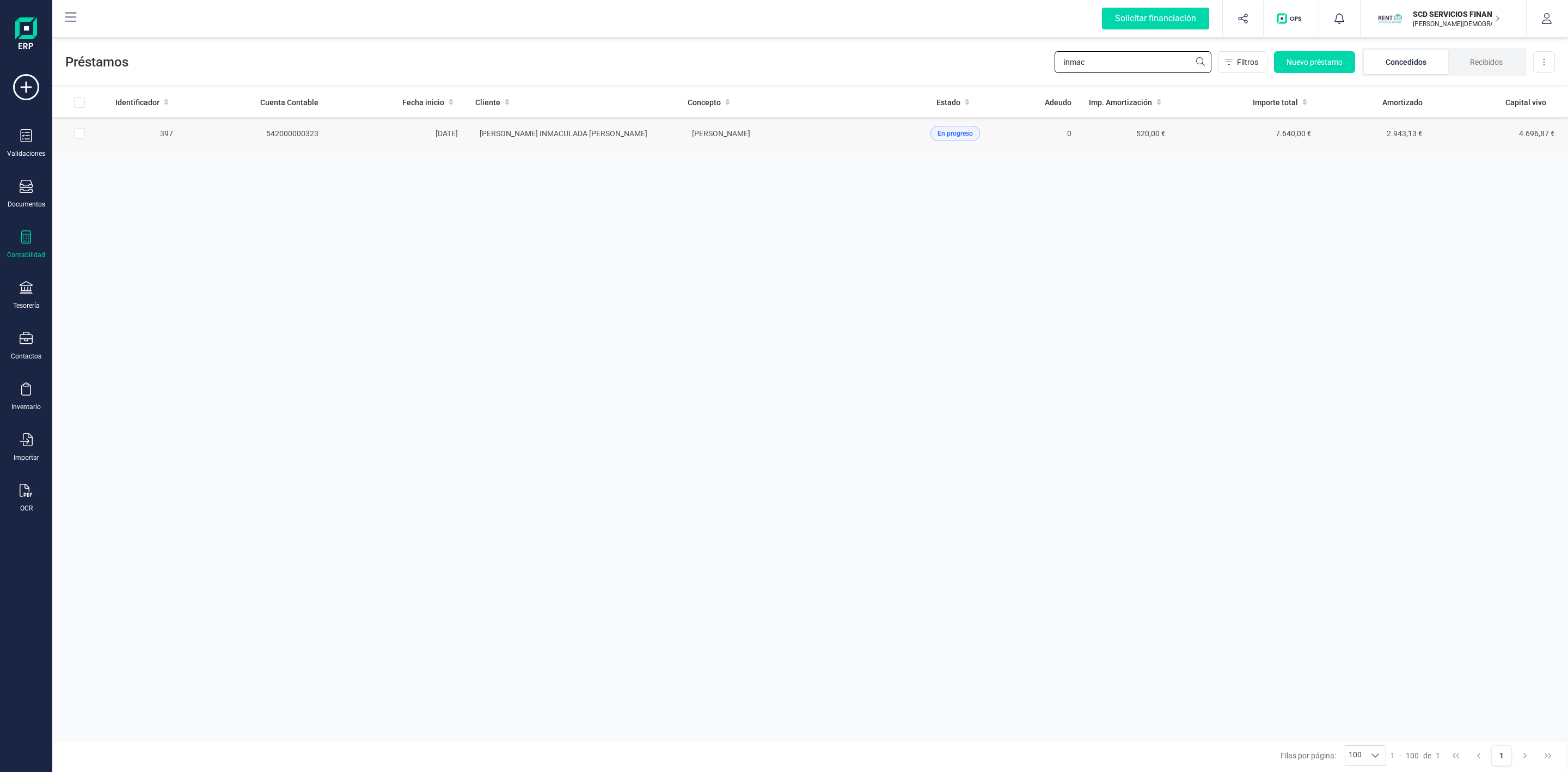
type input "inmac"
click at [669, 140] on td "MARIA INMACULADA SANCHEZ BENITO" at bounding box center [573, 134] width 212 height 34
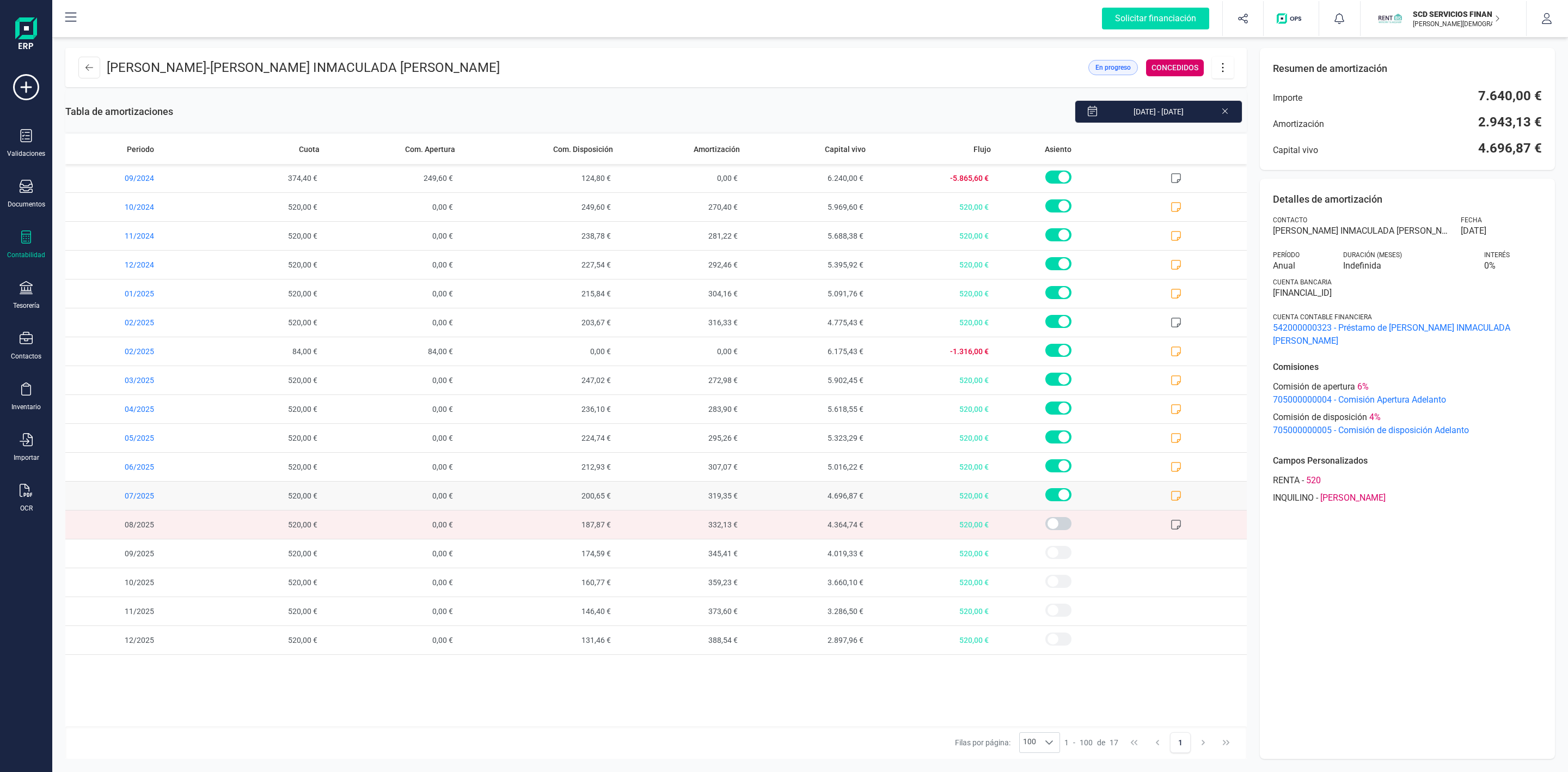
click at [1179, 495] on icon at bounding box center [1176, 495] width 11 height 11
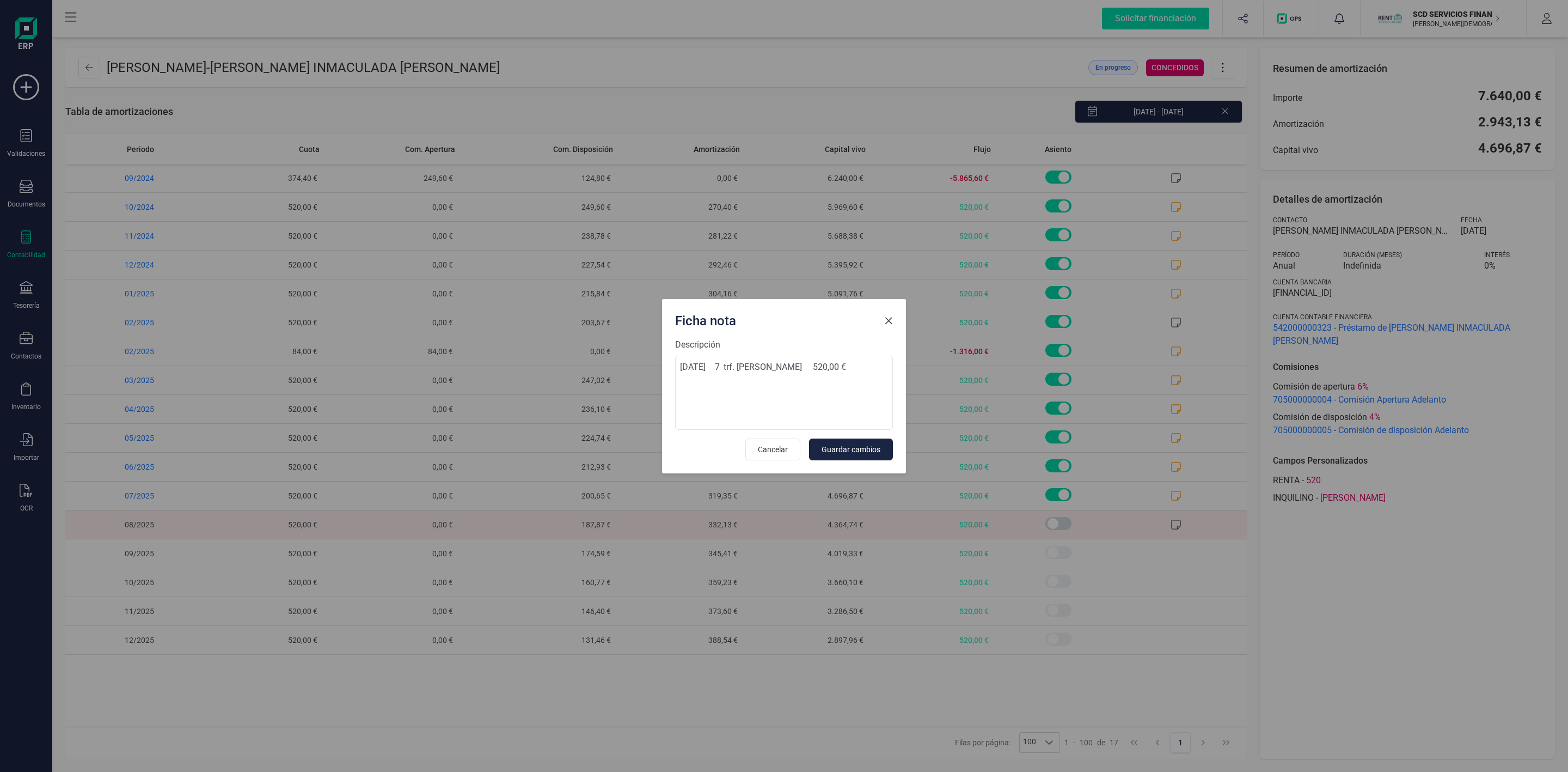
click at [886, 317] on span "Close" at bounding box center [888, 320] width 9 height 9
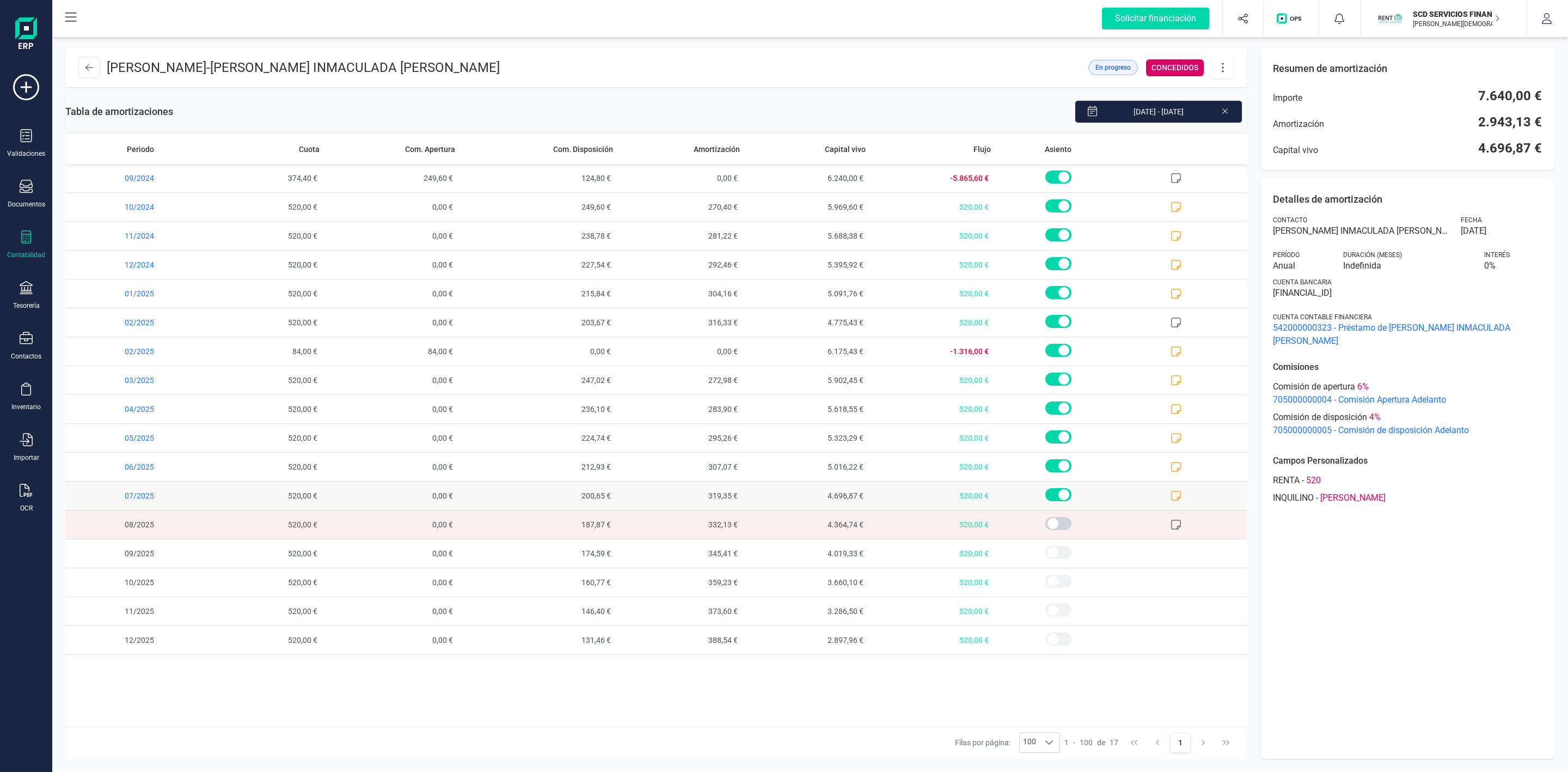
click at [1178, 498] on icon at bounding box center [1176, 495] width 11 height 11
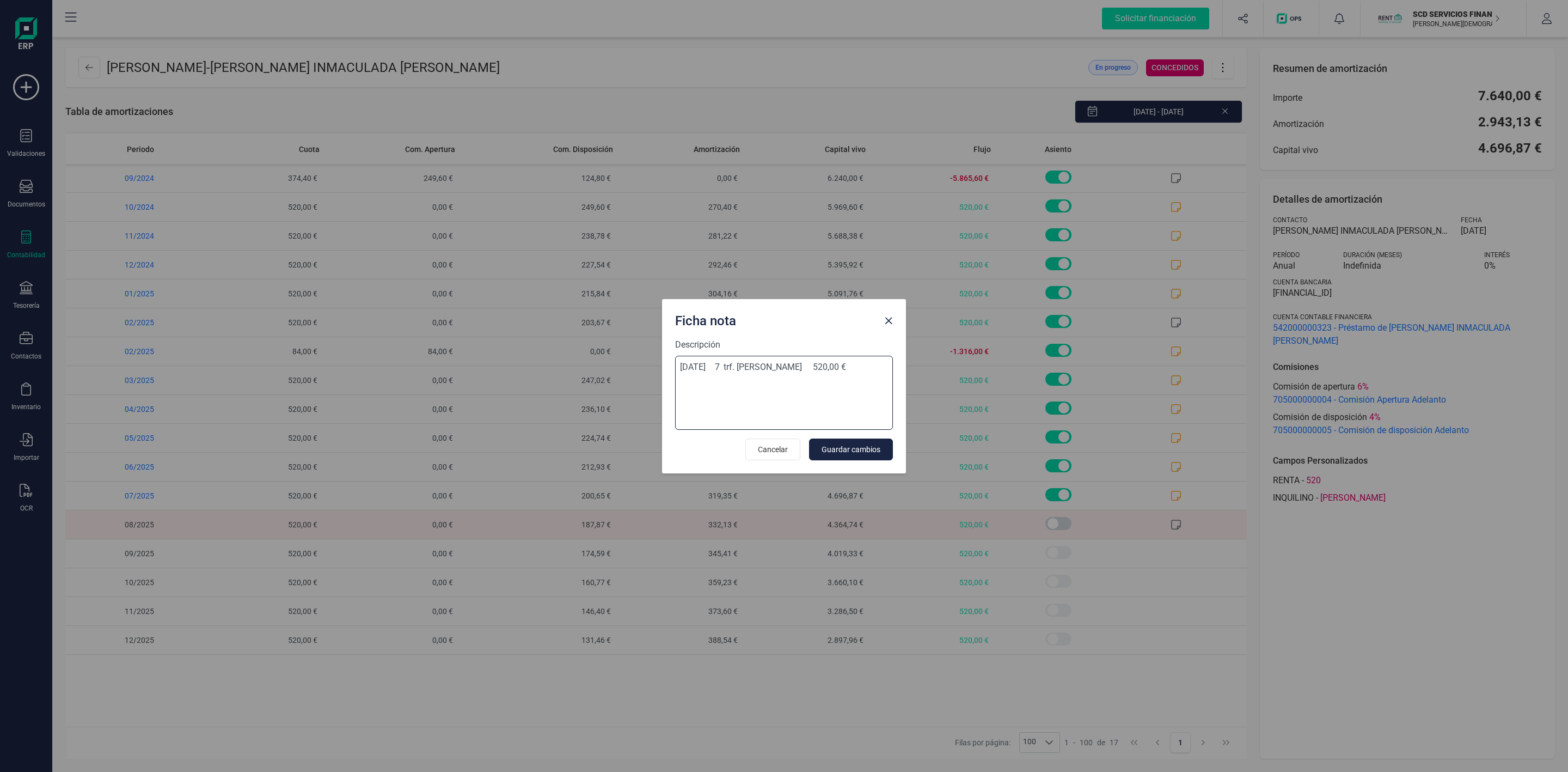
drag, startPoint x: 868, startPoint y: 366, endPoint x: 756, endPoint y: 365, distance: 112.0
click at [756, 365] on textarea "07/07/2025 7 trf. rodrigo martinez virumbrales 520,00 €" at bounding box center [784, 393] width 218 height 74
click at [764, 381] on textarea "07/07/2025 7 trf. rodrigo martinez virumbrales 520,00 €" at bounding box center [784, 393] width 218 height 74
drag, startPoint x: 753, startPoint y: 368, endPoint x: 848, endPoint y: 375, distance: 95.3
click at [848, 375] on textarea "07/07/2025 7 trf. rodrigo martinez virumbrales 520,00 €" at bounding box center [784, 393] width 218 height 74
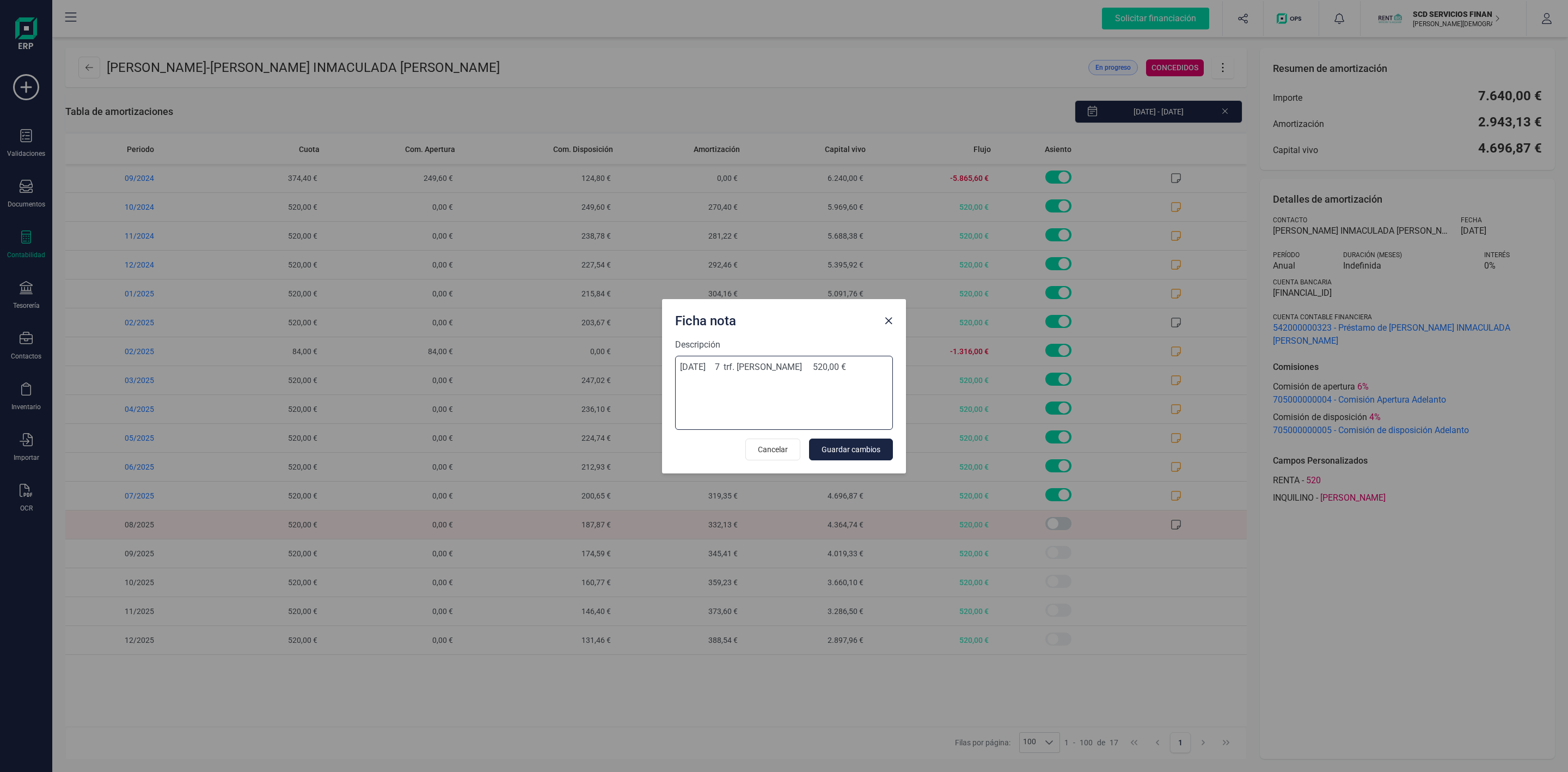
click at [859, 386] on textarea "07/07/2025 7 trf. rodrigo martinez virumbrales 520,00 €" at bounding box center [784, 393] width 218 height 74
drag, startPoint x: 866, startPoint y: 368, endPoint x: 755, endPoint y: 366, distance: 111.0
click at [755, 366] on textarea "07/07/2025 7 trf. rodrigo martinez virumbrales 520,00 €" at bounding box center [784, 393] width 218 height 74
click at [894, 319] on button "Close" at bounding box center [888, 320] width 17 height 17
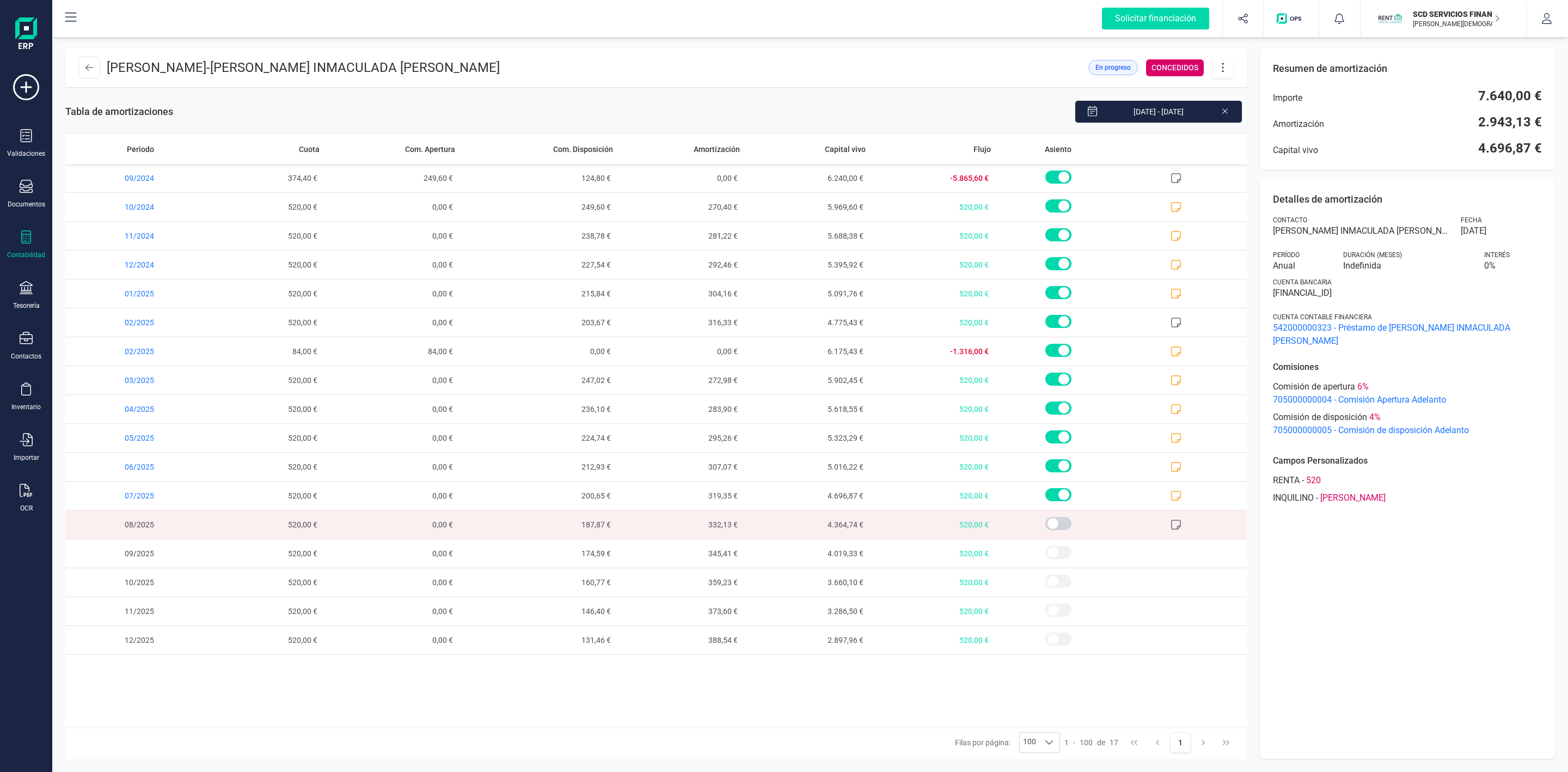
click at [34, 243] on div "Contabilidad" at bounding box center [25, 244] width 43 height 29
click at [133, 280] on div at bounding box center [134, 279] width 4 height 4
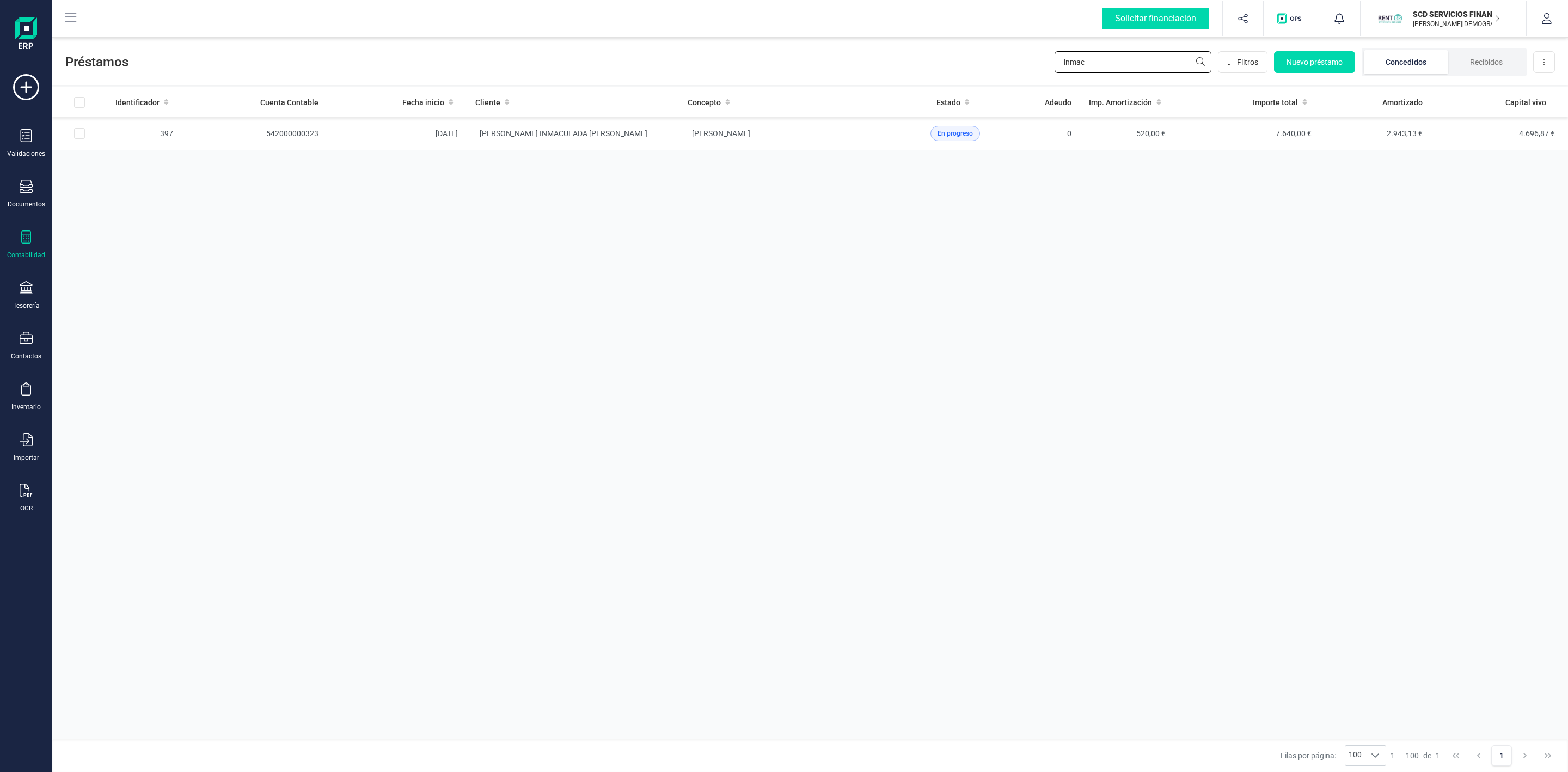
drag, startPoint x: 1022, startPoint y: 66, endPoint x: 974, endPoint y: 69, distance: 48.1
click at [1005, 66] on div "Préstamos inmac Filtros Nuevo préstamo Concedidos Recibidos Descargar Excel" at bounding box center [810, 60] width 1516 height 50
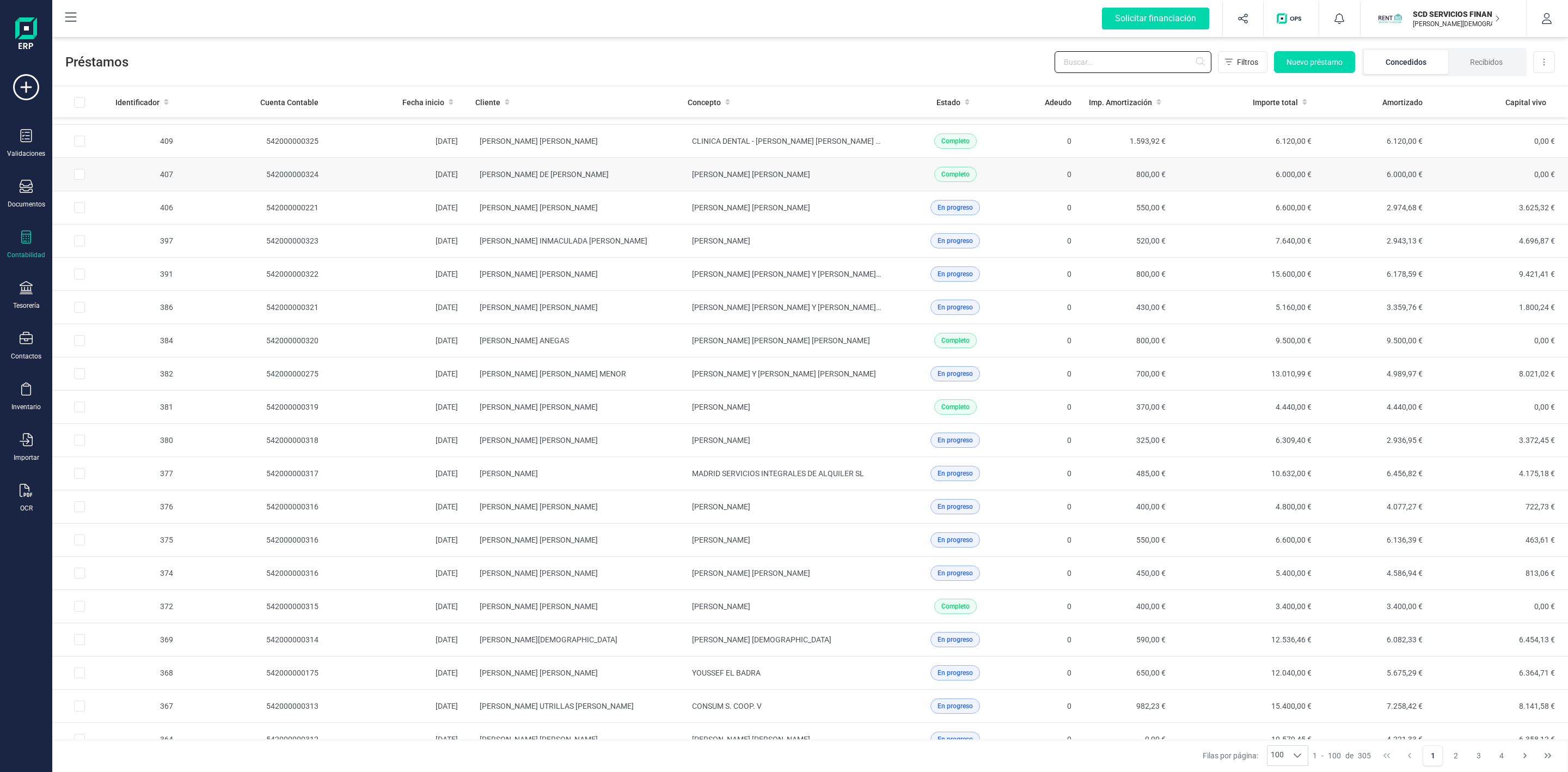
scroll to position [408, 0]
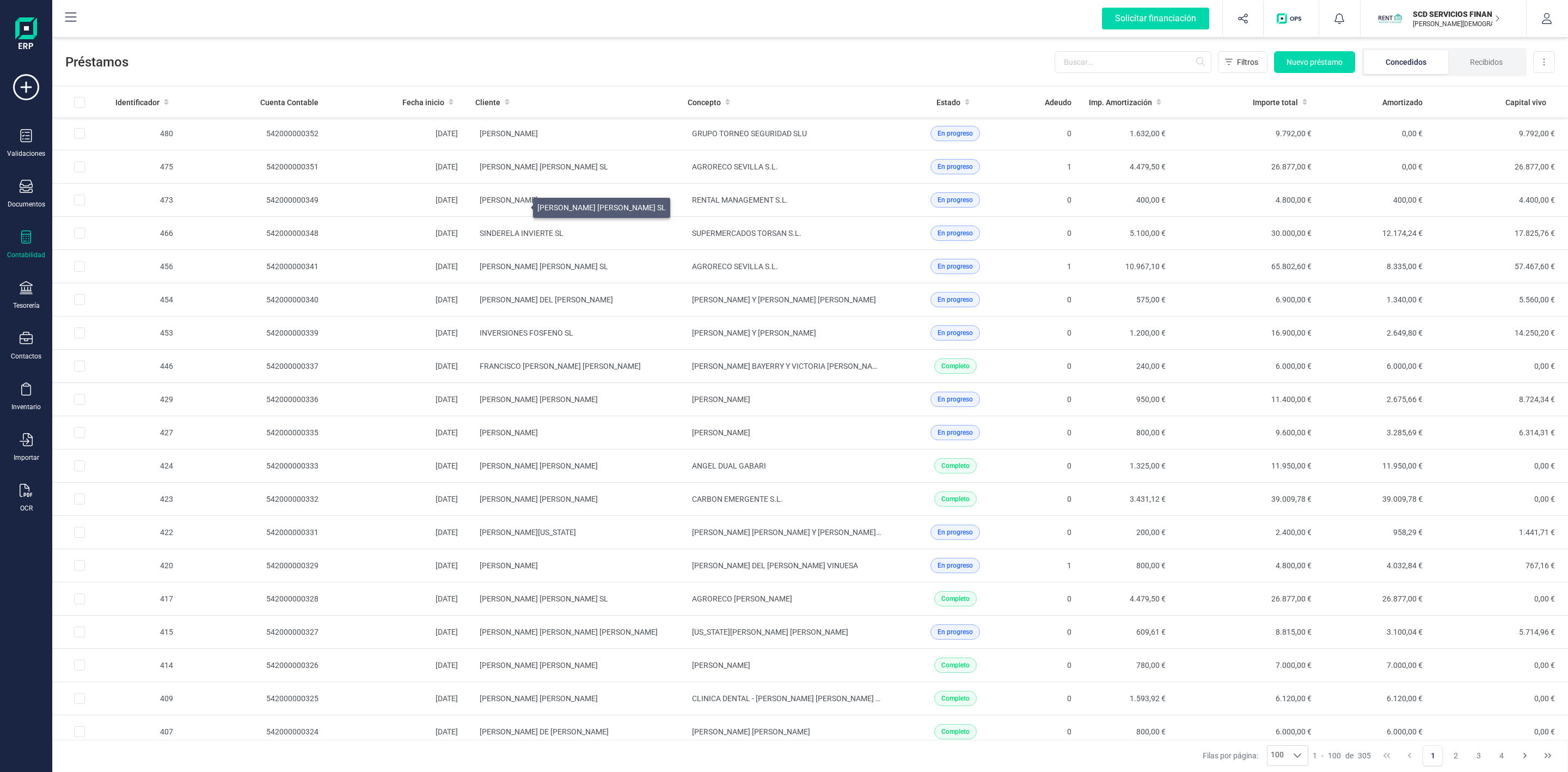
scroll to position [408, 0]
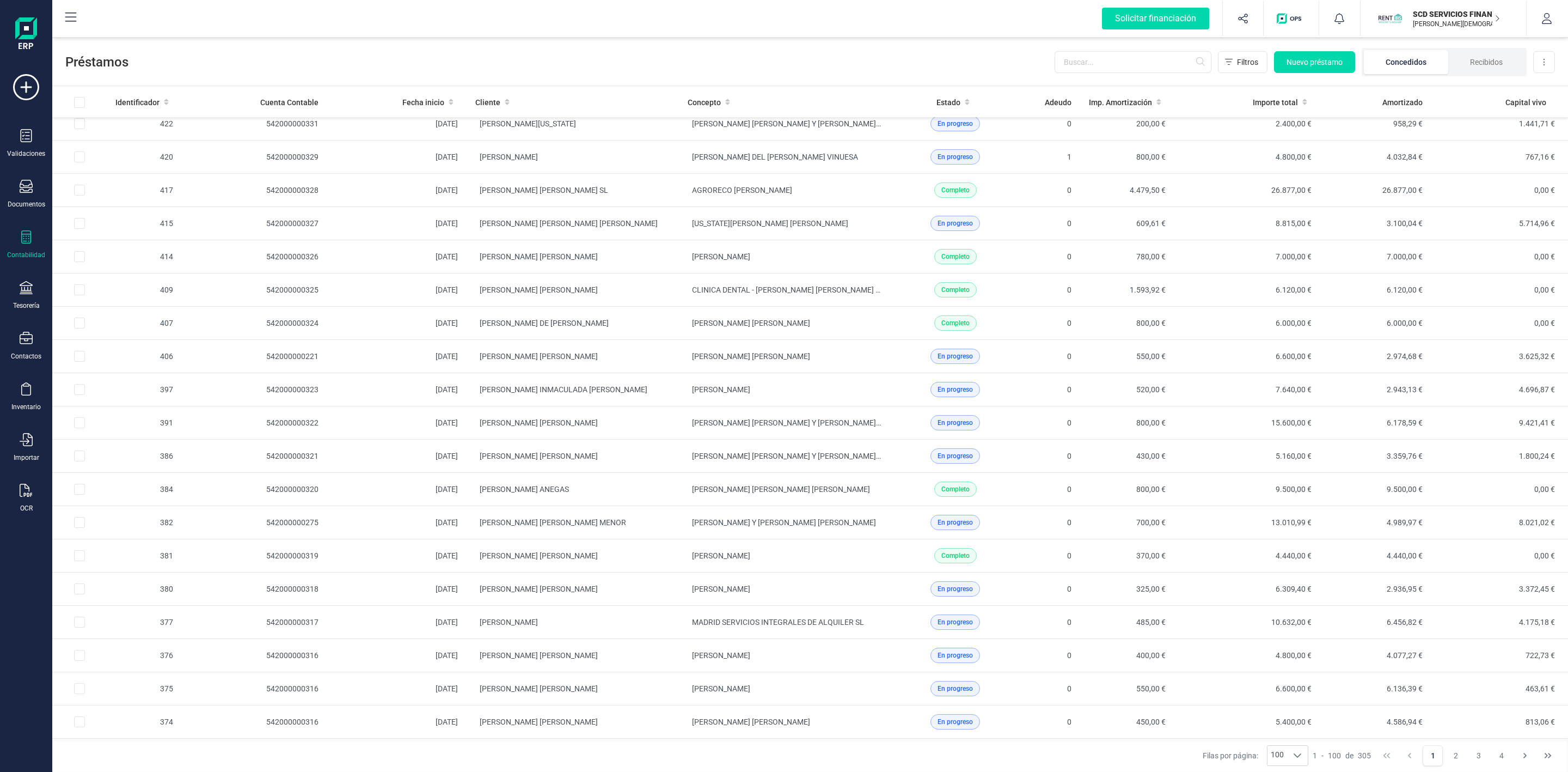
click at [26, 241] on icon at bounding box center [26, 237] width 13 height 13
click at [118, 279] on span "Préstamos" at bounding box center [116, 279] width 66 height 13
